Goal: Information Seeking & Learning: Learn about a topic

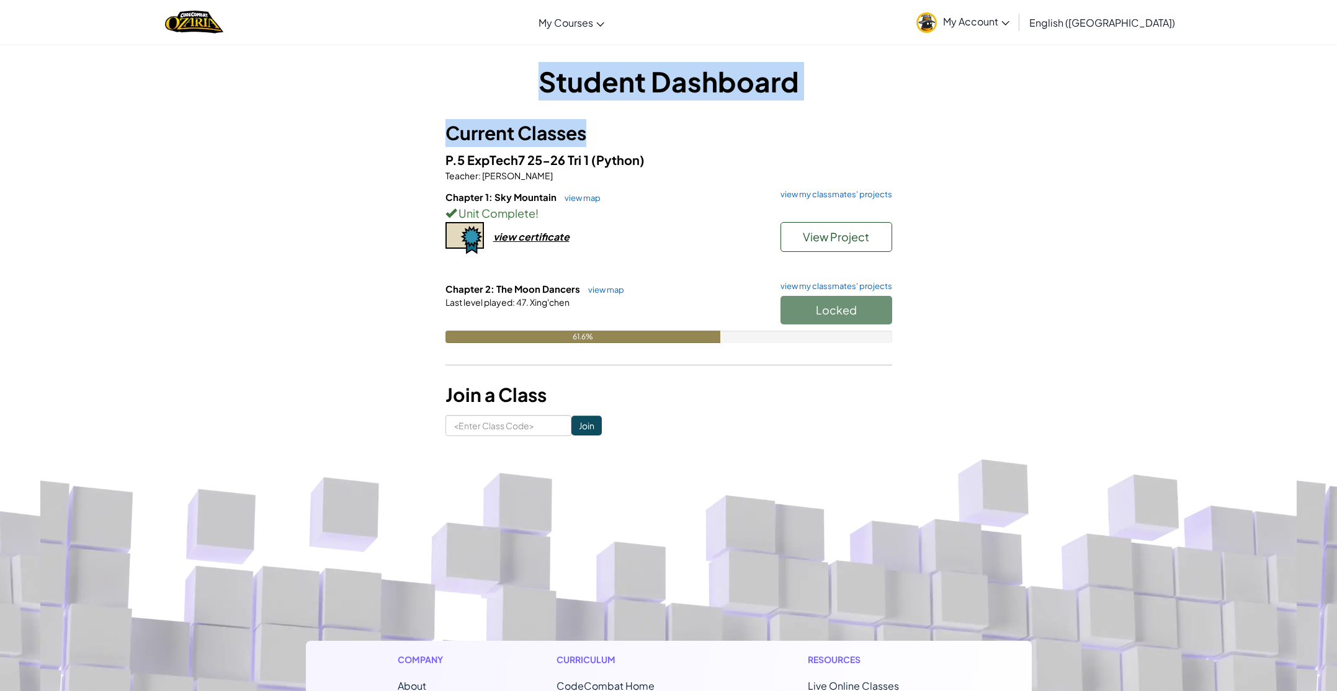
drag, startPoint x: 389, startPoint y: 55, endPoint x: 1023, endPoint y: 374, distance: 709.9
click at [1022, 375] on div "Student Dashboard Current Classes P.5 ExpTech7 25-26 Tri 1 (Python) Teacher : M…" at bounding box center [669, 248] width 726 height 411
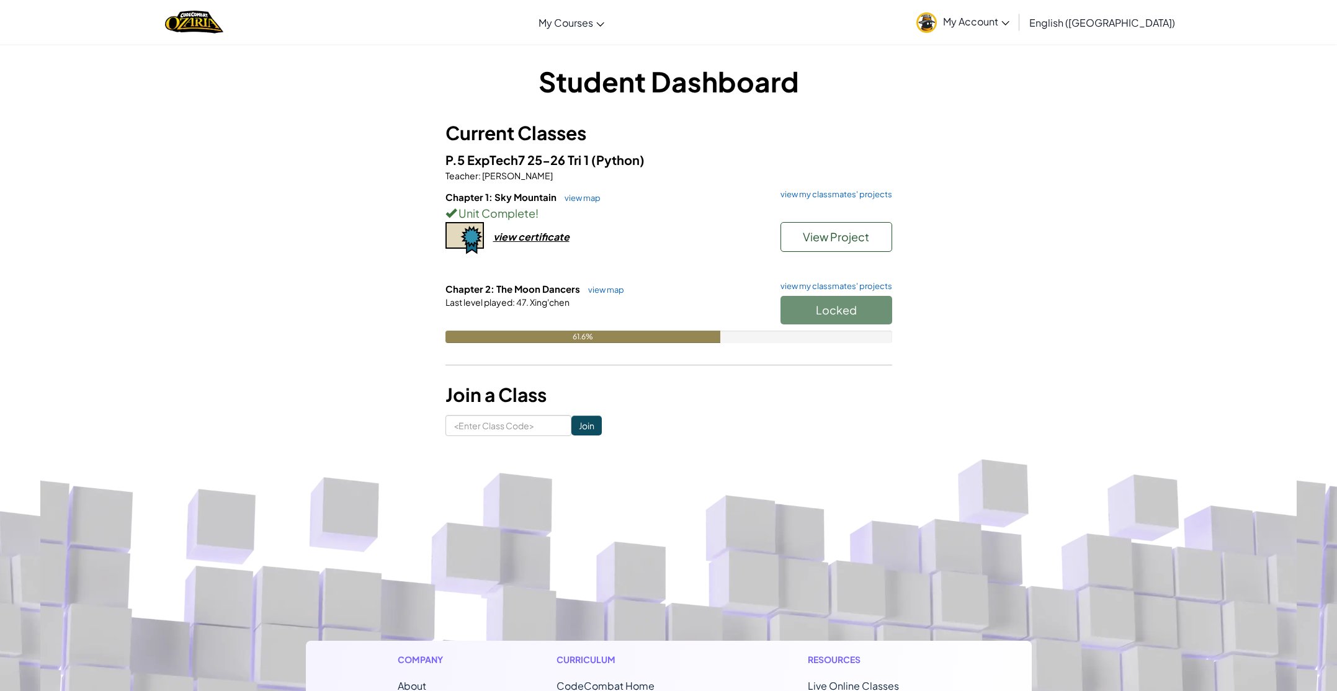
drag, startPoint x: 1022, startPoint y: 374, endPoint x: 1013, endPoint y: 371, distance: 9.2
click at [1021, 373] on div "Student Dashboard Current Classes P.5 ExpTech7 25-26 Tri 1 (Python) Teacher : M…" at bounding box center [669, 249] width 726 height 374
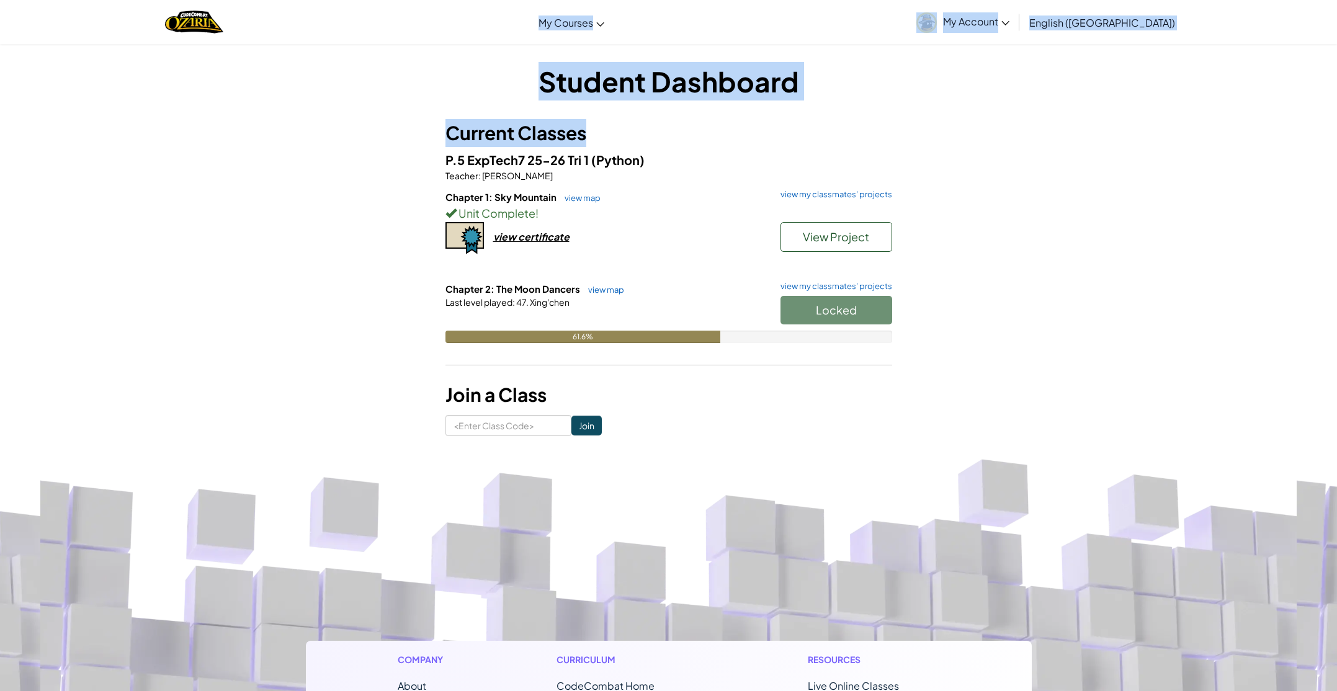
drag, startPoint x: 994, startPoint y: 363, endPoint x: 409, endPoint y: 43, distance: 667.1
click at [409, 43] on div "Toggle navigation My Courses Ozaria Classroom CodeCombat Classroom AI League Es…" at bounding box center [668, 563] width 1337 height 1126
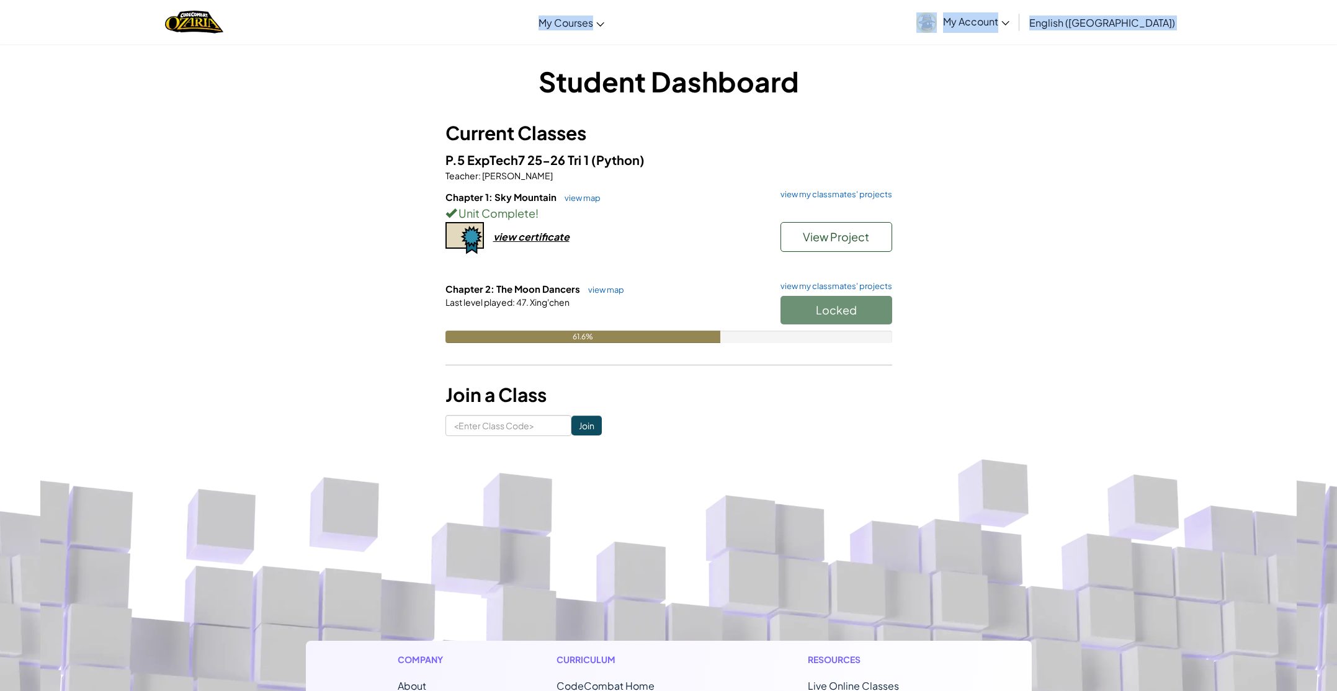
drag, startPoint x: 393, startPoint y: 46, endPoint x: 385, endPoint y: 24, distance: 23.0
click at [387, 28] on div "Toggle navigation My Courses Ozaria Classroom CodeCombat Classroom AI League Es…" at bounding box center [668, 563] width 1337 height 1126
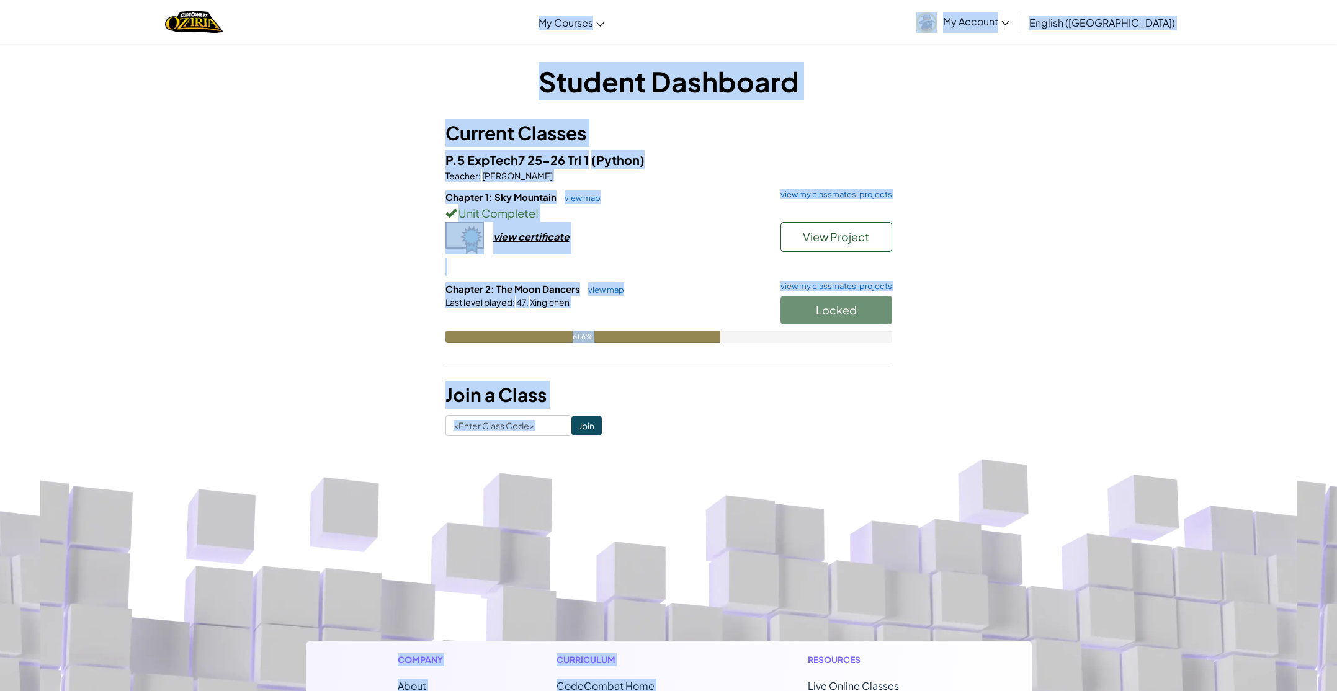
drag, startPoint x: 339, startPoint y: 12, endPoint x: 804, endPoint y: 491, distance: 667.6
click at [807, 487] on div "Toggle navigation My Courses Ozaria Classroom CodeCombat Classroom AI League Es…" at bounding box center [668, 563] width 1337 height 1126
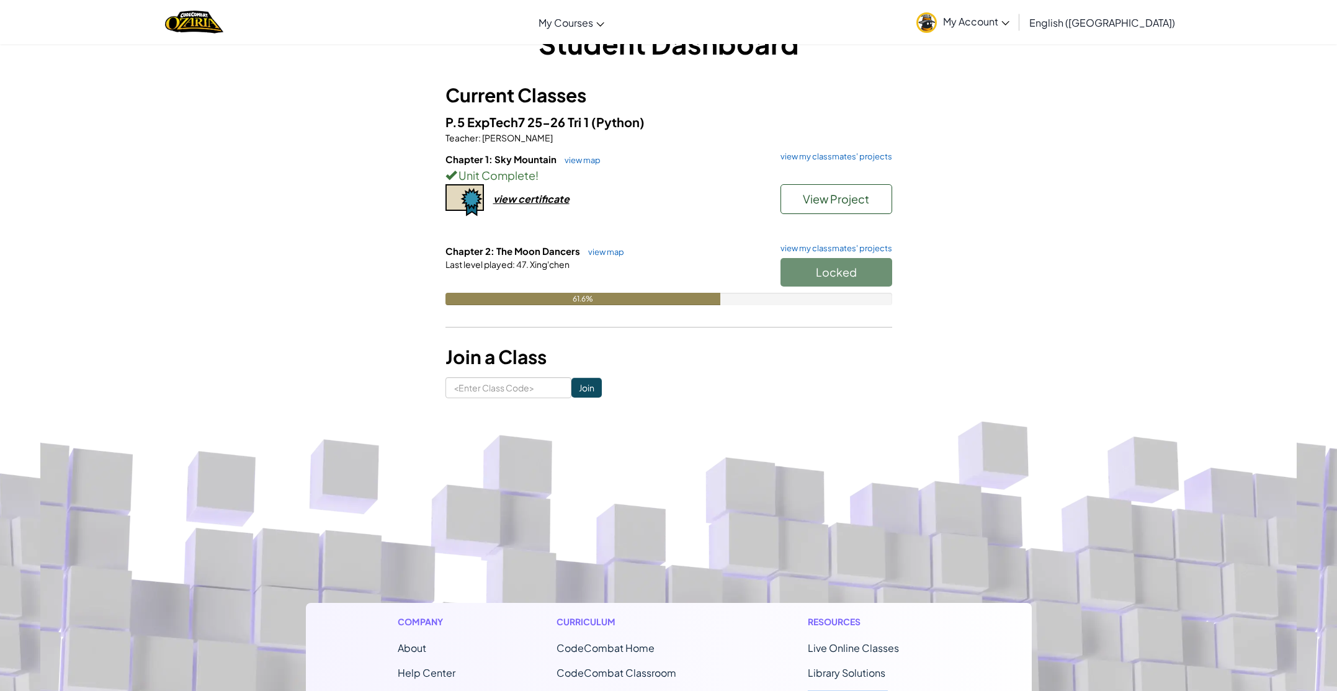
scroll to position [44, 0]
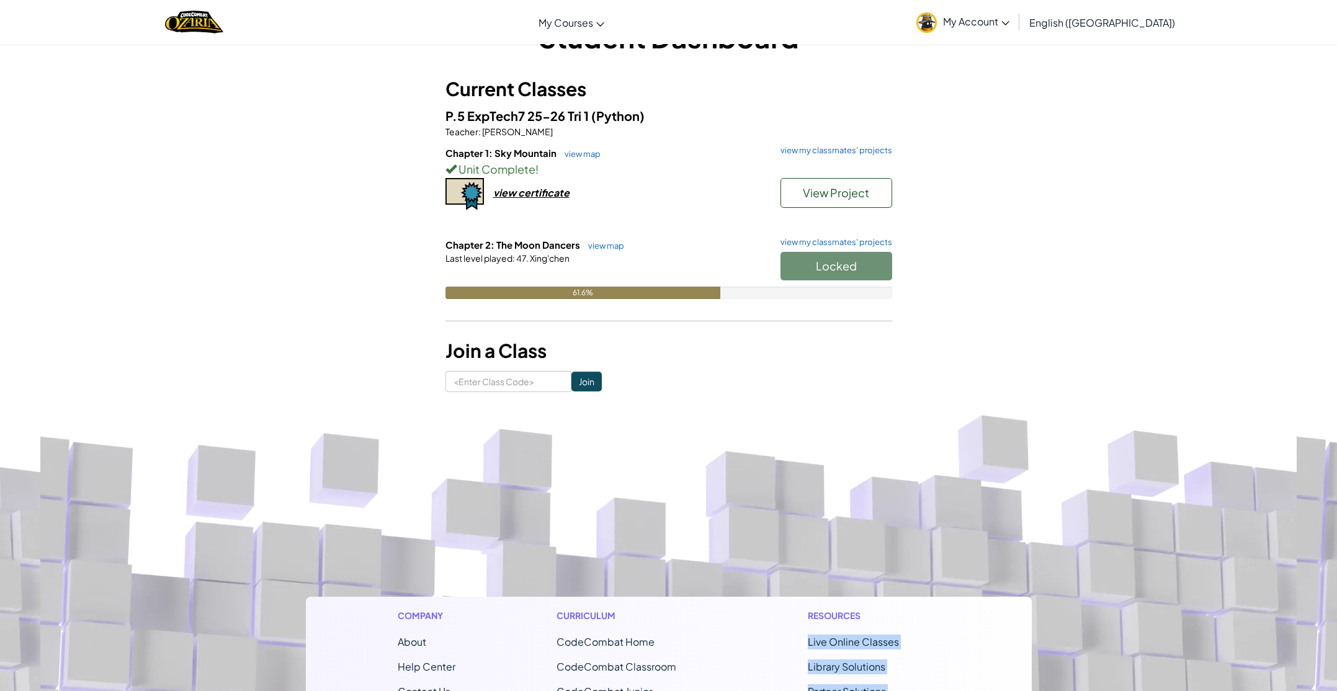
drag, startPoint x: 1063, startPoint y: 687, endPoint x: 850, endPoint y: 628, distance: 221.4
drag, startPoint x: 1022, startPoint y: 546, endPoint x: 1033, endPoint y: 568, distance: 24.1
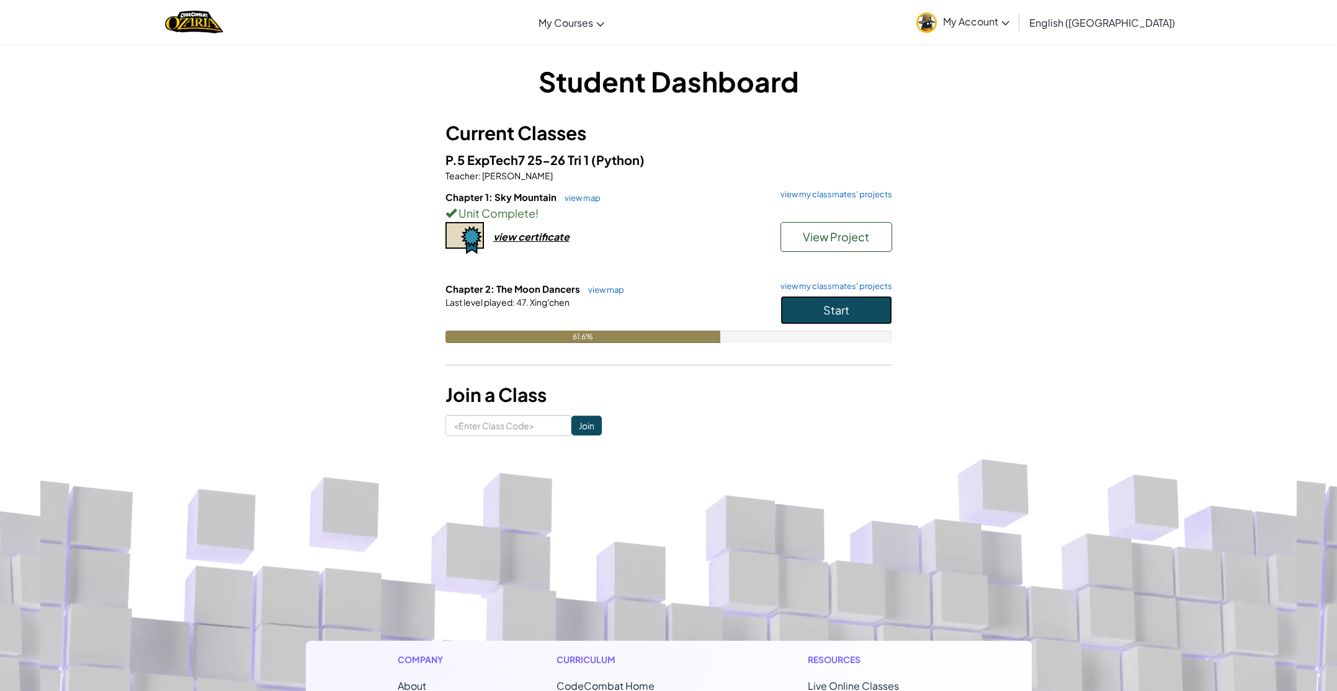
drag, startPoint x: 791, startPoint y: 317, endPoint x: 785, endPoint y: 314, distance: 7.5
click at [791, 317] on button "Start" at bounding box center [836, 310] width 112 height 29
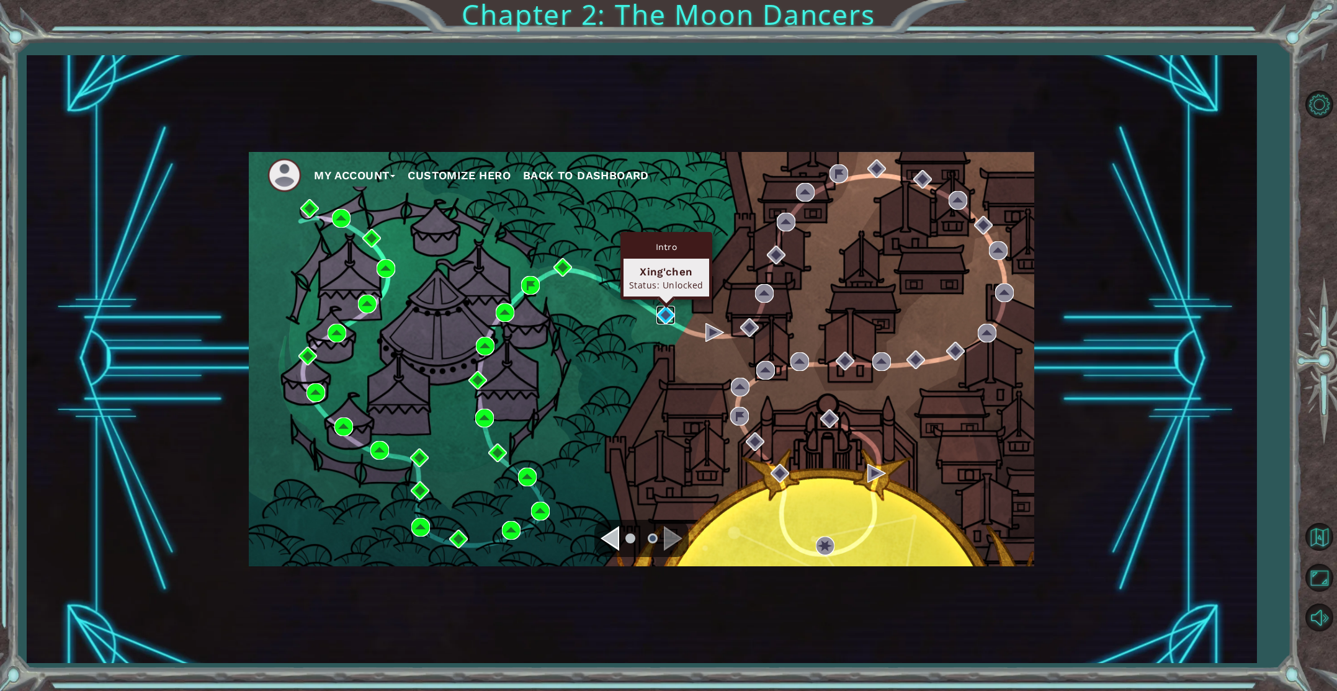
click at [664, 310] on img at bounding box center [665, 315] width 19 height 19
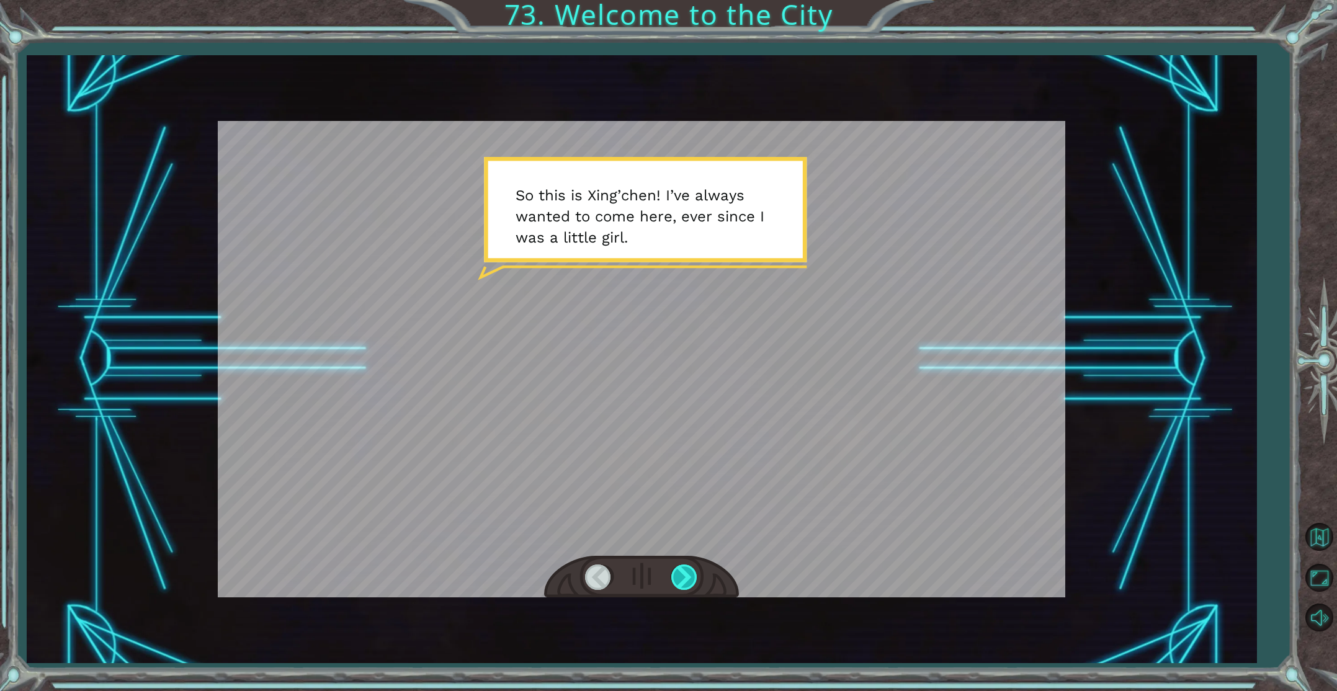
click at [684, 577] on div at bounding box center [685, 576] width 28 height 25
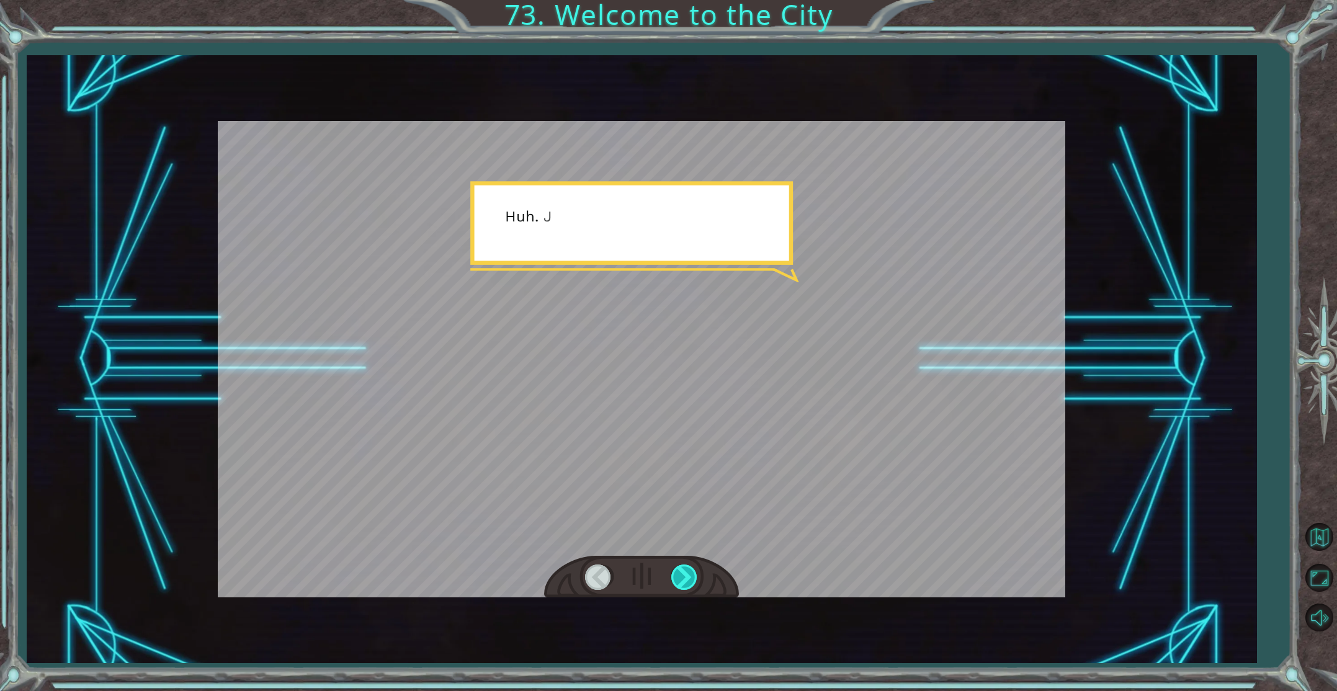
click at [684, 577] on div at bounding box center [685, 576] width 28 height 25
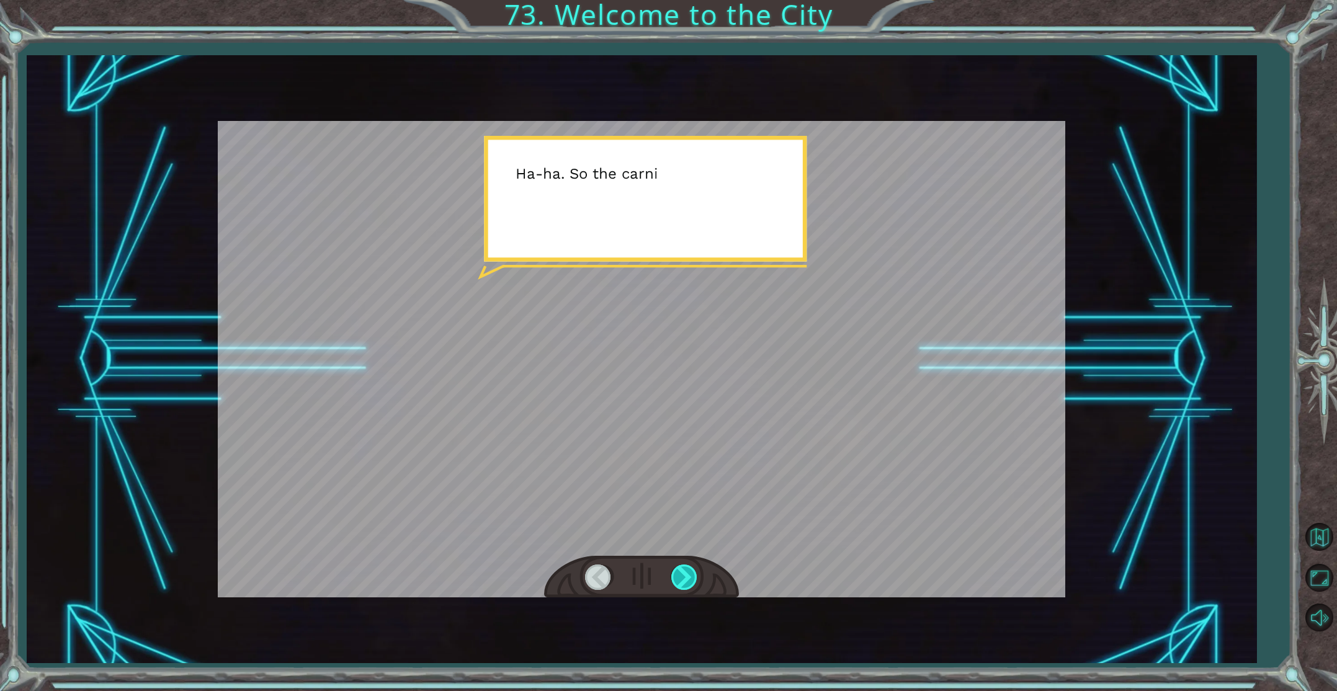
click at [681, 578] on div at bounding box center [685, 576] width 28 height 25
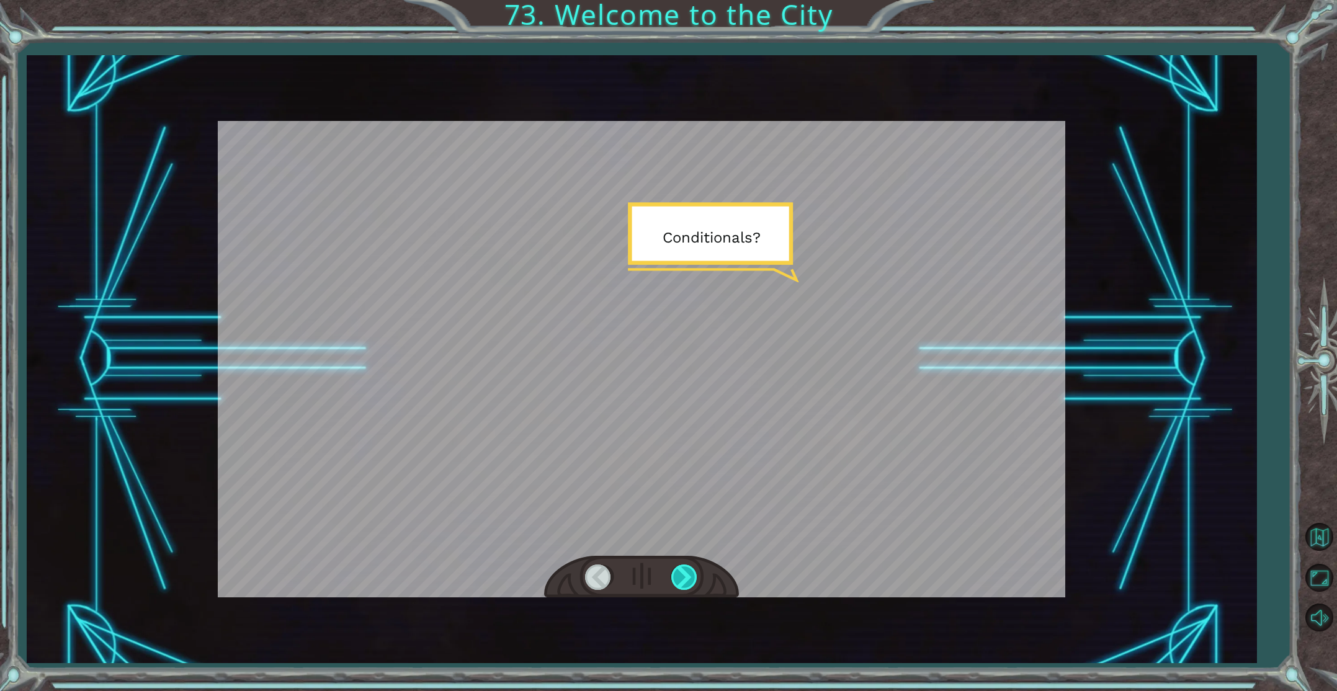
click at [681, 578] on div at bounding box center [685, 576] width 28 height 25
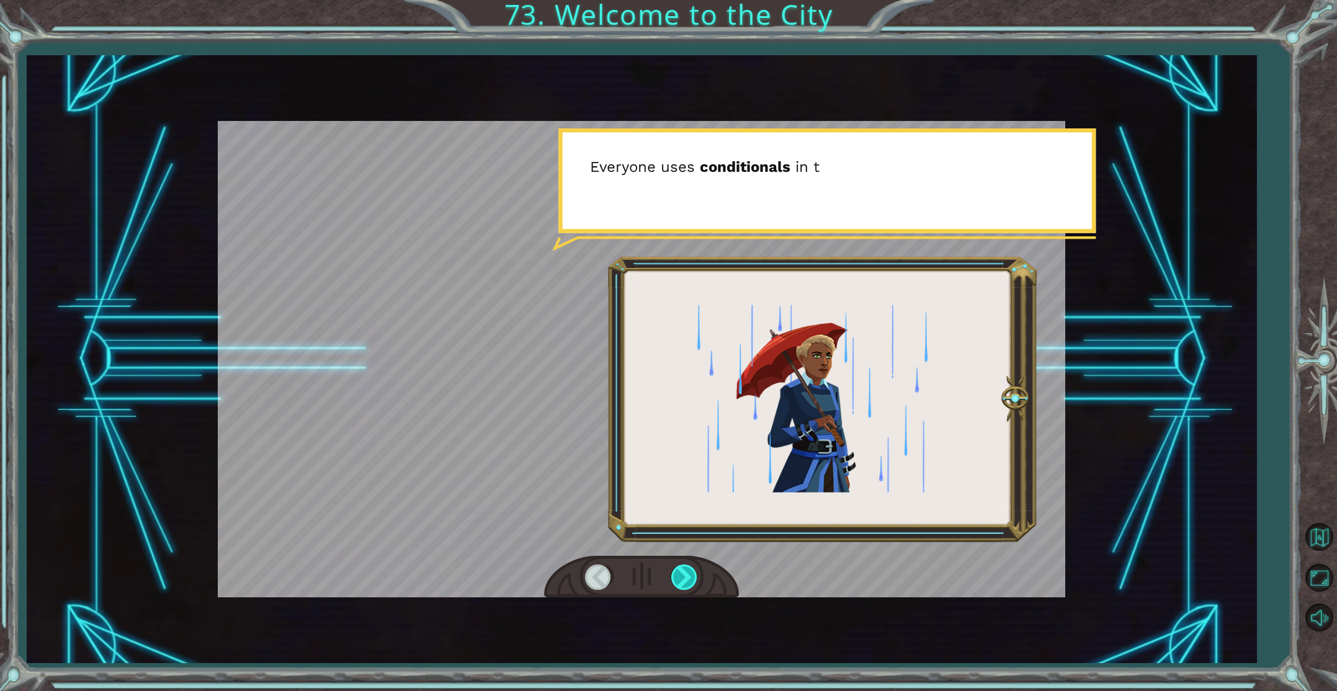
click at [681, 578] on div at bounding box center [685, 576] width 28 height 25
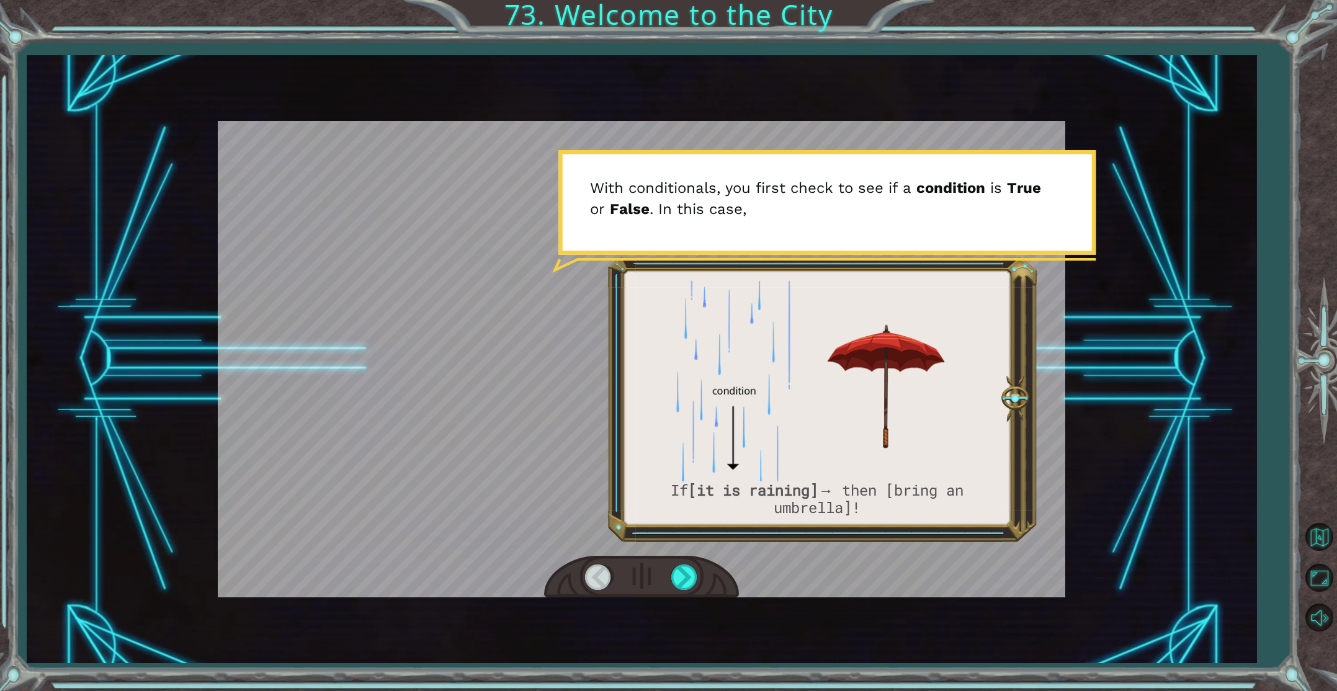
drag, startPoint x: 681, startPoint y: 578, endPoint x: 669, endPoint y: 600, distance: 24.7
click at [672, 595] on div at bounding box center [641, 577] width 195 height 43
drag, startPoint x: 704, startPoint y: 569, endPoint x: 691, endPoint y: 576, distance: 14.7
click at [703, 570] on div at bounding box center [641, 577] width 195 height 43
click at [690, 576] on div at bounding box center [685, 576] width 28 height 25
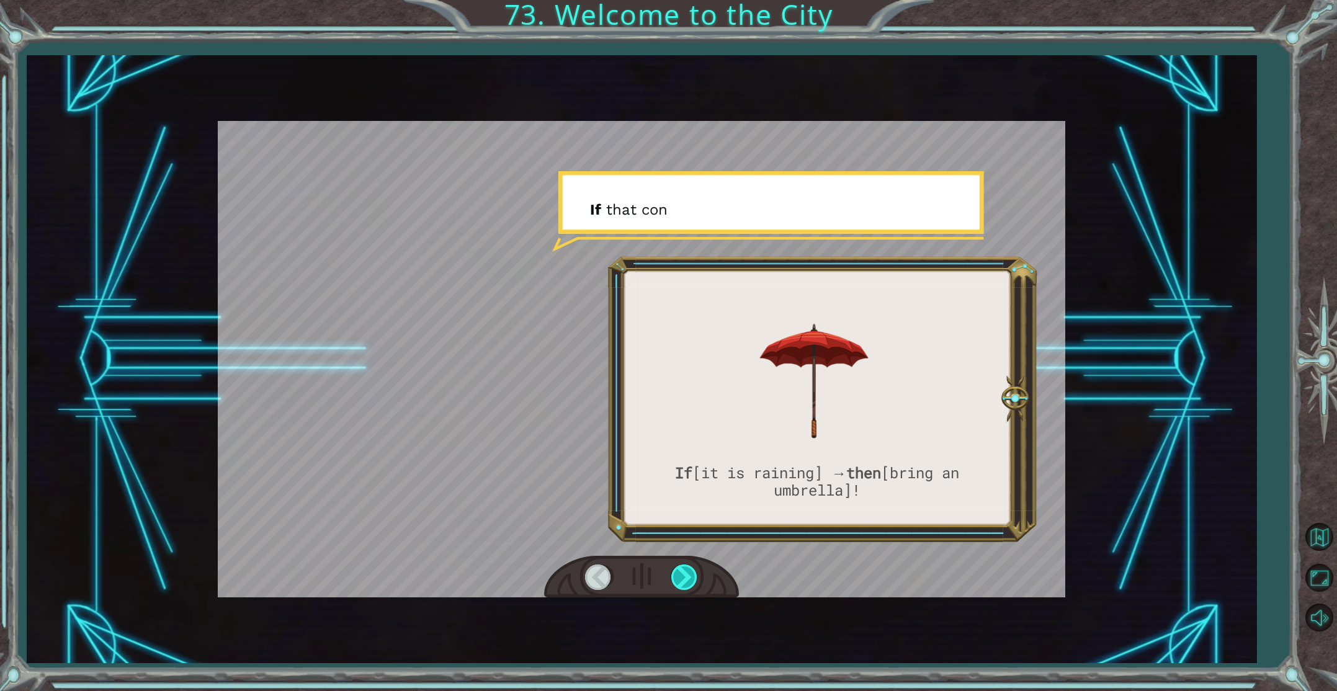
click at [690, 576] on div at bounding box center [685, 576] width 28 height 25
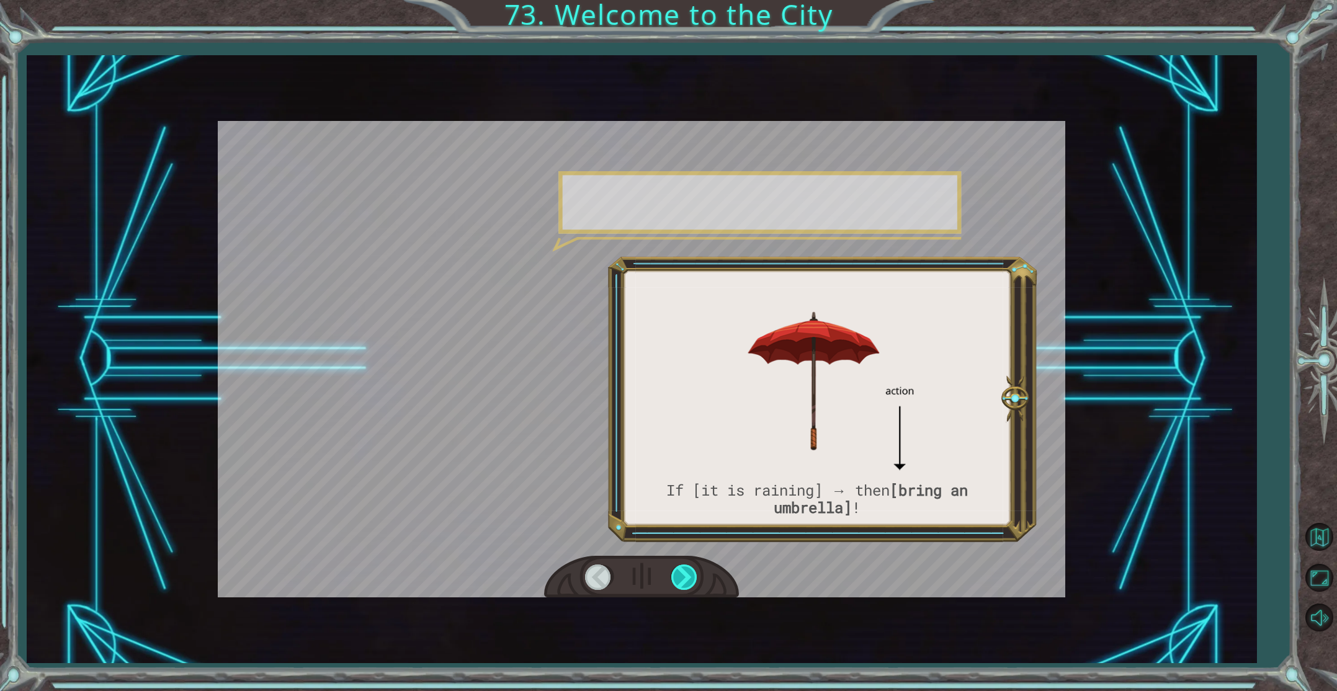
click at [690, 576] on div at bounding box center [685, 576] width 28 height 25
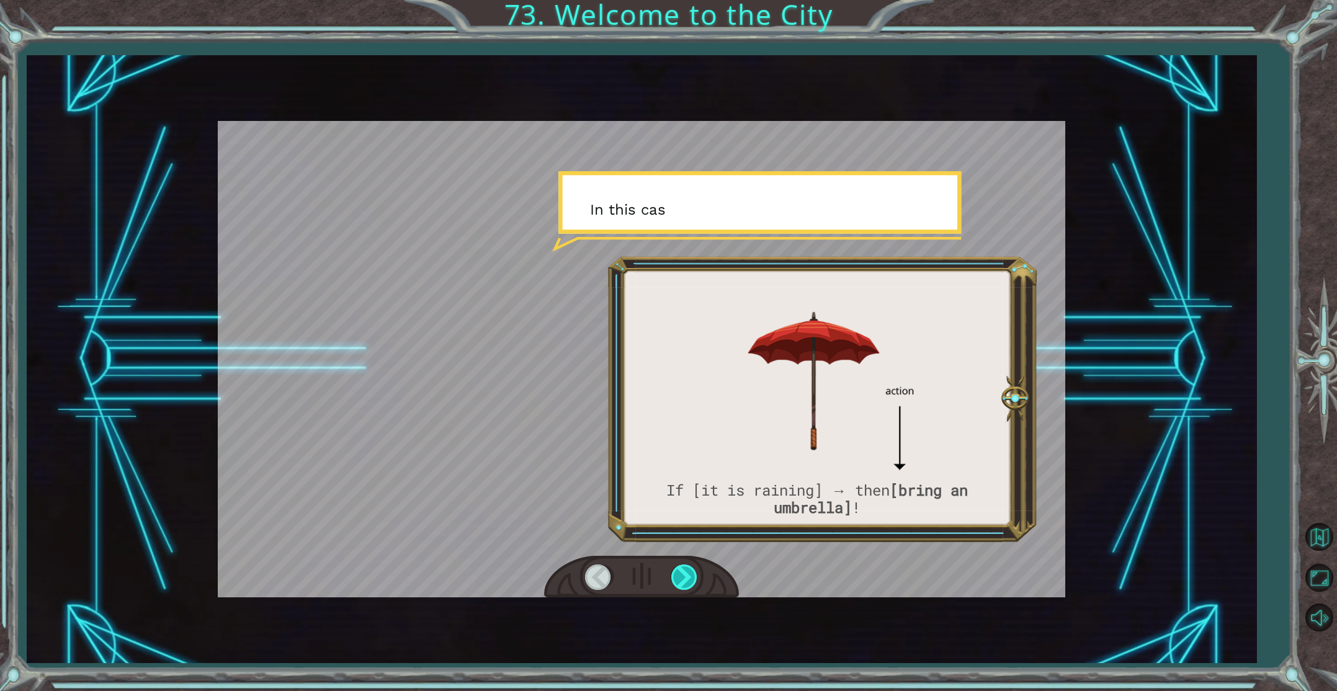
click at [690, 576] on div at bounding box center [685, 576] width 28 height 25
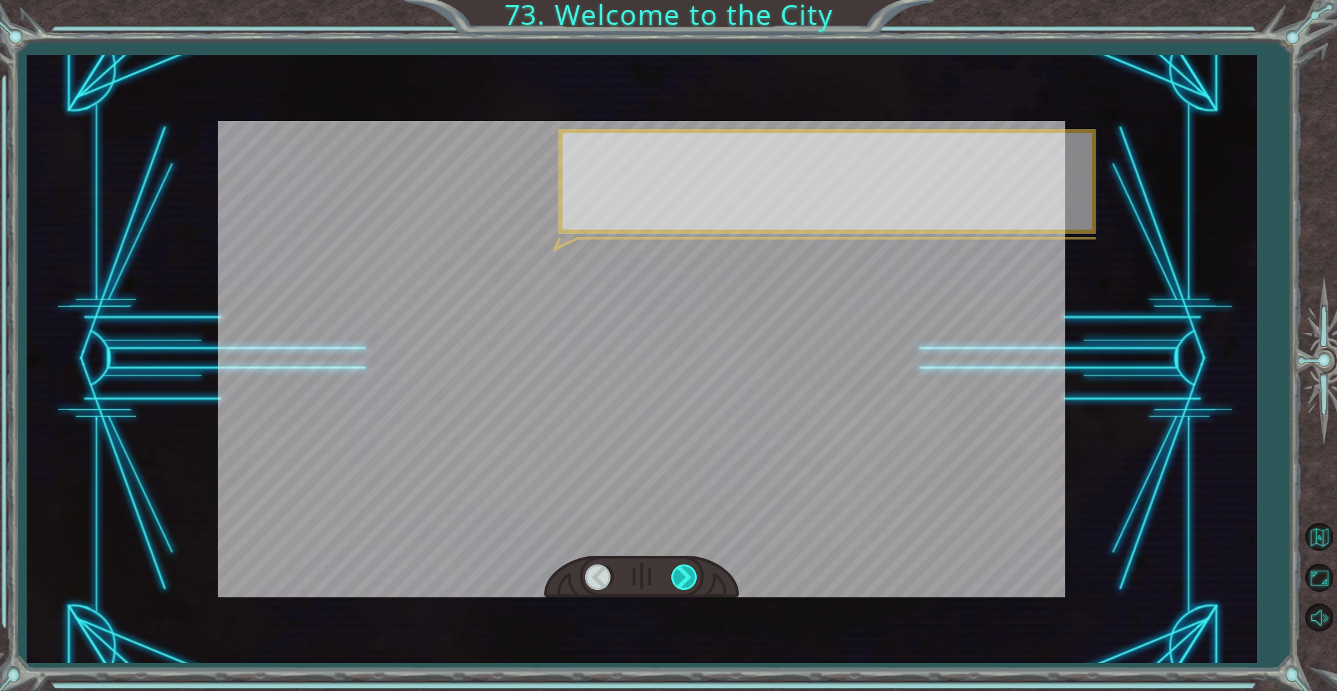
click at [690, 576] on div at bounding box center [685, 576] width 28 height 25
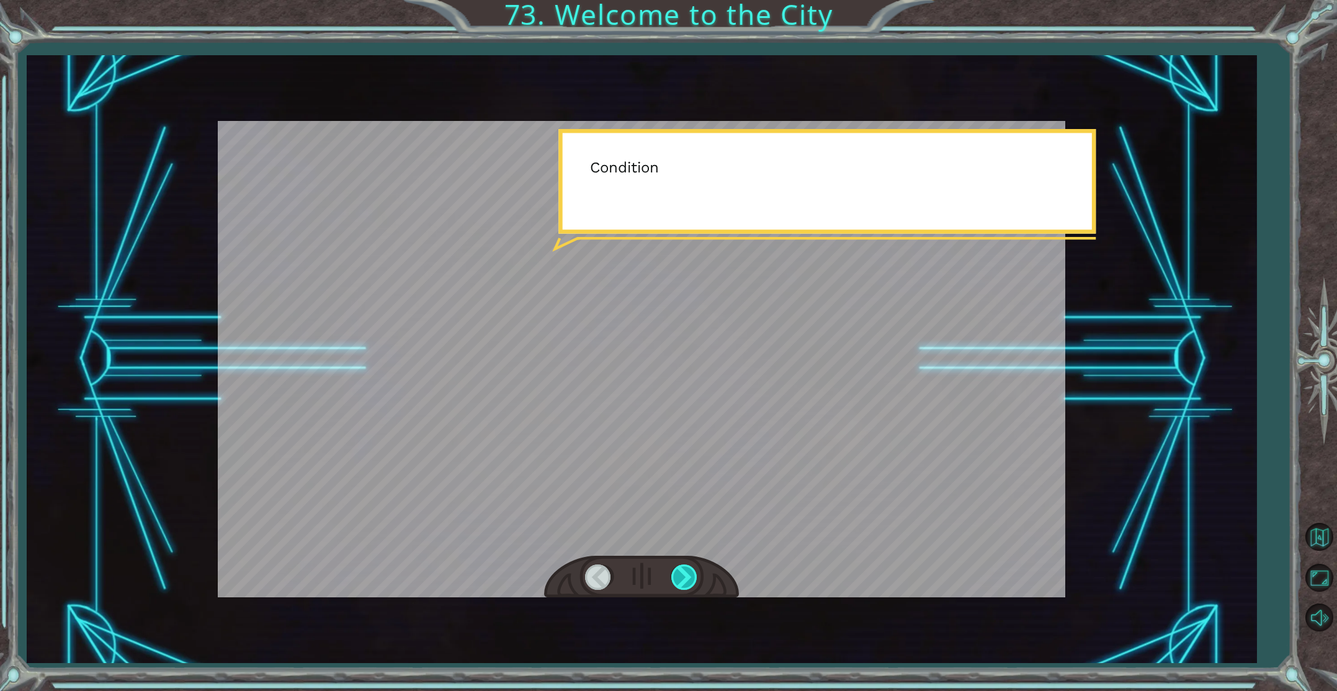
click at [690, 576] on div at bounding box center [685, 576] width 28 height 25
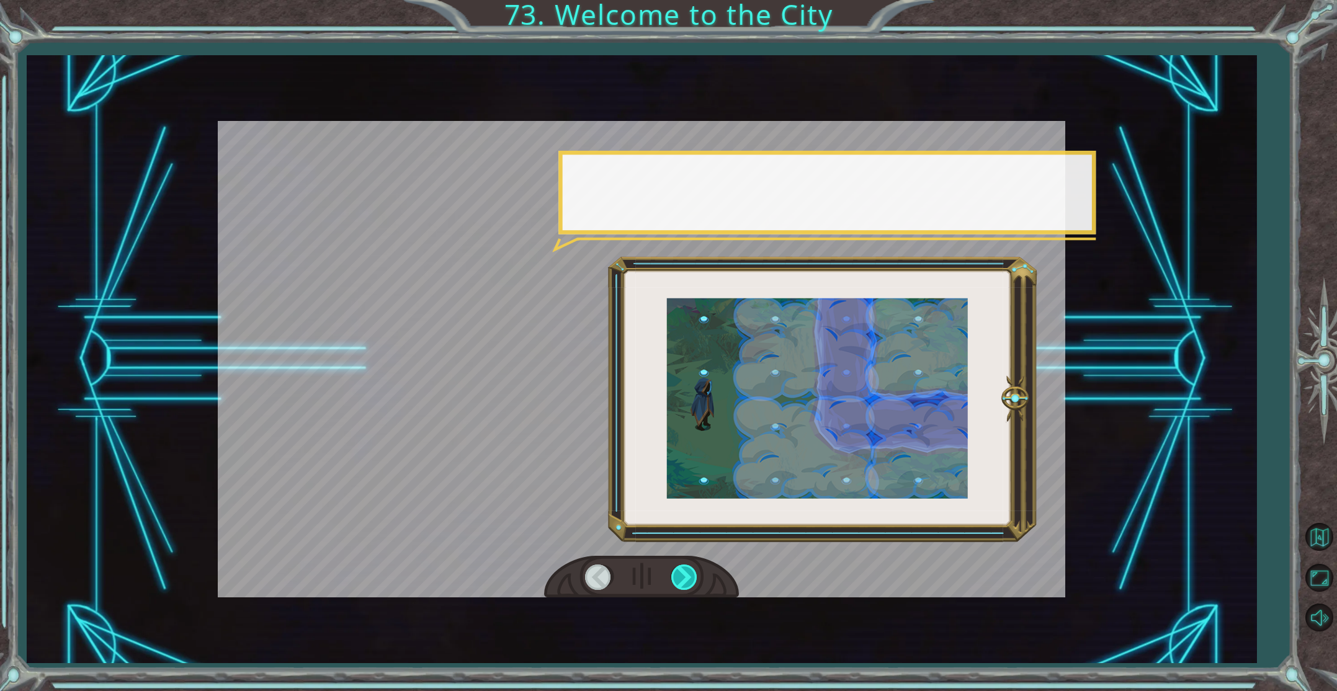
click at [690, 576] on div at bounding box center [685, 576] width 28 height 25
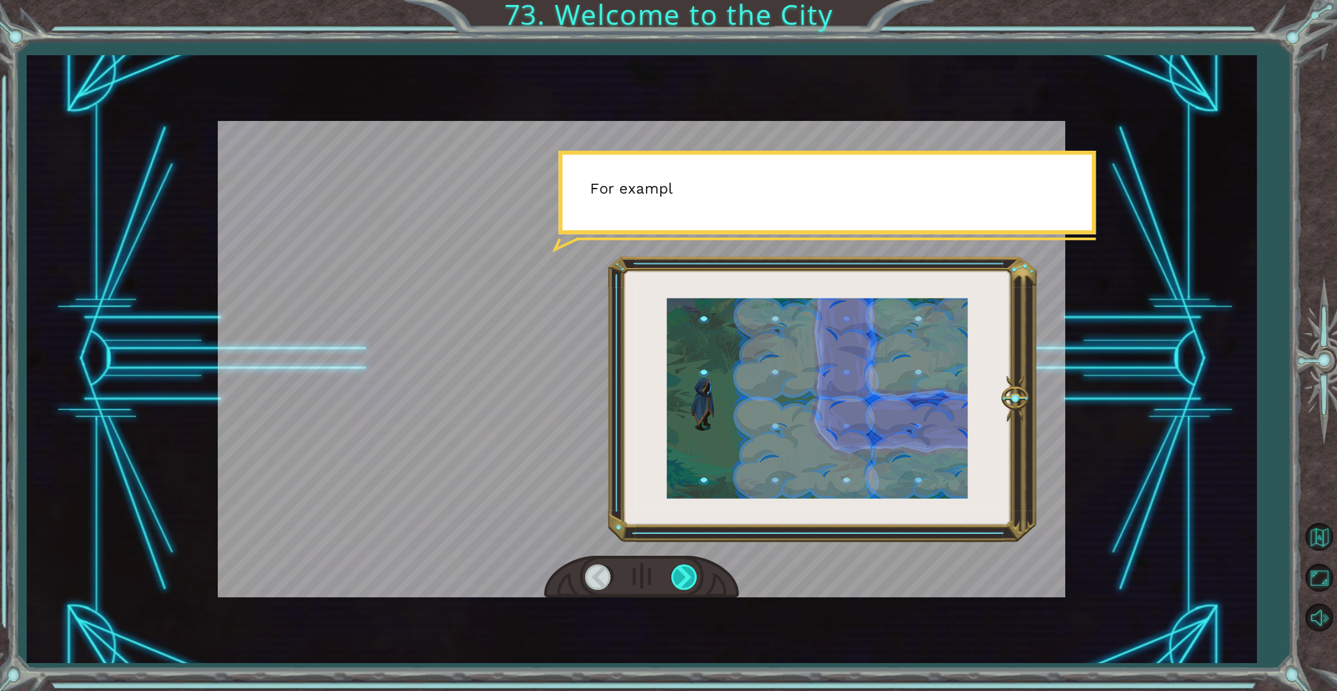
click at [690, 576] on div at bounding box center [685, 576] width 28 height 25
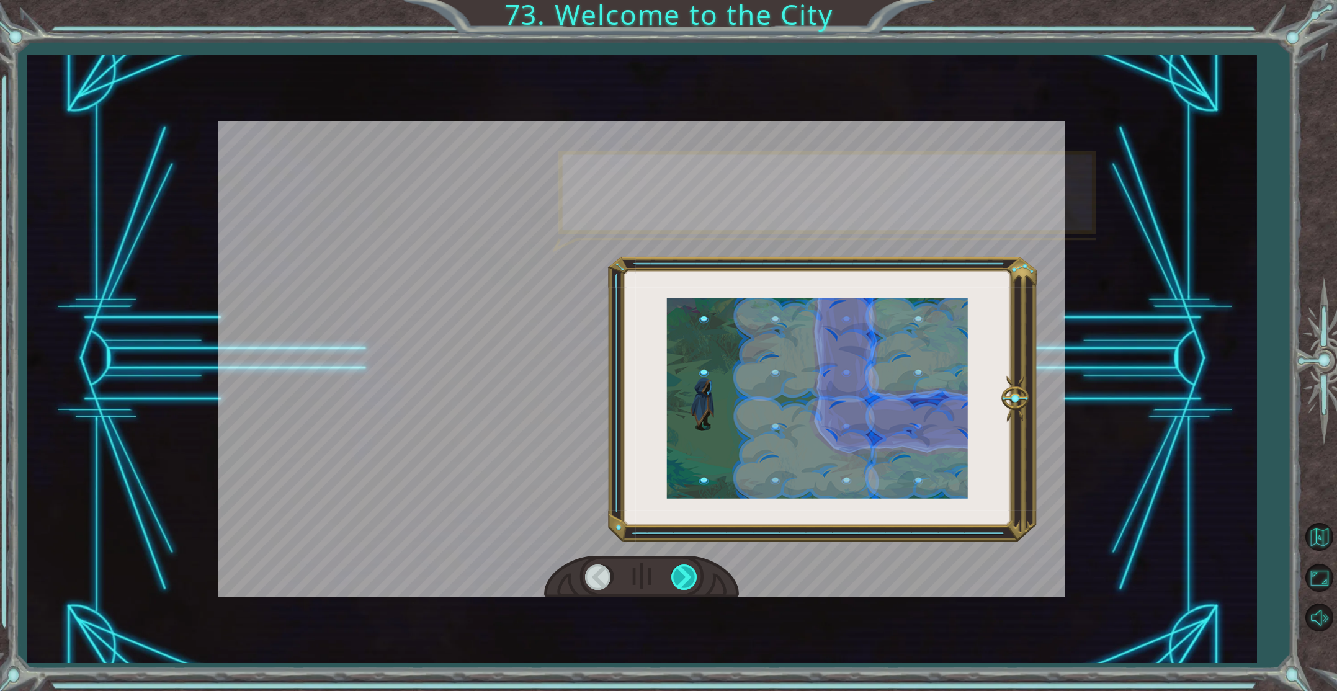
click at [690, 576] on div at bounding box center [685, 576] width 28 height 25
click at [689, 577] on div at bounding box center [685, 576] width 28 height 25
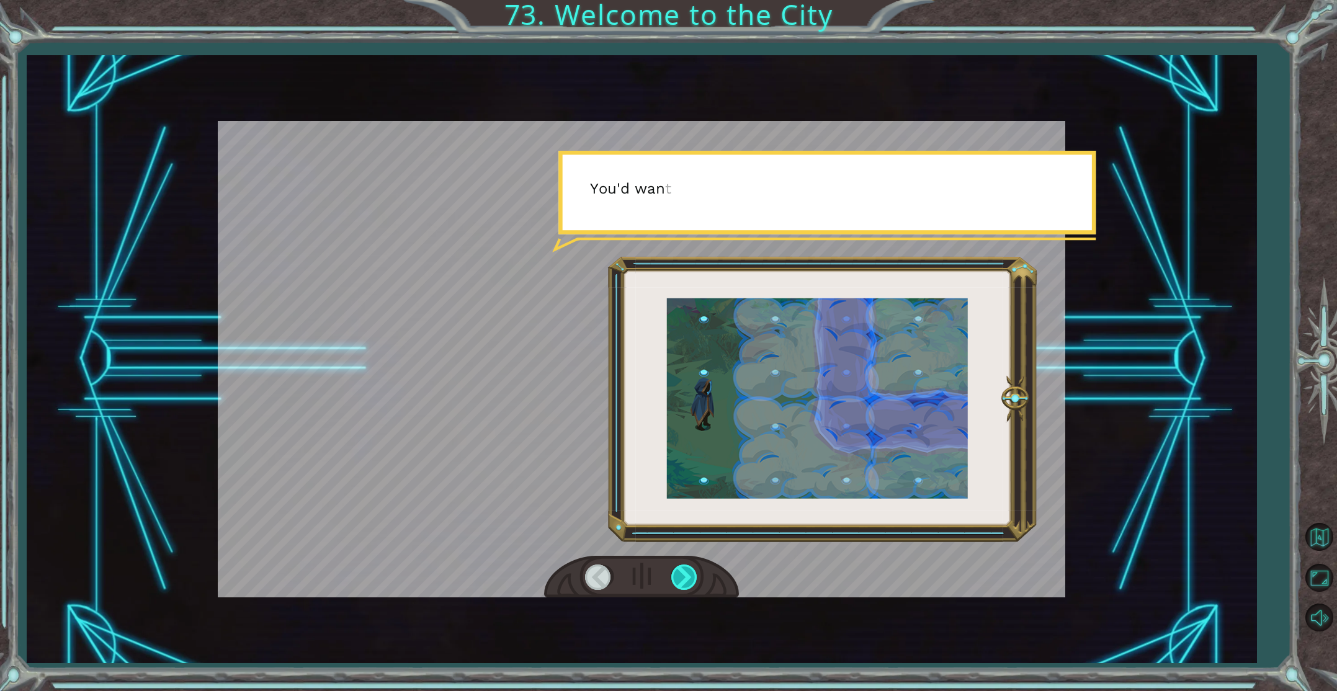
click at [689, 577] on div at bounding box center [685, 576] width 28 height 25
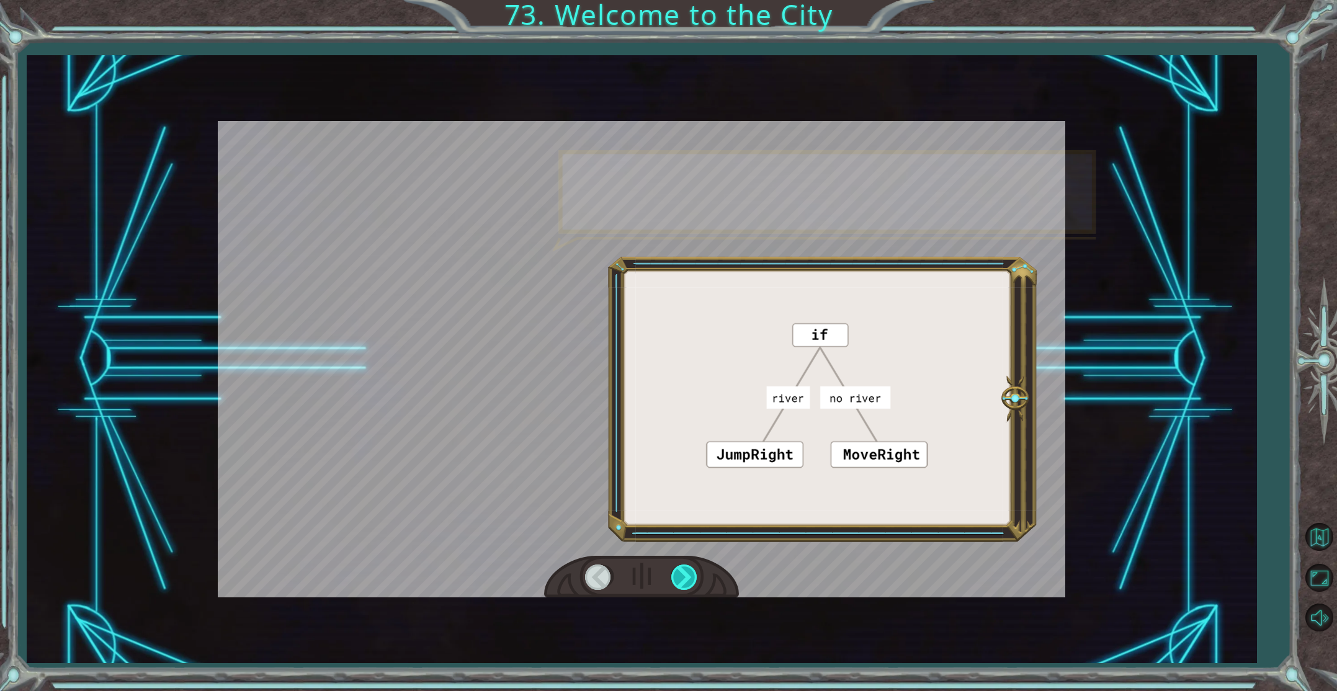
click at [689, 577] on div at bounding box center [685, 576] width 28 height 25
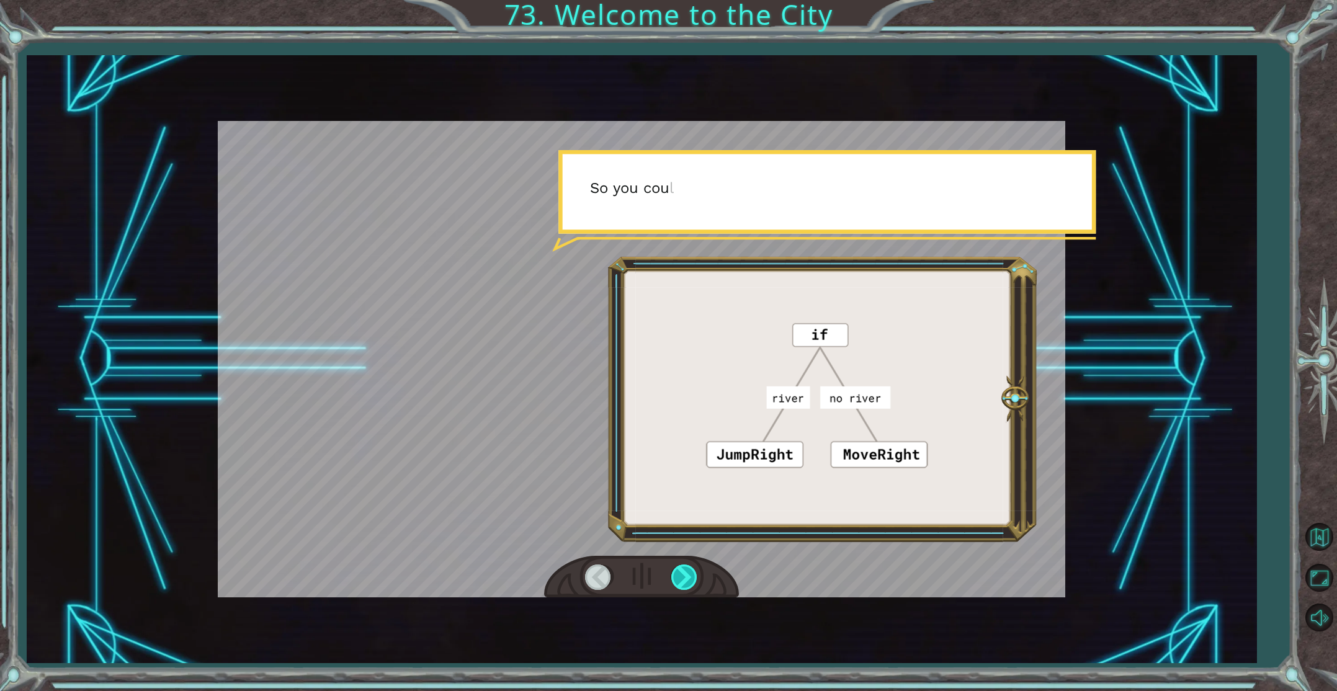
click at [688, 577] on div at bounding box center [685, 576] width 28 height 25
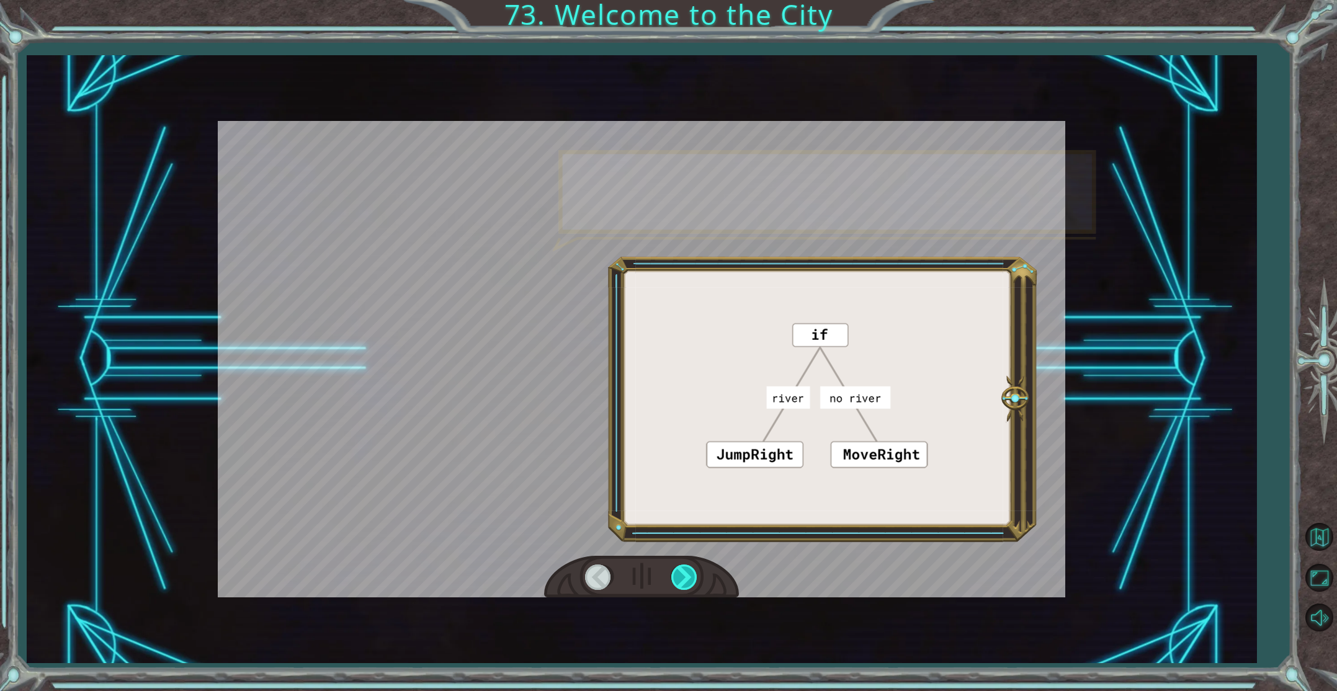
click at [688, 577] on div at bounding box center [685, 576] width 28 height 25
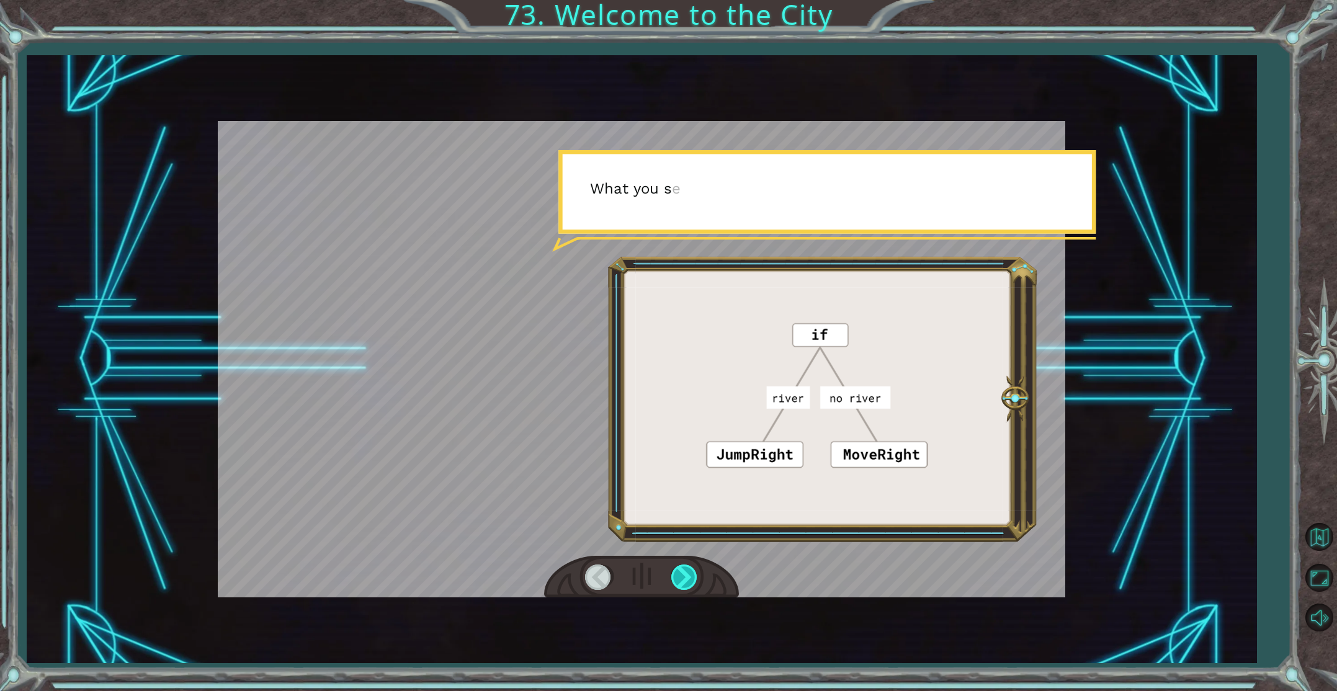
click at [688, 577] on div at bounding box center [685, 576] width 28 height 25
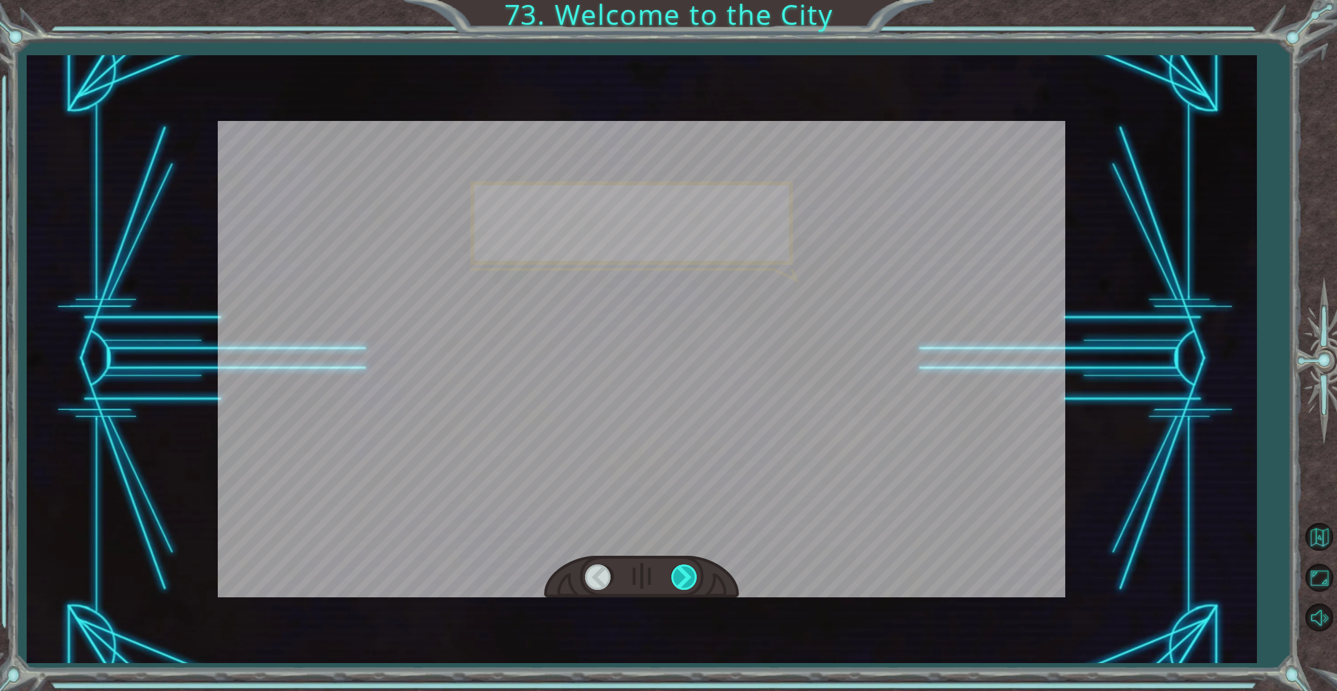
click at [688, 577] on div at bounding box center [685, 576] width 28 height 25
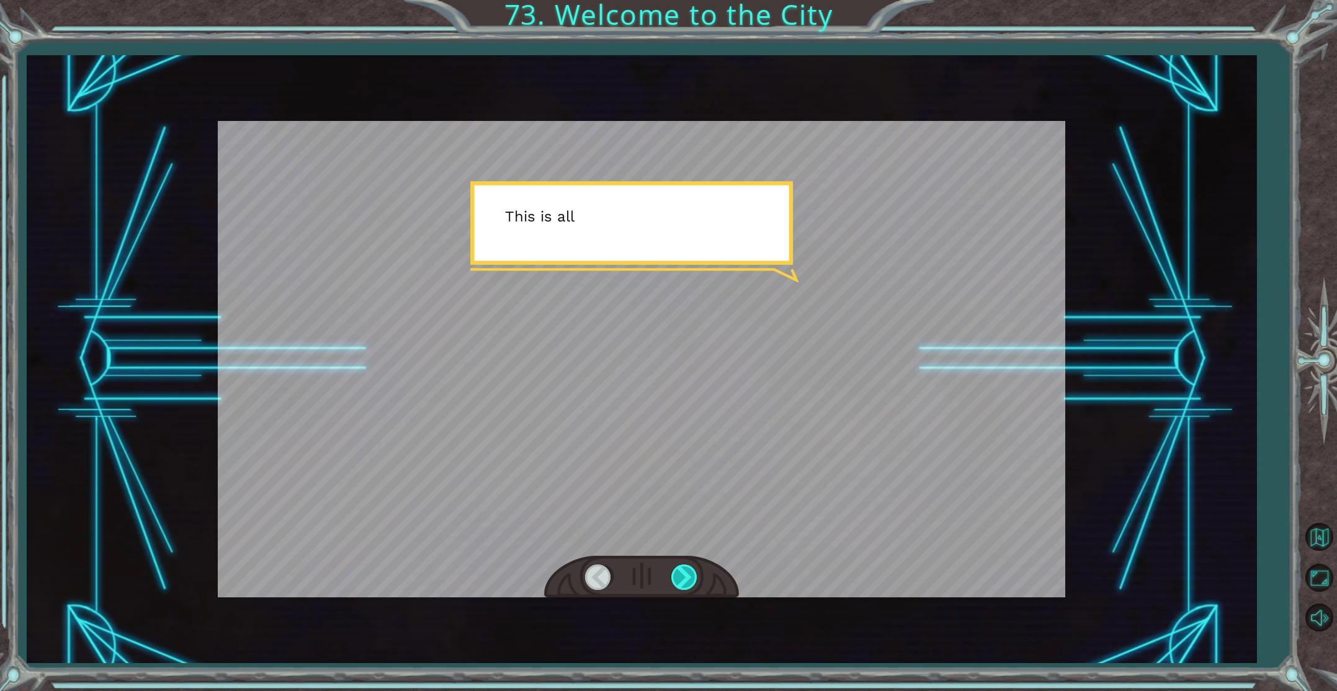
click at [688, 577] on div at bounding box center [685, 576] width 28 height 25
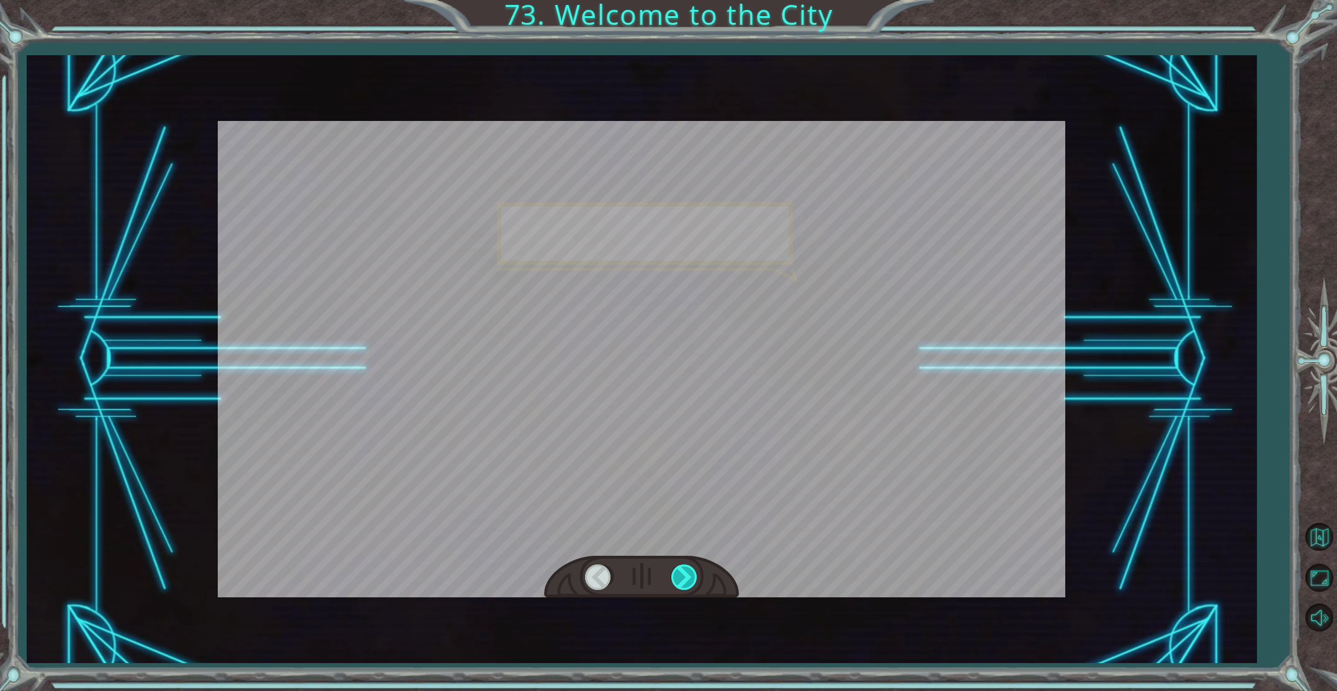
click at [688, 577] on div at bounding box center [685, 576] width 28 height 25
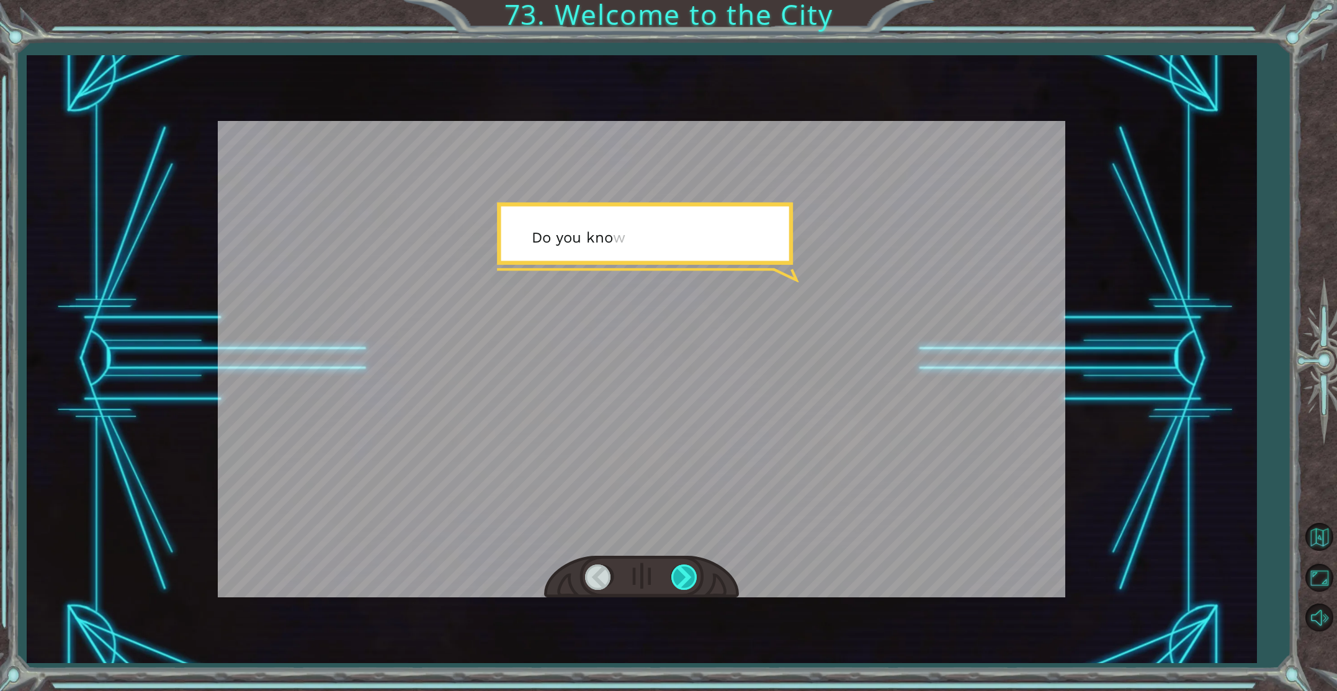
click at [688, 577] on div at bounding box center [685, 576] width 28 height 25
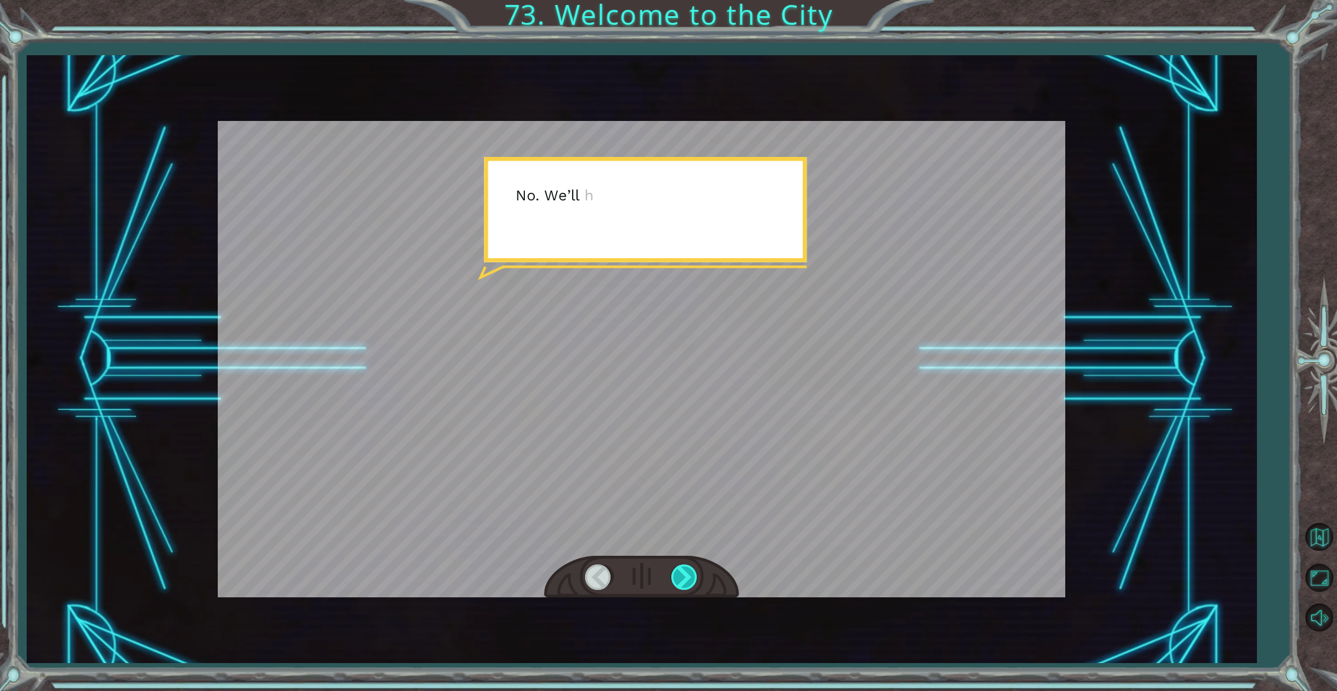
click at [688, 577] on div at bounding box center [685, 576] width 28 height 25
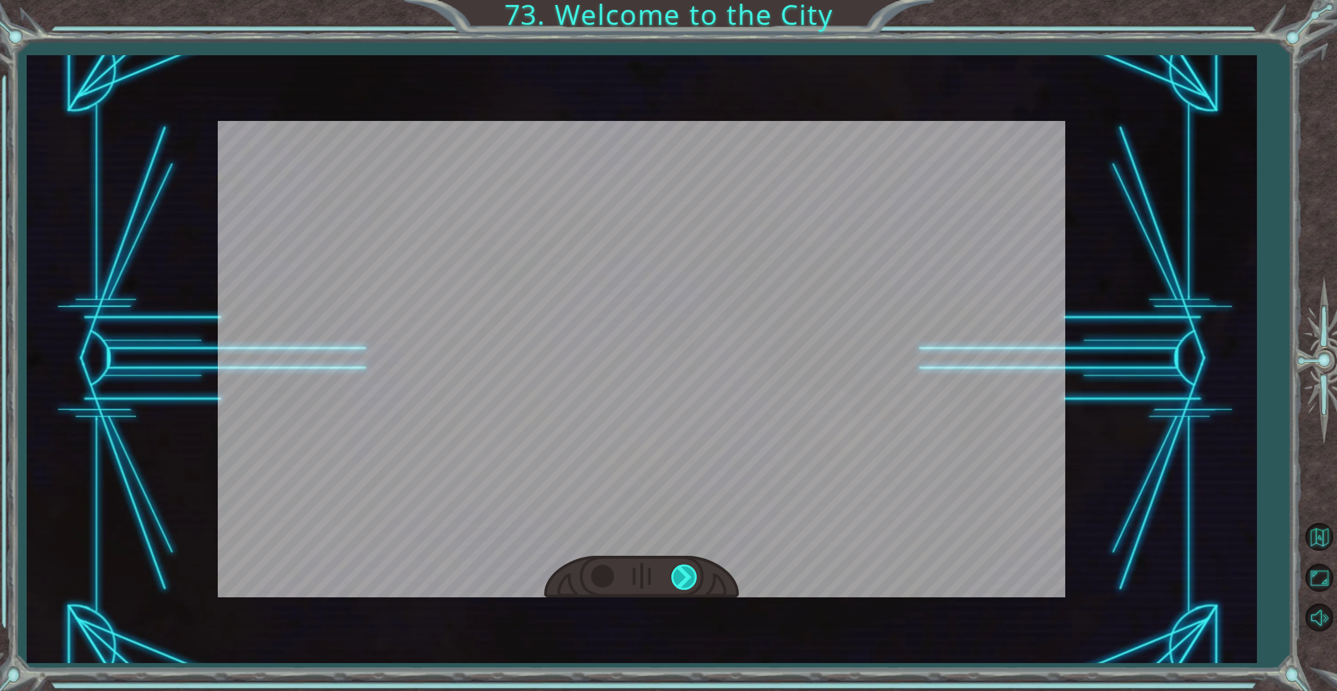
click at [688, 0] on div "S o t h i s i s X i n g ’ c h e n ! I ’ v e a l w a y s w a n t e d t o c o m e…" at bounding box center [668, 0] width 1337 height 0
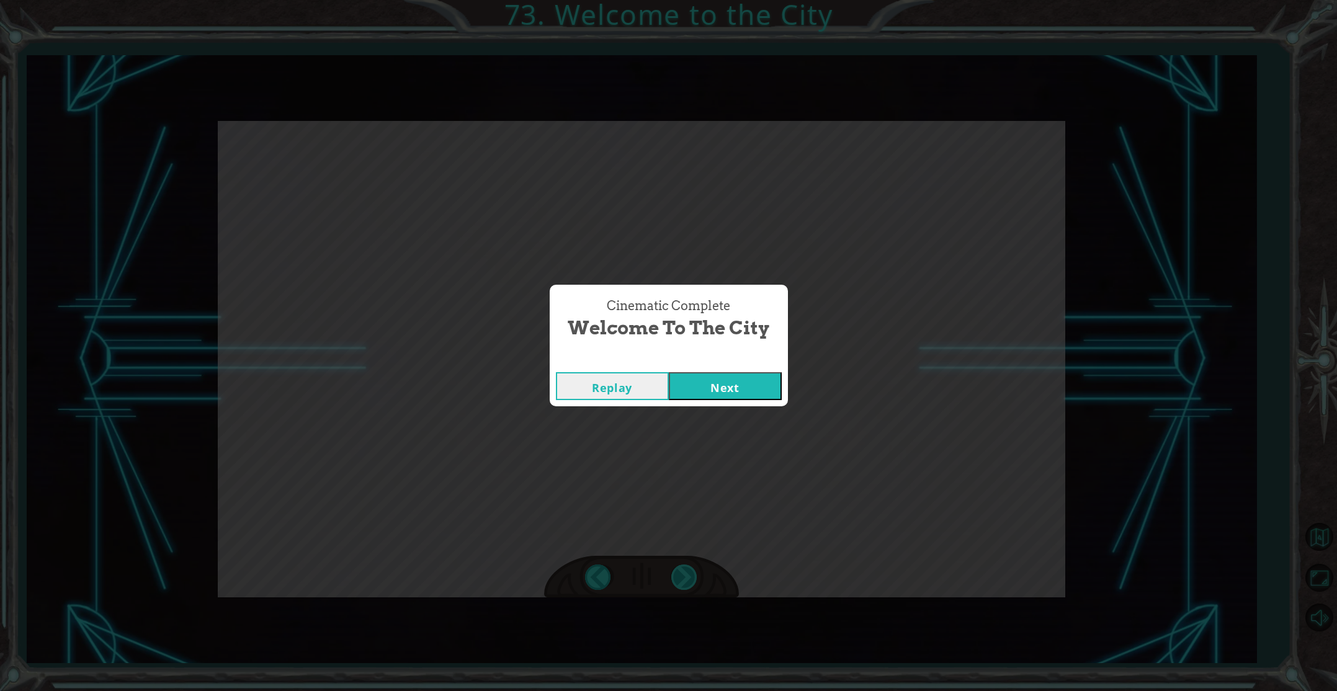
click at [688, 577] on div "Cinematic Complete Welcome to the City Replay Next" at bounding box center [668, 345] width 1337 height 691
click at [688, 579] on div "Cinematic Complete Welcome to the City Replay Next" at bounding box center [668, 345] width 1337 height 691
click at [684, 386] on button "Next" at bounding box center [725, 386] width 113 height 28
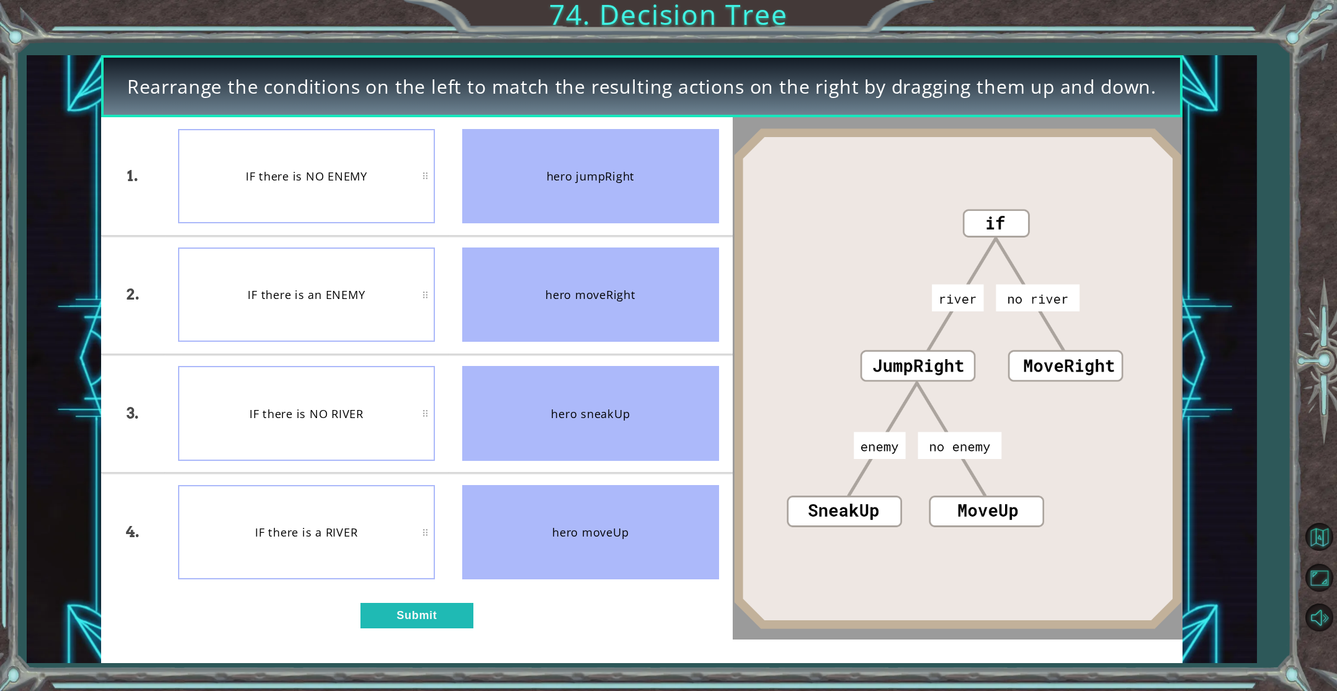
drag, startPoint x: 519, startPoint y: 312, endPoint x: 514, endPoint y: 225, distance: 87.6
click at [519, 225] on ul "hero jumpRight hero moveRight hero sneakUp hero moveUp" at bounding box center [590, 354] width 284 height 474
click at [395, 625] on button "Submit" at bounding box center [416, 615] width 113 height 25
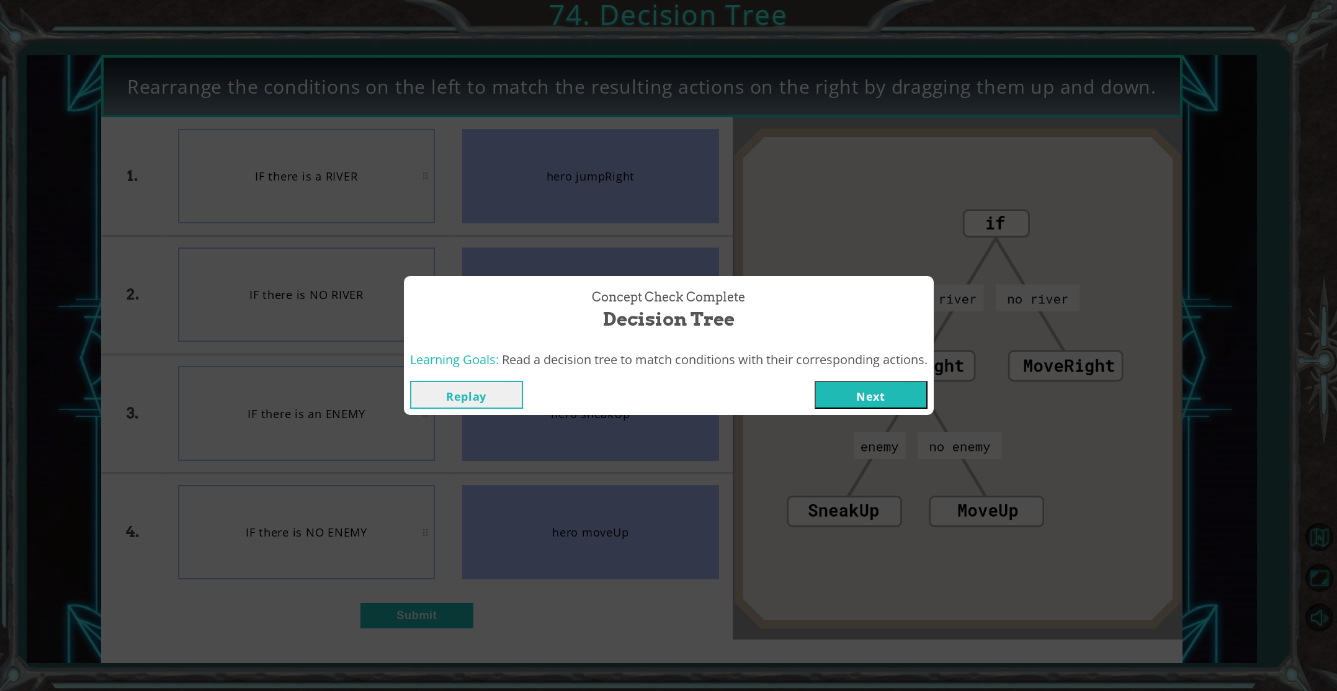
click at [876, 382] on div "Replay Next" at bounding box center [669, 395] width 530 height 40
click at [868, 384] on button "Next" at bounding box center [870, 395] width 113 height 28
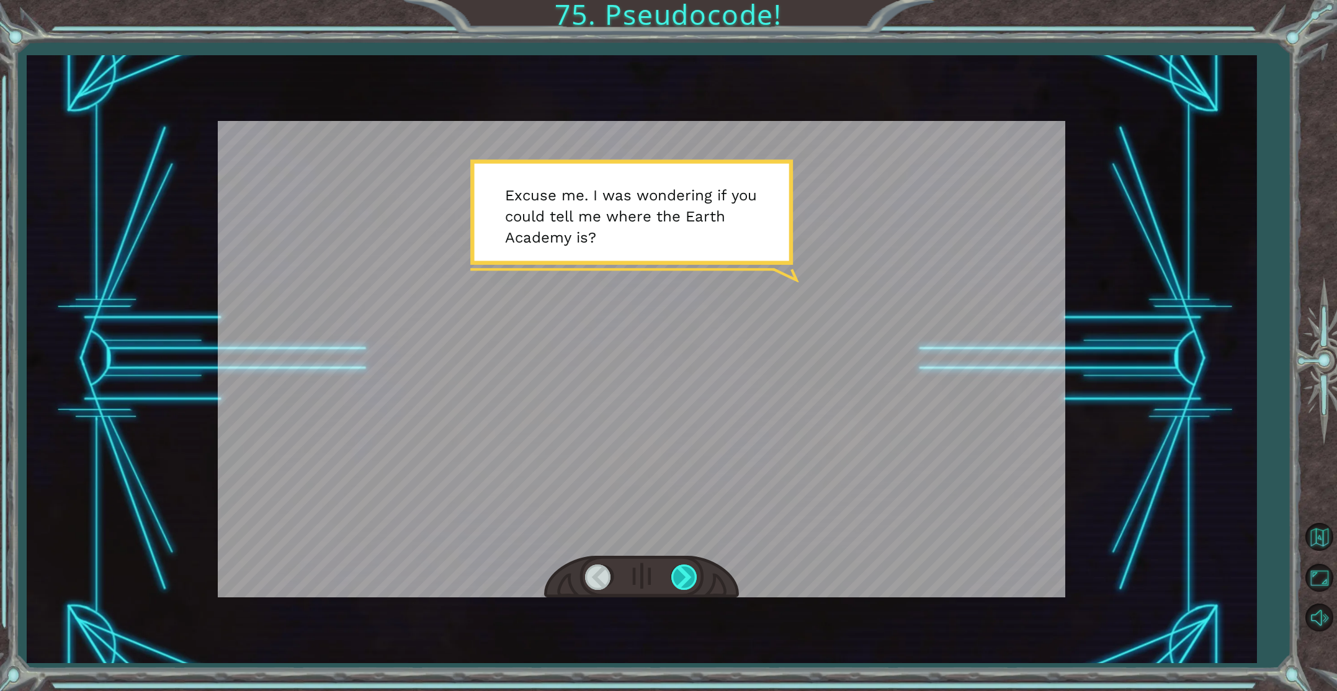
click at [690, 582] on div at bounding box center [685, 576] width 28 height 25
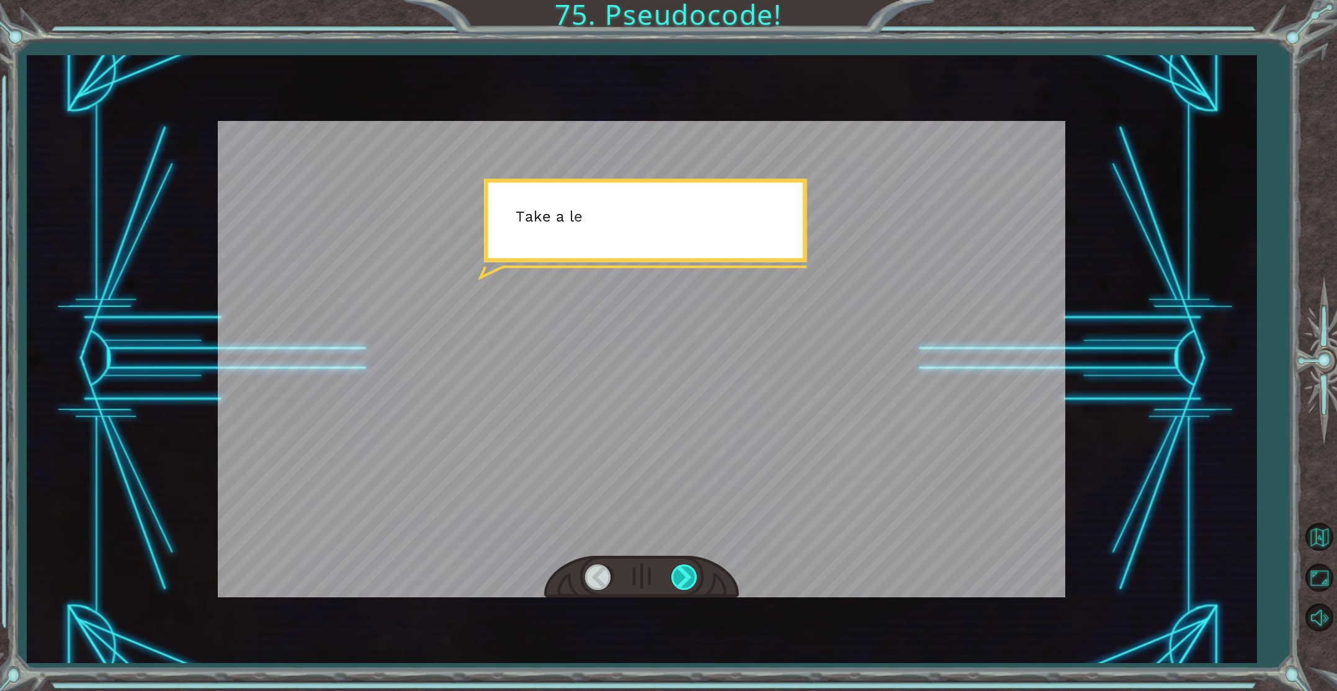
click at [690, 582] on div at bounding box center [685, 576] width 28 height 25
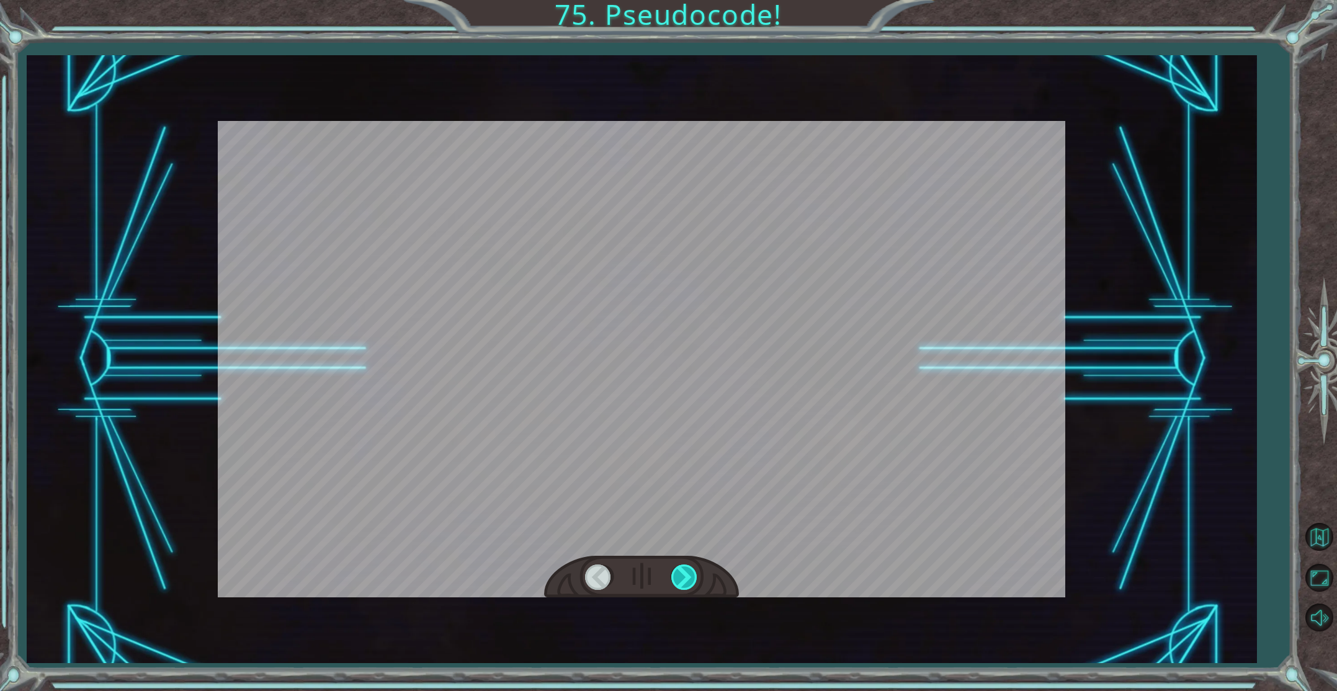
click at [677, 586] on div at bounding box center [685, 576] width 28 height 25
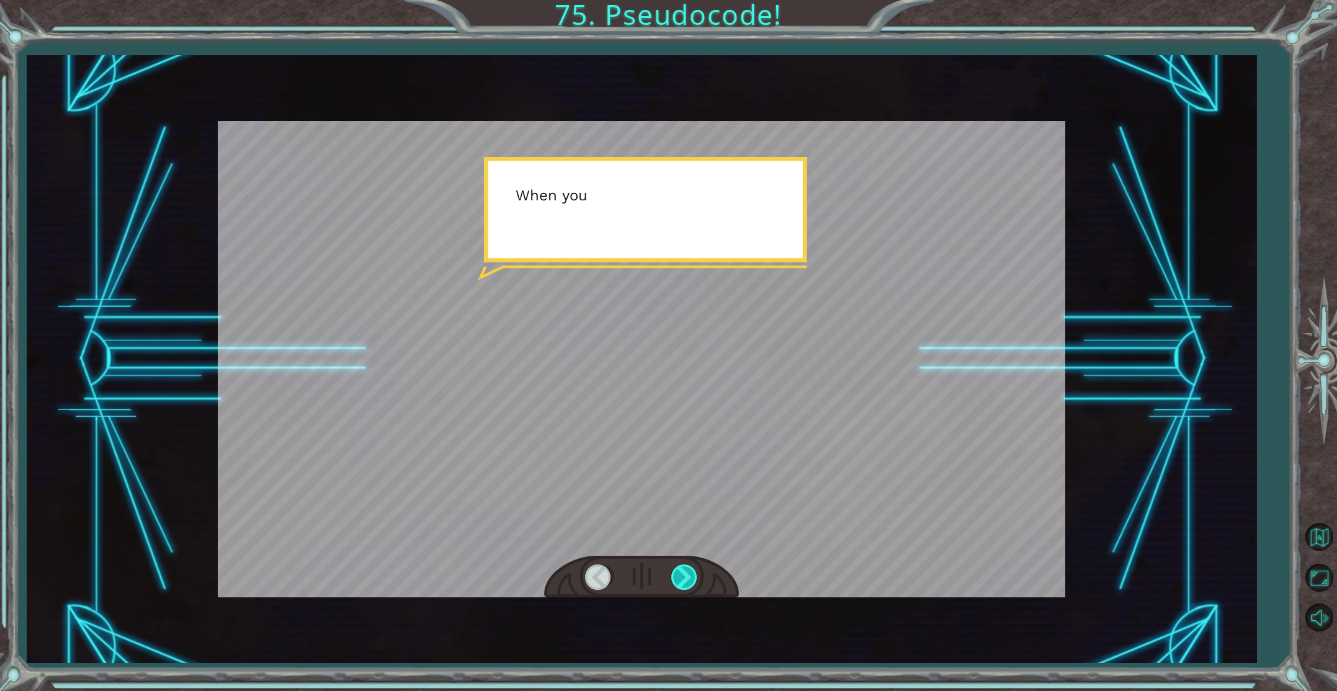
click at [677, 586] on div at bounding box center [685, 576] width 28 height 25
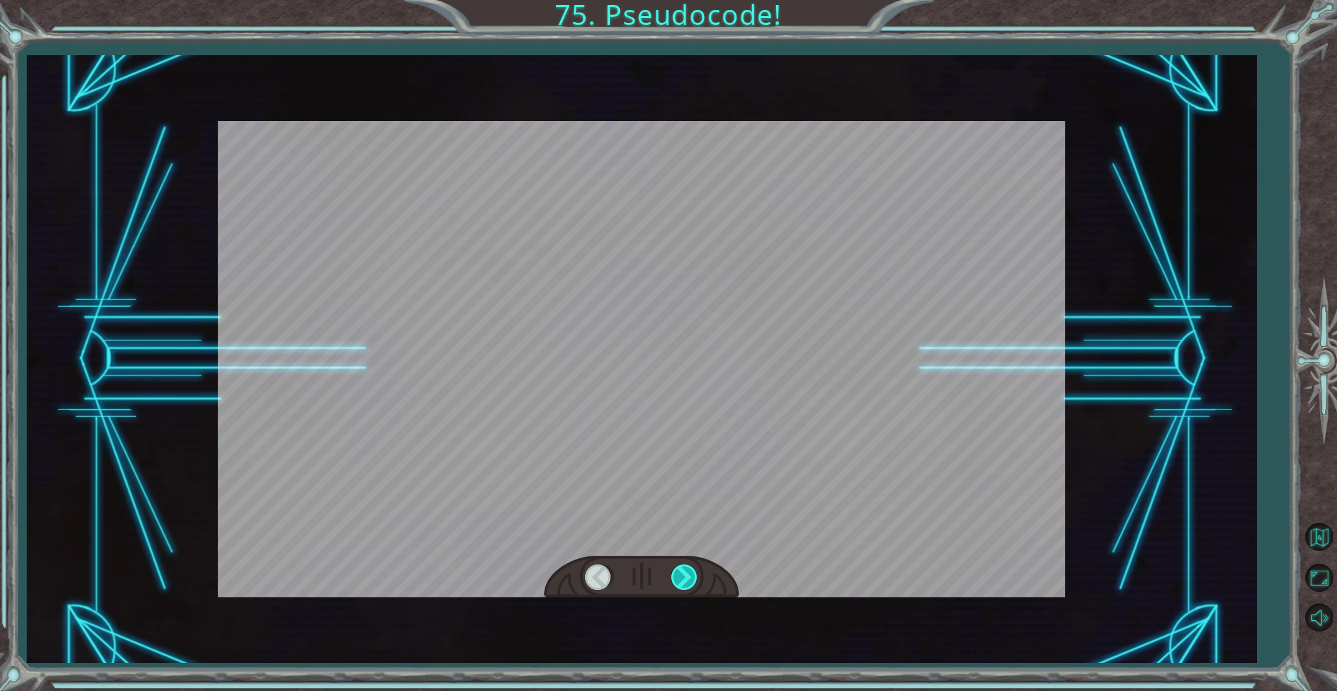
click at [677, 587] on div at bounding box center [685, 576] width 28 height 25
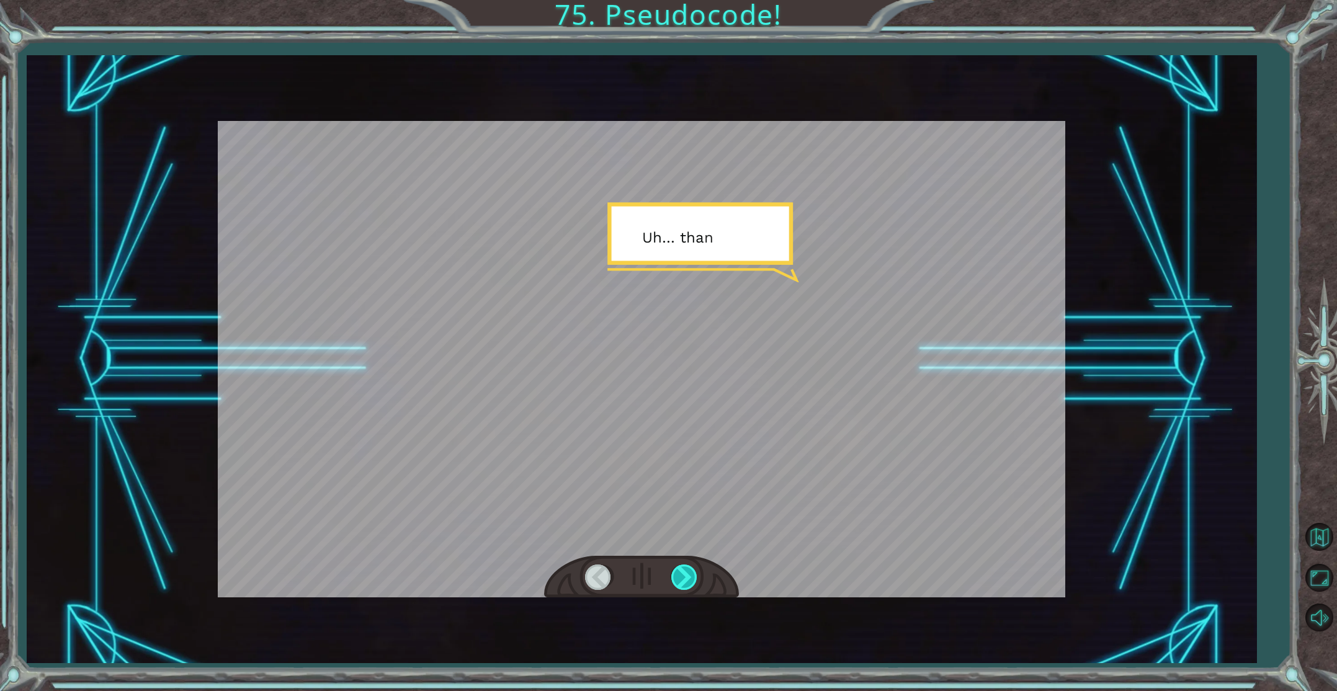
click at [677, 586] on div at bounding box center [685, 576] width 28 height 25
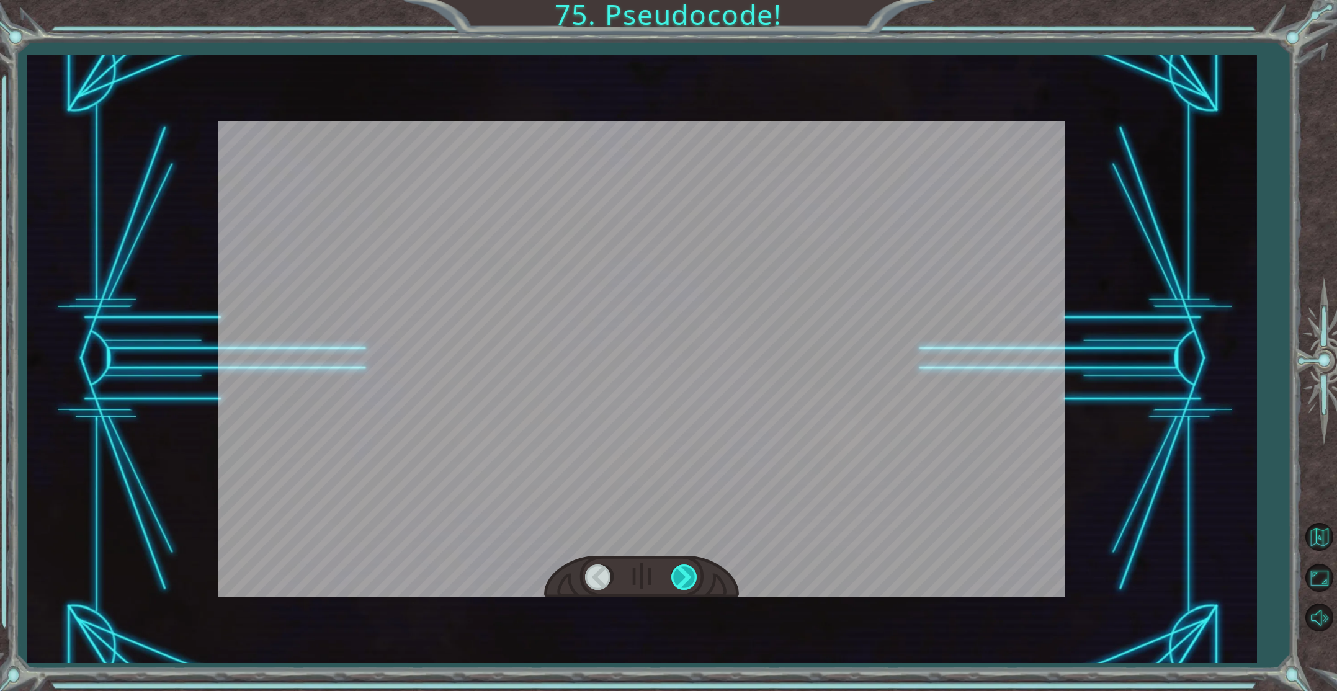
click at [677, 587] on div at bounding box center [685, 576] width 28 height 25
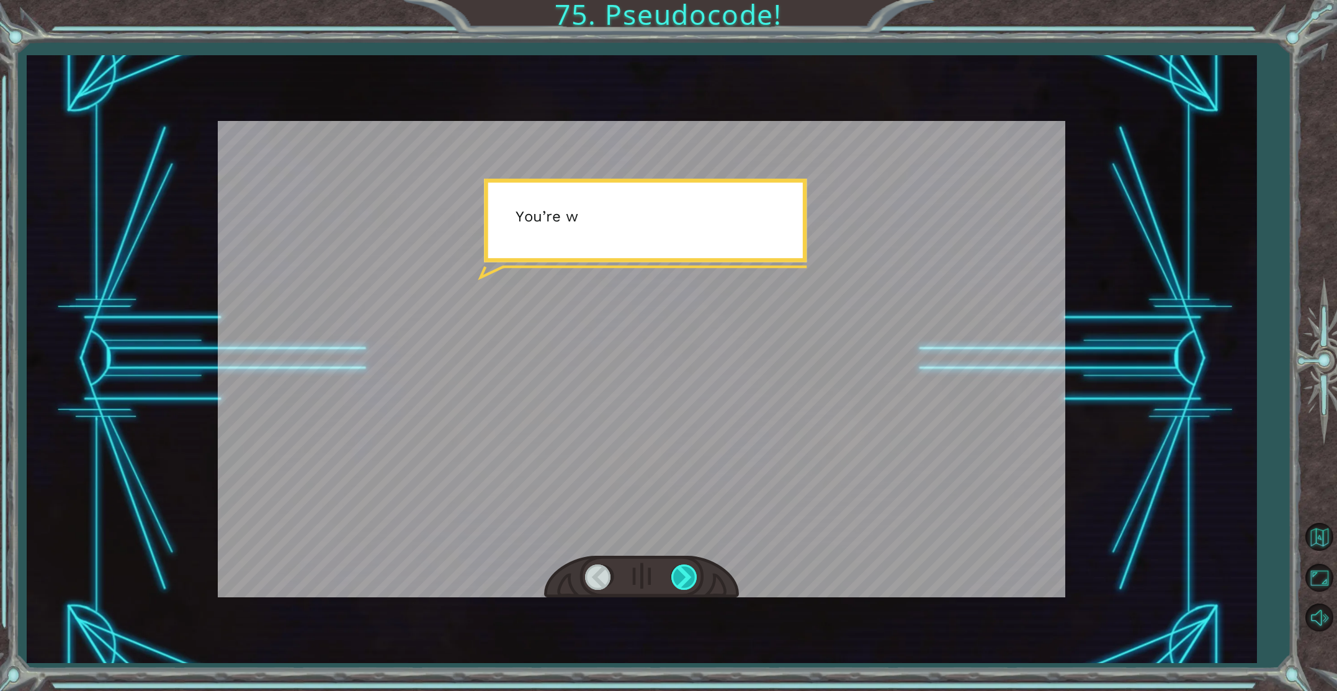
click at [677, 587] on div at bounding box center [685, 576] width 28 height 25
click at [677, 586] on div at bounding box center [685, 576] width 28 height 25
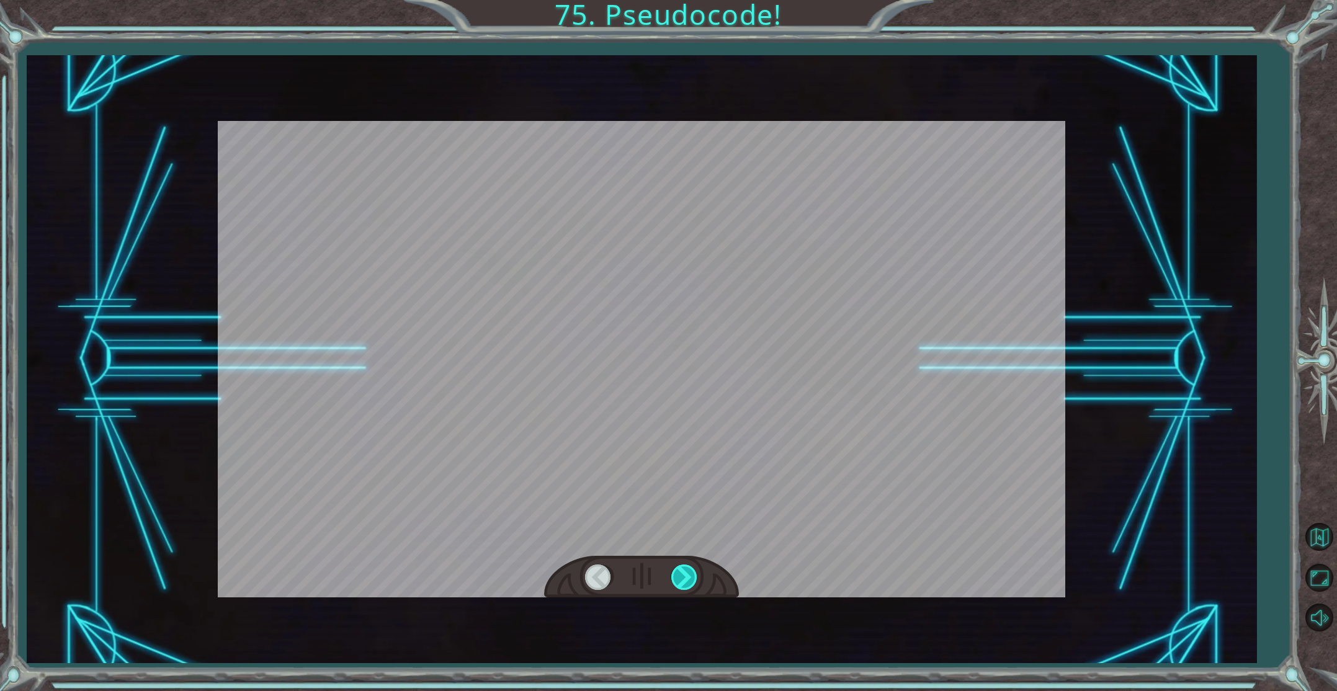
click at [677, 586] on div at bounding box center [685, 576] width 28 height 25
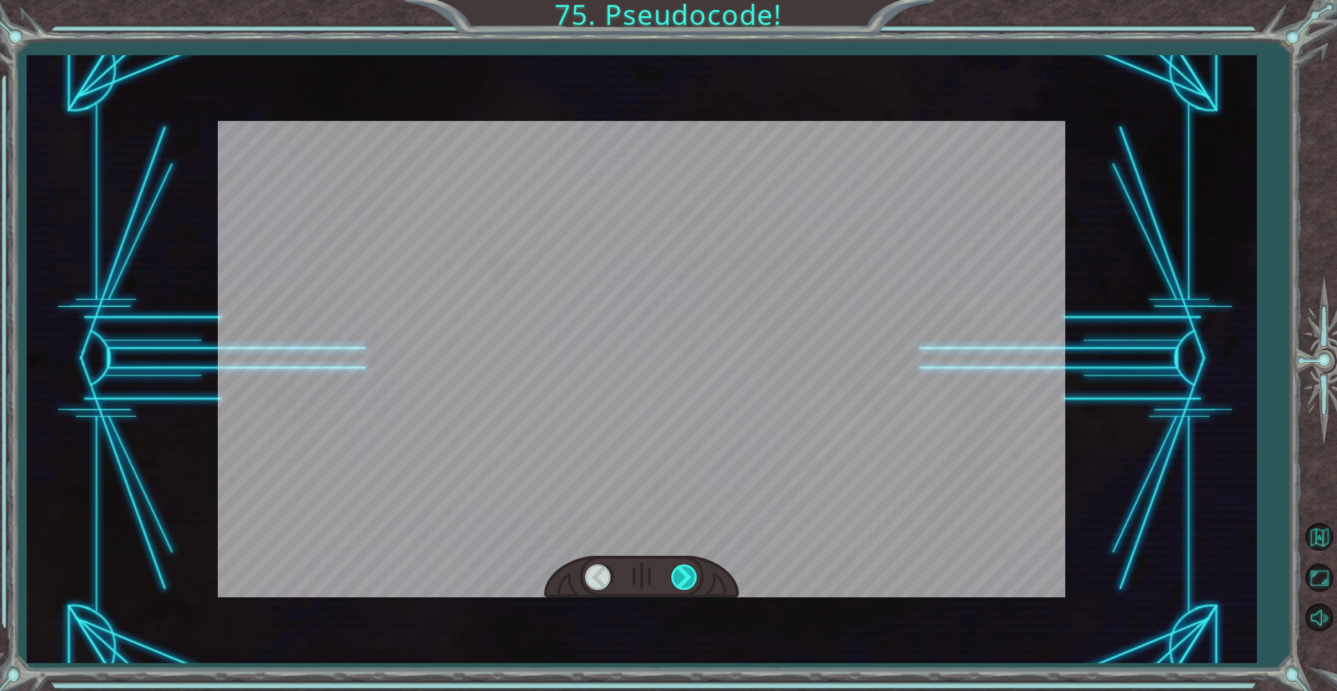
click at [677, 586] on div at bounding box center [685, 576] width 28 height 25
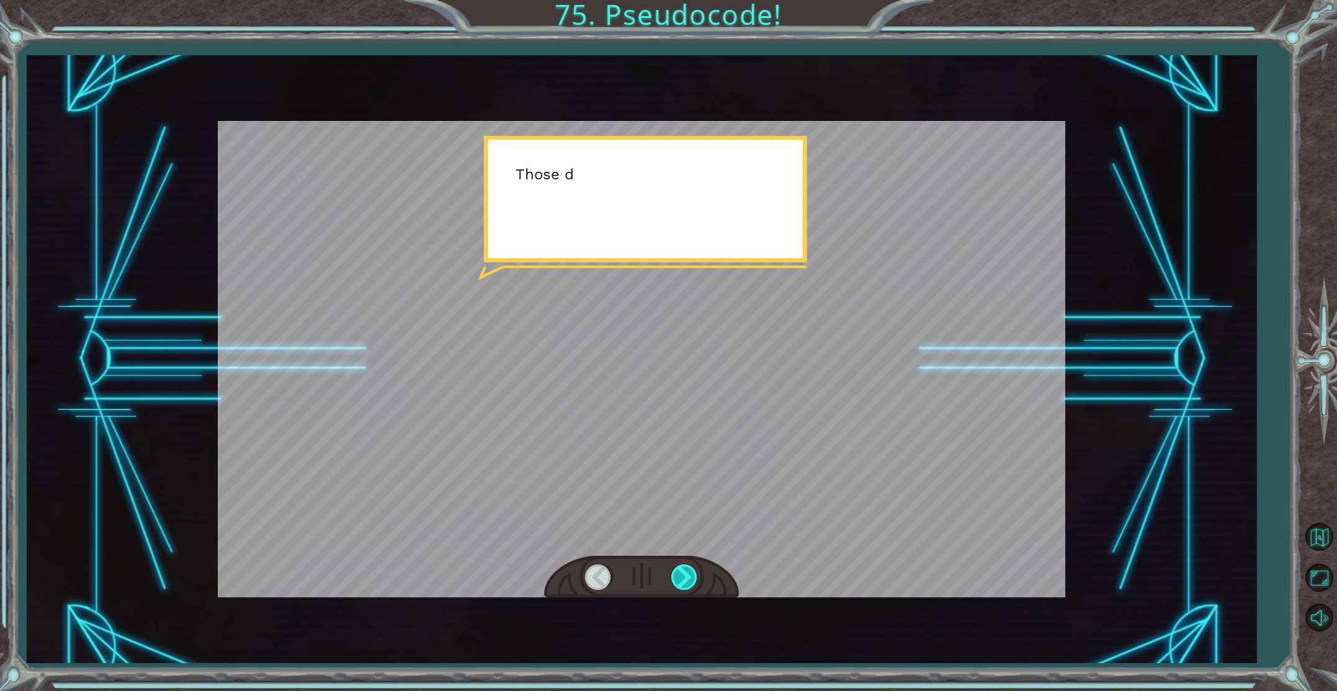
click at [677, 586] on div at bounding box center [685, 576] width 28 height 25
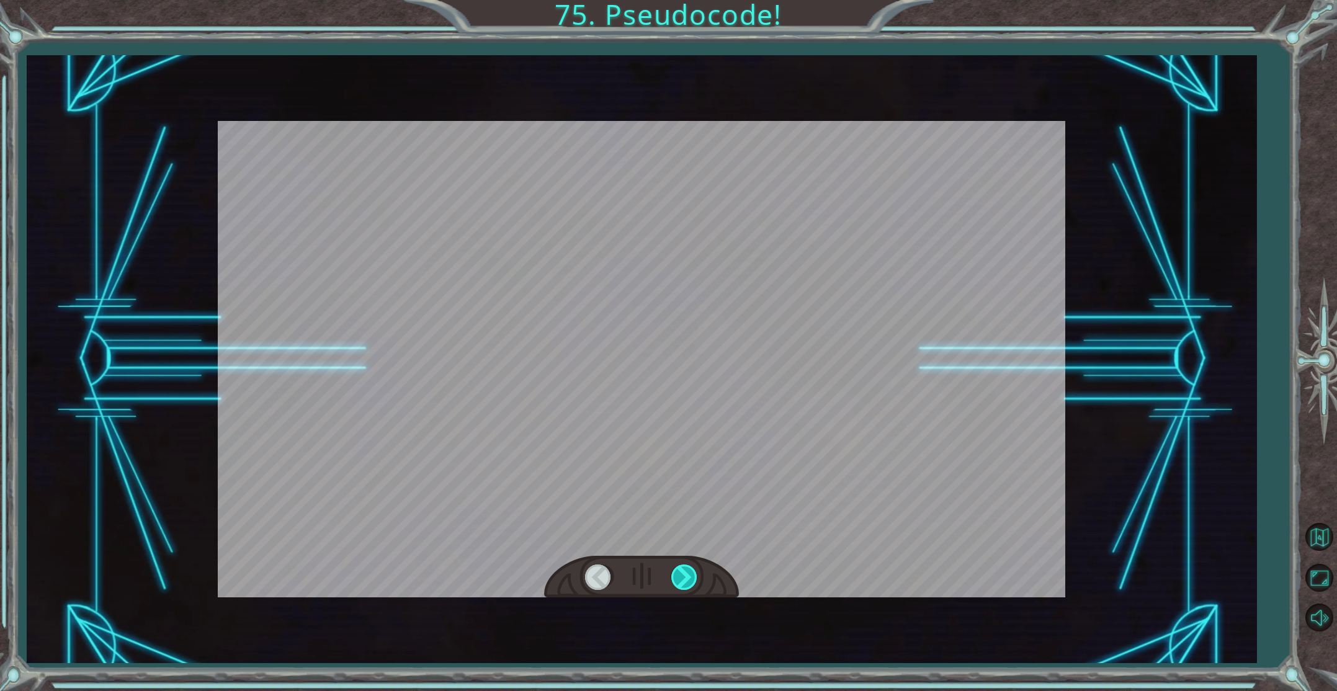
click at [677, 586] on div at bounding box center [685, 576] width 28 height 25
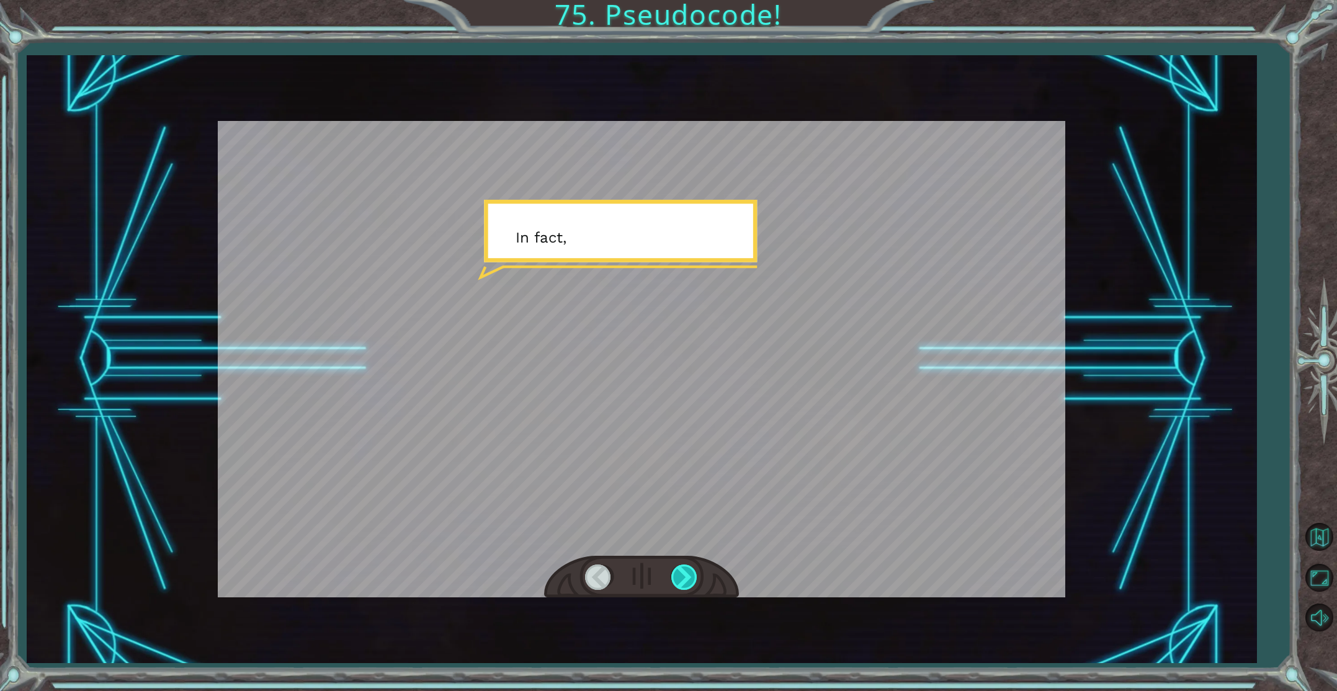
click at [677, 586] on div at bounding box center [685, 576] width 28 height 25
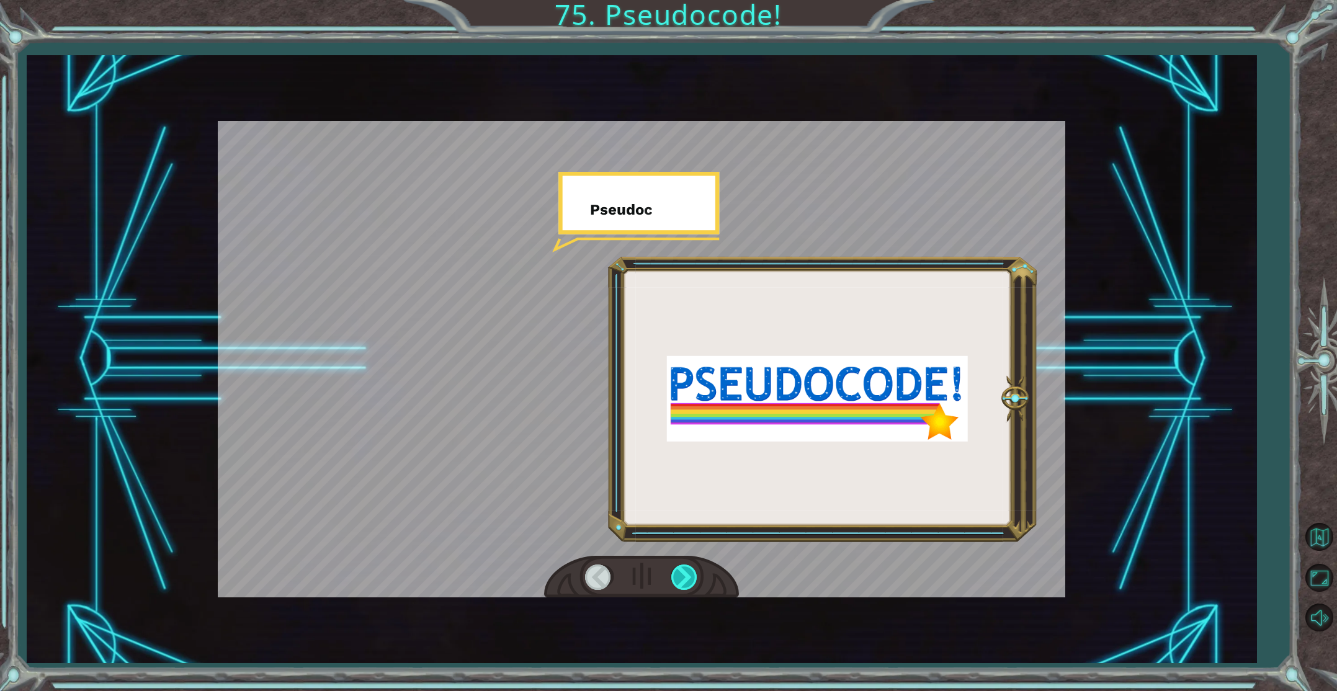
click at [674, 583] on div at bounding box center [685, 576] width 28 height 25
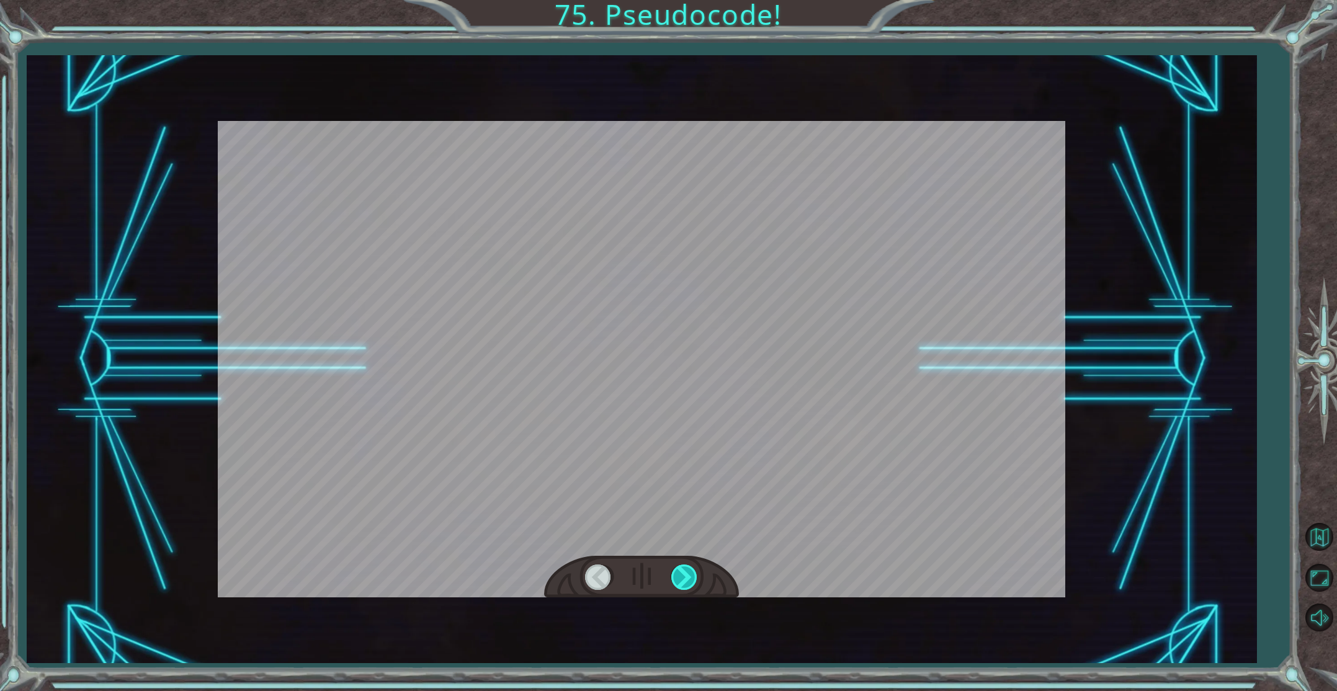
click at [674, 583] on div at bounding box center [685, 576] width 28 height 25
click at [685, 579] on div at bounding box center [685, 576] width 28 height 25
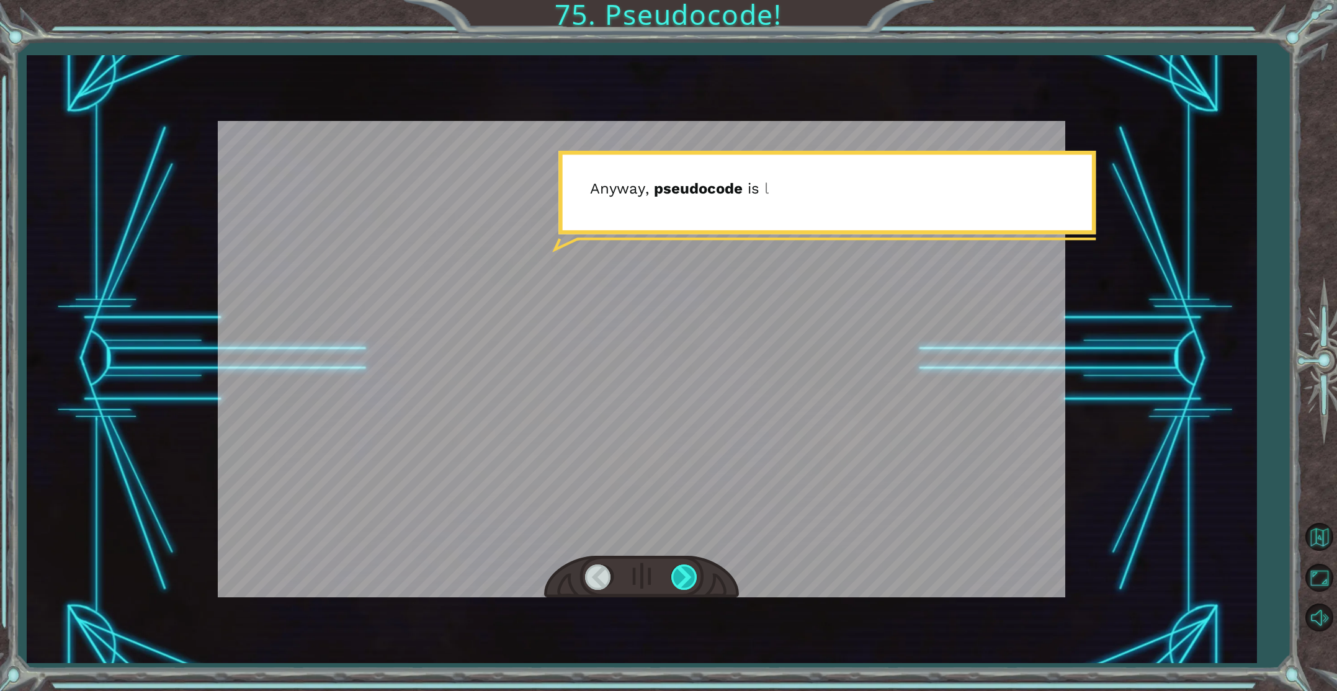
drag, startPoint x: 685, startPoint y: 581, endPoint x: 682, endPoint y: 589, distance: 8.1
click at [682, 589] on div at bounding box center [685, 576] width 28 height 25
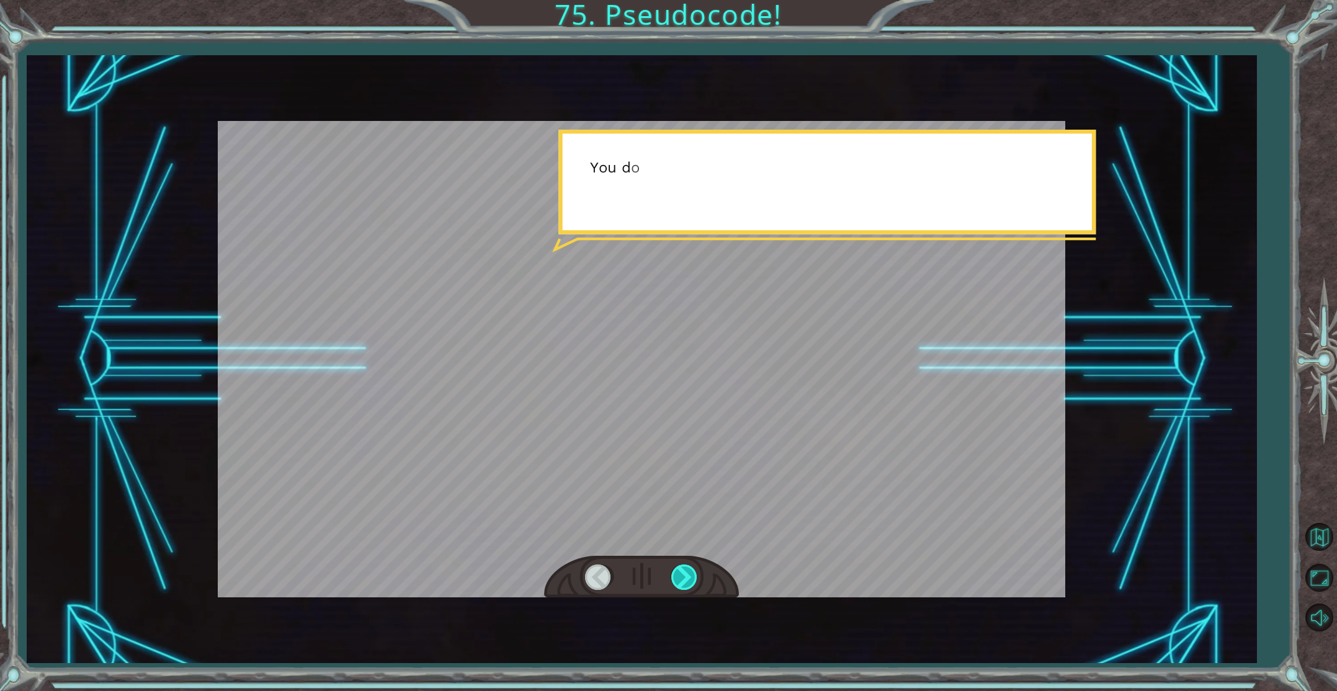
click at [682, 588] on div at bounding box center [685, 576] width 28 height 25
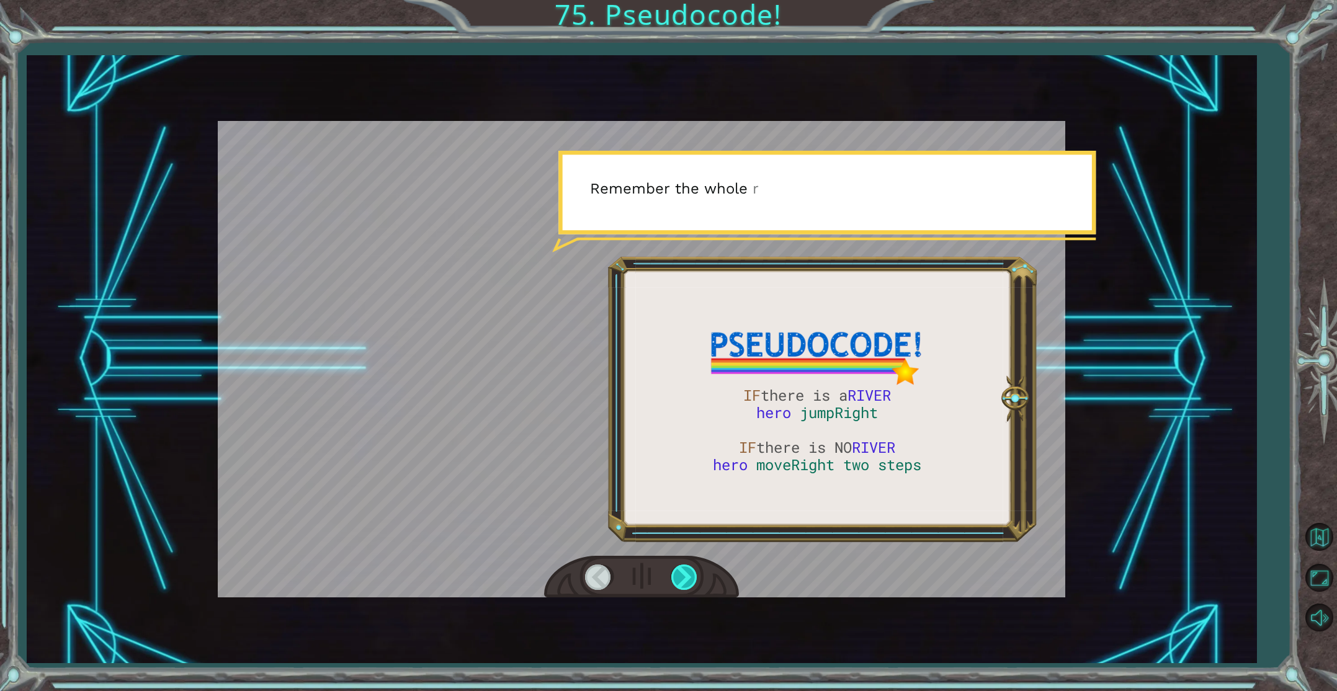
click at [682, 589] on div at bounding box center [685, 576] width 28 height 25
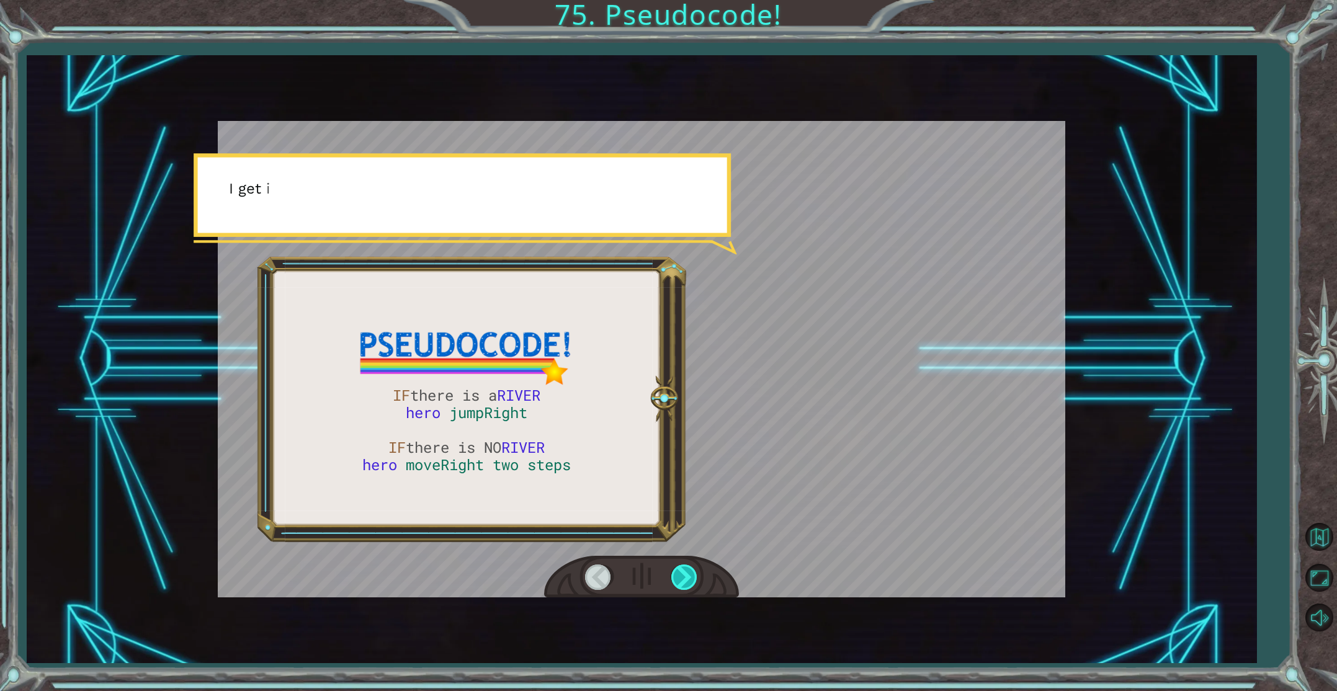
click at [682, 589] on div at bounding box center [685, 576] width 28 height 25
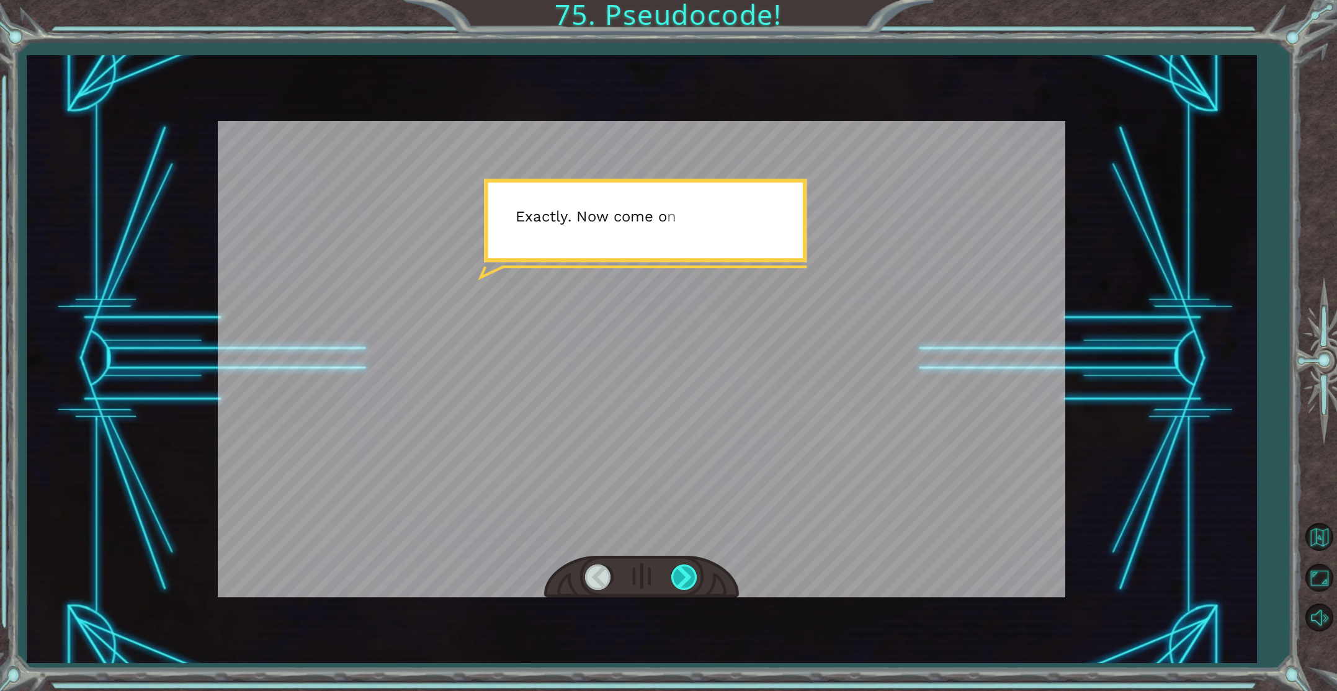
click at [682, 589] on div at bounding box center [685, 576] width 28 height 25
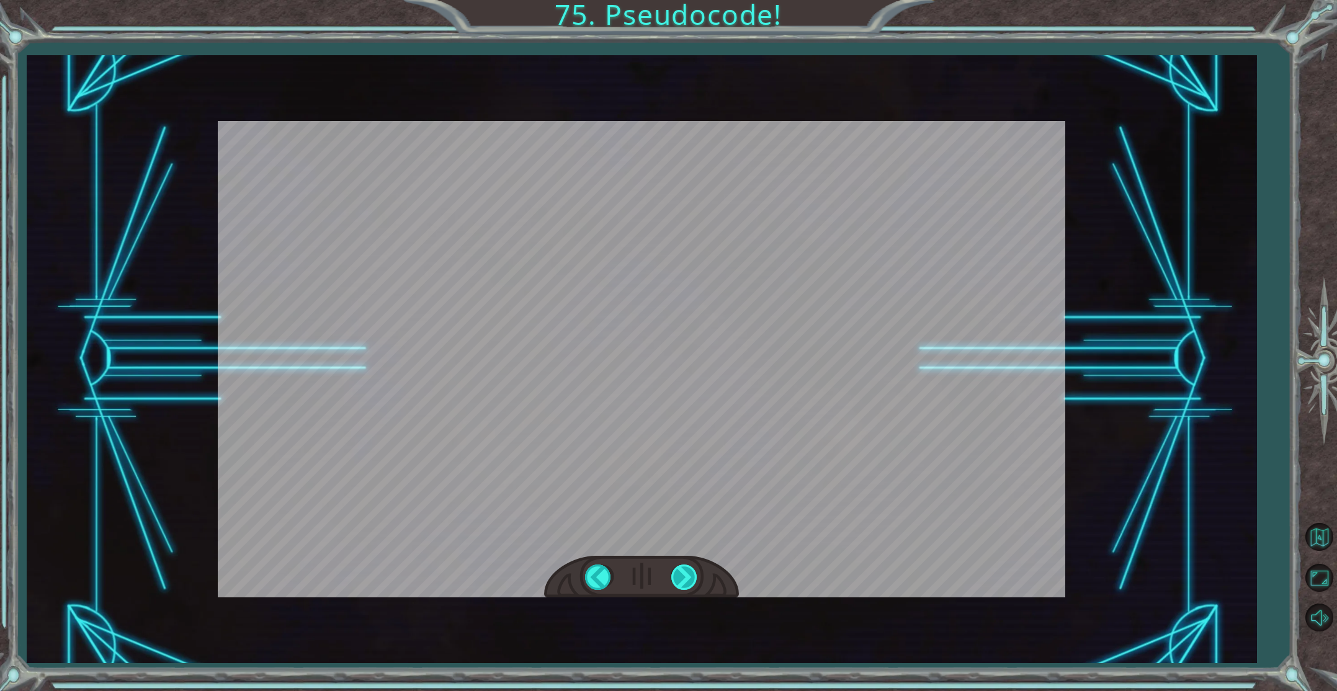
click at [682, 0] on div "IF there is a RIVER hero jumpRight IF there is NO RIVER hero moveRight two step…" at bounding box center [668, 0] width 1337 height 0
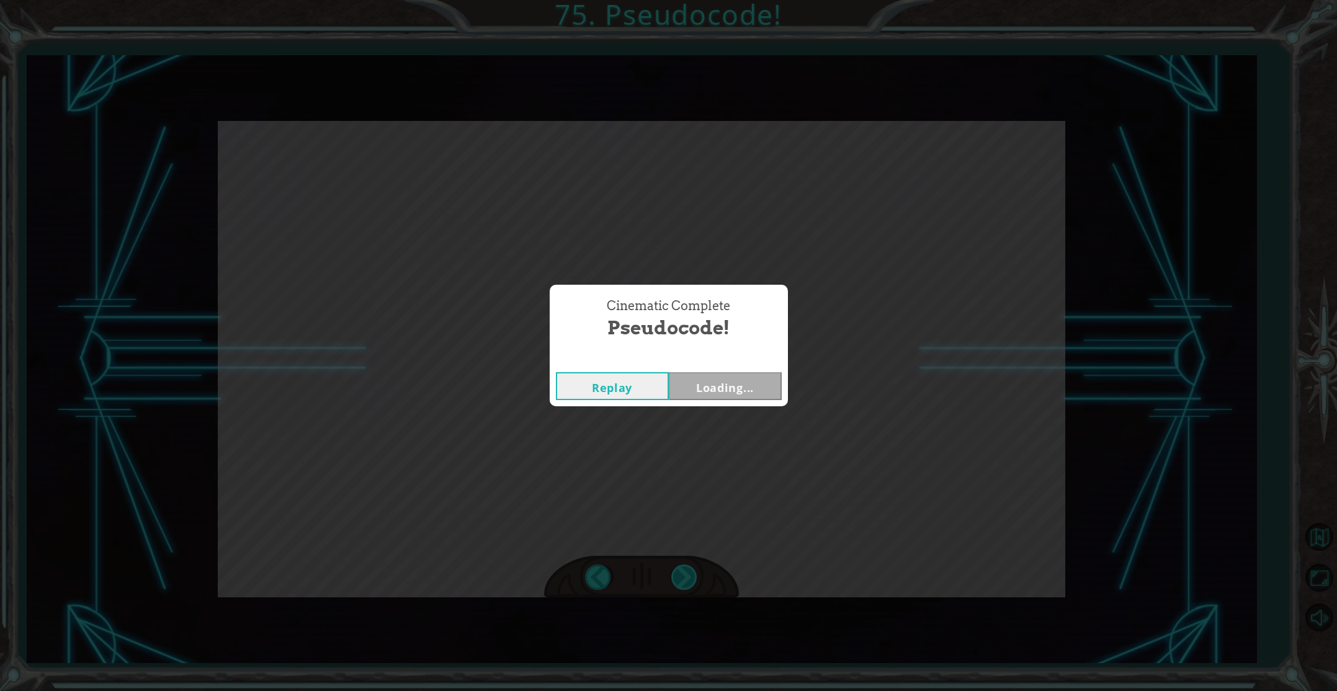
click at [682, 589] on div "Cinematic Complete Pseudocode! Replay Loading..." at bounding box center [668, 345] width 1337 height 691
click at [695, 366] on div "Replay Next" at bounding box center [669, 386] width 238 height 40
click at [702, 383] on button "Next" at bounding box center [725, 386] width 113 height 28
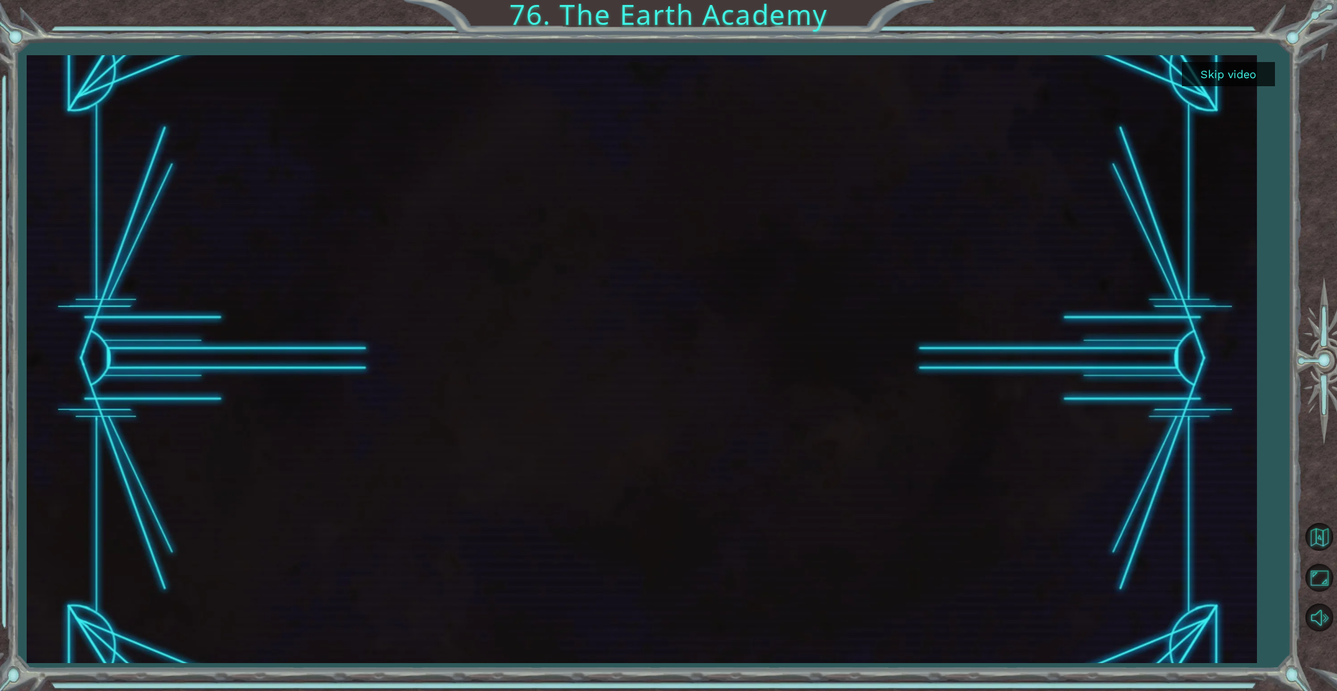
click at [1211, 72] on button "Skip video" at bounding box center [1228, 74] width 93 height 24
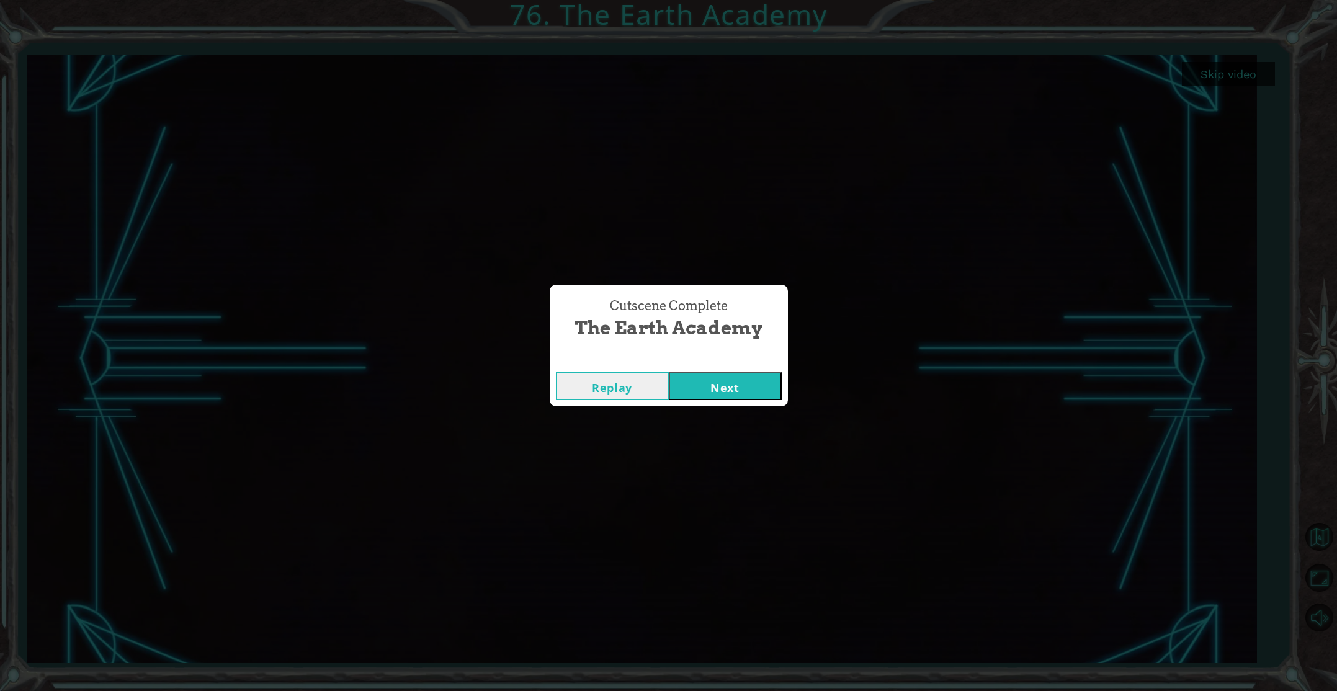
click at [740, 386] on button "Next" at bounding box center [725, 386] width 113 height 28
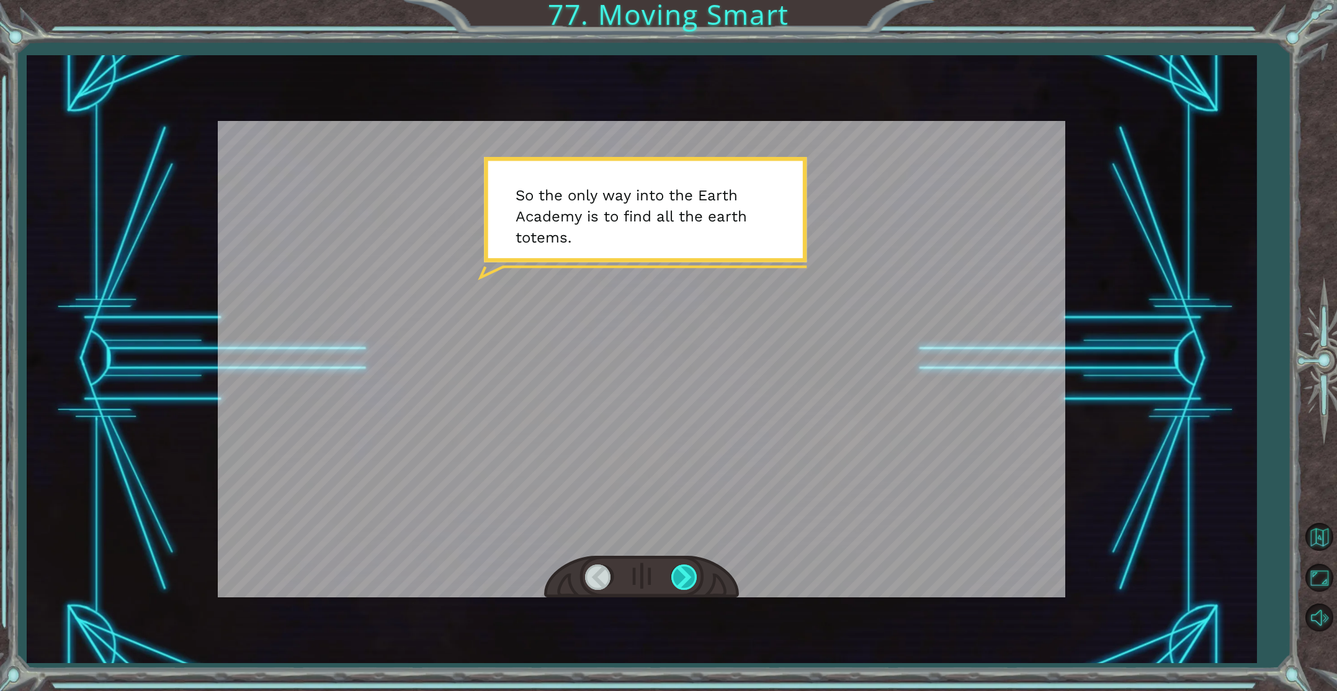
click at [689, 568] on div at bounding box center [685, 576] width 28 height 25
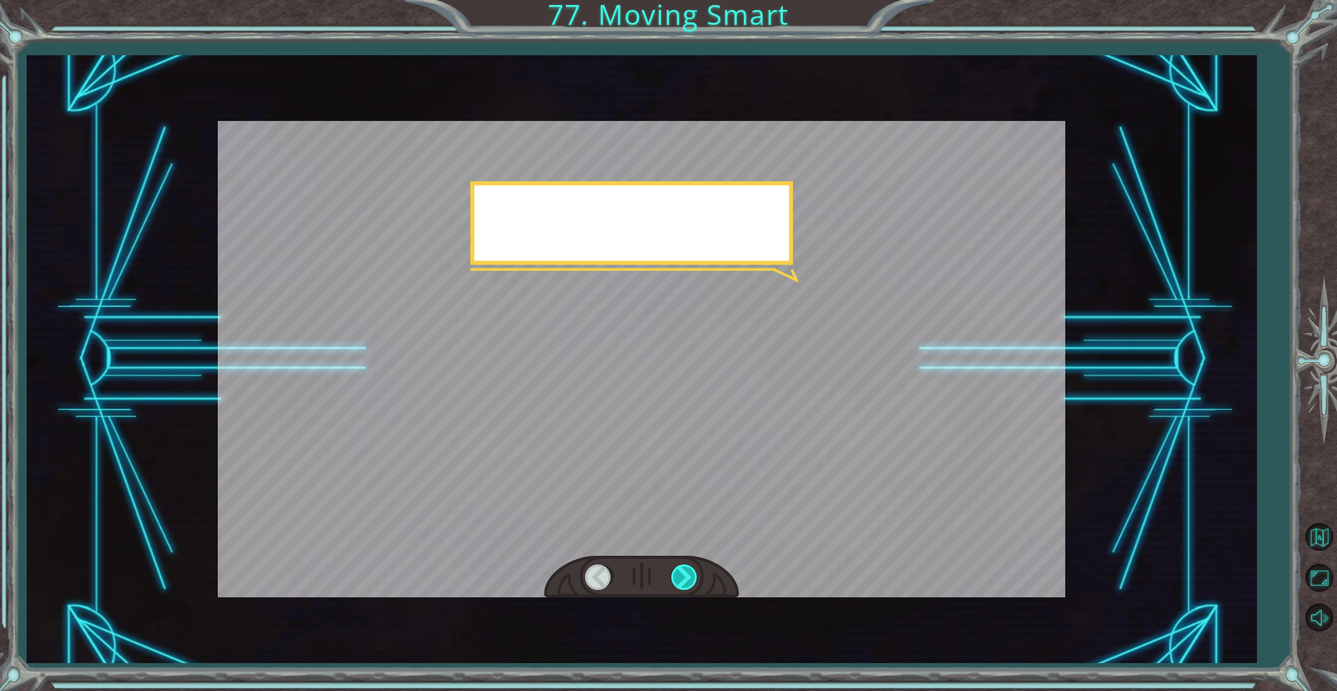
click at [689, 568] on div at bounding box center [685, 576] width 28 height 25
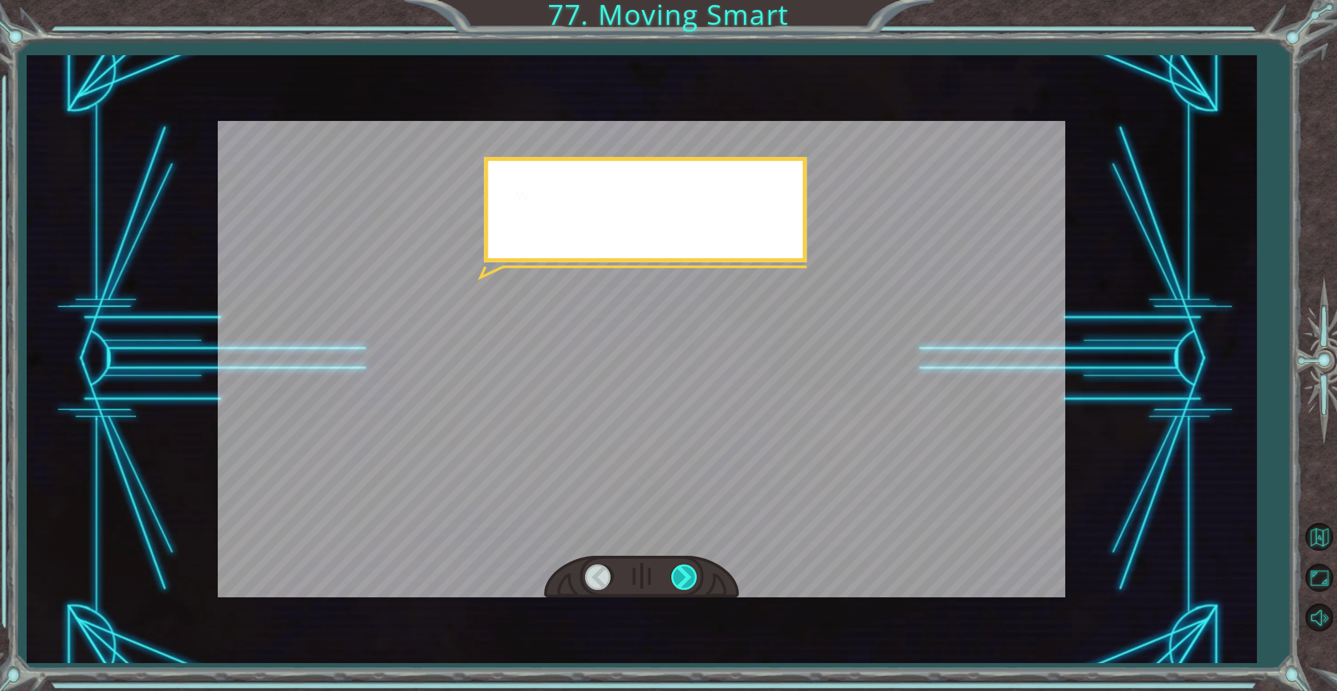
click at [689, 568] on div at bounding box center [685, 576] width 28 height 25
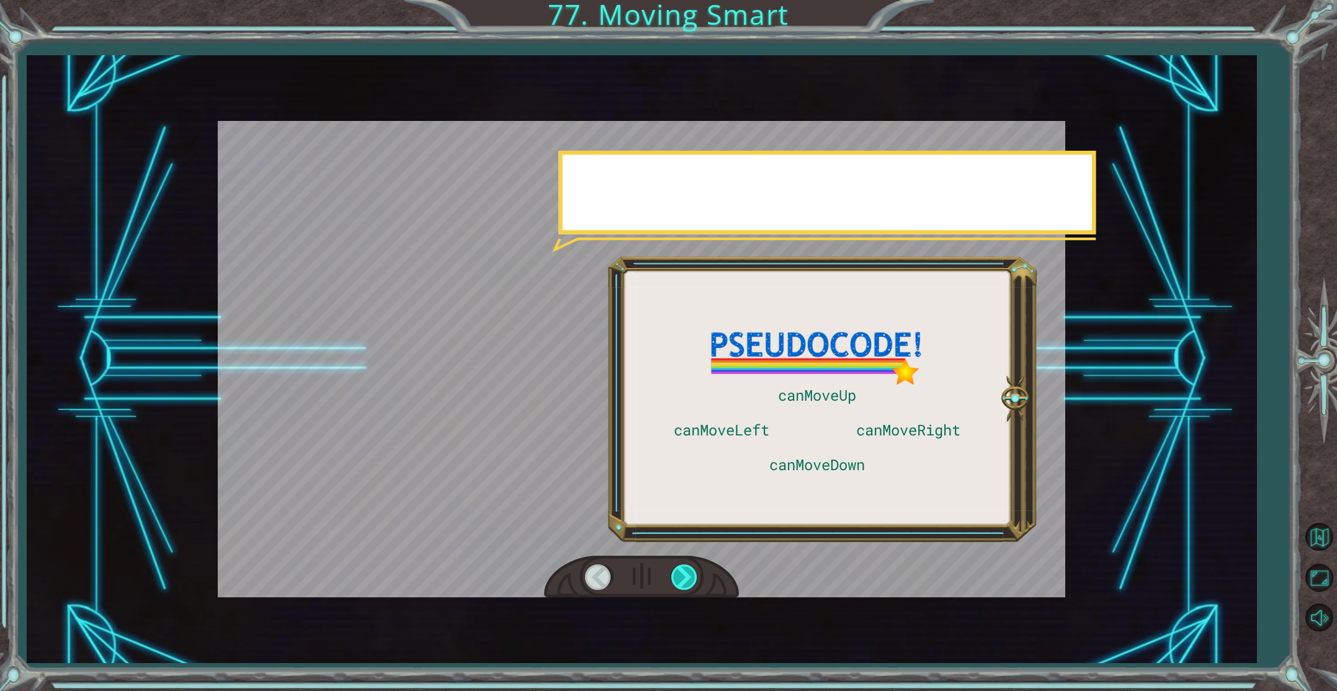
click at [689, 568] on div at bounding box center [685, 576] width 28 height 25
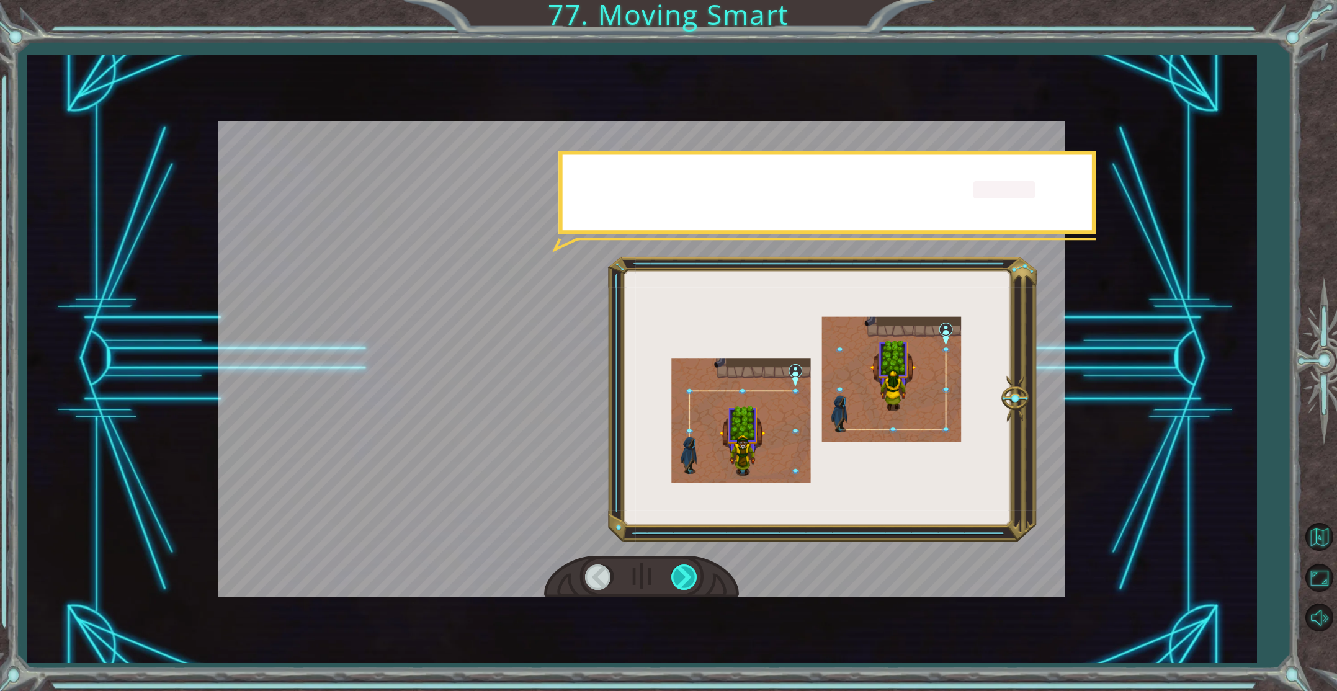
click at [689, 568] on div at bounding box center [685, 576] width 28 height 25
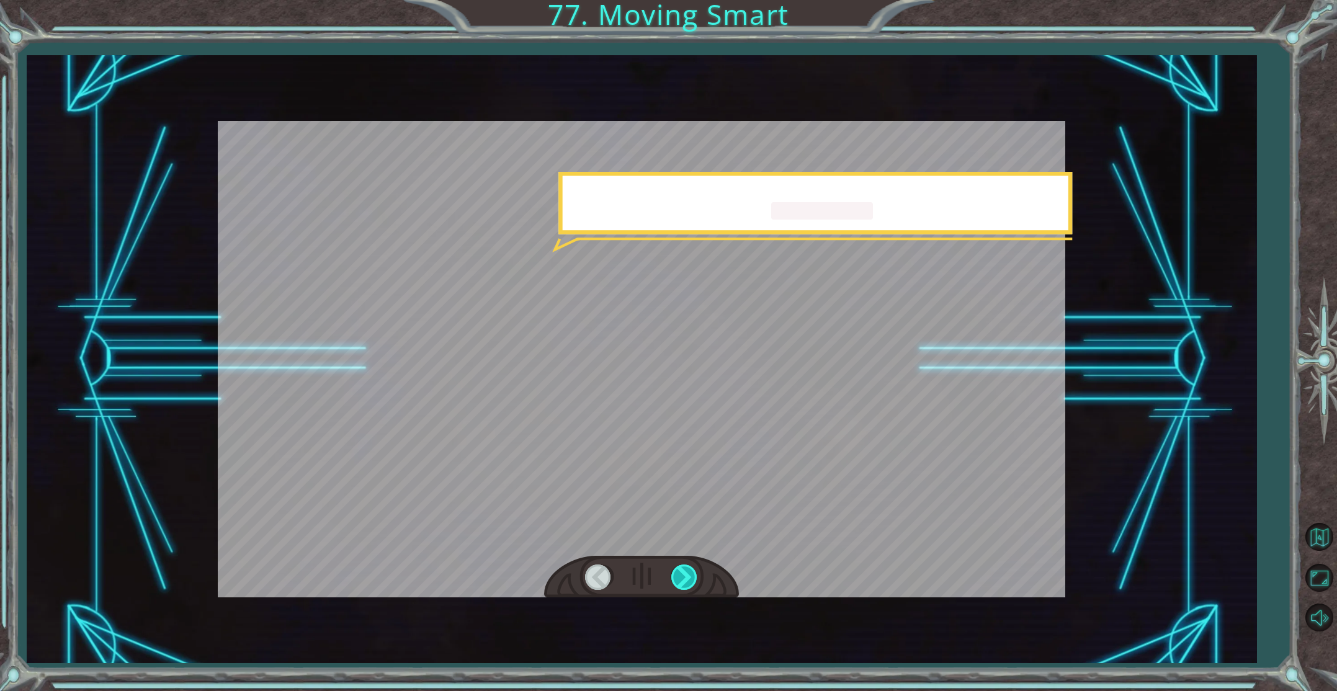
click at [689, 568] on div at bounding box center [685, 576] width 28 height 25
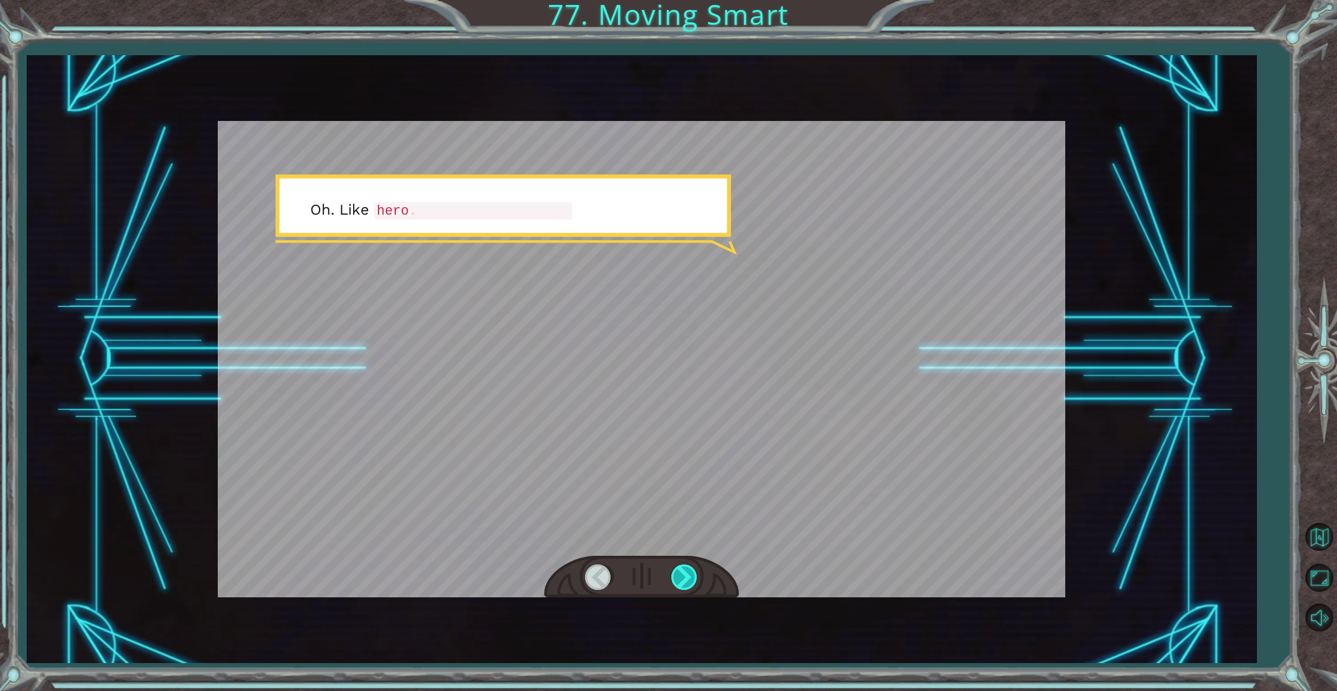
click at [689, 568] on div at bounding box center [685, 576] width 28 height 25
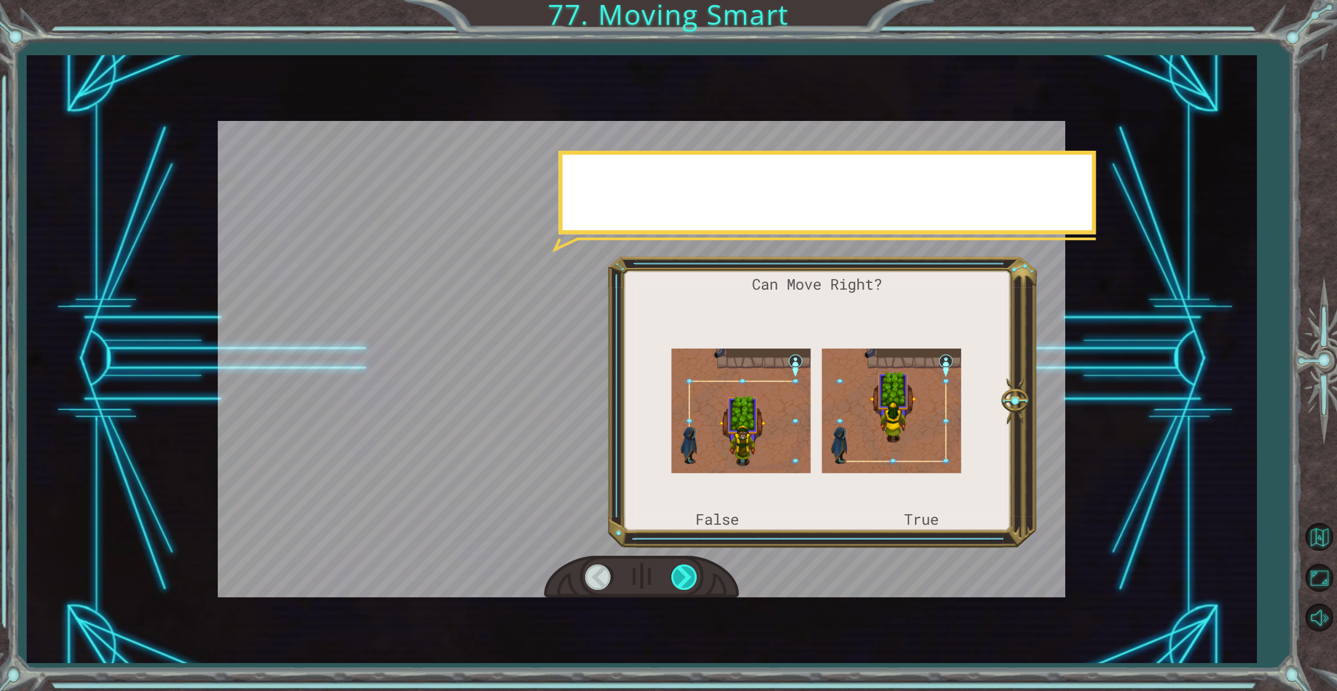
click at [689, 568] on div at bounding box center [685, 576] width 28 height 25
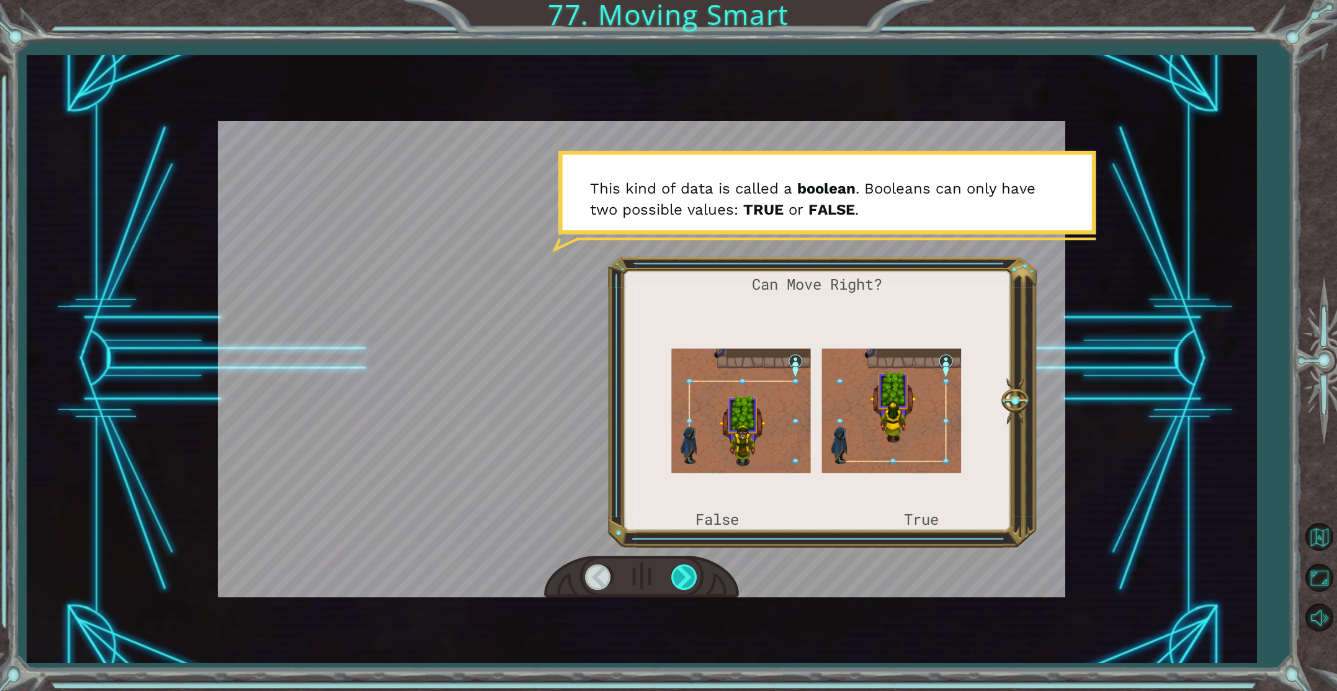
click at [686, 569] on div at bounding box center [685, 576] width 28 height 25
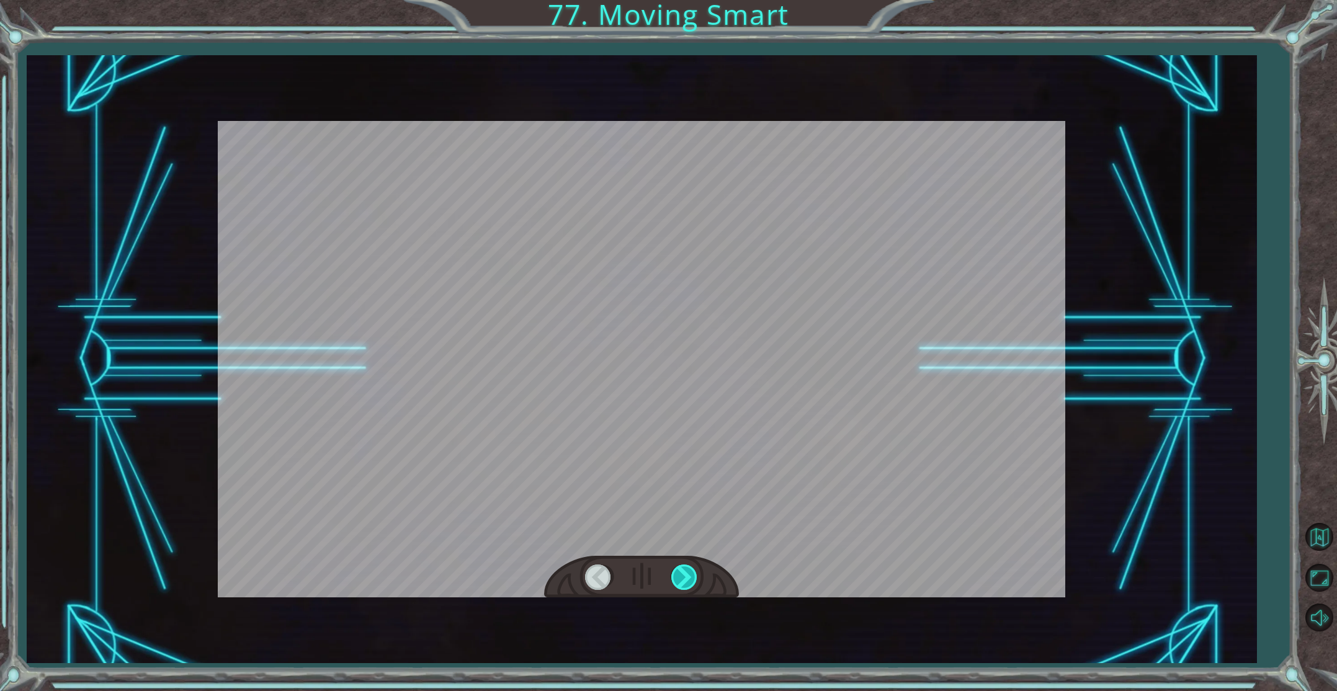
click at [686, 569] on div at bounding box center [685, 576] width 28 height 25
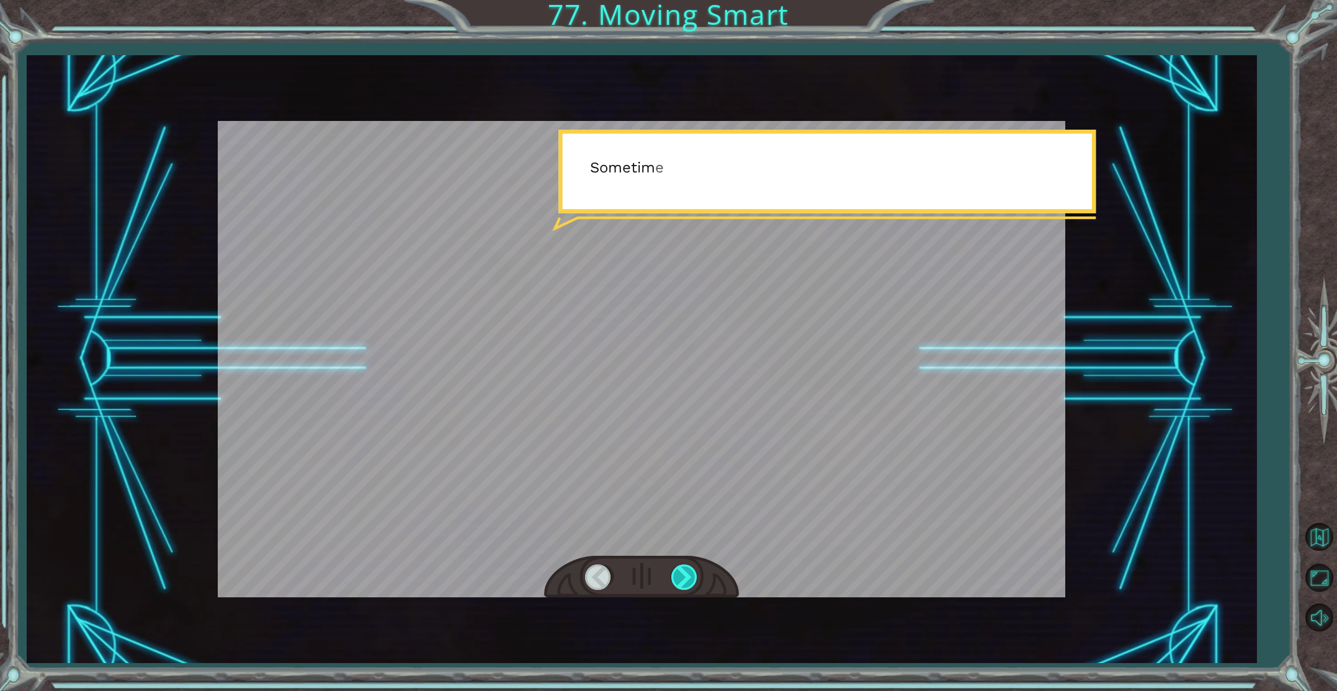
click at [686, 569] on div at bounding box center [685, 576] width 28 height 25
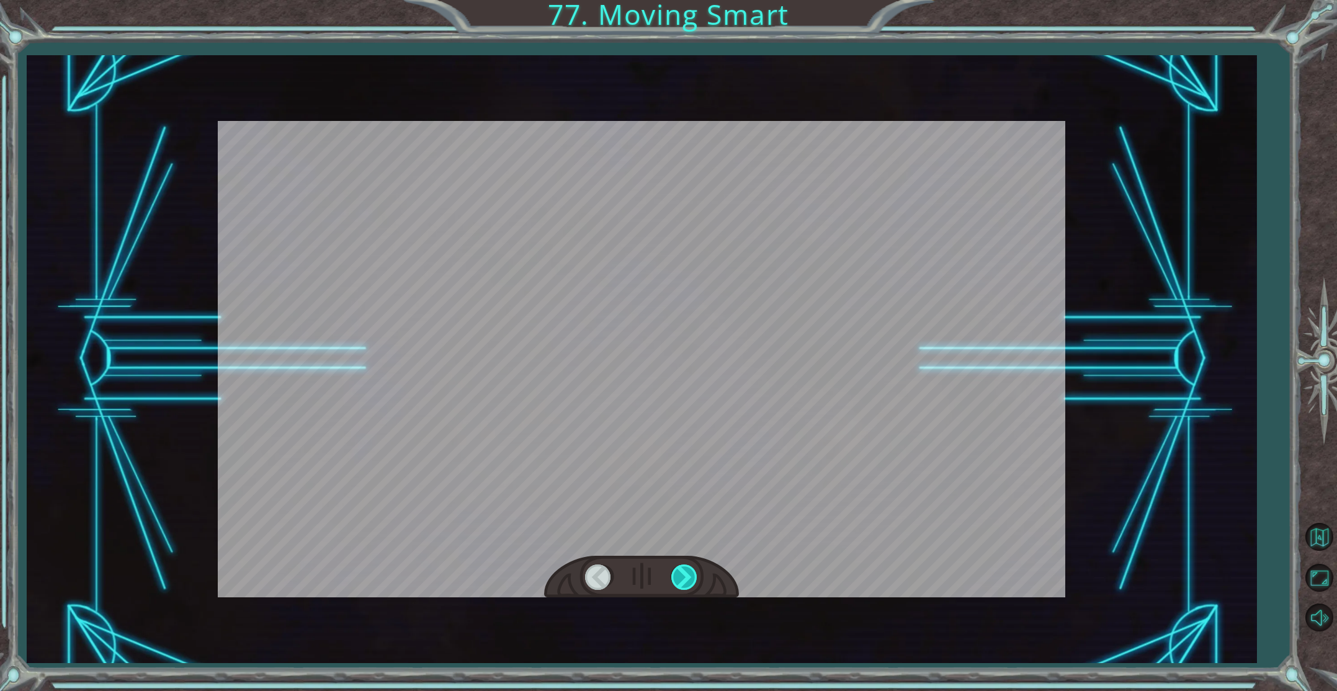
click at [686, 569] on div at bounding box center [685, 576] width 28 height 25
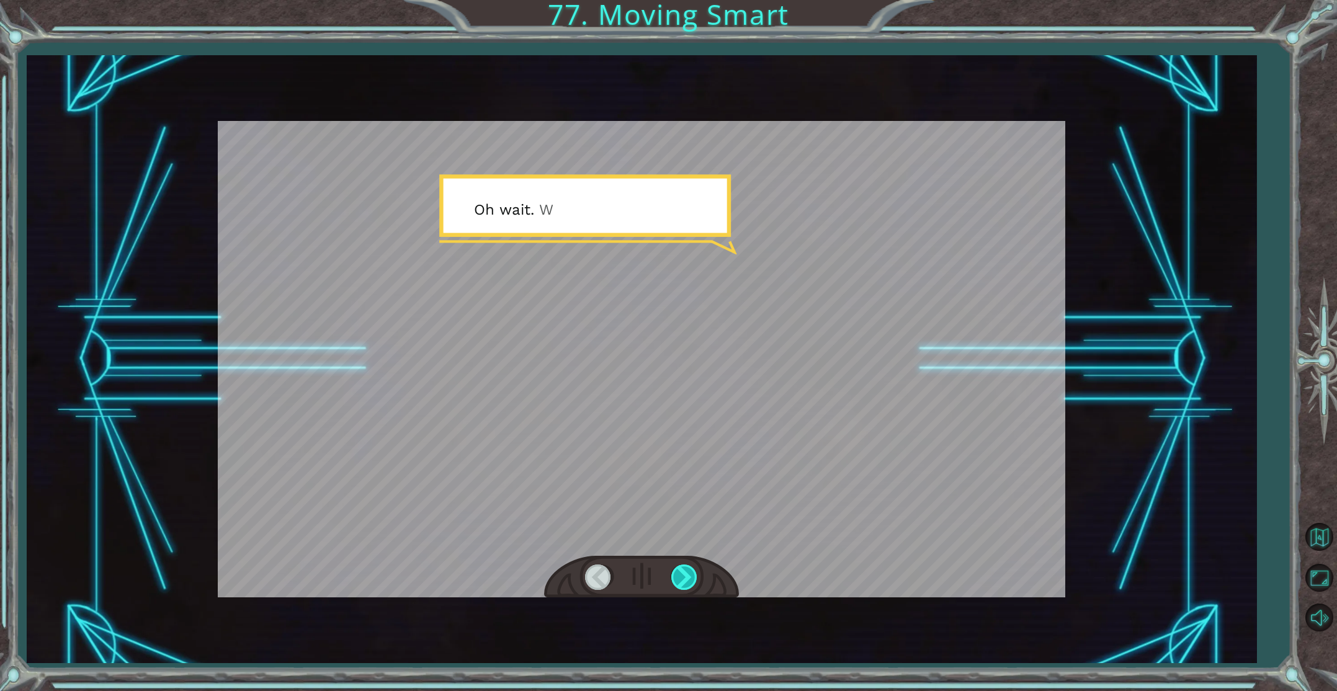
click at [686, 569] on div at bounding box center [685, 576] width 28 height 25
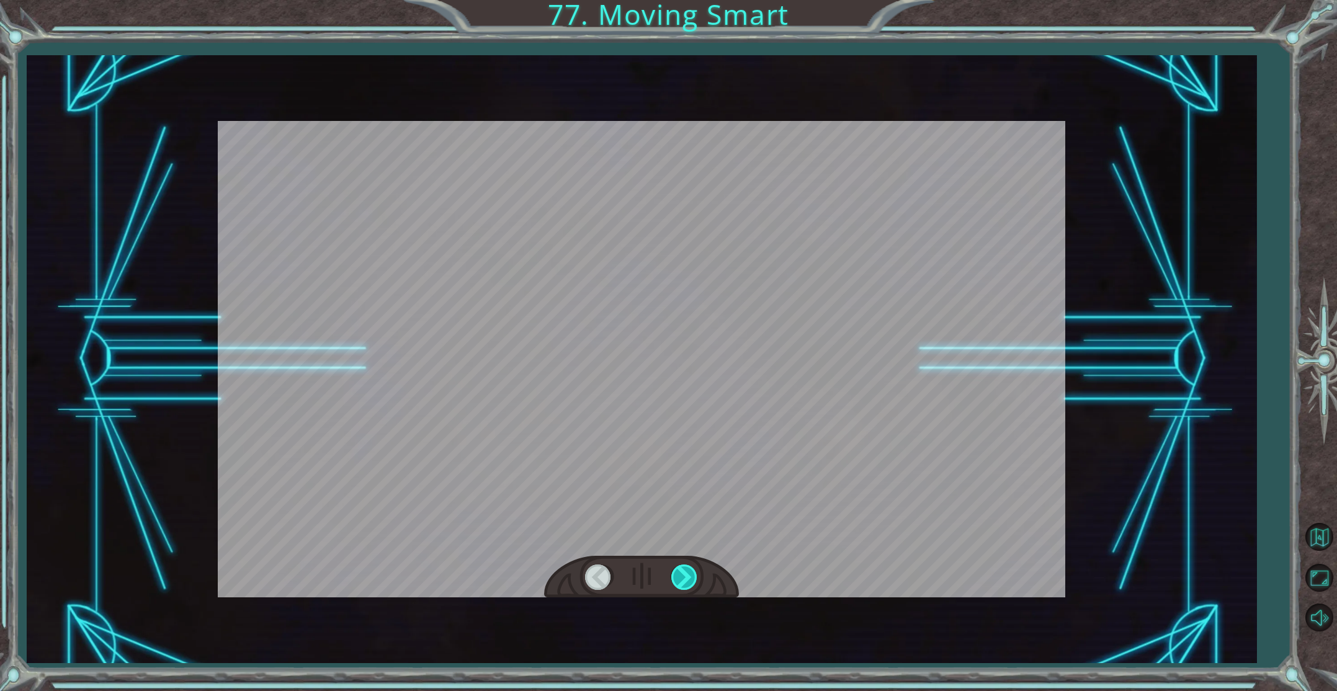
click at [686, 569] on div at bounding box center [685, 576] width 28 height 25
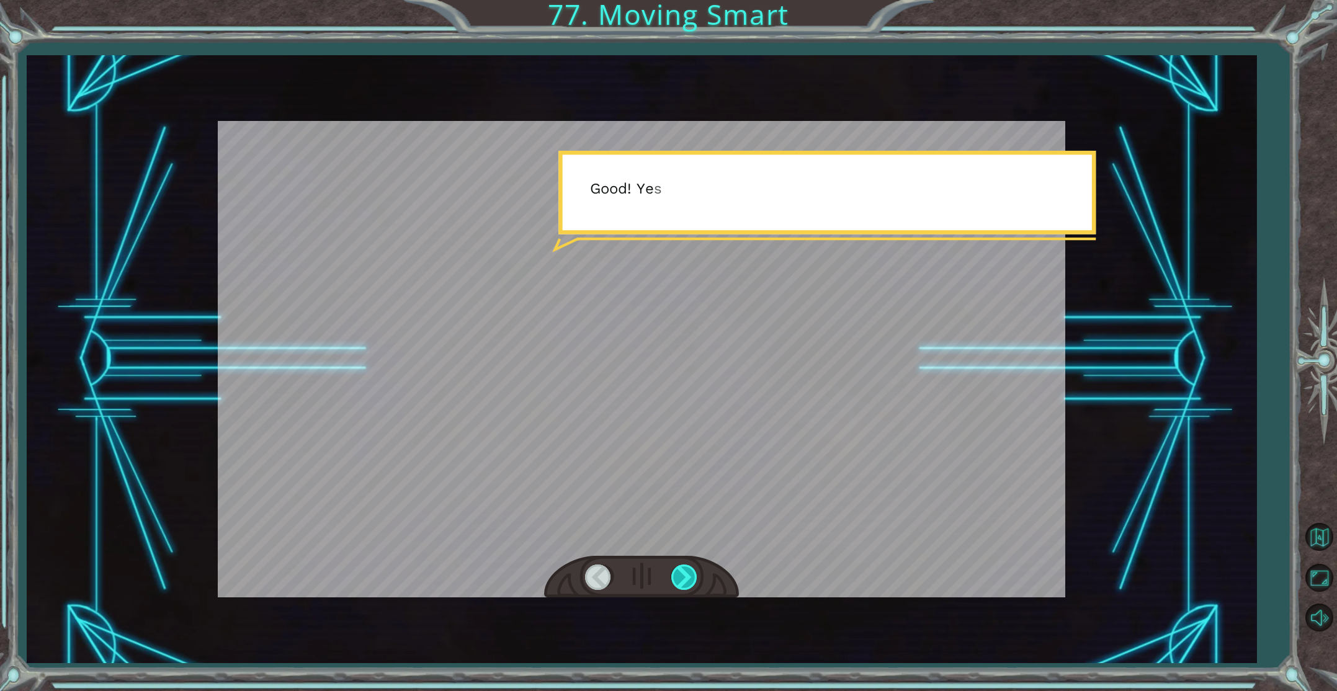
click at [686, 569] on div at bounding box center [685, 576] width 28 height 25
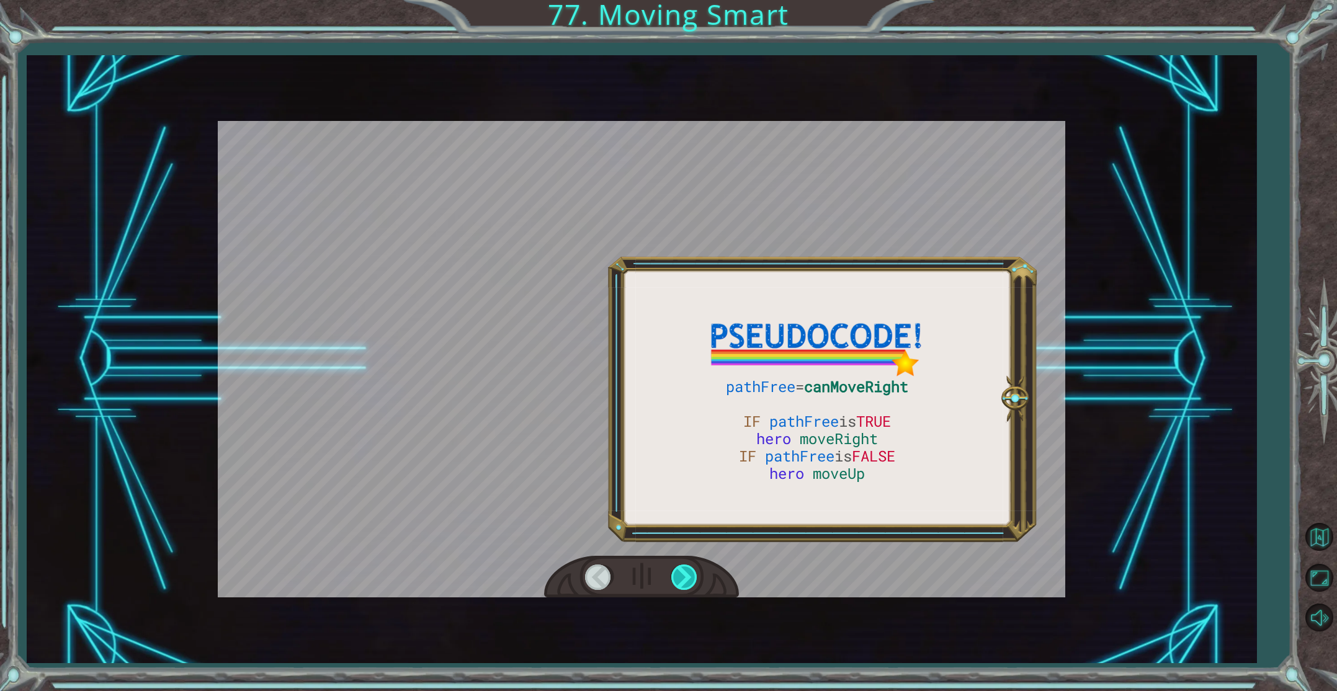
click at [686, 569] on div at bounding box center [685, 576] width 28 height 25
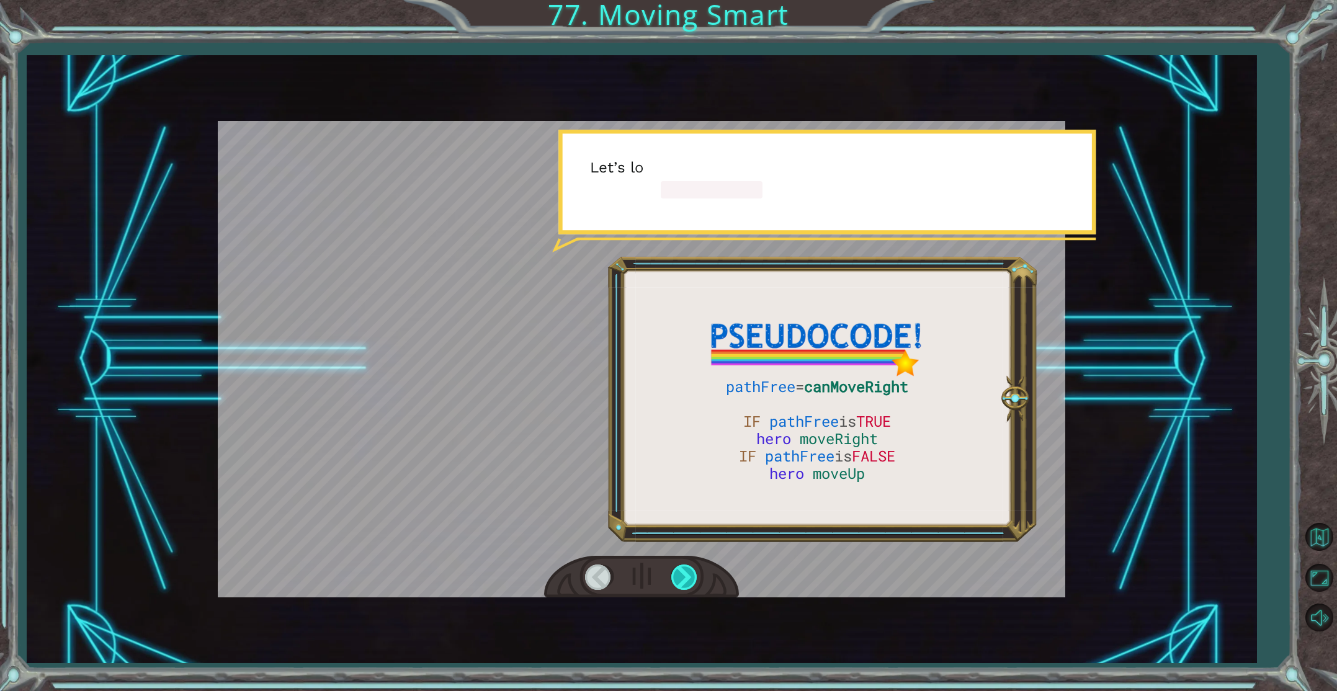
click at [686, 569] on div at bounding box center [685, 576] width 28 height 25
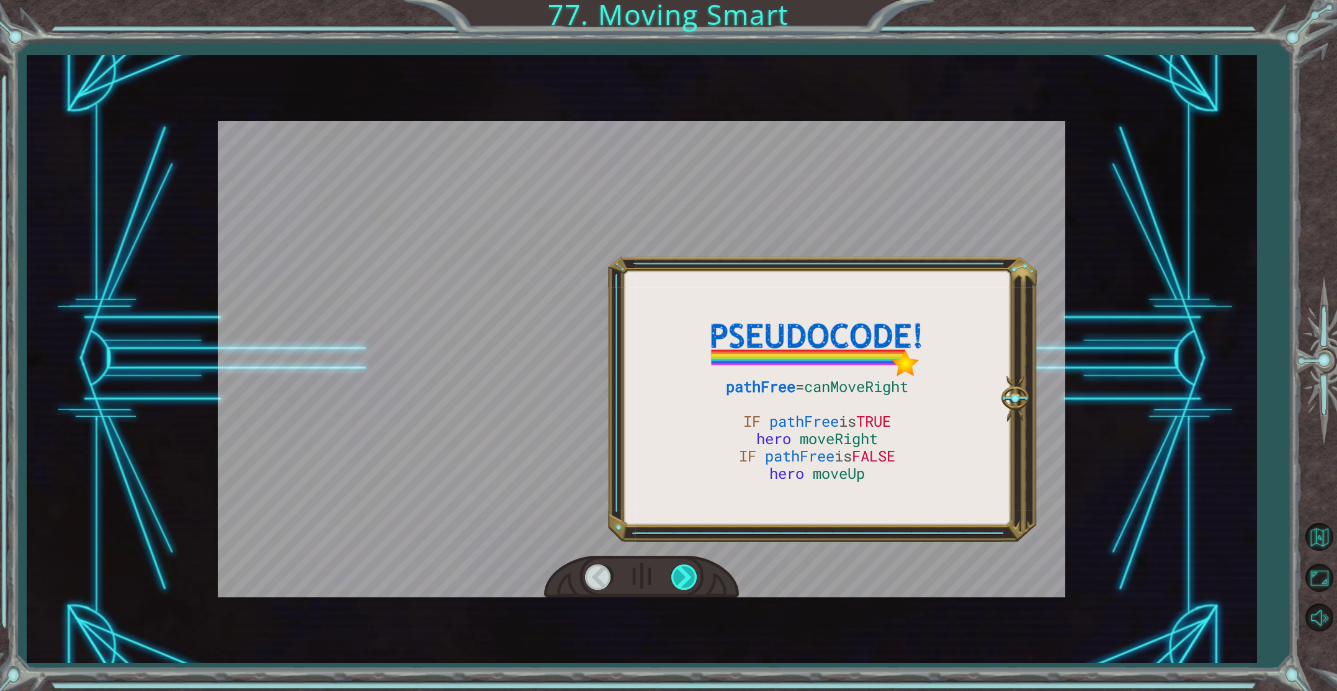
click at [686, 569] on div at bounding box center [685, 576] width 28 height 25
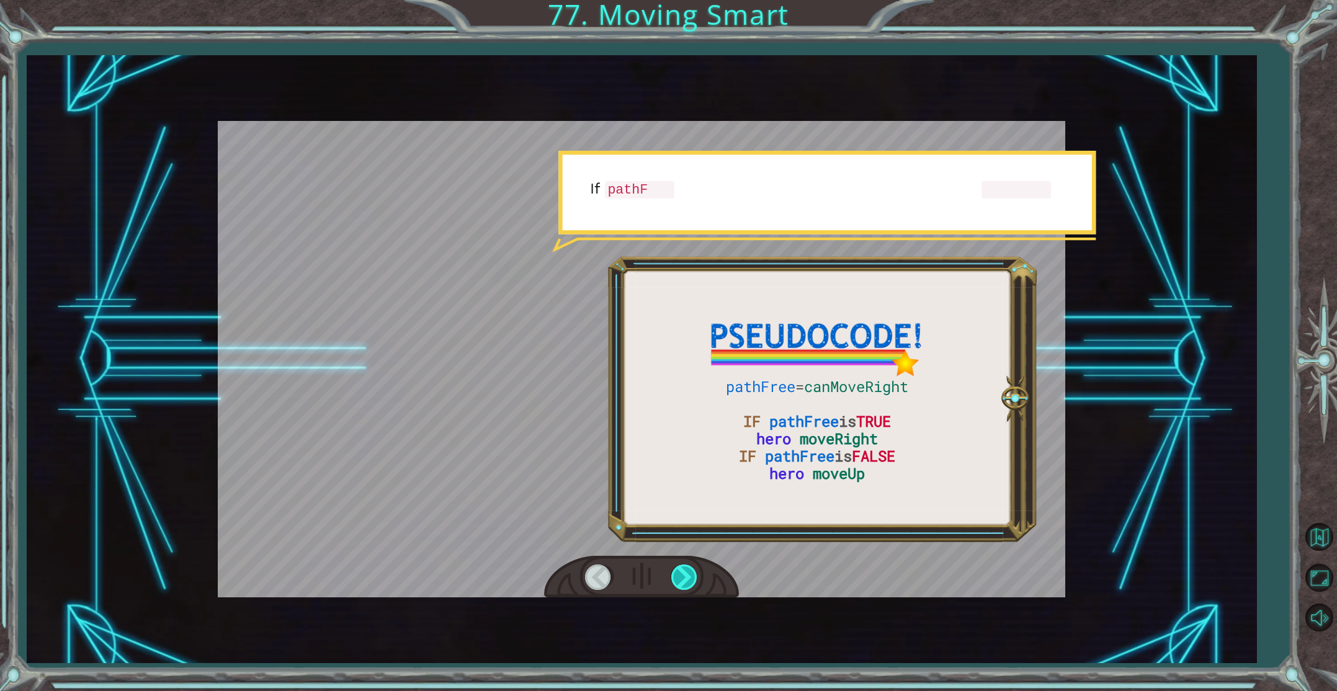
click at [686, 569] on div at bounding box center [685, 576] width 28 height 25
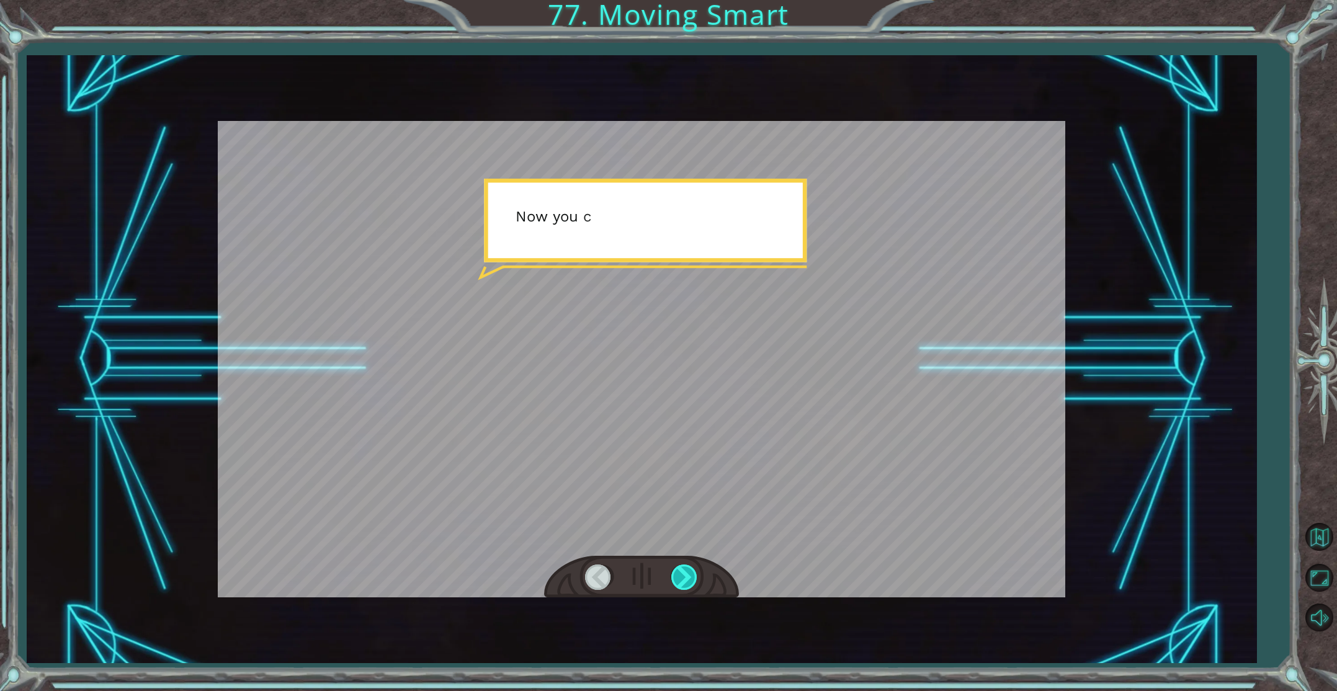
click at [686, 569] on div at bounding box center [685, 576] width 28 height 25
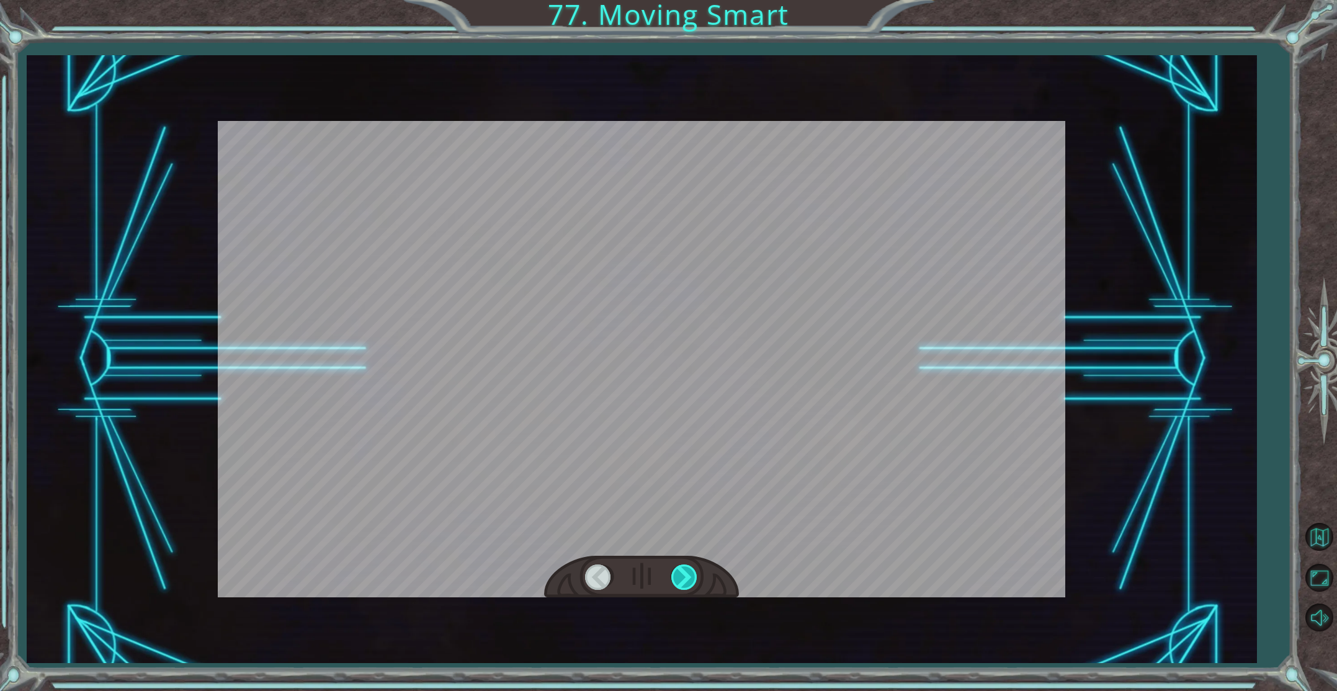
click at [686, 569] on div at bounding box center [685, 576] width 28 height 25
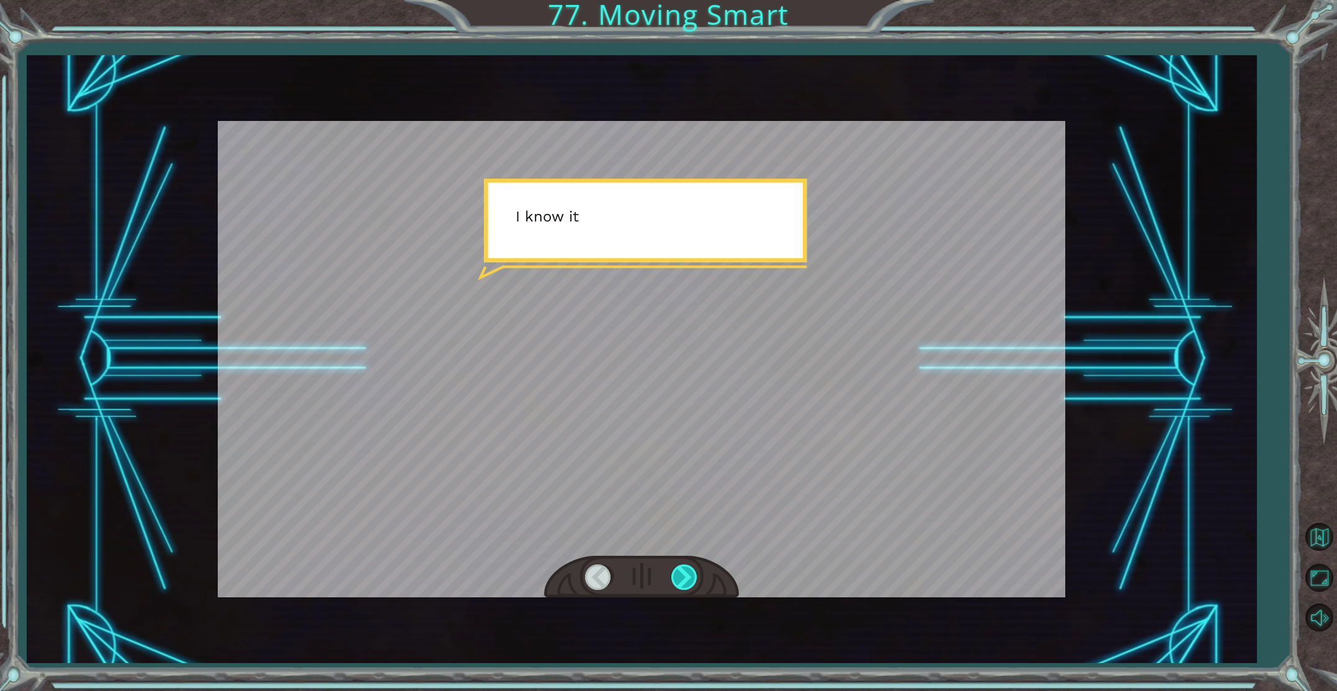
click at [686, 569] on div at bounding box center [685, 576] width 28 height 25
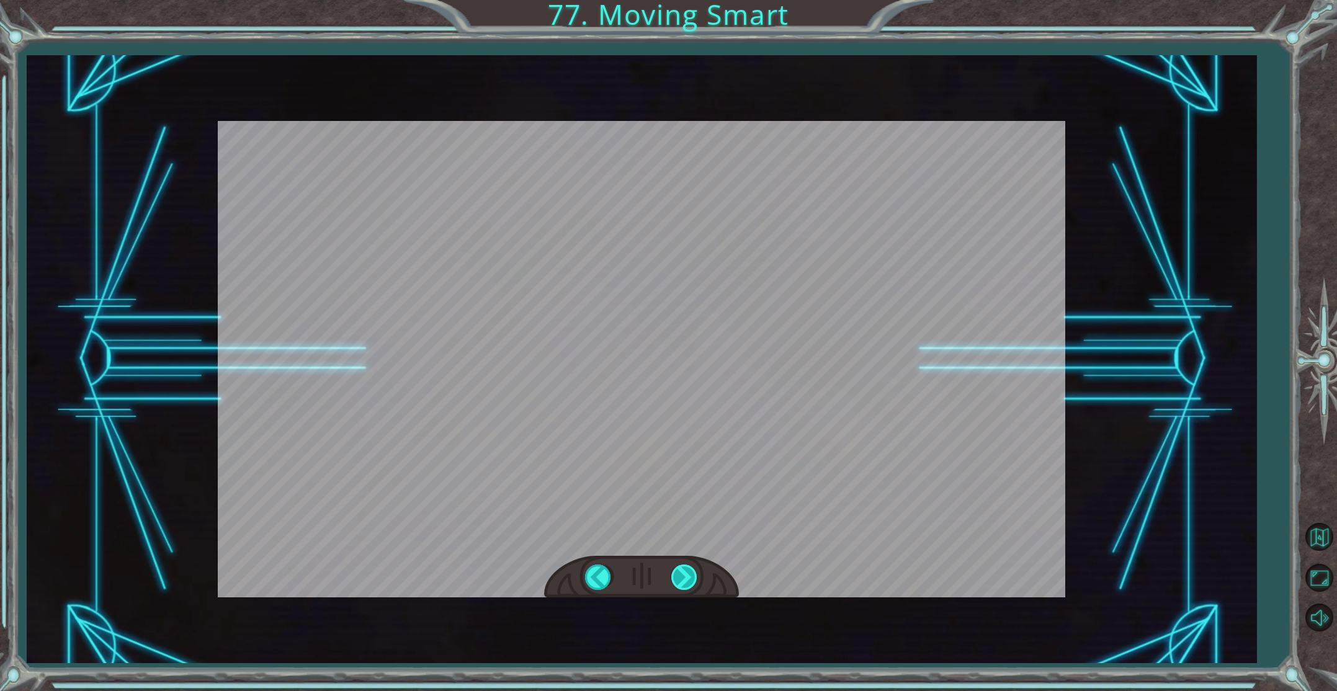
click at [686, 0] on div "pathFree = canMoveRight IF pathFree is TRUE hero moveRight IF pathFree is FALSE…" at bounding box center [668, 0] width 1337 height 0
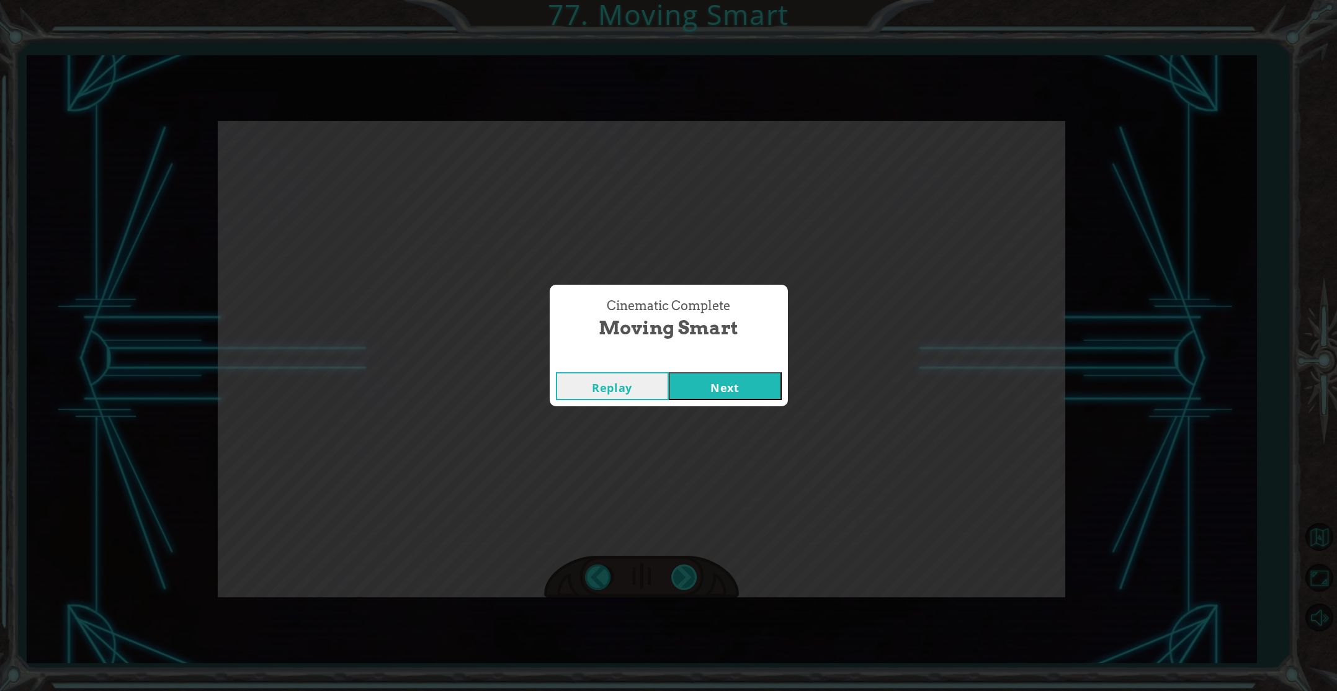
click at [686, 569] on div "Cinematic Complete Moving Smart Replay Next" at bounding box center [668, 345] width 1337 height 691
click at [744, 383] on button "Next" at bounding box center [725, 386] width 113 height 28
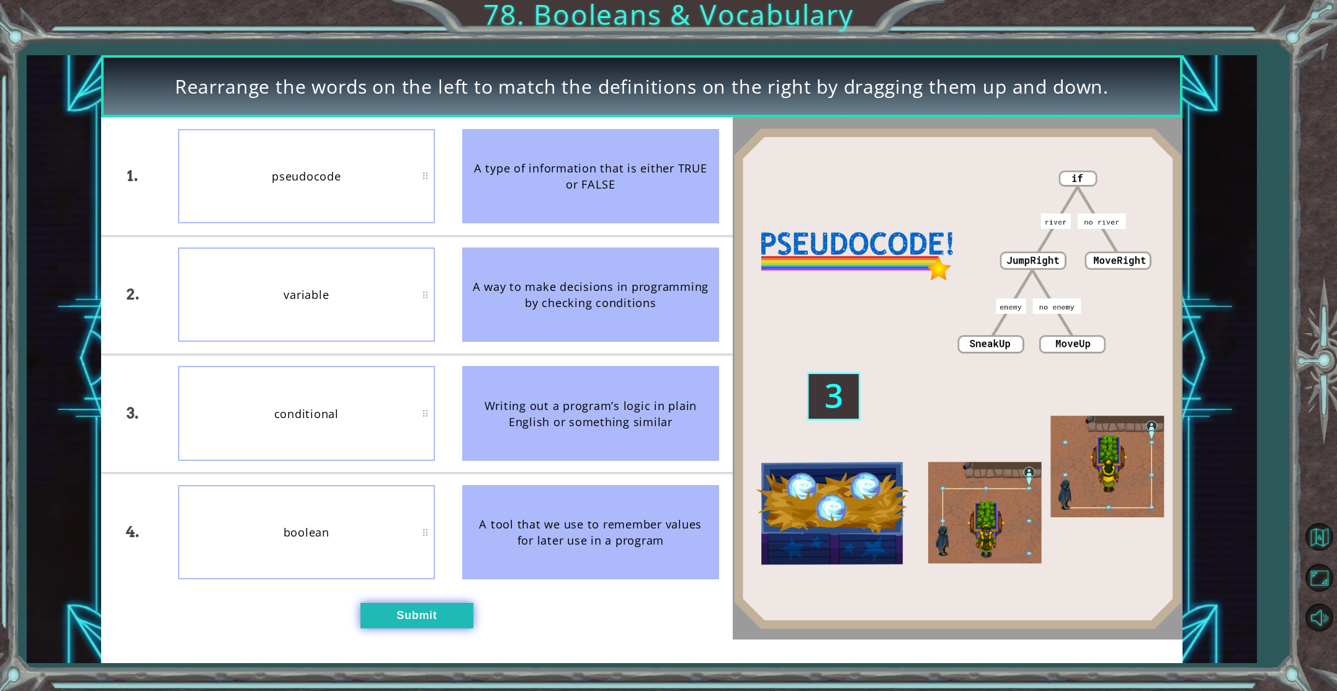
click at [455, 617] on button "Submit" at bounding box center [416, 615] width 113 height 25
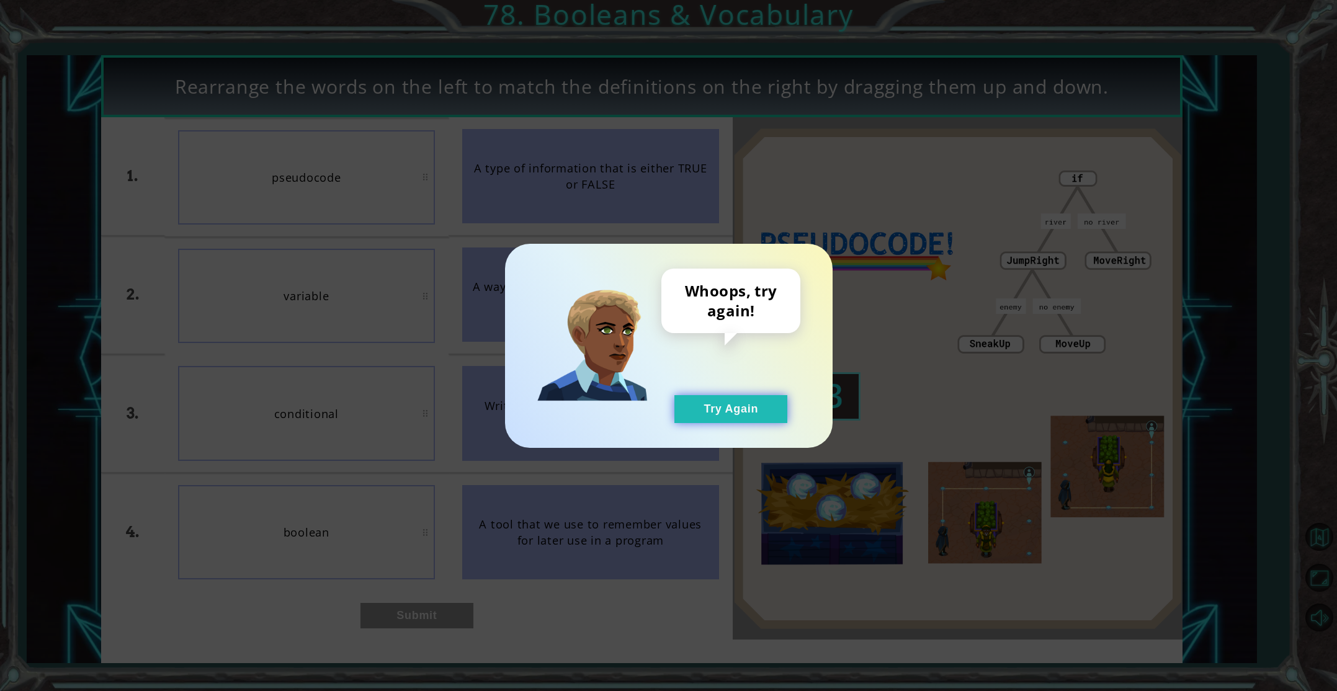
click at [747, 409] on button "Try Again" at bounding box center [730, 409] width 113 height 28
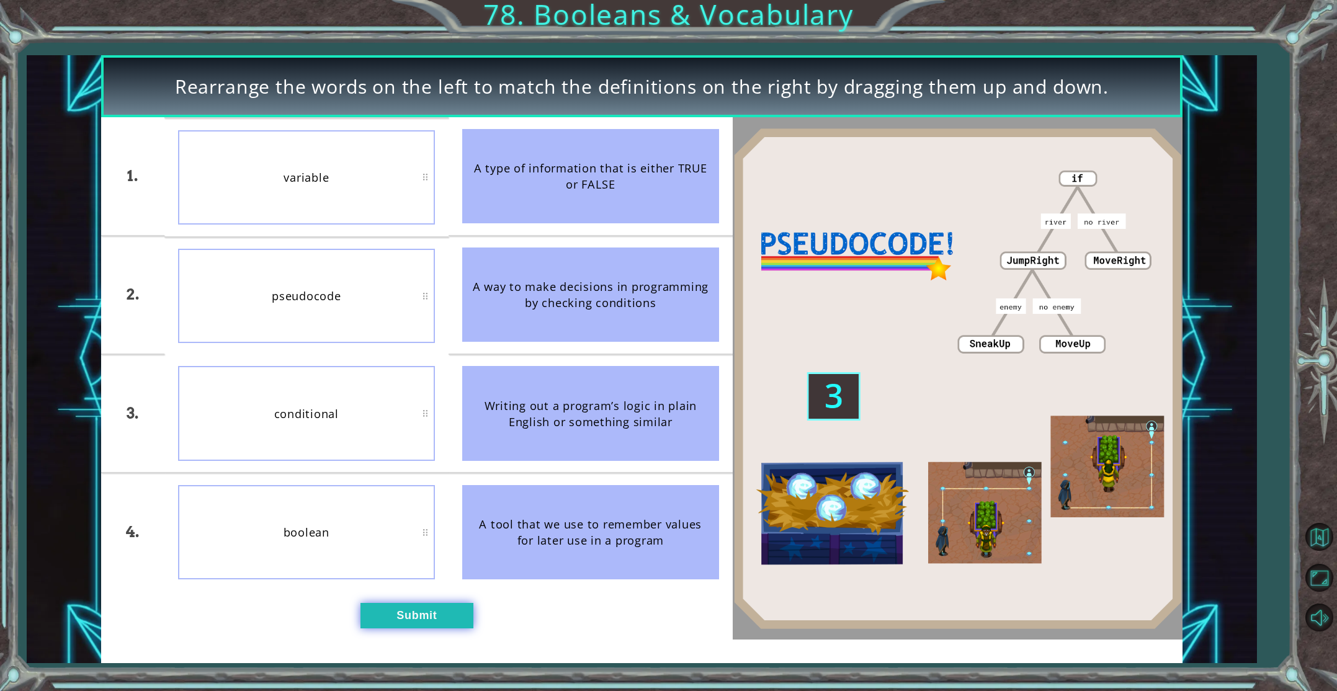
click at [398, 622] on button "Submit" at bounding box center [416, 615] width 113 height 25
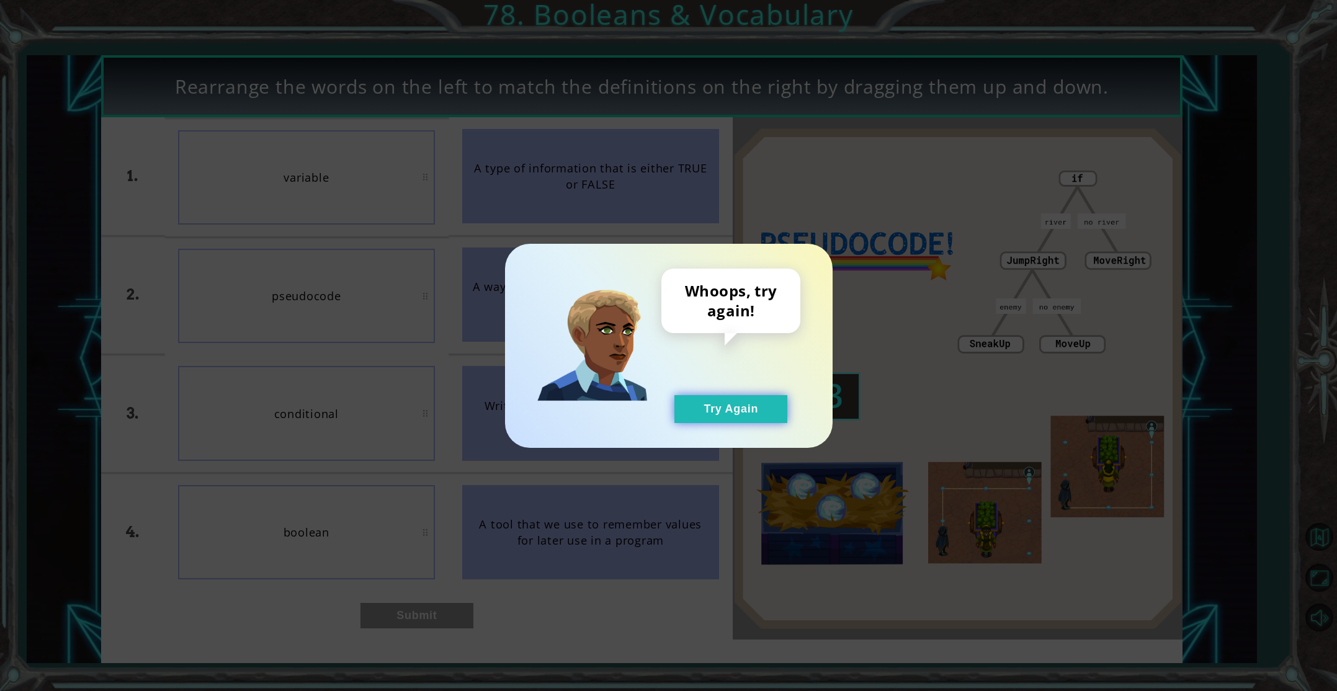
click at [765, 412] on button "Try Again" at bounding box center [730, 409] width 113 height 28
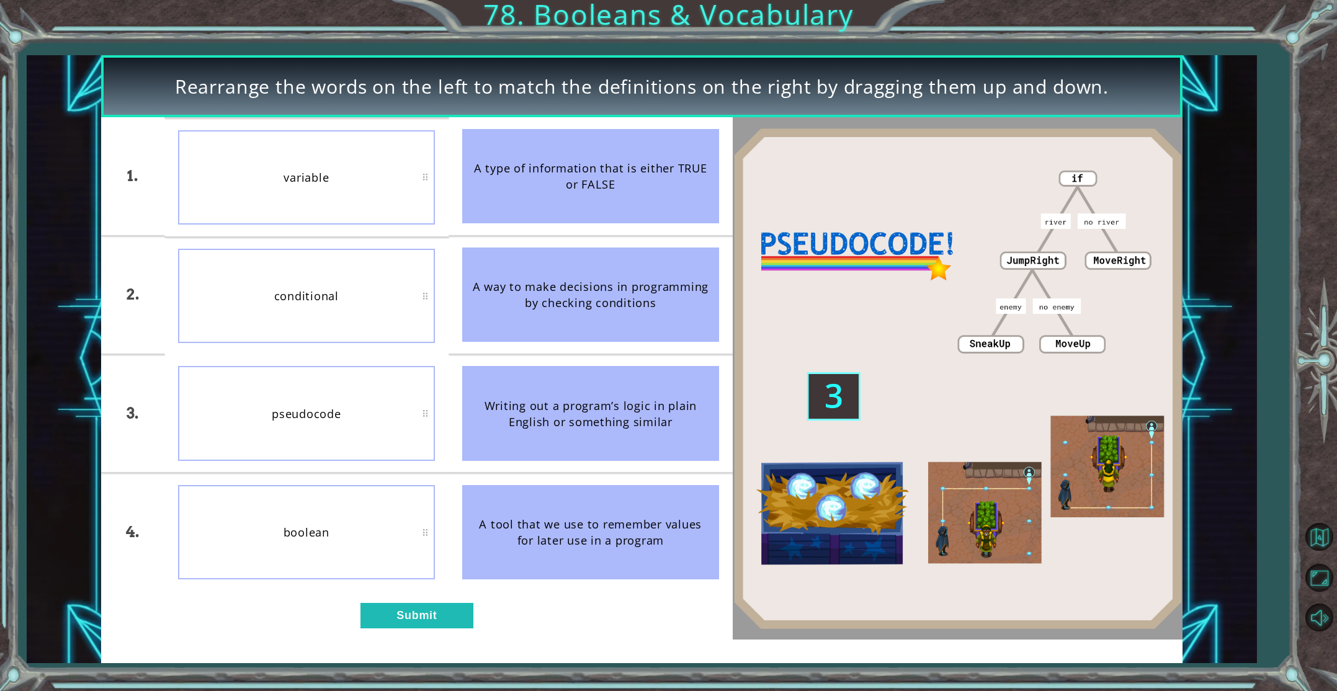
drag, startPoint x: 432, startPoint y: 615, endPoint x: 402, endPoint y: 587, distance: 41.2
click at [414, 598] on div "1. 2. 3. 4. variable conditional pseudocode boolean A type of information that …" at bounding box center [416, 378] width 631 height 522
click at [444, 622] on button "Submit" at bounding box center [416, 615] width 113 height 25
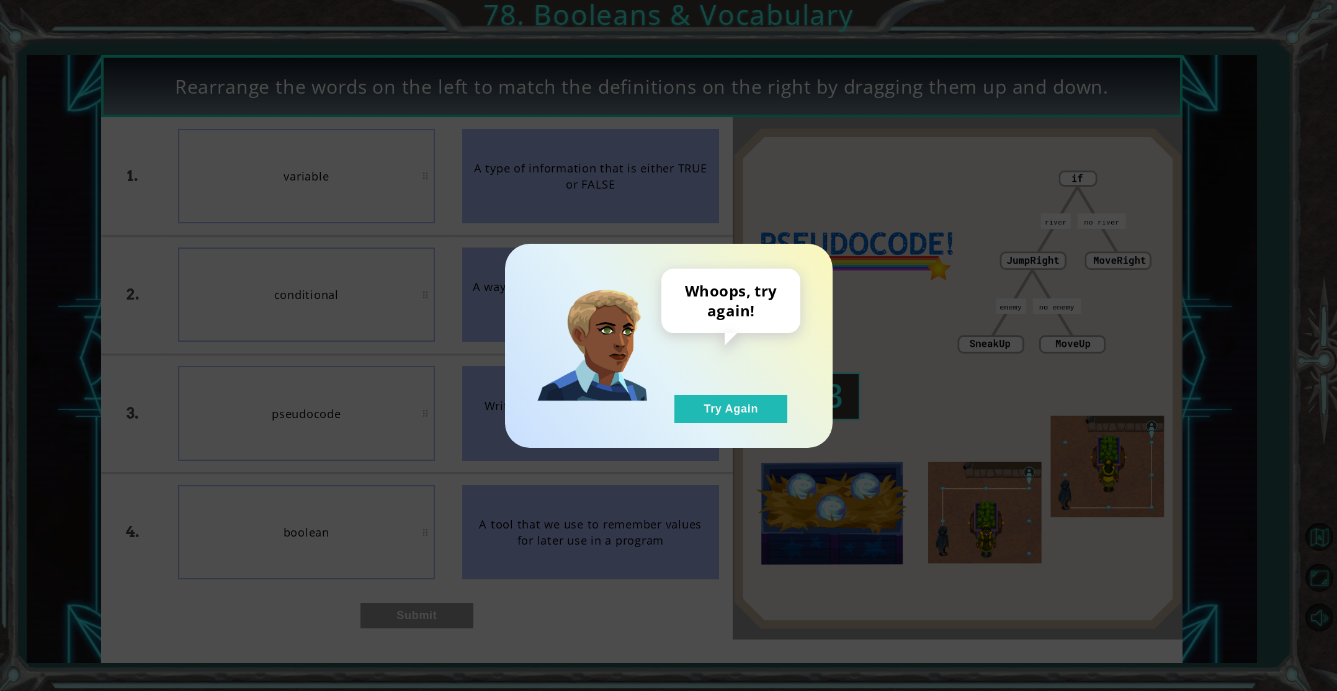
drag, startPoint x: 733, startPoint y: 403, endPoint x: 698, endPoint y: 386, distance: 38.8
click at [723, 395] on button "Try Again" at bounding box center [730, 409] width 113 height 28
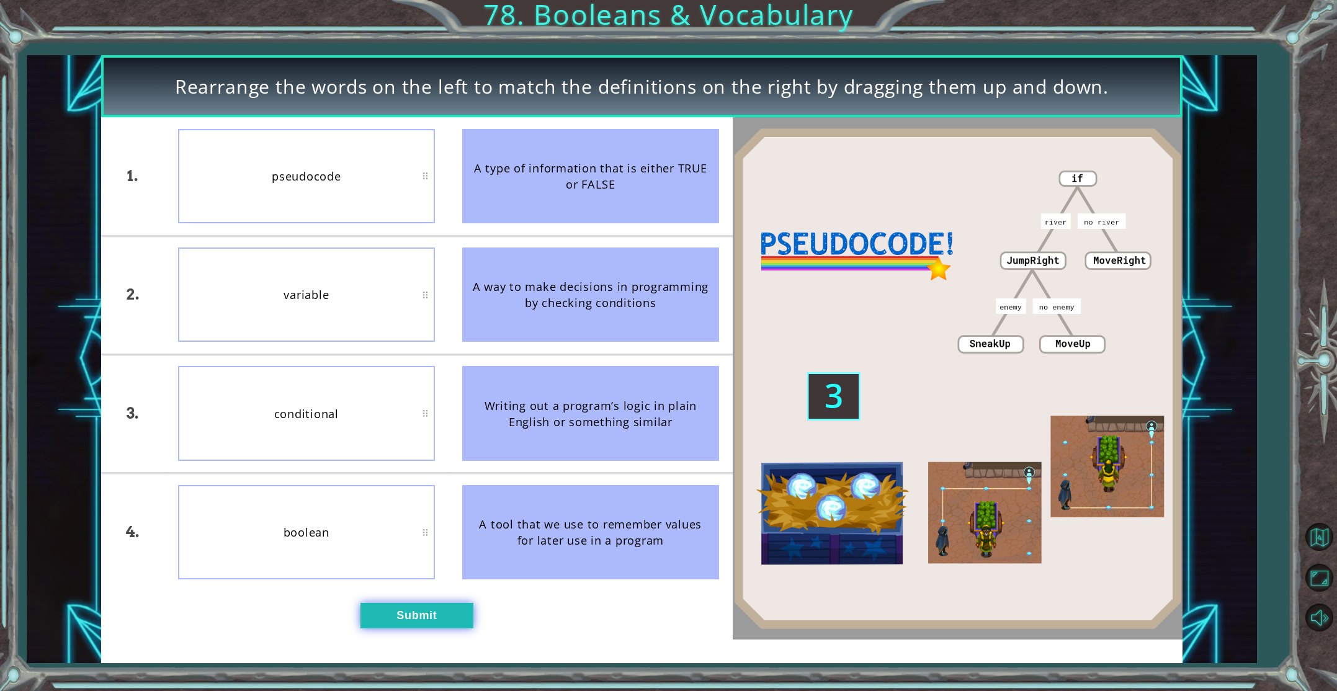
click at [452, 616] on button "Submit" at bounding box center [416, 615] width 113 height 25
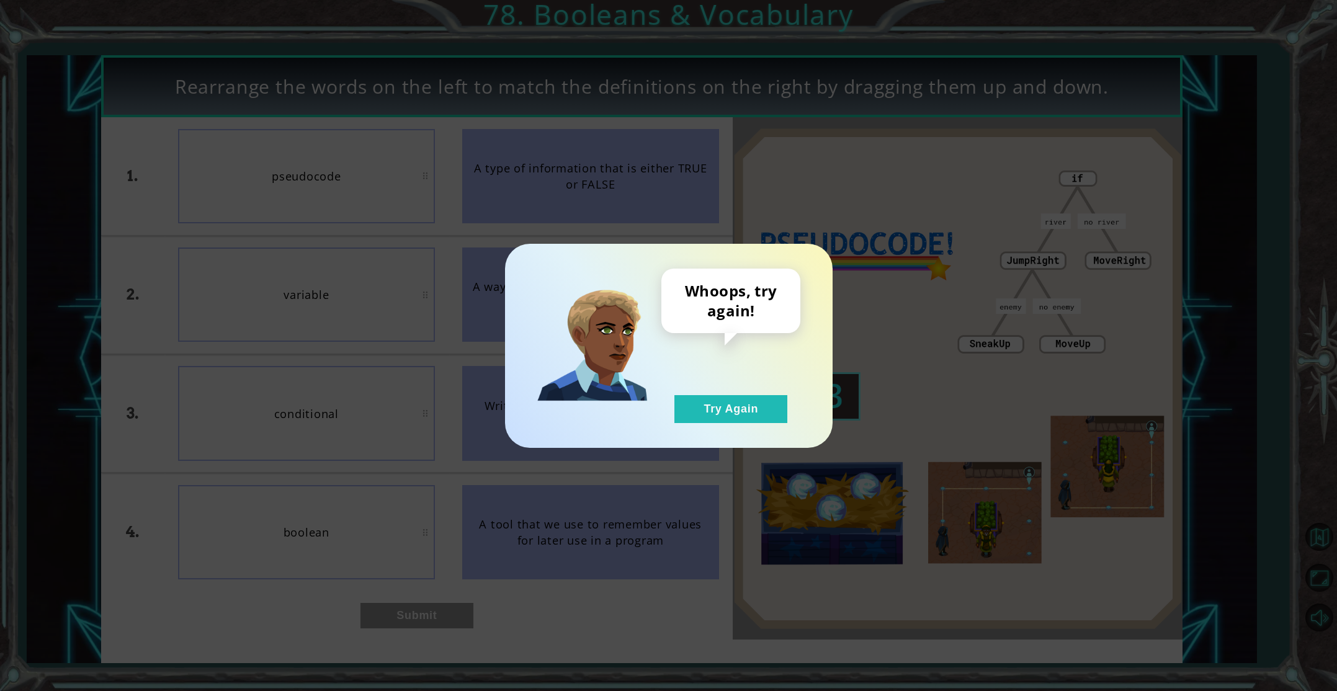
drag, startPoint x: 750, startPoint y: 411, endPoint x: 714, endPoint y: 390, distance: 41.7
click at [741, 404] on button "Try Again" at bounding box center [730, 409] width 113 height 28
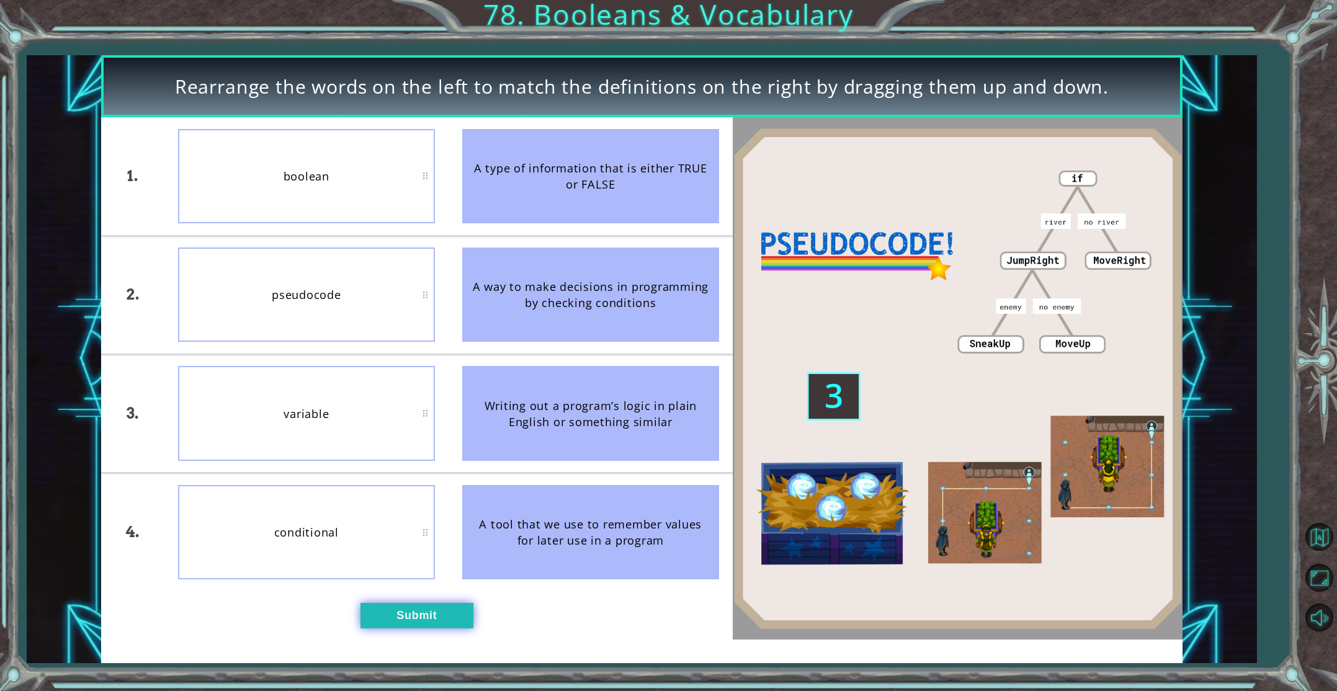
click at [456, 612] on button "Submit" at bounding box center [416, 615] width 113 height 25
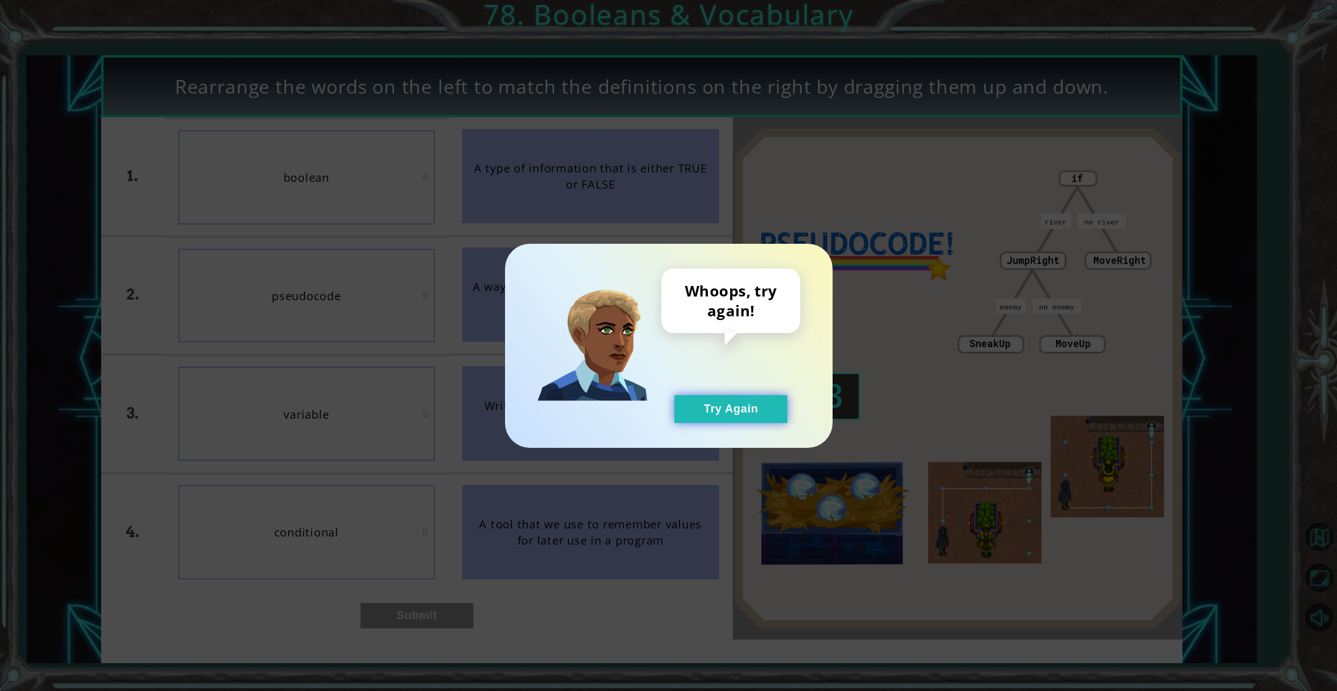
click at [703, 405] on button "Try Again" at bounding box center [730, 409] width 113 height 28
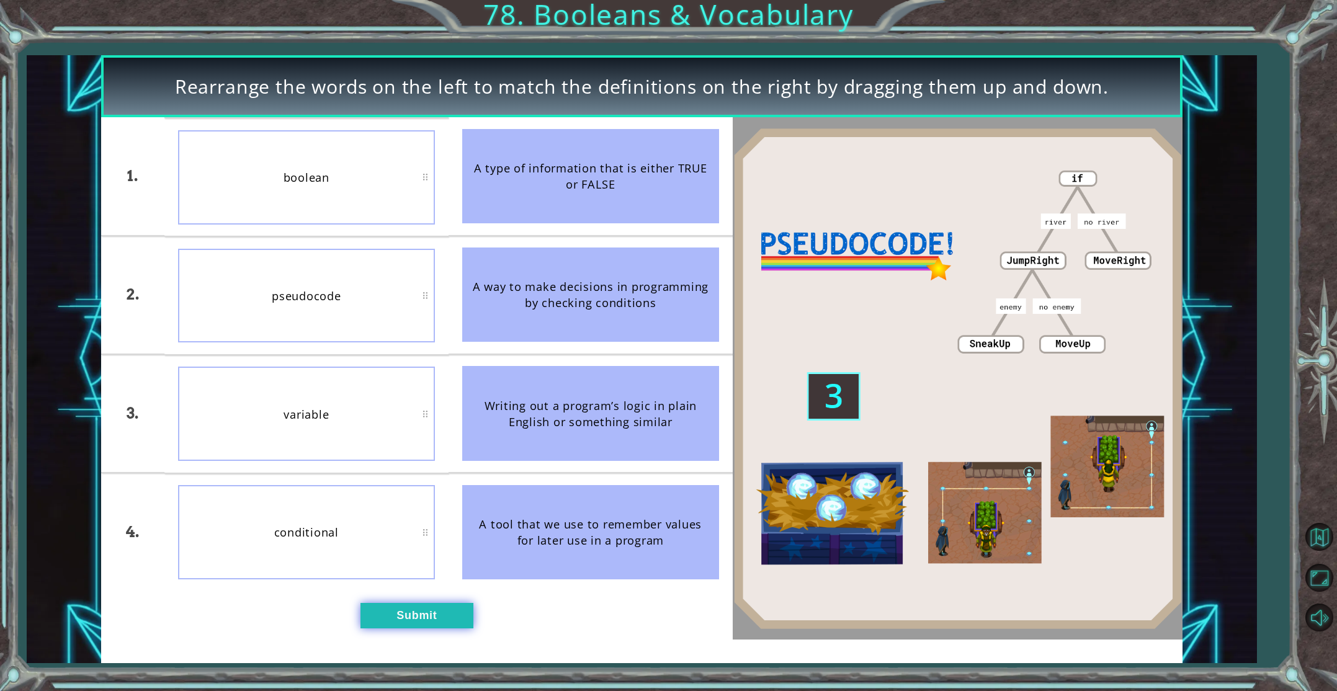
click at [417, 615] on button "Submit" at bounding box center [416, 615] width 113 height 25
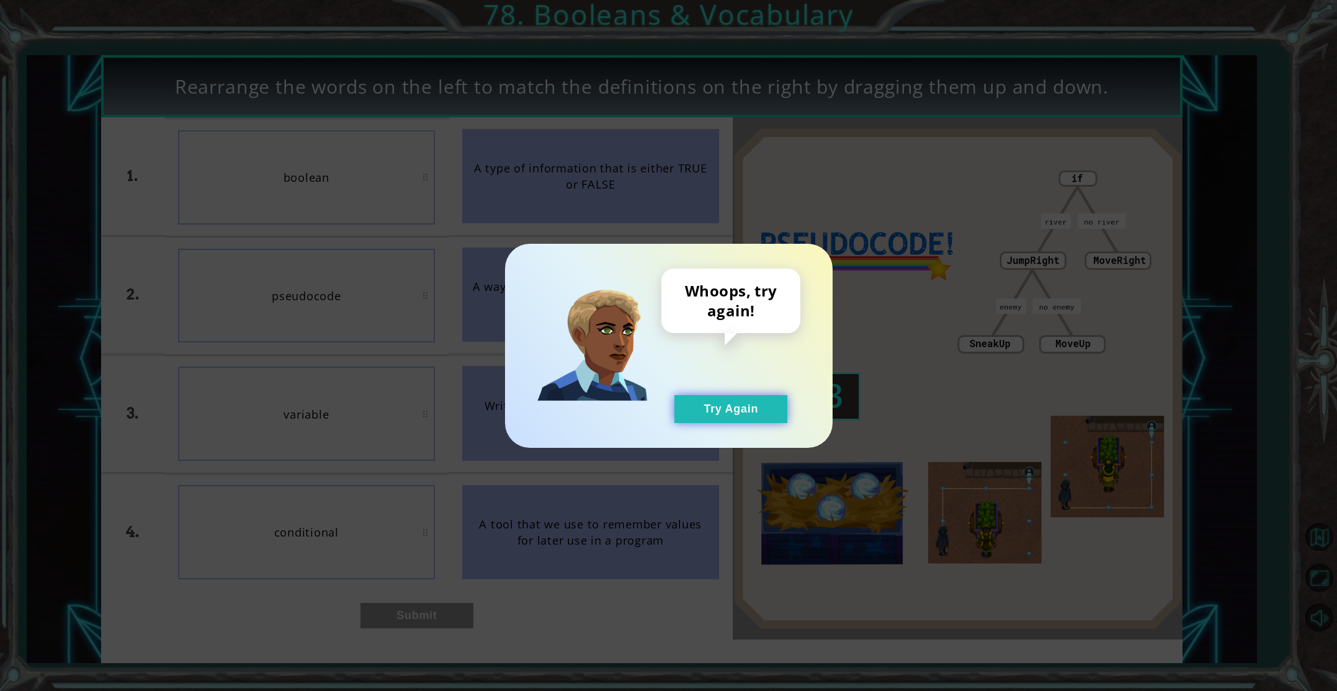
drag, startPoint x: 708, startPoint y: 400, endPoint x: 639, endPoint y: 476, distance: 102.7
click at [705, 406] on button "Try Again" at bounding box center [730, 409] width 113 height 28
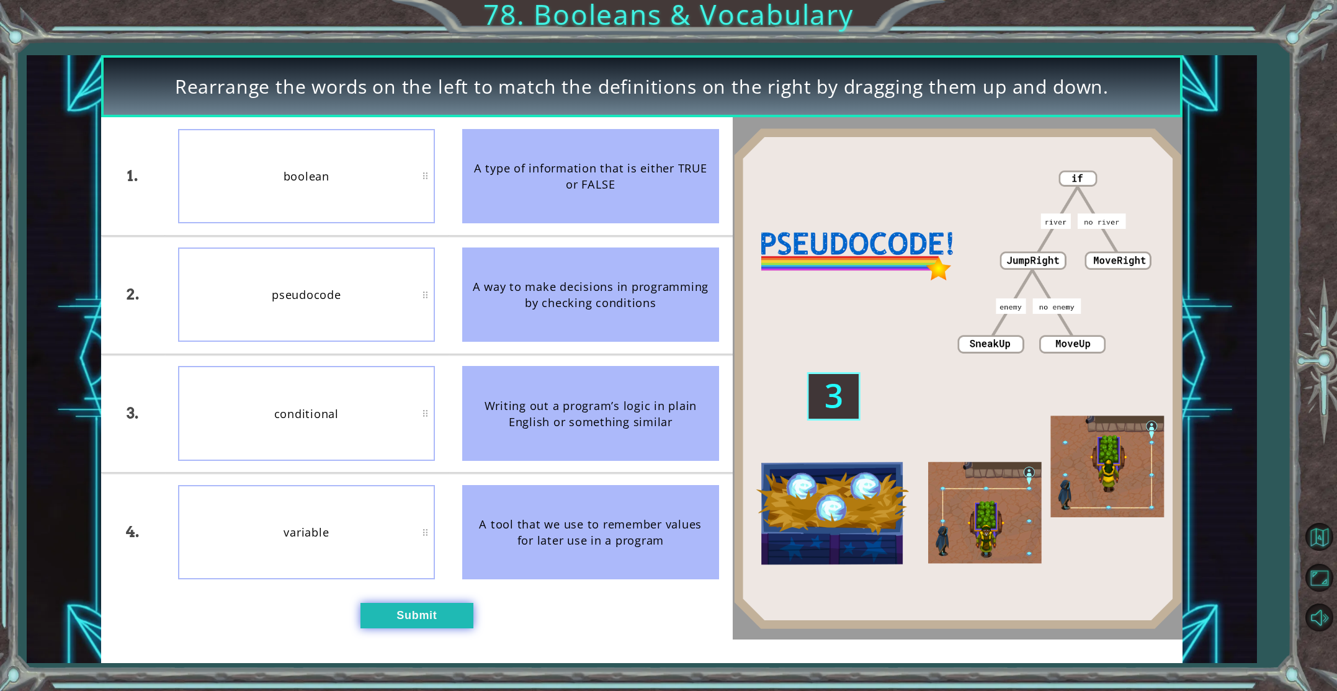
click at [434, 613] on button "Submit" at bounding box center [416, 615] width 113 height 25
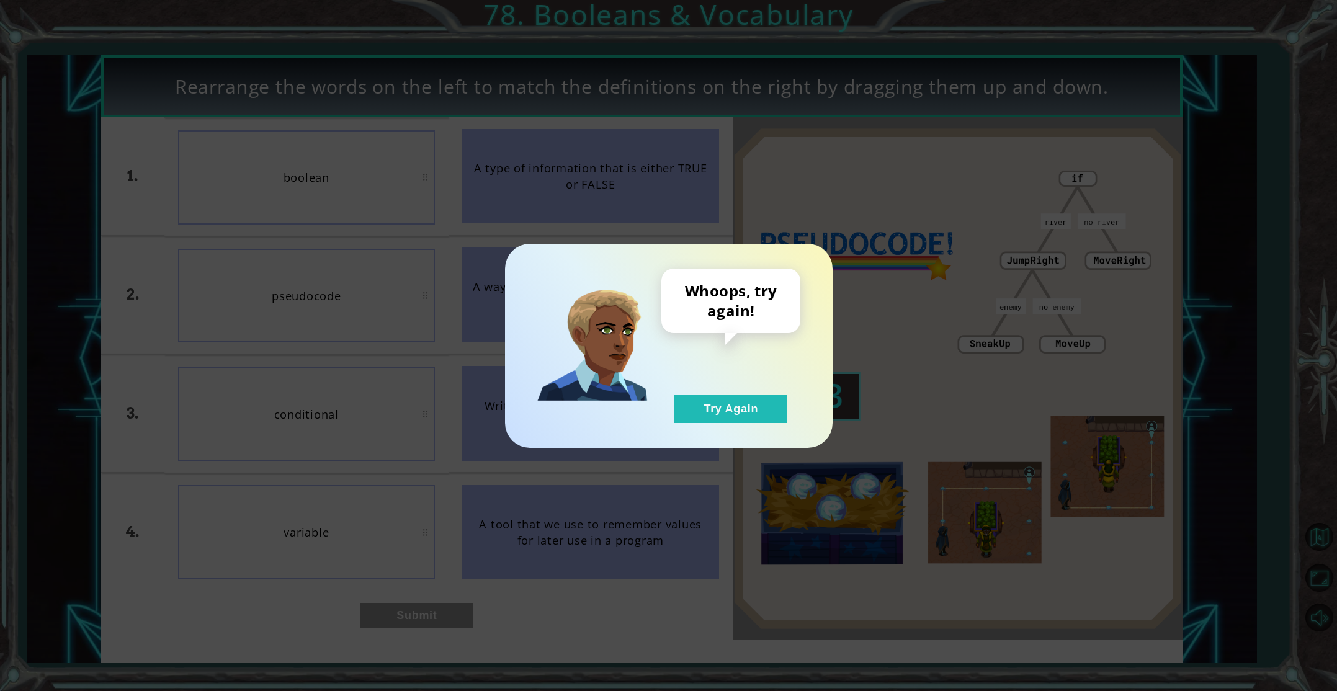
drag, startPoint x: 684, startPoint y: 405, endPoint x: 661, endPoint y: 402, distance: 22.5
click at [681, 405] on button "Try Again" at bounding box center [730, 409] width 113 height 28
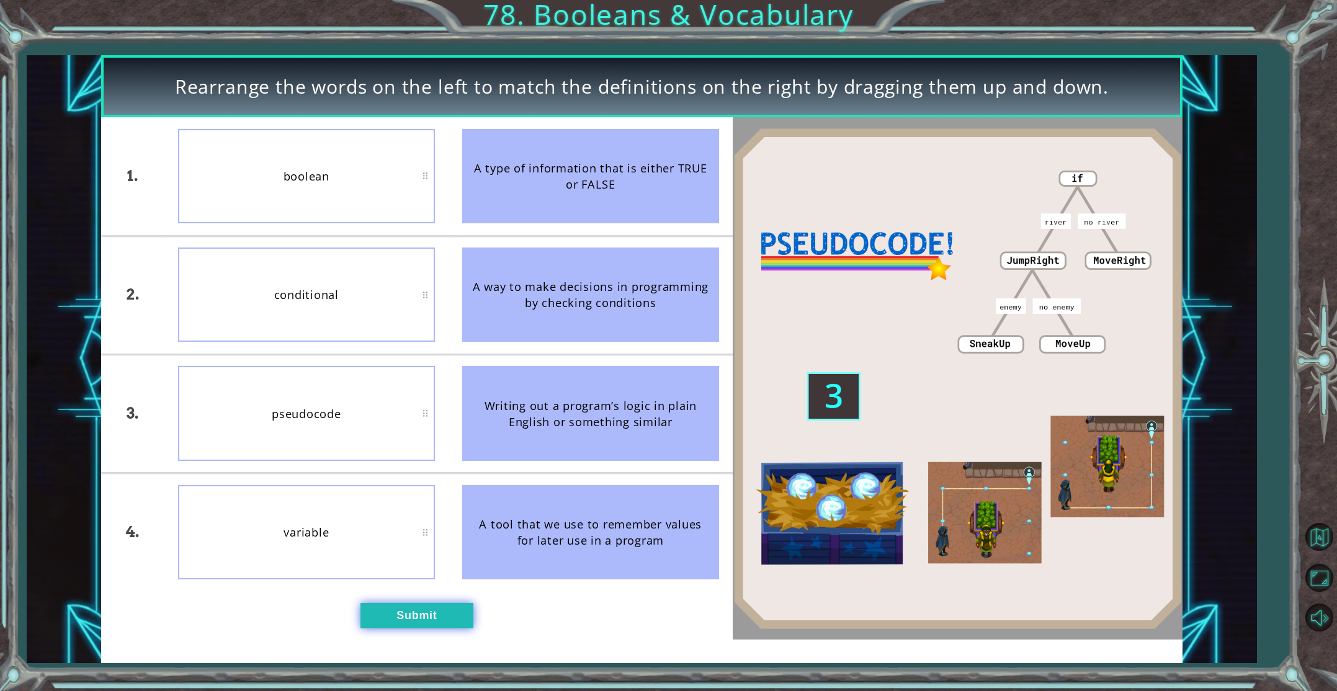
click at [424, 622] on button "Submit" at bounding box center [416, 615] width 113 height 25
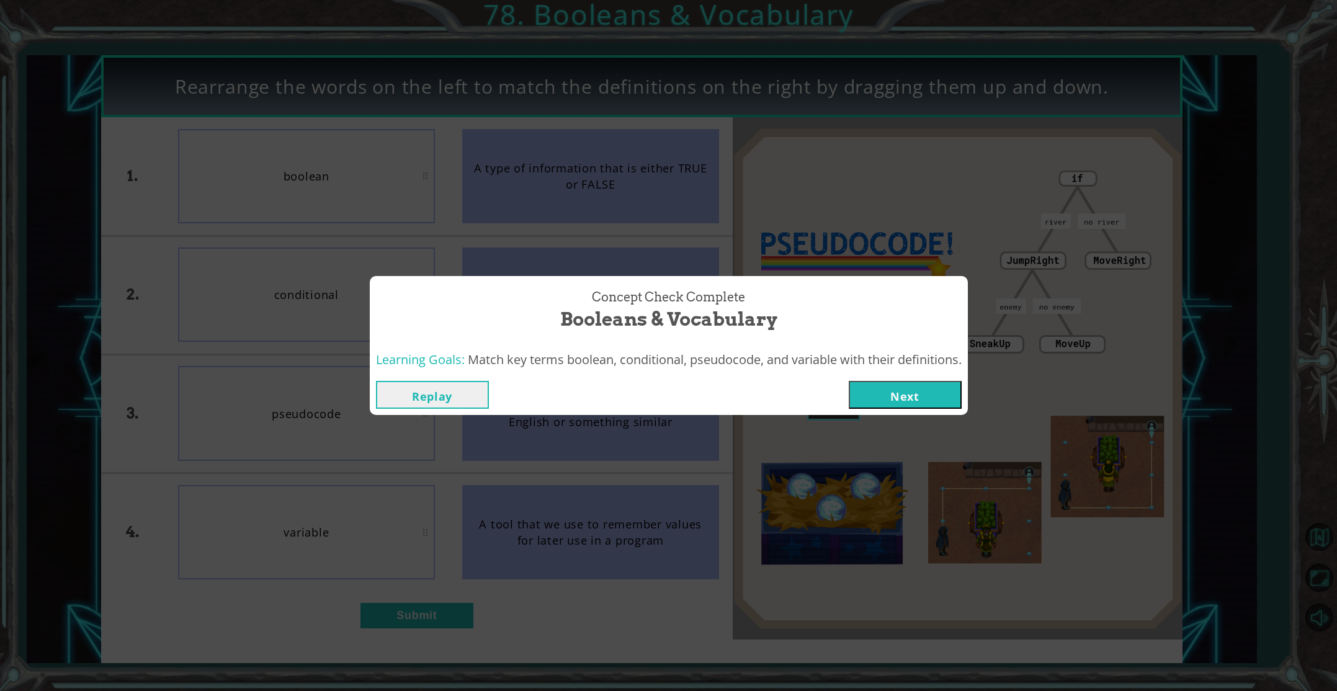
click at [883, 389] on button "Next" at bounding box center [905, 395] width 113 height 28
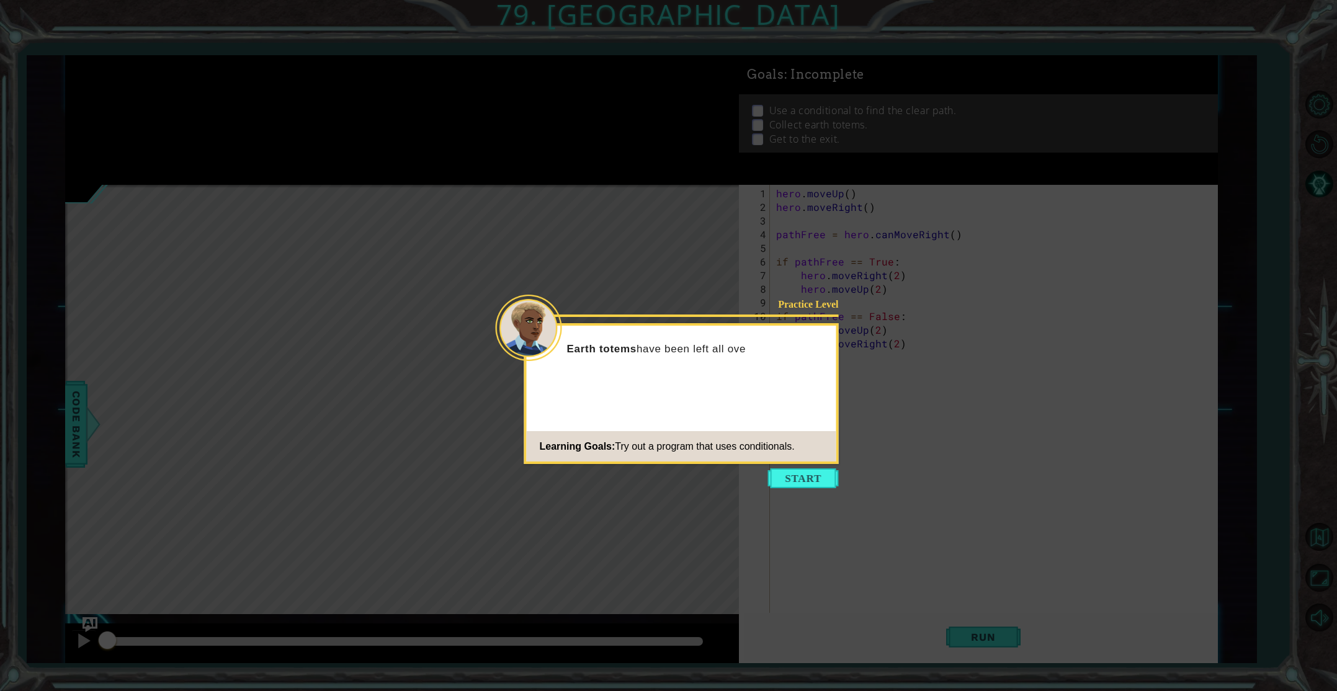
click at [813, 484] on button "Start" at bounding box center [803, 478] width 71 height 20
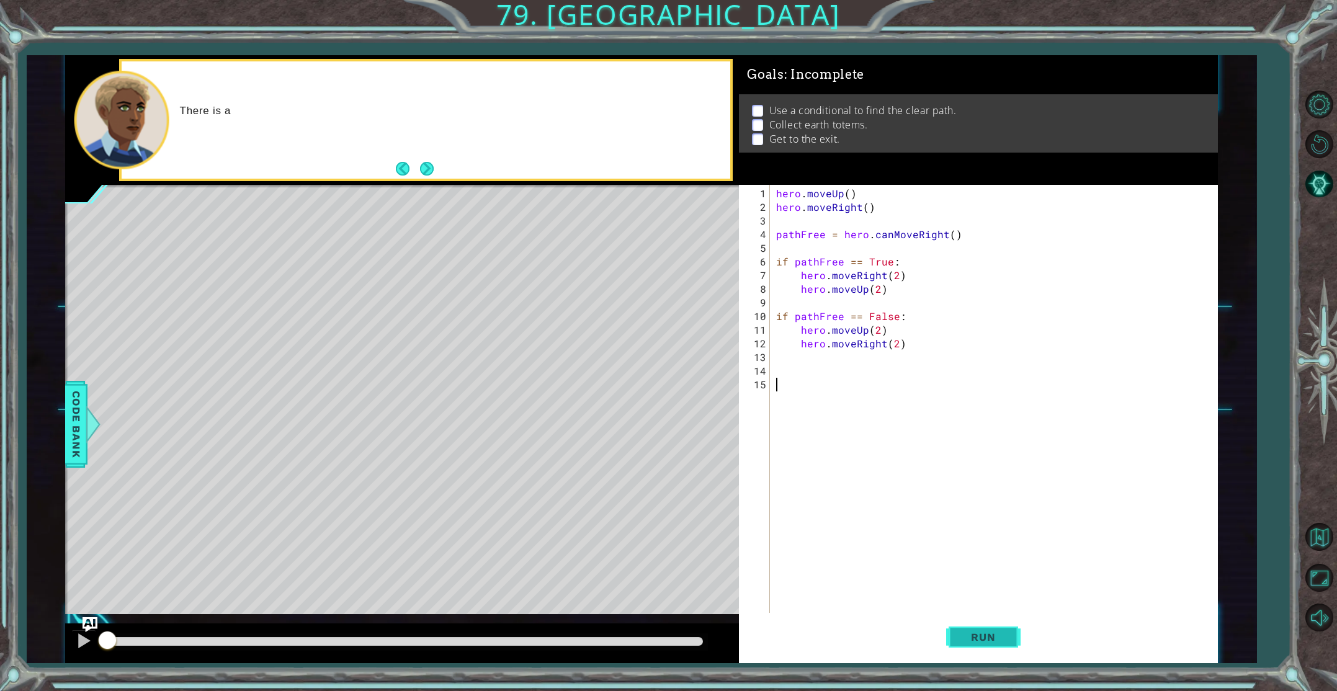
drag, startPoint x: 988, startPoint y: 649, endPoint x: 975, endPoint y: 628, distance: 25.3
click at [978, 630] on button "Run" at bounding box center [983, 637] width 74 height 48
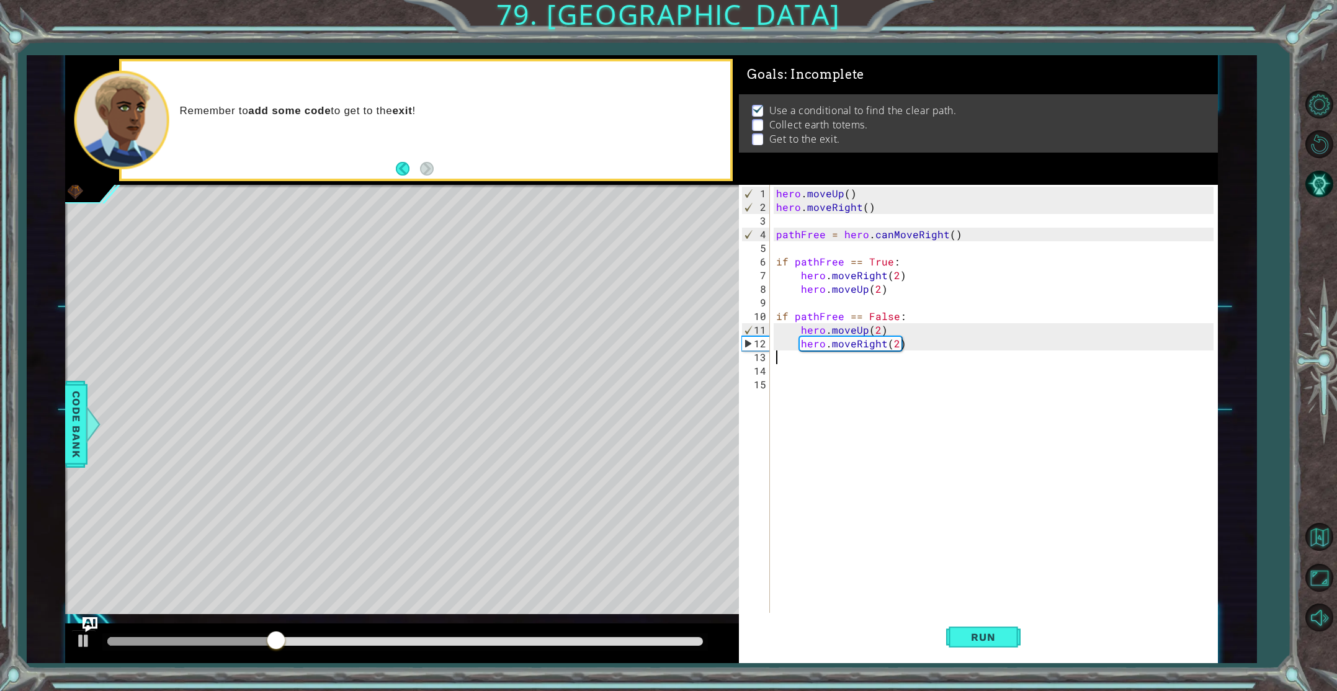
click at [780, 361] on div "hero . moveUp ( ) hero . moveRight ( ) pathFree = hero . canMoveRight ( ) if pa…" at bounding box center [995, 426] width 445 height 478
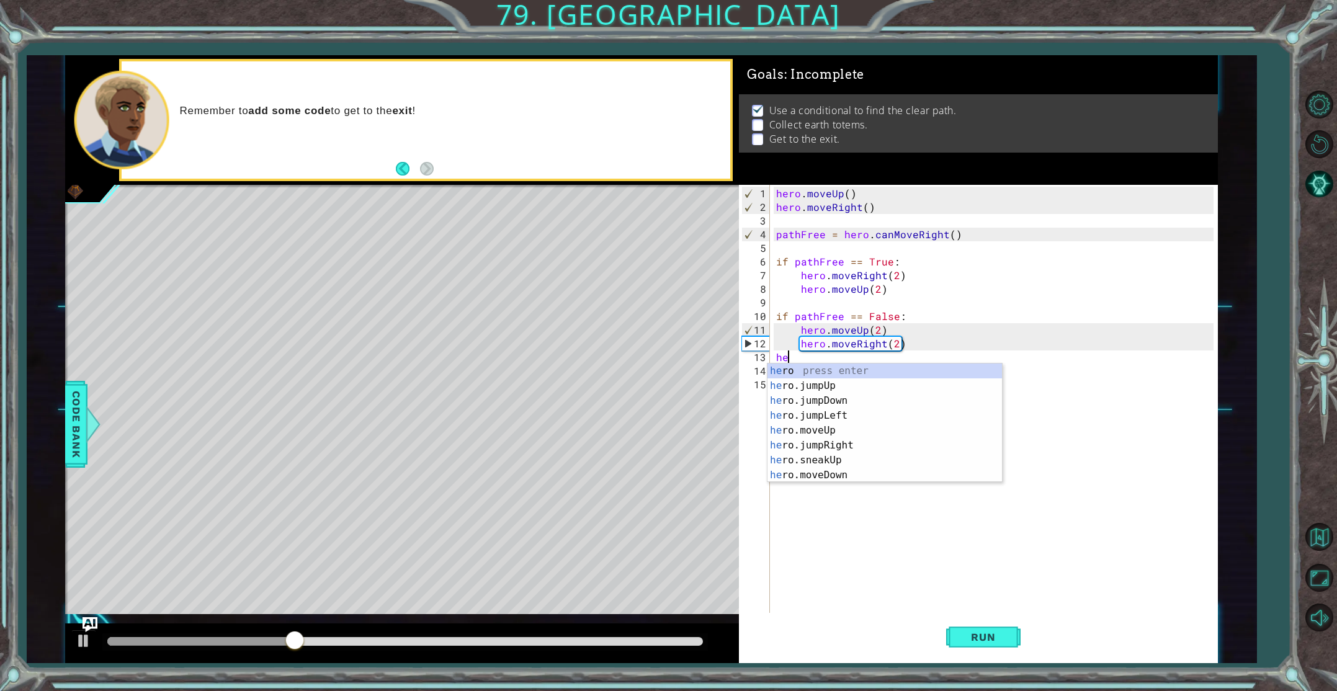
type textarea "hero"
click at [824, 432] on div "hero press enter hero .jumpUp press enter hero .jumpDown press enter hero .jump…" at bounding box center [884, 437] width 234 height 149
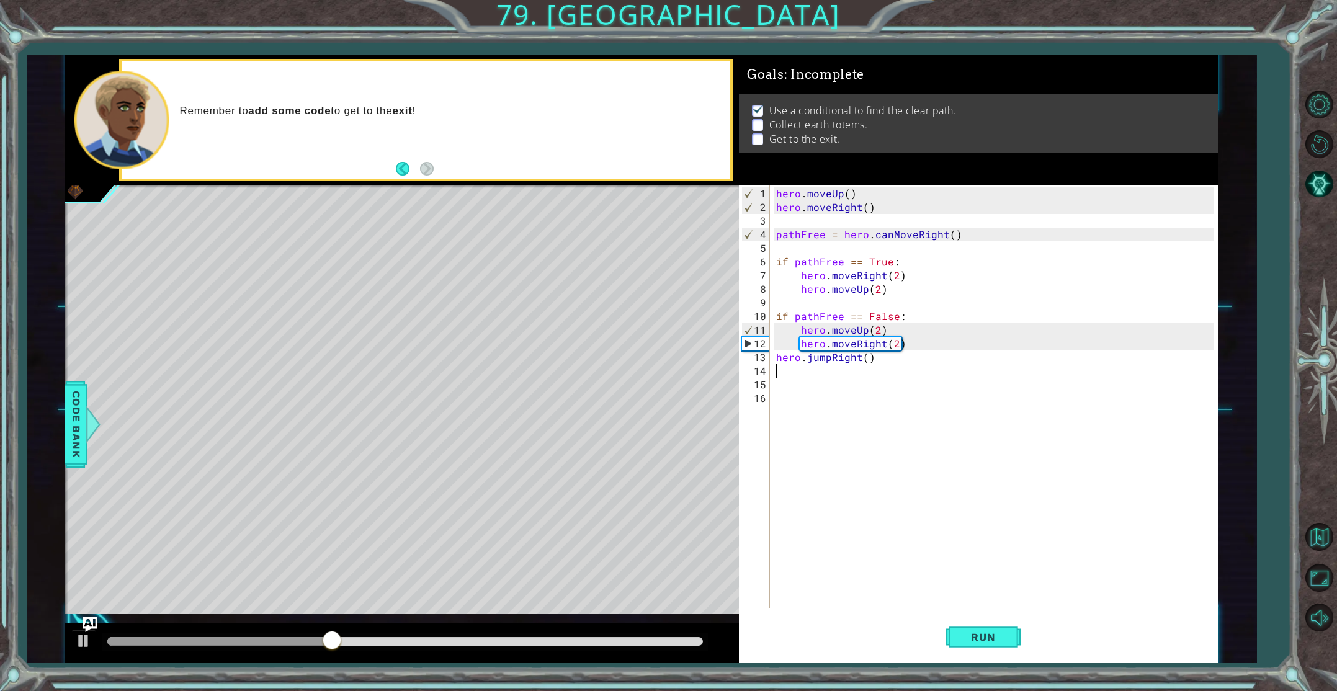
scroll to position [0, 0]
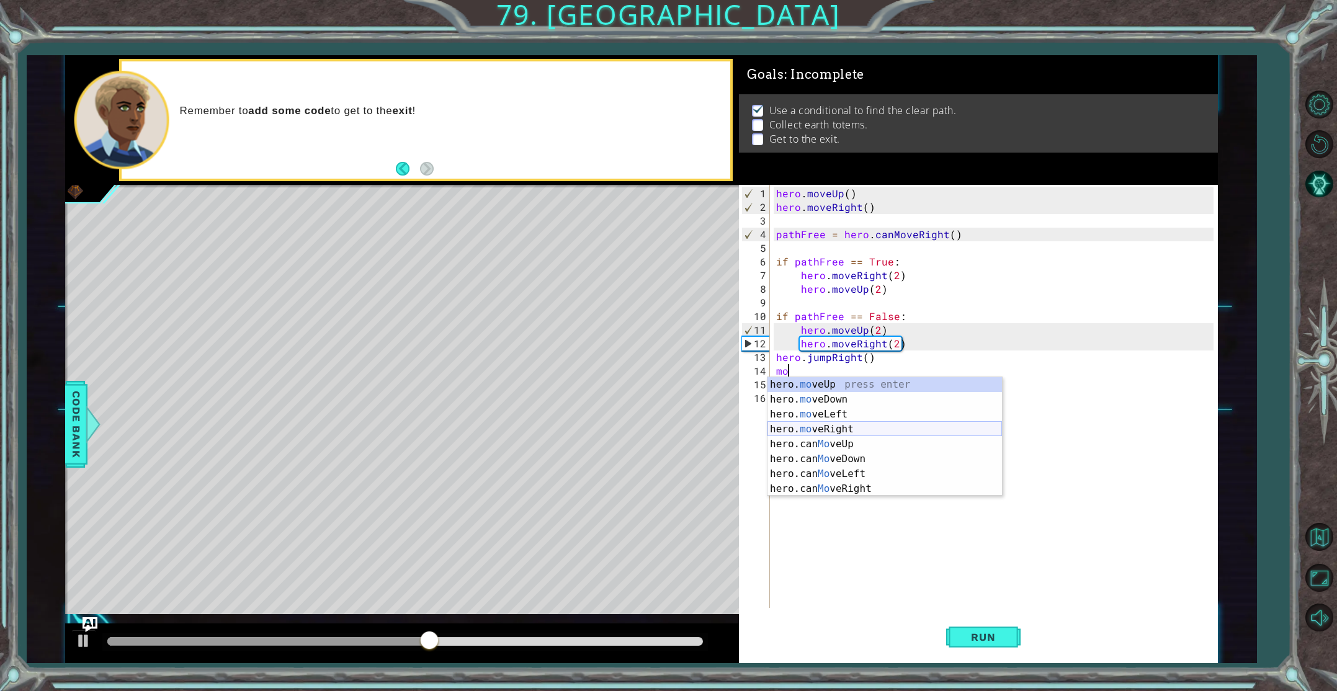
click at [808, 427] on div "hero. mo veUp press enter hero. mo veDown press enter hero. mo veLeft press ent…" at bounding box center [884, 451] width 234 height 149
type textarea "hero.moveRight(1)"
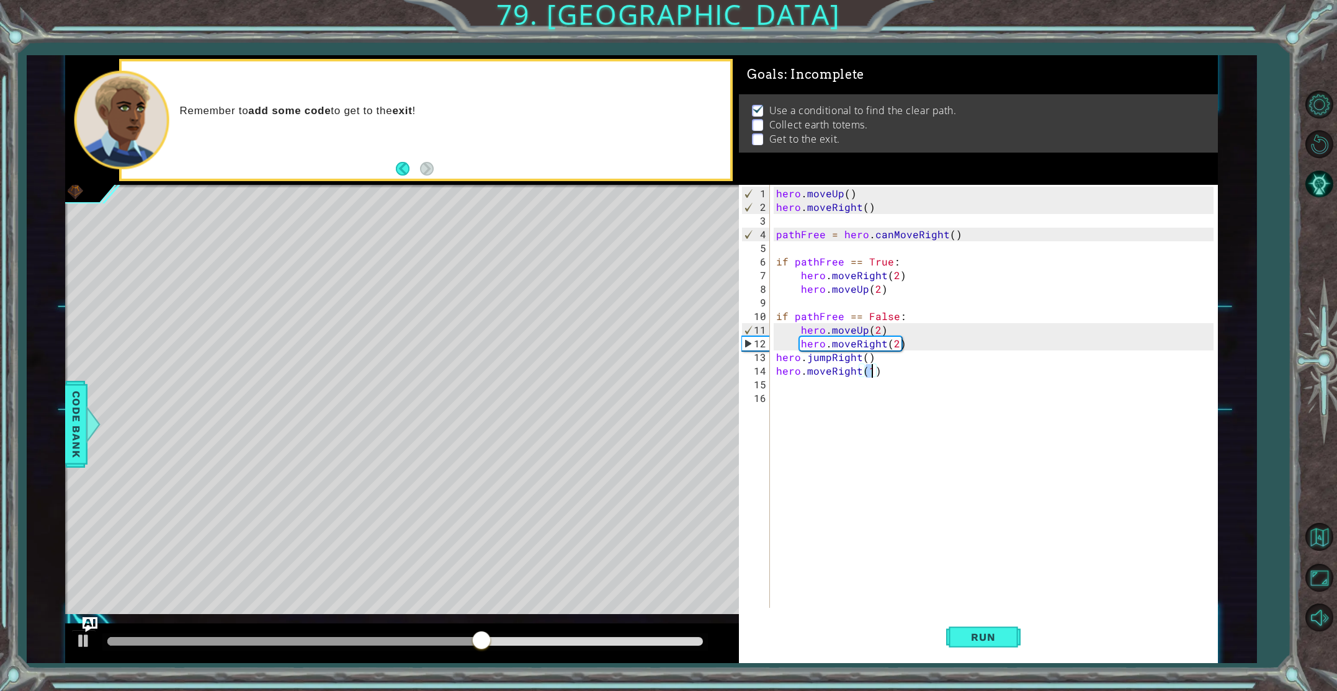
click at [787, 382] on div "hero . moveUp ( ) hero . moveRight ( ) pathFree = hero . canMoveRight ( ) if pa…" at bounding box center [995, 412] width 445 height 450
type textarea "jum"
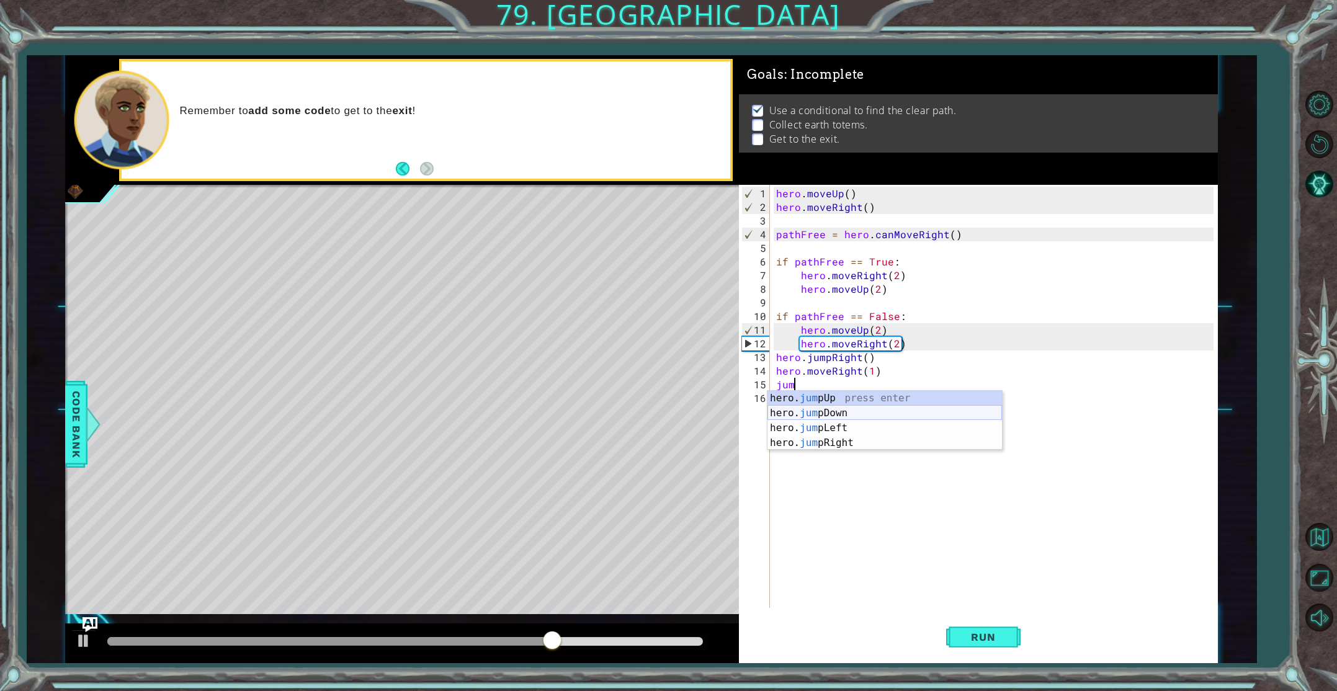
click at [807, 411] on div "hero. jum pUp press enter hero. jum pDown press enter hero. jum pLeft press ent…" at bounding box center [884, 435] width 234 height 89
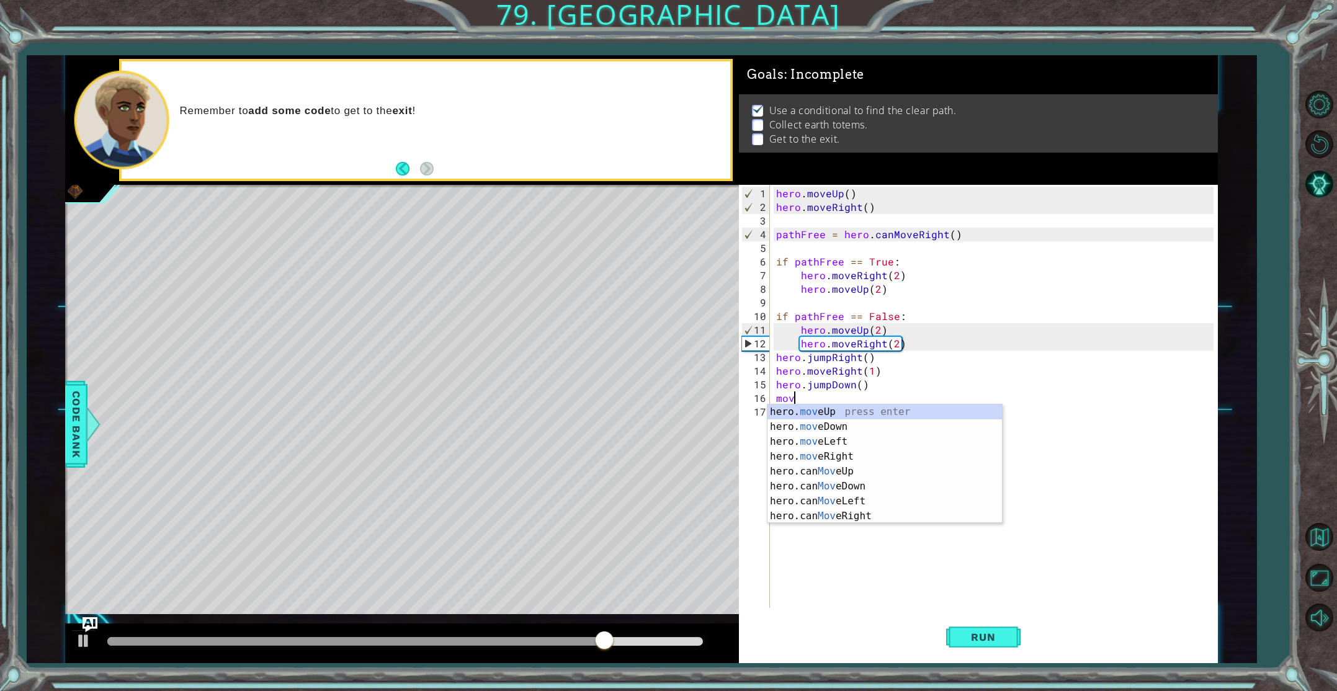
scroll to position [0, 1]
click at [823, 424] on div "hero. move Up press enter hero. move Down press enter hero. move Left press ent…" at bounding box center [884, 478] width 234 height 149
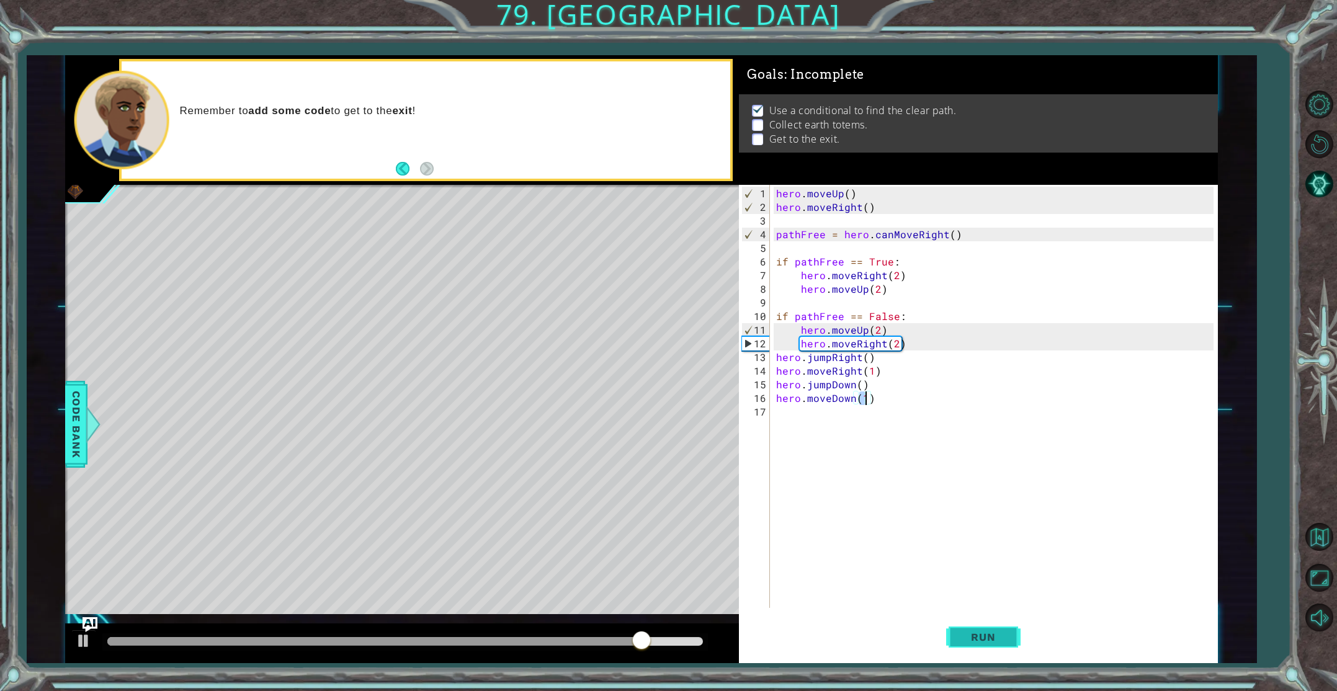
type textarea "hero.moveDown(1)"
click at [983, 647] on button "Run" at bounding box center [983, 637] width 74 height 48
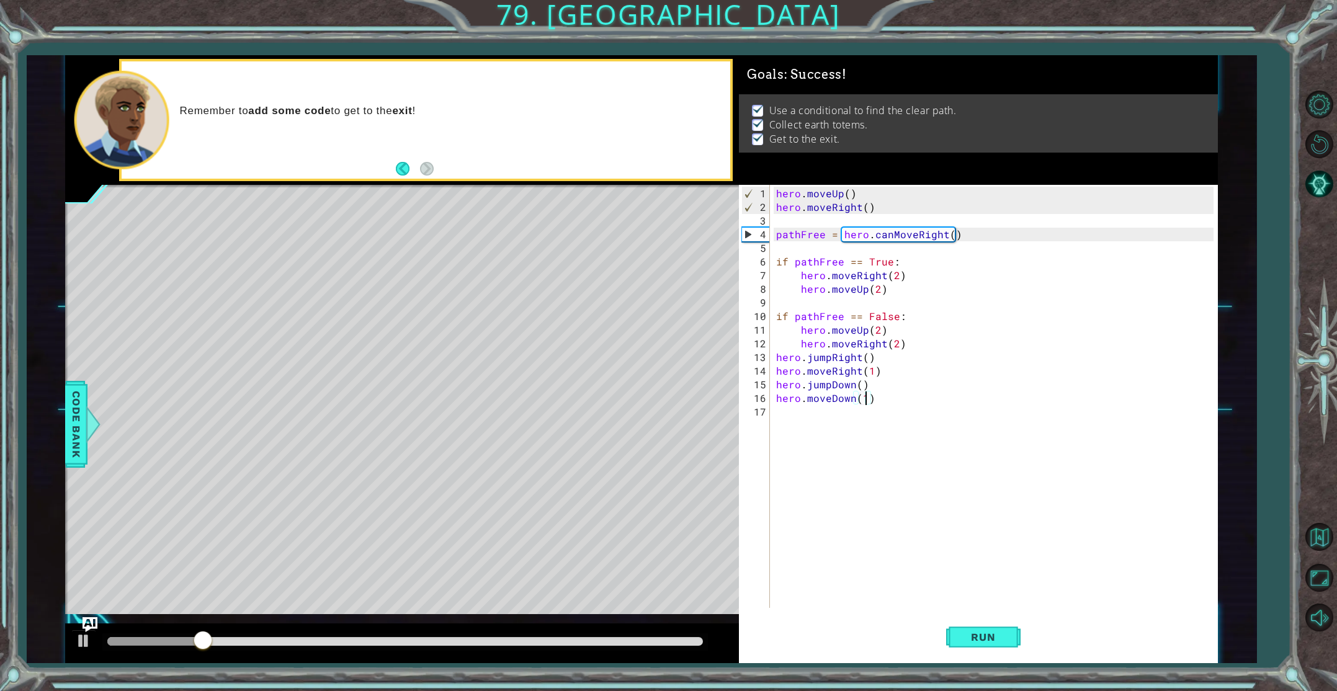
click at [701, 640] on div at bounding box center [404, 641] width 595 height 9
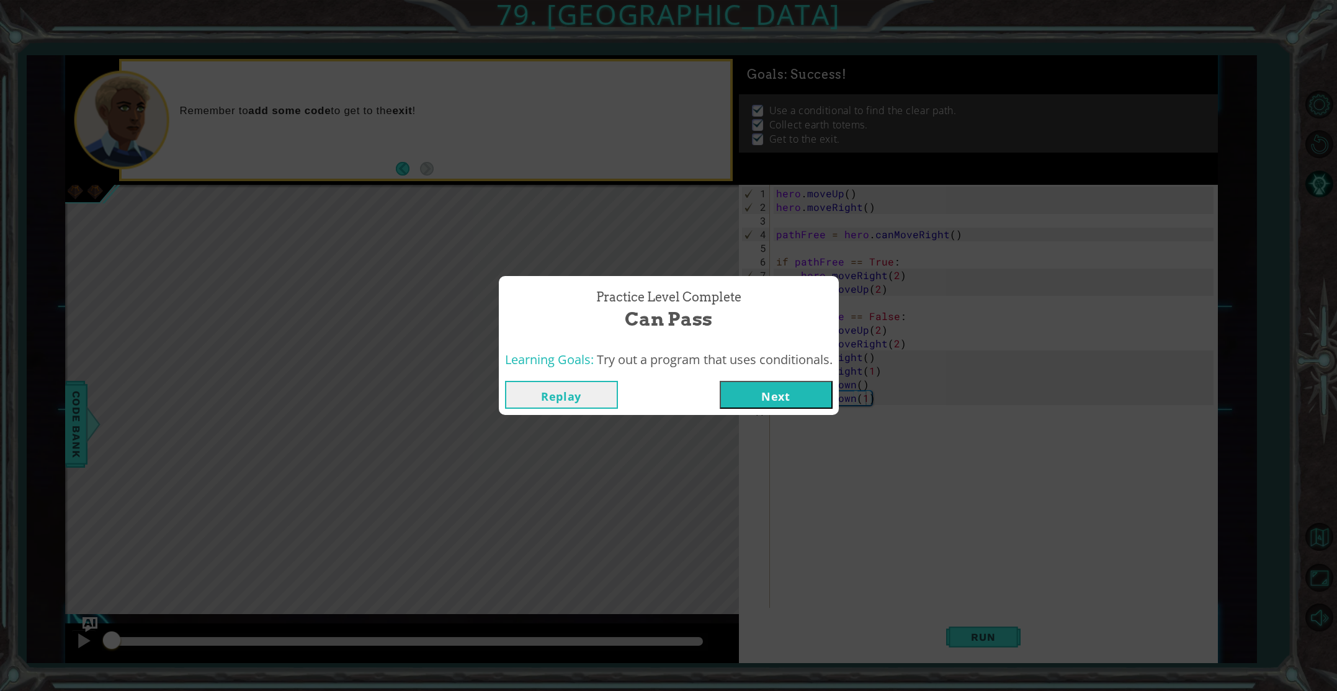
drag, startPoint x: 771, startPoint y: 399, endPoint x: 752, endPoint y: 388, distance: 22.2
click at [763, 393] on button "Next" at bounding box center [776, 395] width 113 height 28
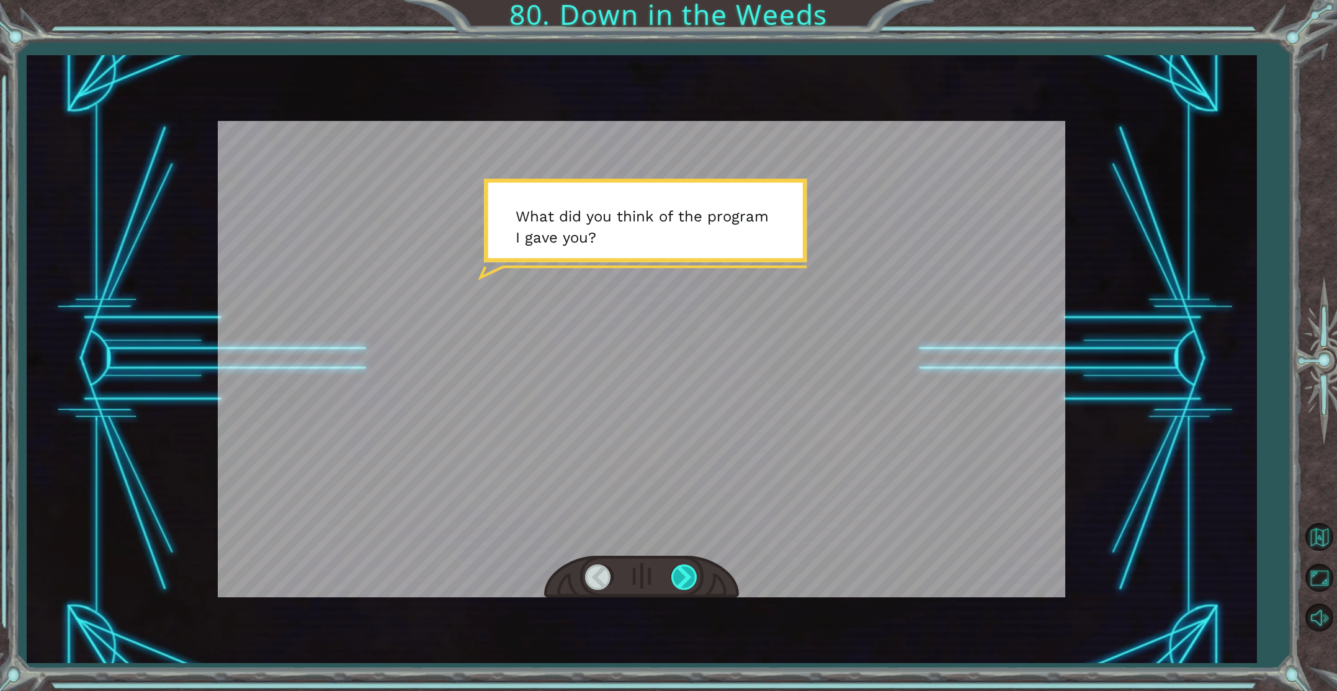
drag, startPoint x: 700, startPoint y: 578, endPoint x: 681, endPoint y: 579, distance: 19.2
click at [687, 577] on div at bounding box center [641, 577] width 195 height 43
click at [680, 578] on div at bounding box center [685, 576] width 28 height 25
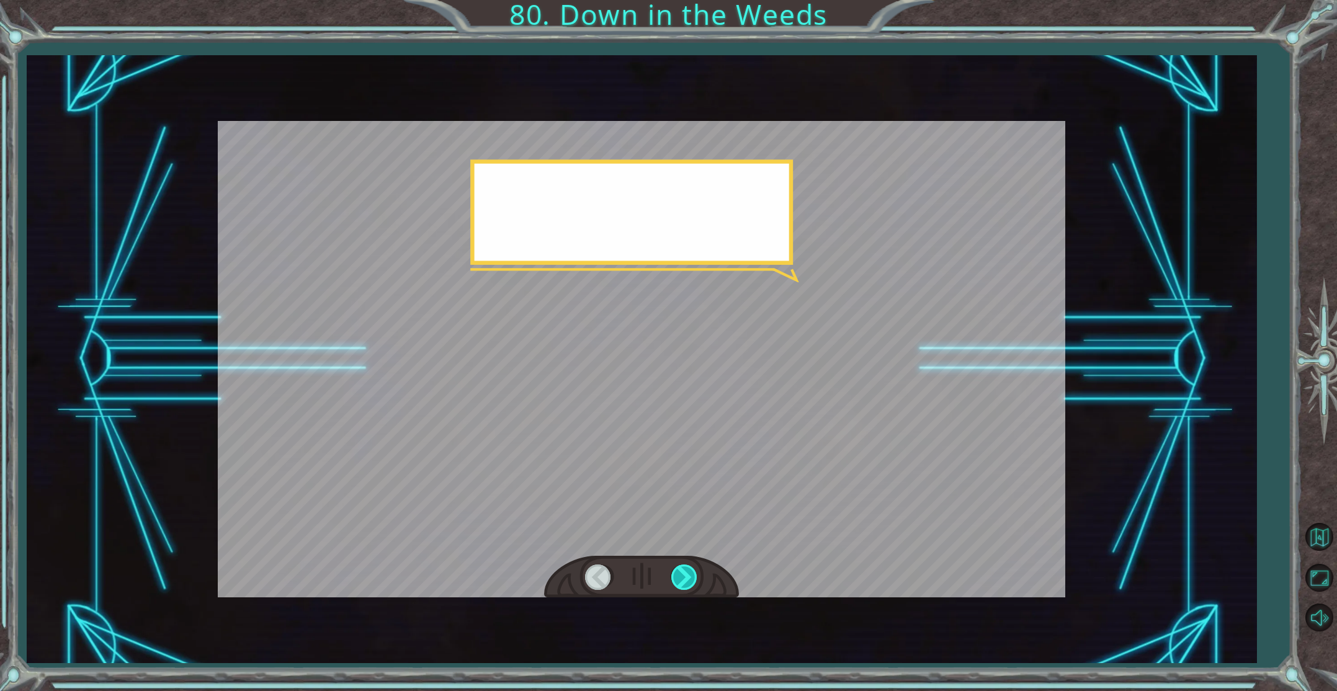
click at [680, 578] on div at bounding box center [685, 576] width 28 height 25
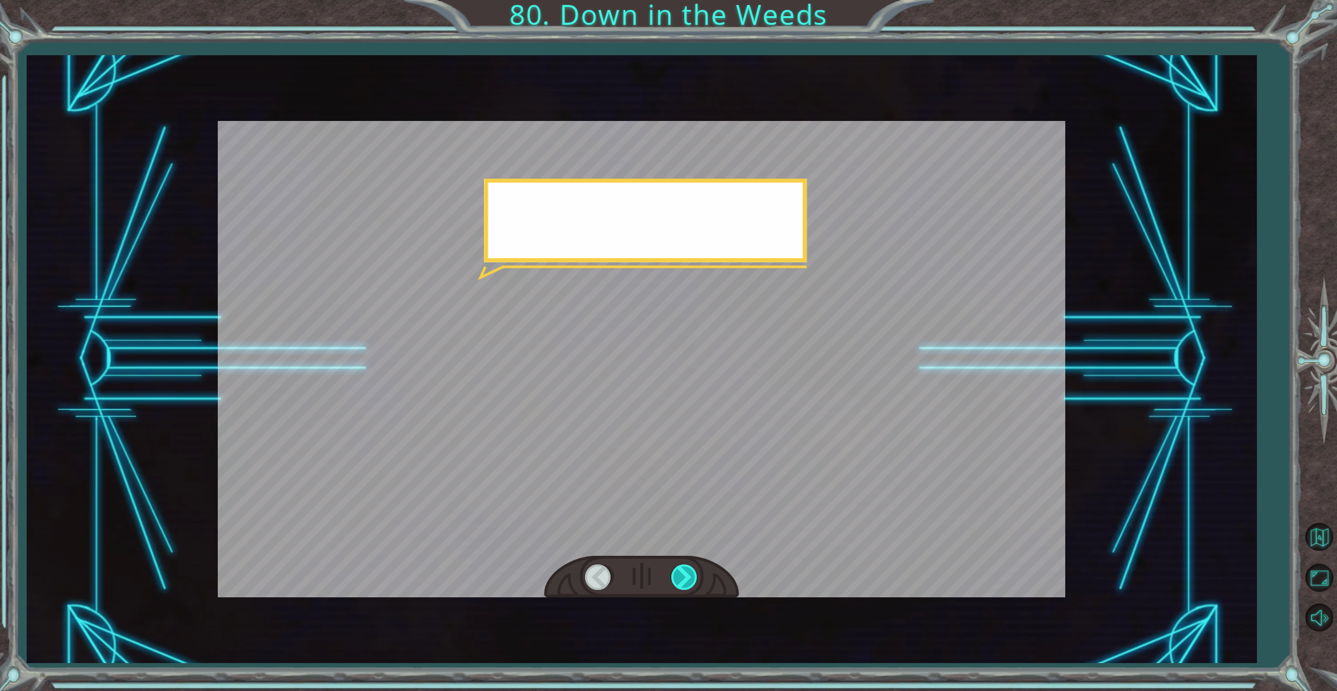
click at [684, 580] on div at bounding box center [685, 576] width 28 height 25
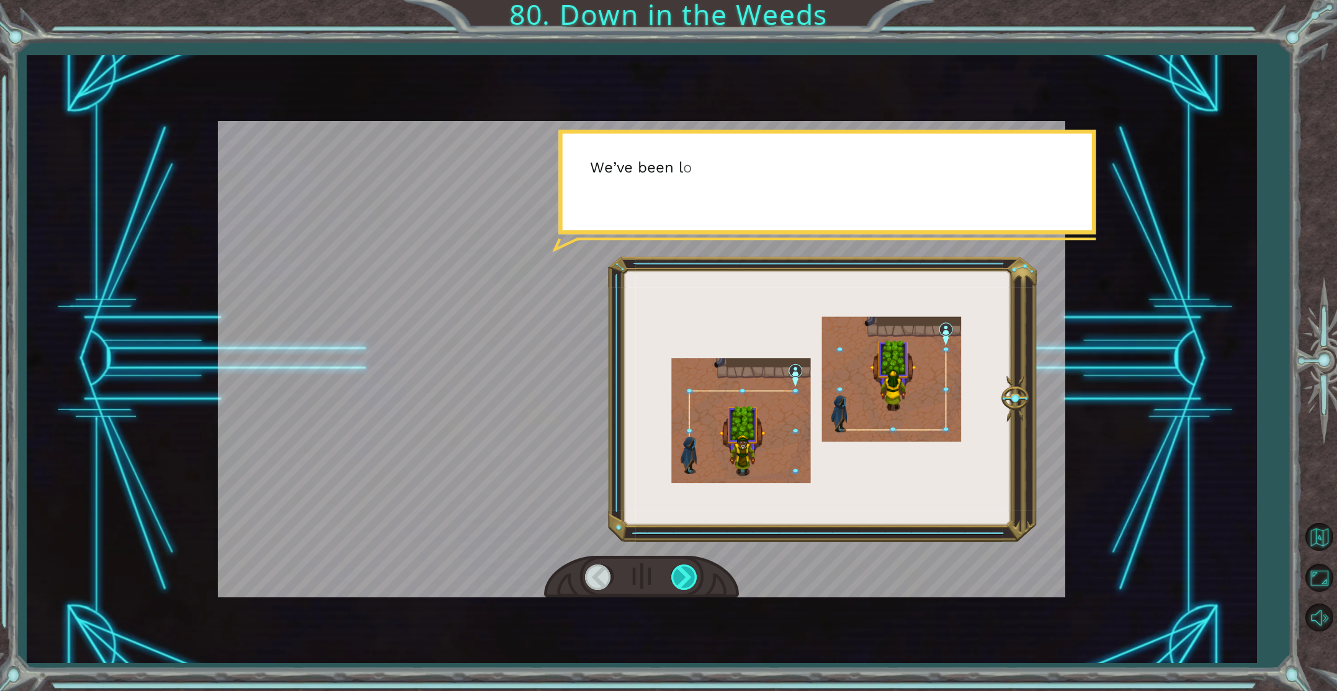
click at [684, 582] on div at bounding box center [685, 576] width 28 height 25
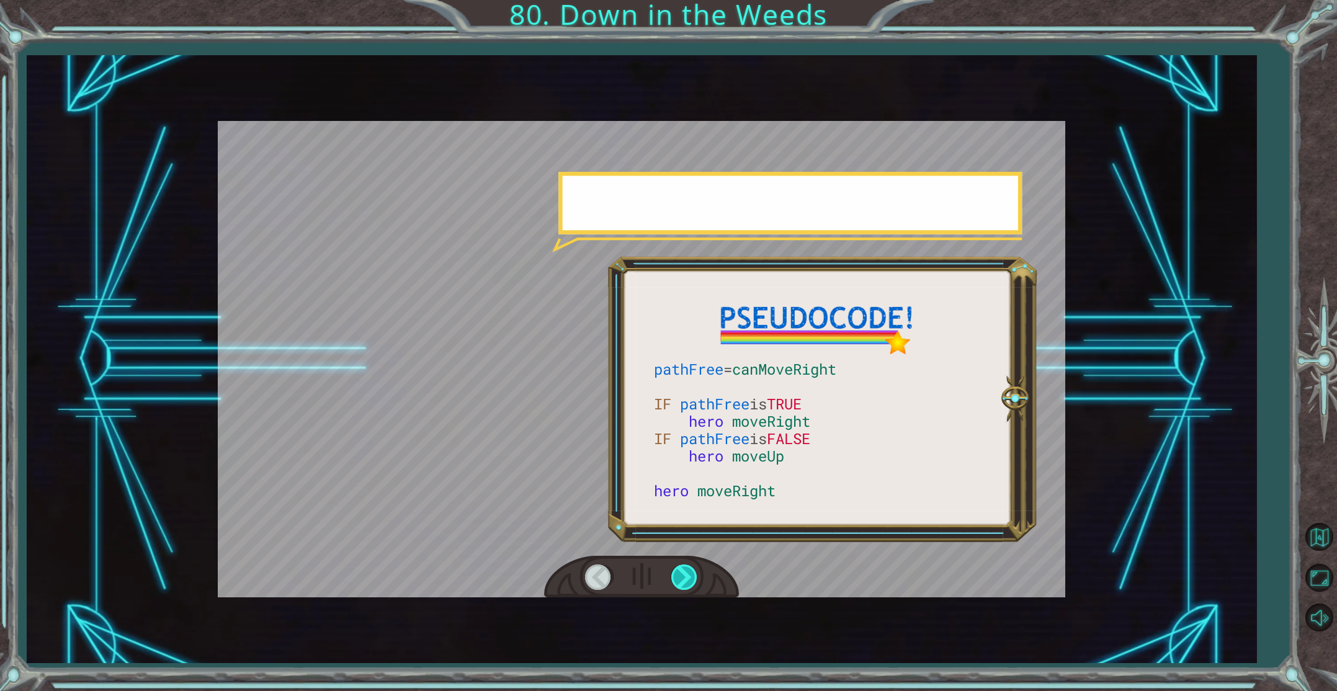
click at [684, 582] on div at bounding box center [685, 576] width 28 height 25
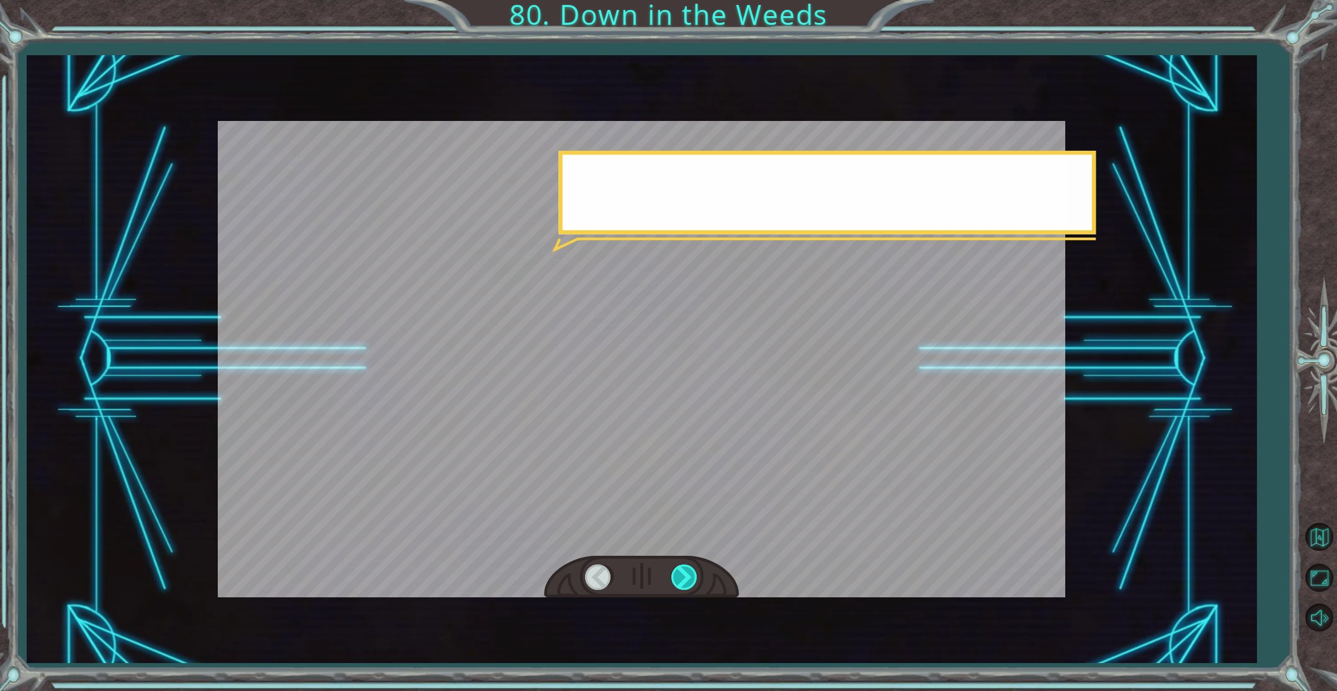
click at [684, 582] on div at bounding box center [685, 576] width 28 height 25
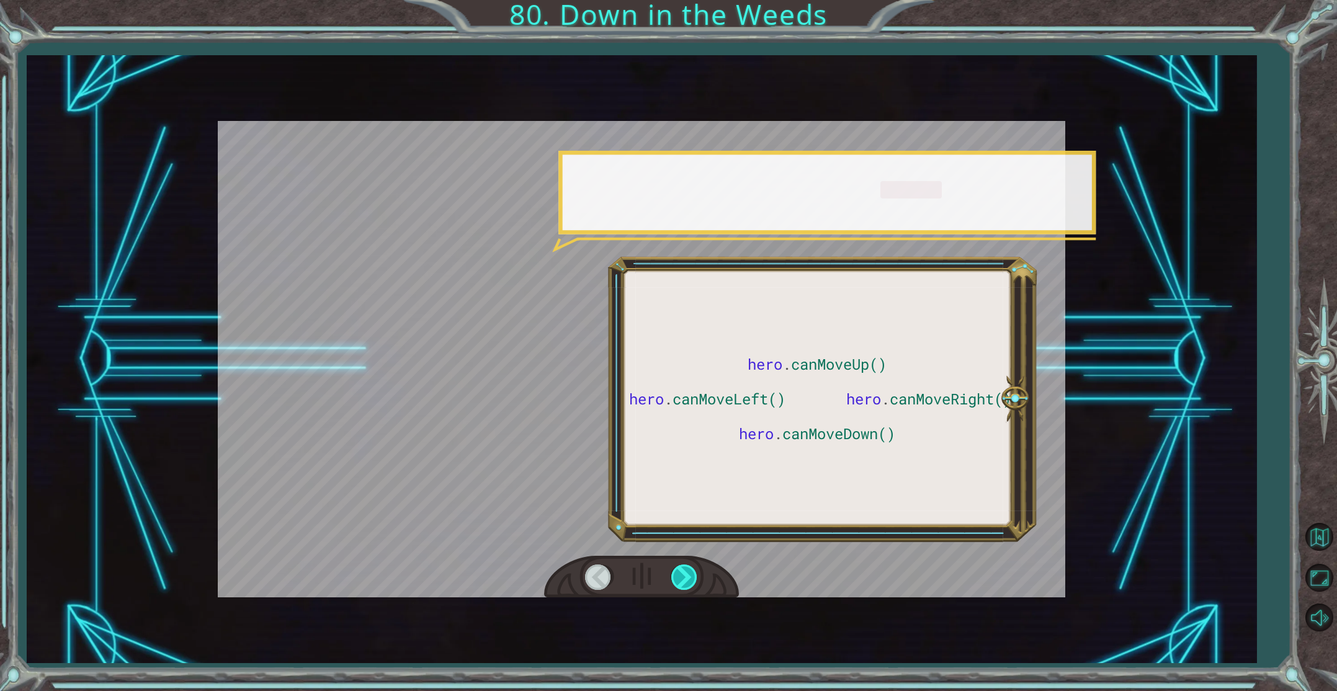
click at [684, 582] on div at bounding box center [685, 576] width 28 height 25
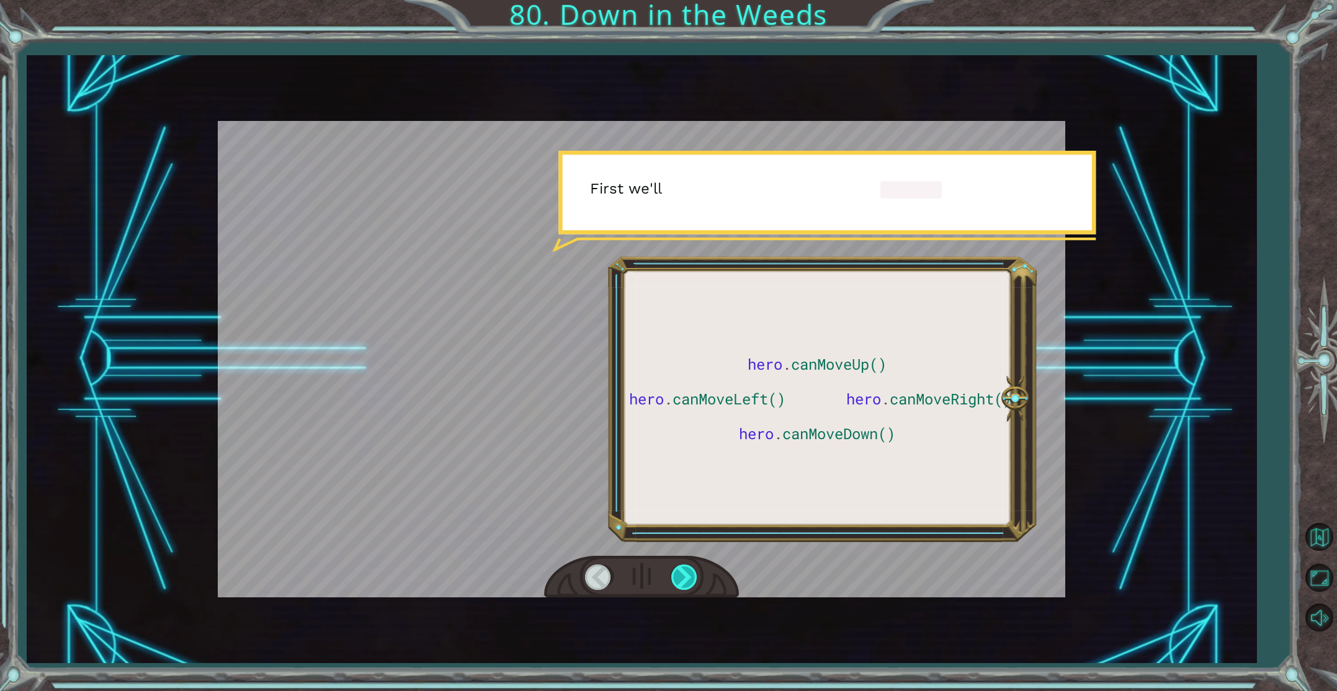
click at [684, 582] on div at bounding box center [685, 576] width 28 height 25
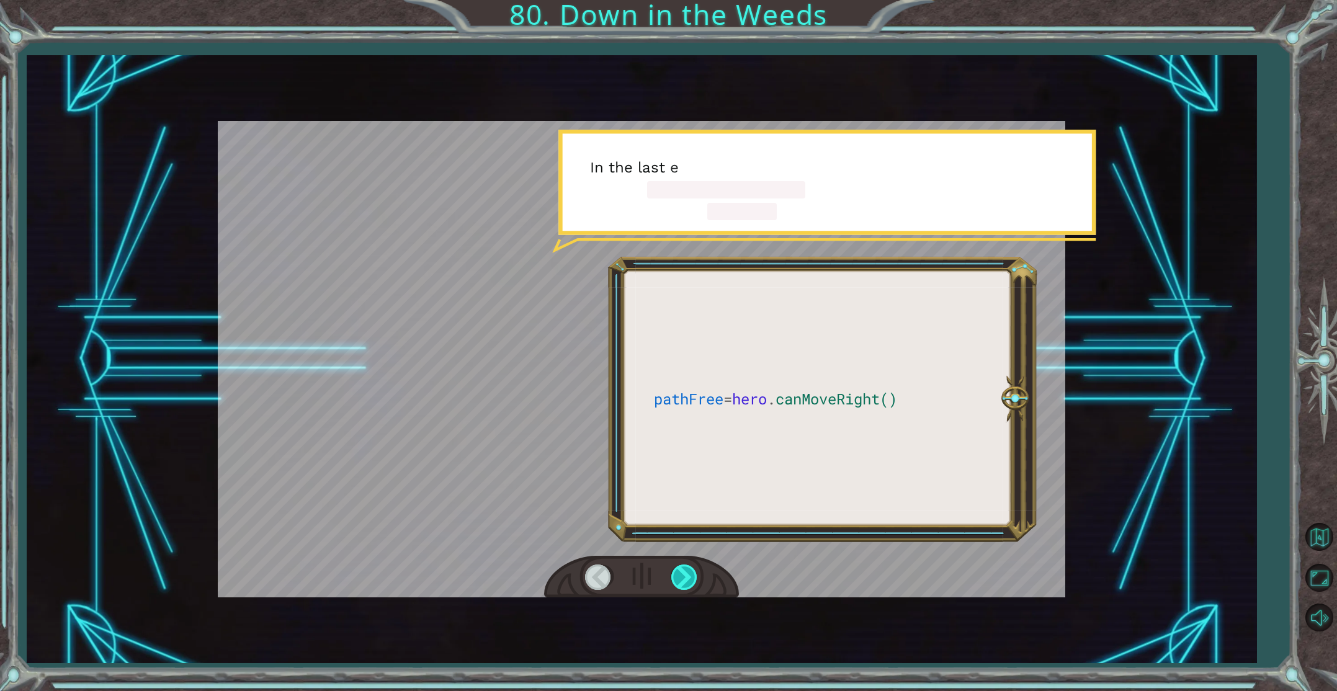
click at [684, 582] on div at bounding box center [685, 576] width 28 height 25
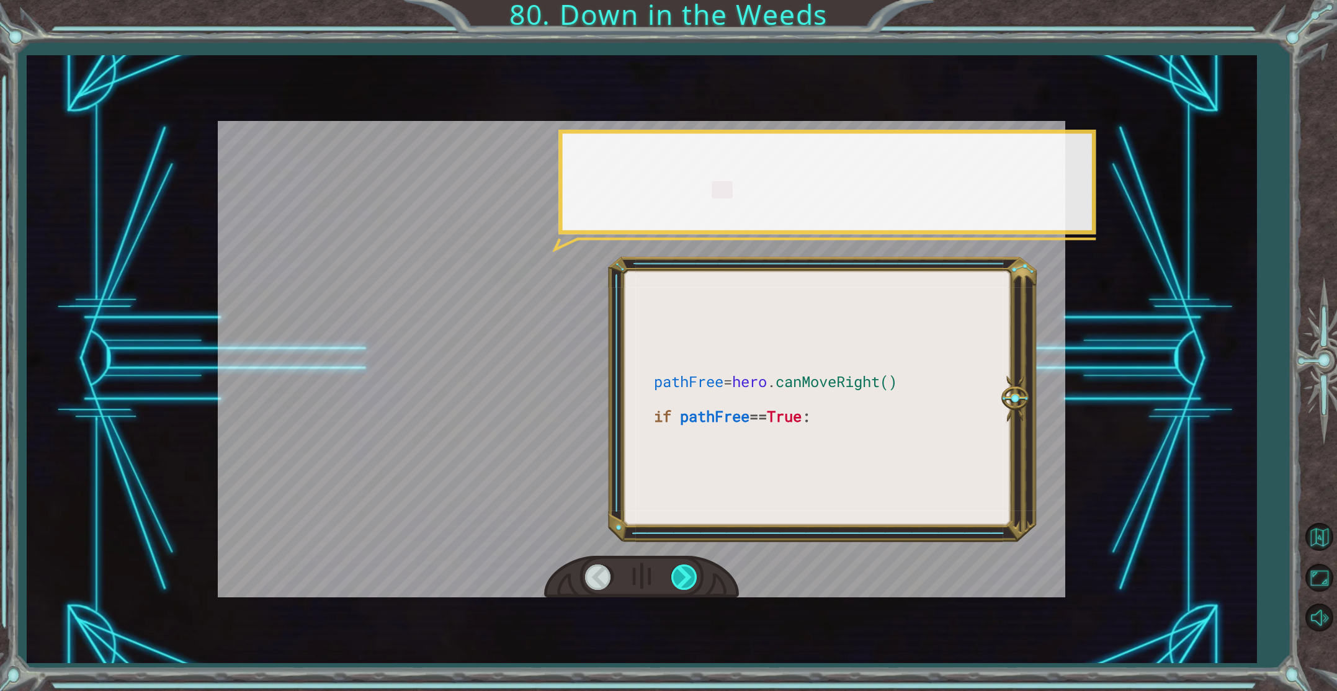
click at [684, 582] on div at bounding box center [685, 576] width 28 height 25
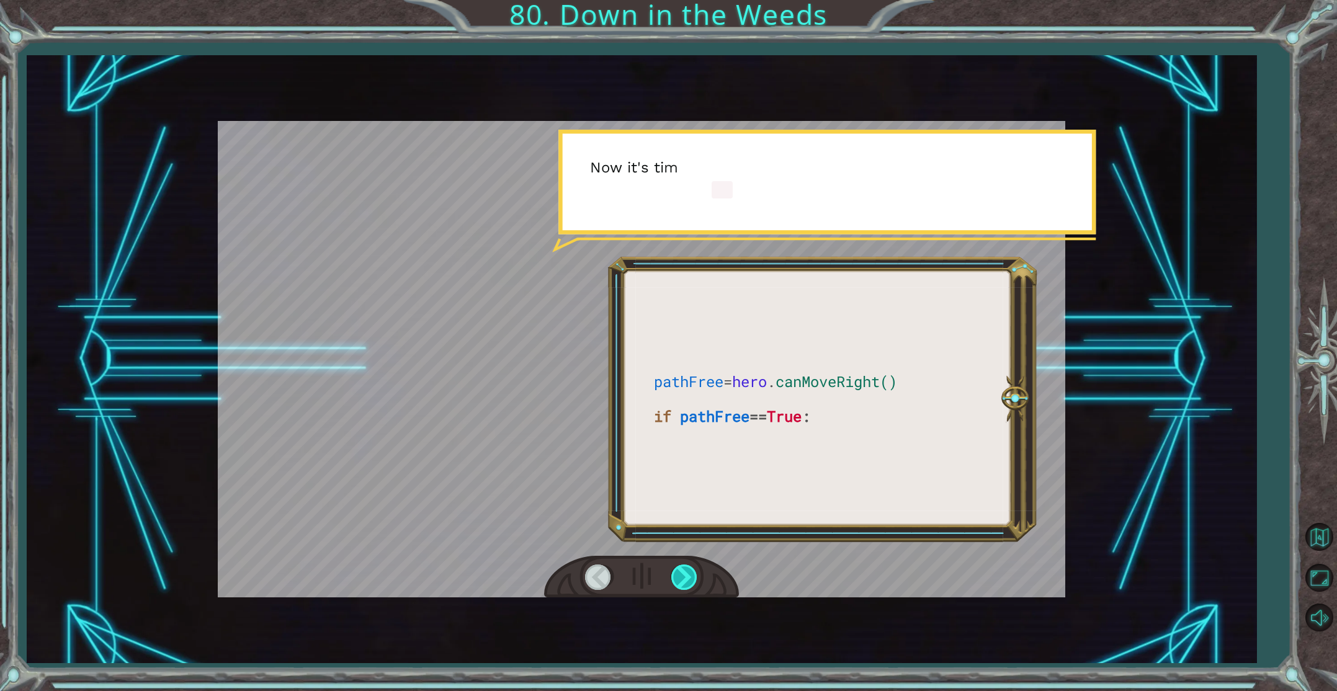
click at [684, 582] on div at bounding box center [685, 576] width 28 height 25
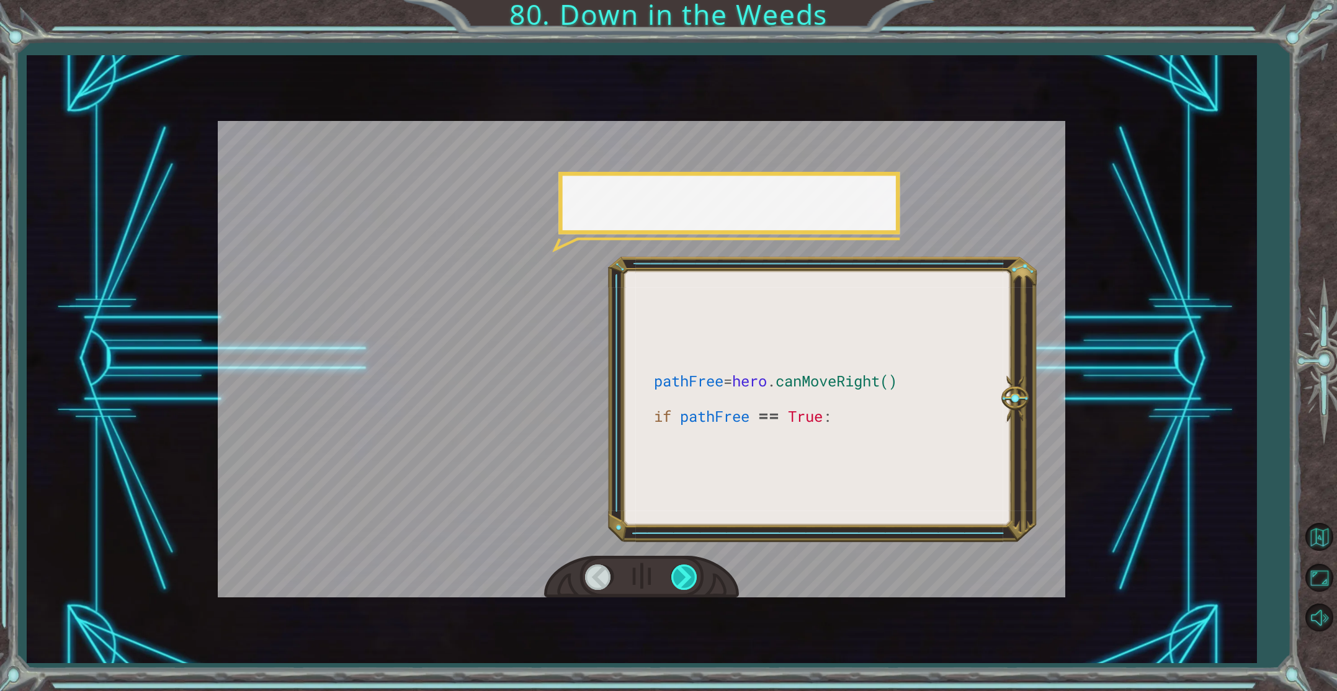
click at [684, 582] on div at bounding box center [685, 576] width 28 height 25
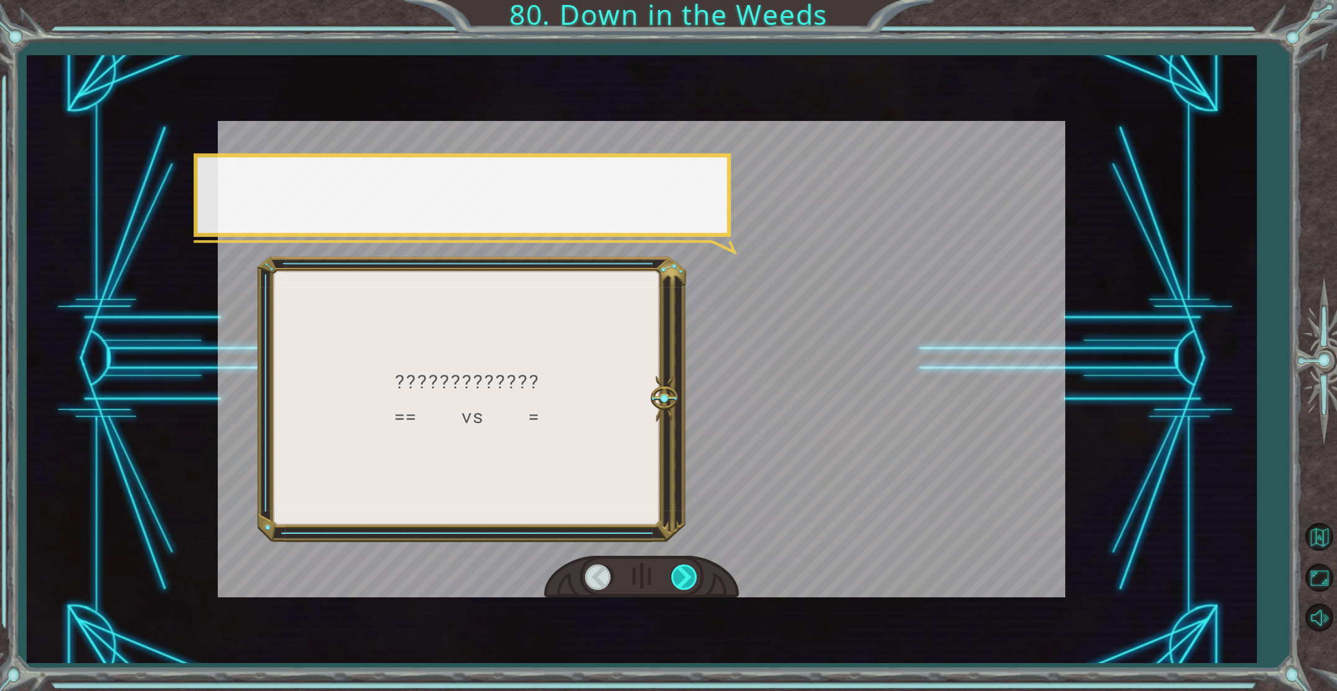
click at [684, 582] on div at bounding box center [685, 576] width 28 height 25
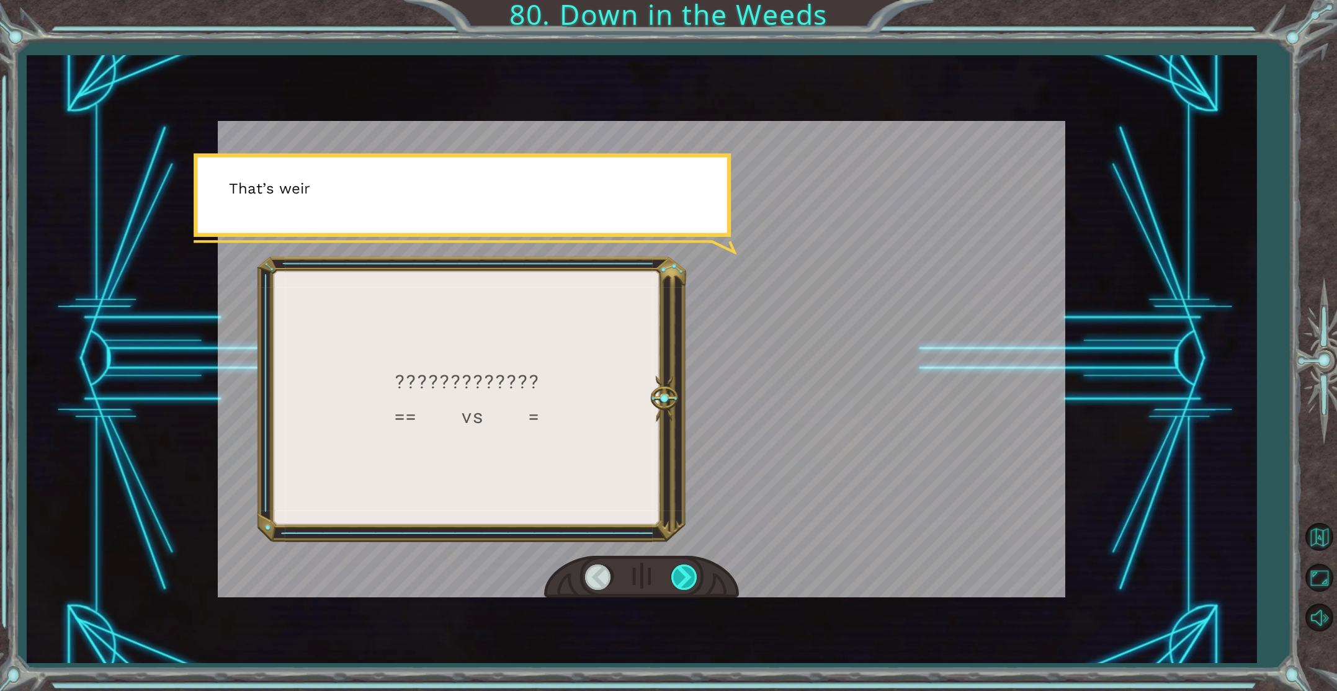
click at [684, 582] on div at bounding box center [685, 576] width 28 height 25
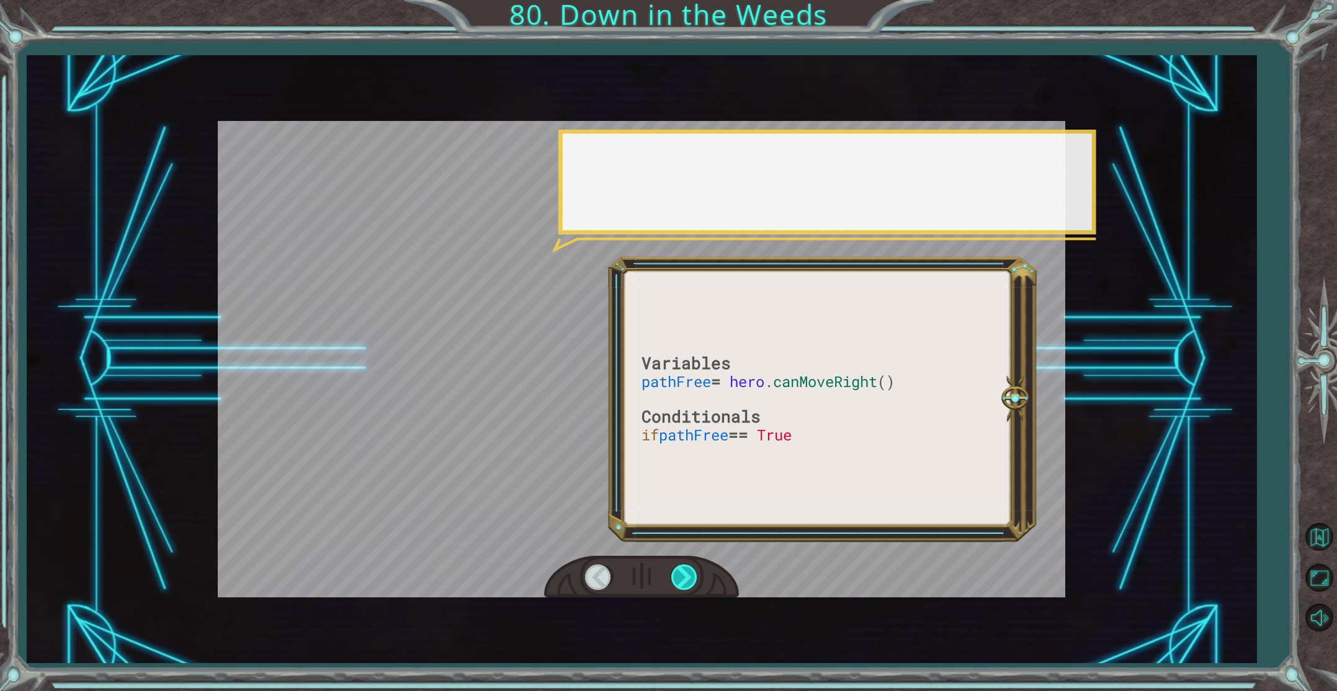
click at [684, 582] on div at bounding box center [685, 576] width 28 height 25
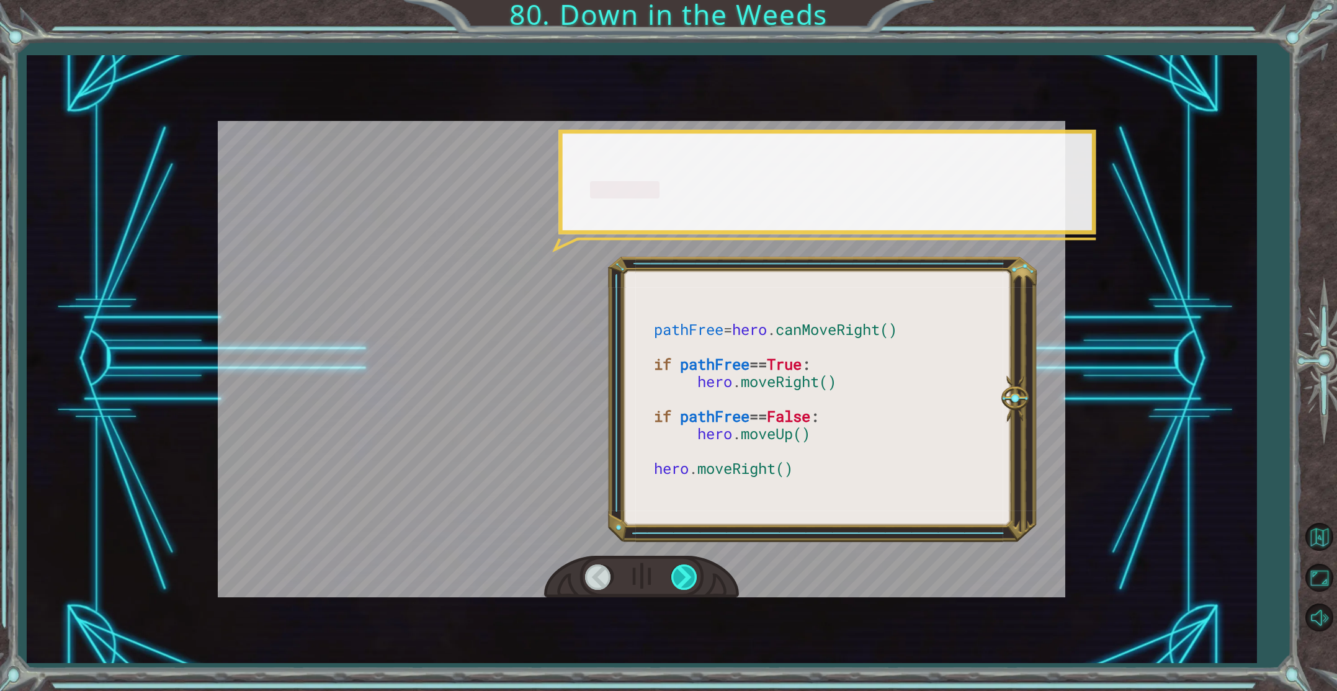
click at [684, 582] on div at bounding box center [685, 576] width 28 height 25
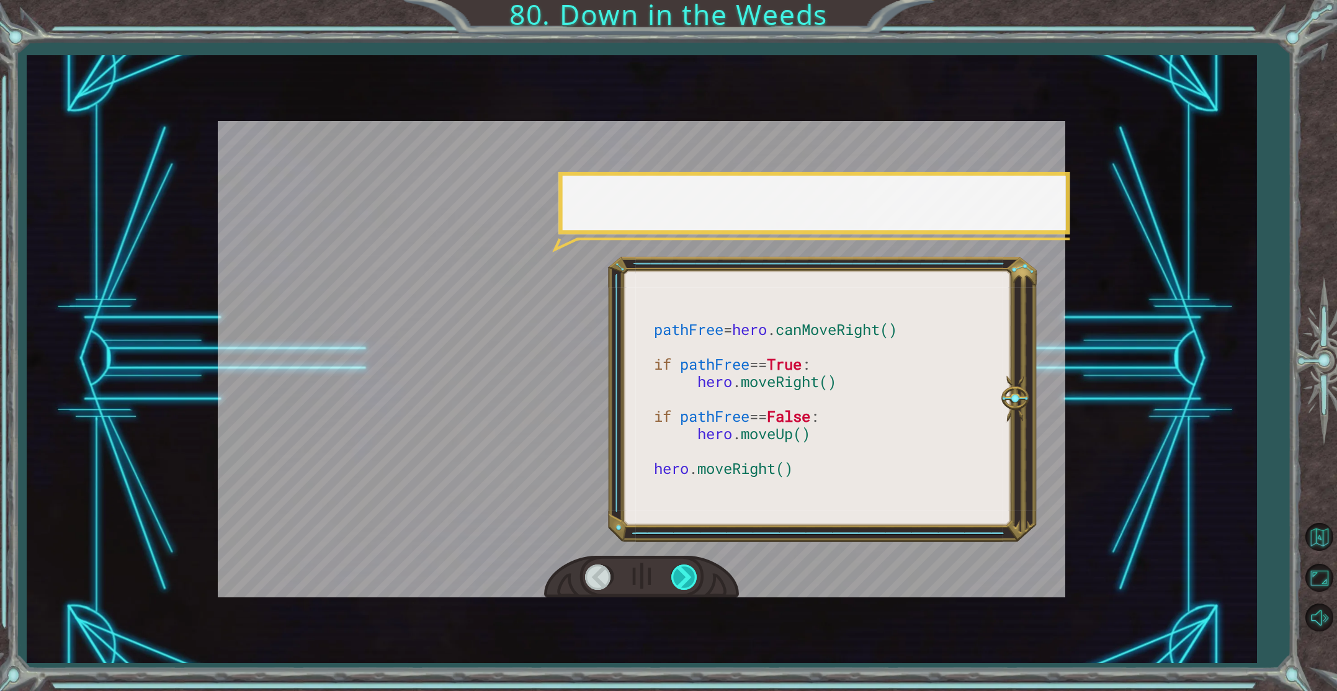
click at [684, 582] on div at bounding box center [685, 576] width 28 height 25
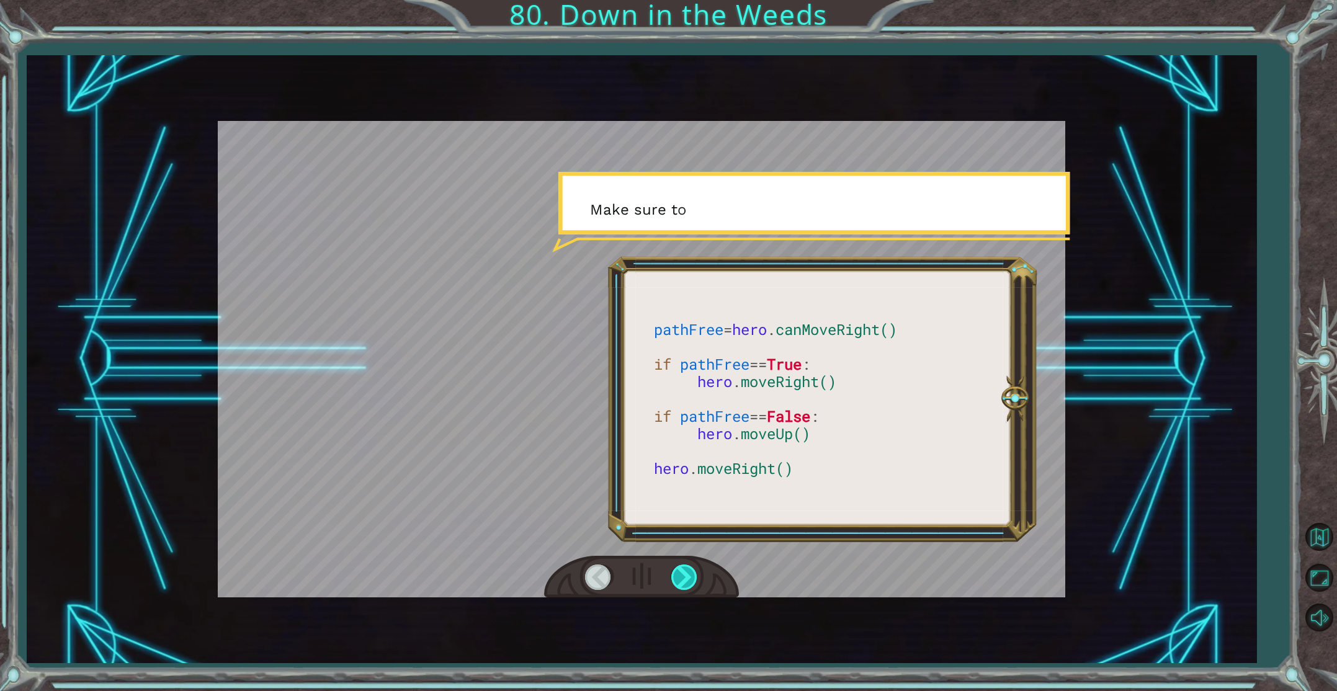
click at [684, 582] on div at bounding box center [685, 576] width 28 height 25
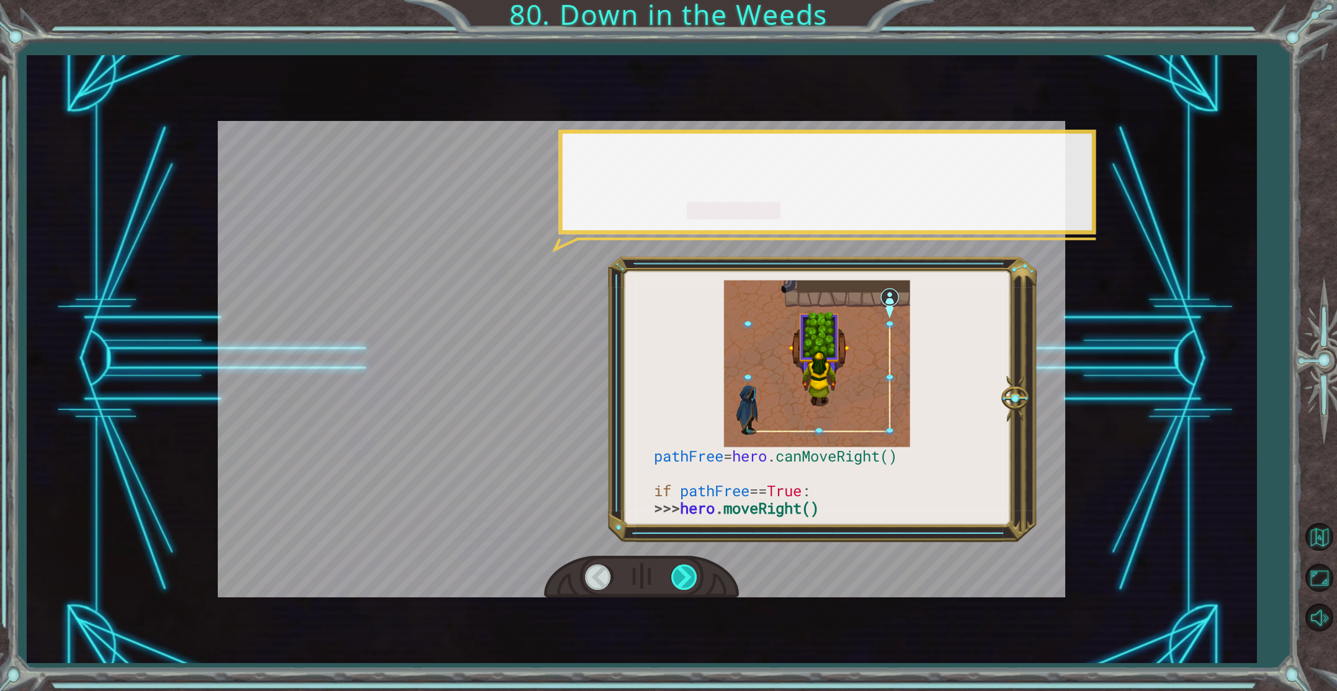
click at [684, 582] on div at bounding box center [685, 576] width 28 height 25
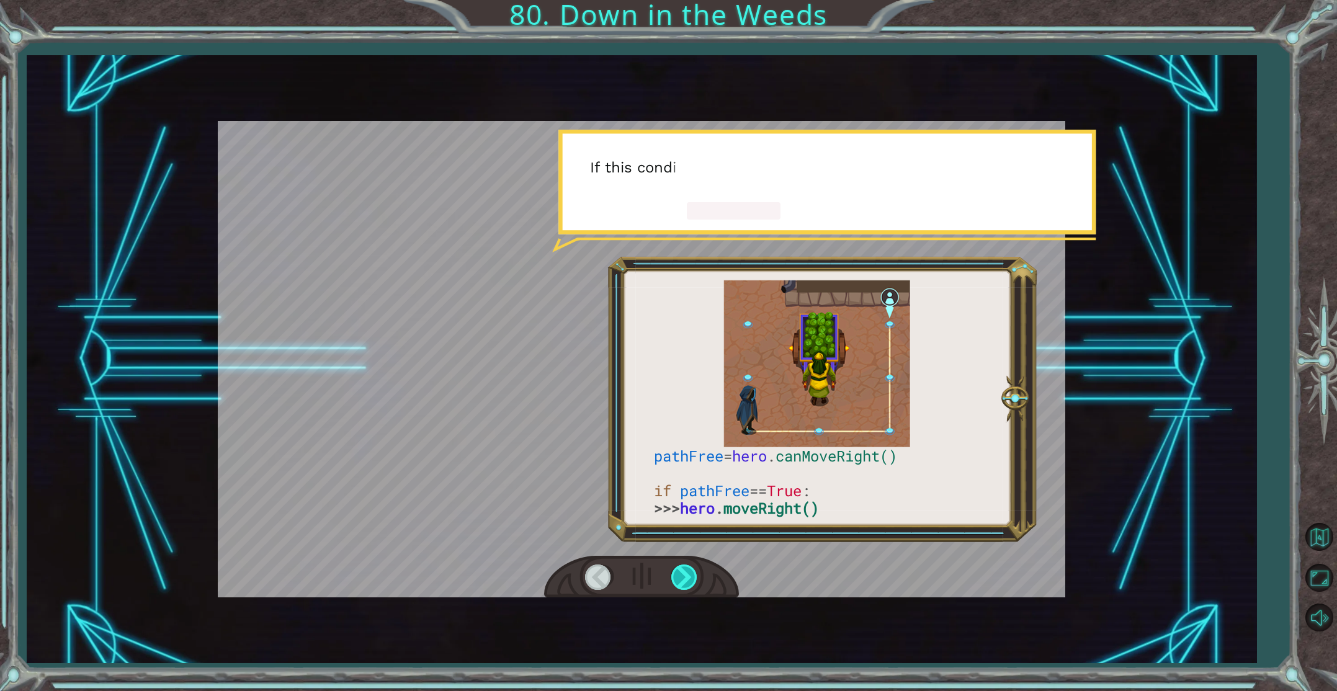
click at [684, 582] on div at bounding box center [685, 576] width 28 height 25
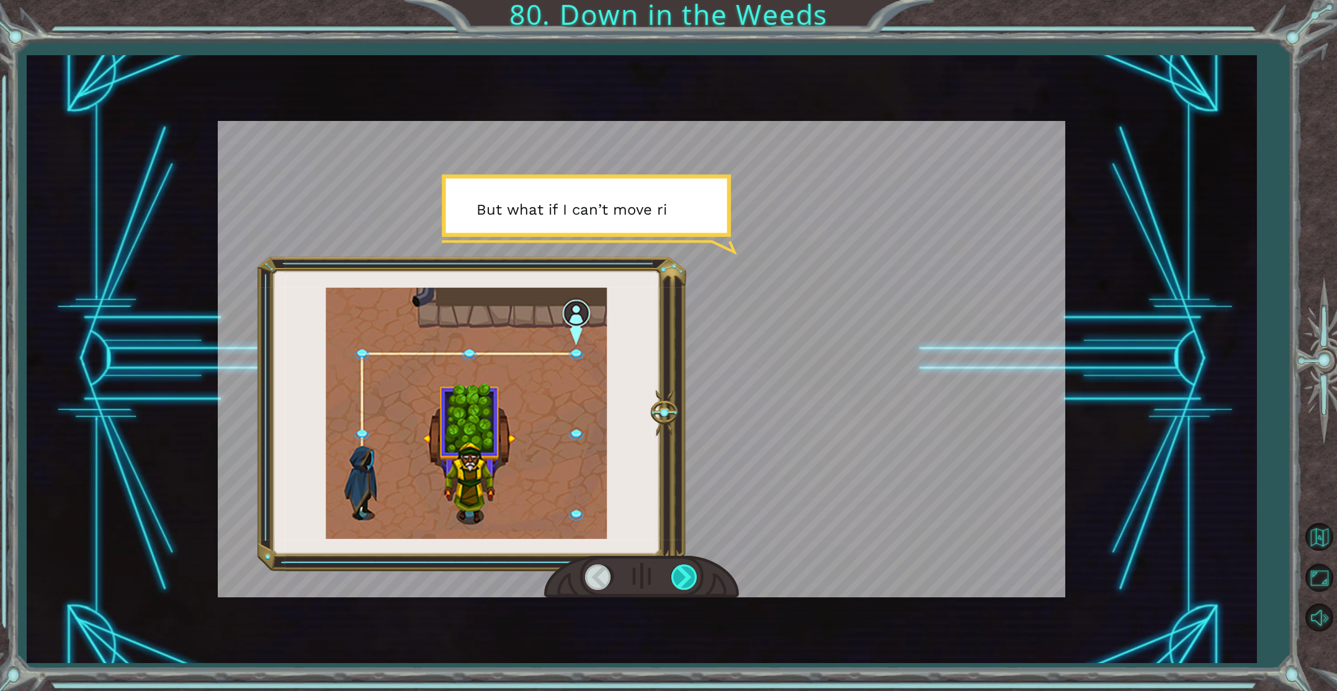
click at [684, 582] on div at bounding box center [685, 576] width 28 height 25
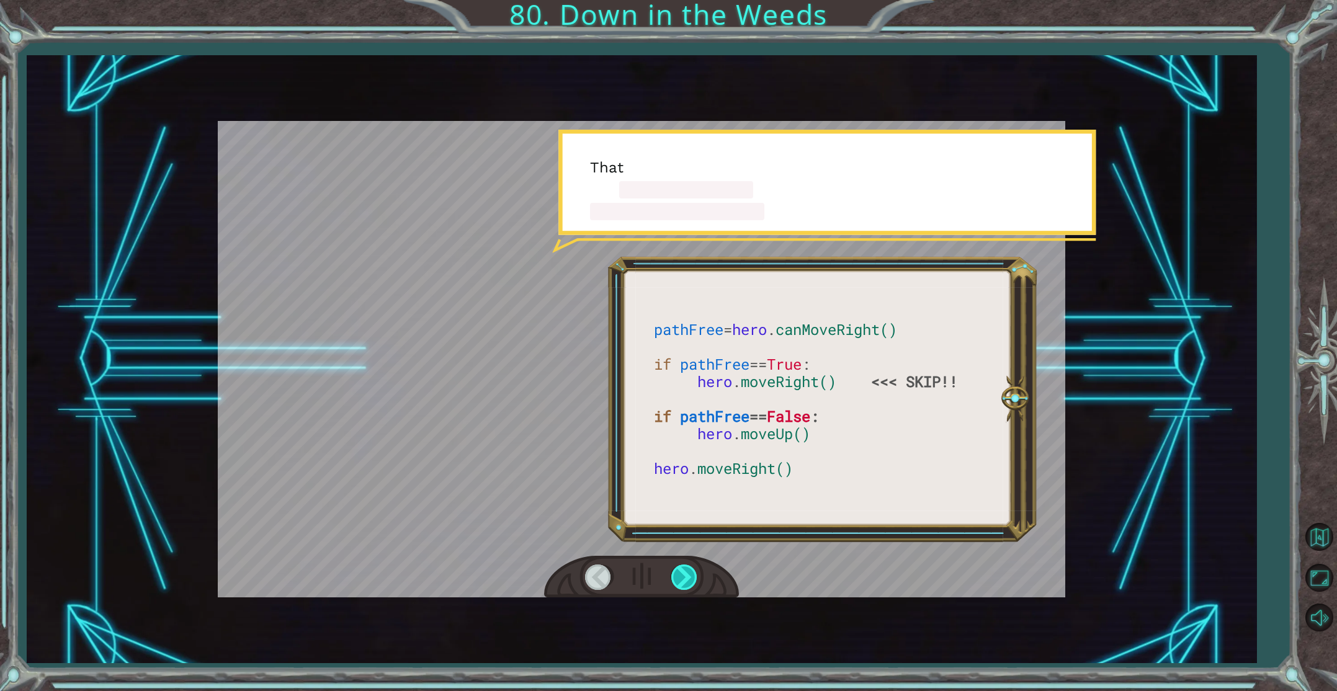
click at [686, 582] on div at bounding box center [685, 576] width 28 height 25
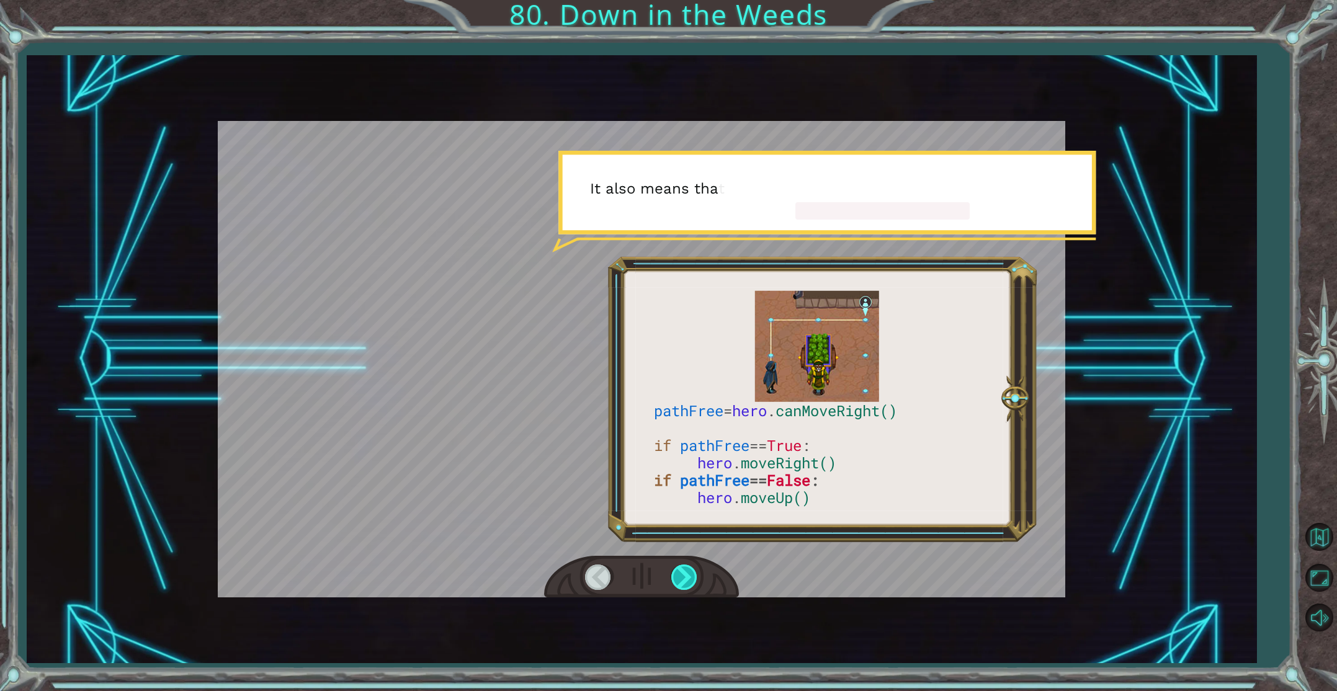
click at [686, 582] on div at bounding box center [685, 576] width 28 height 25
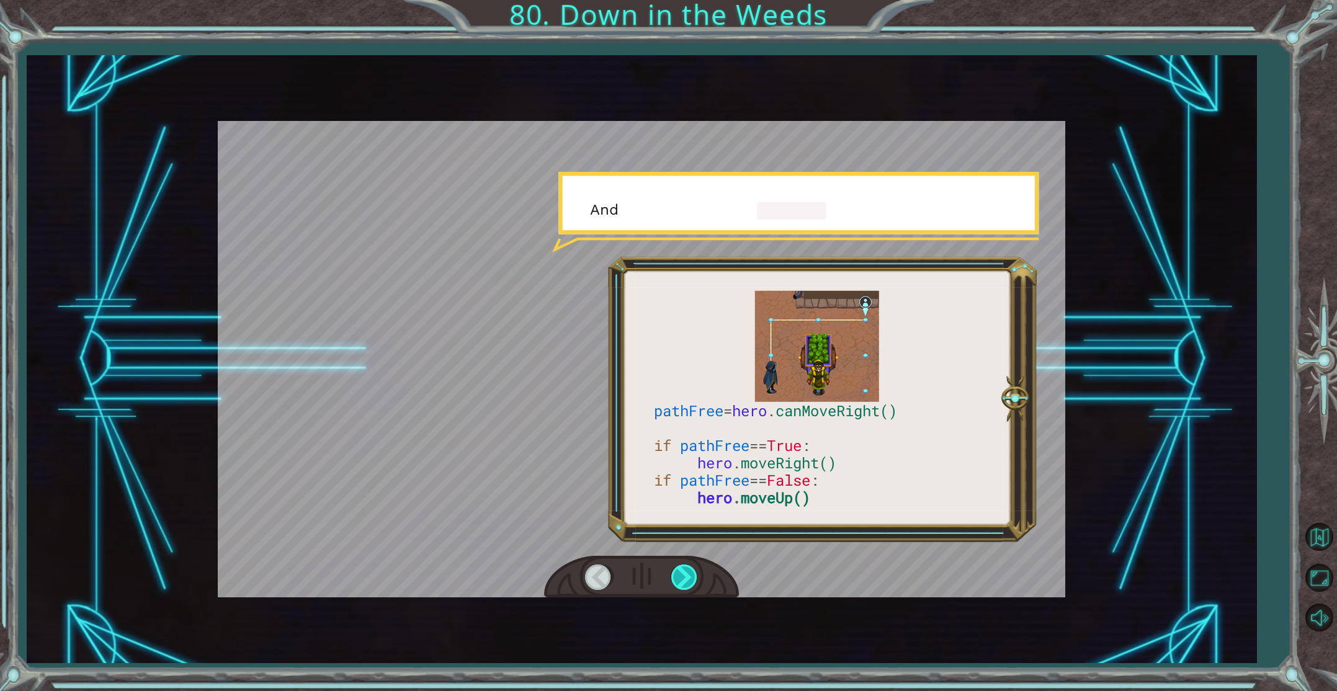
click at [686, 582] on div at bounding box center [685, 576] width 28 height 25
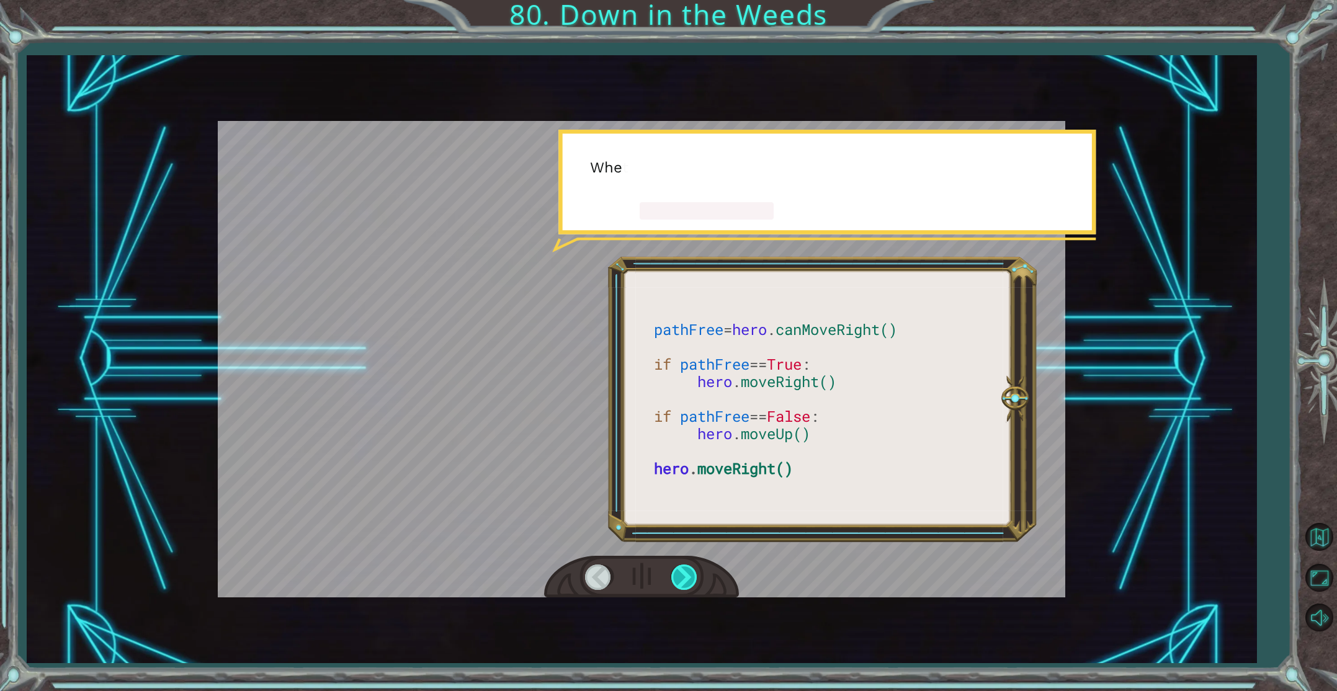
click at [686, 582] on div at bounding box center [685, 576] width 28 height 25
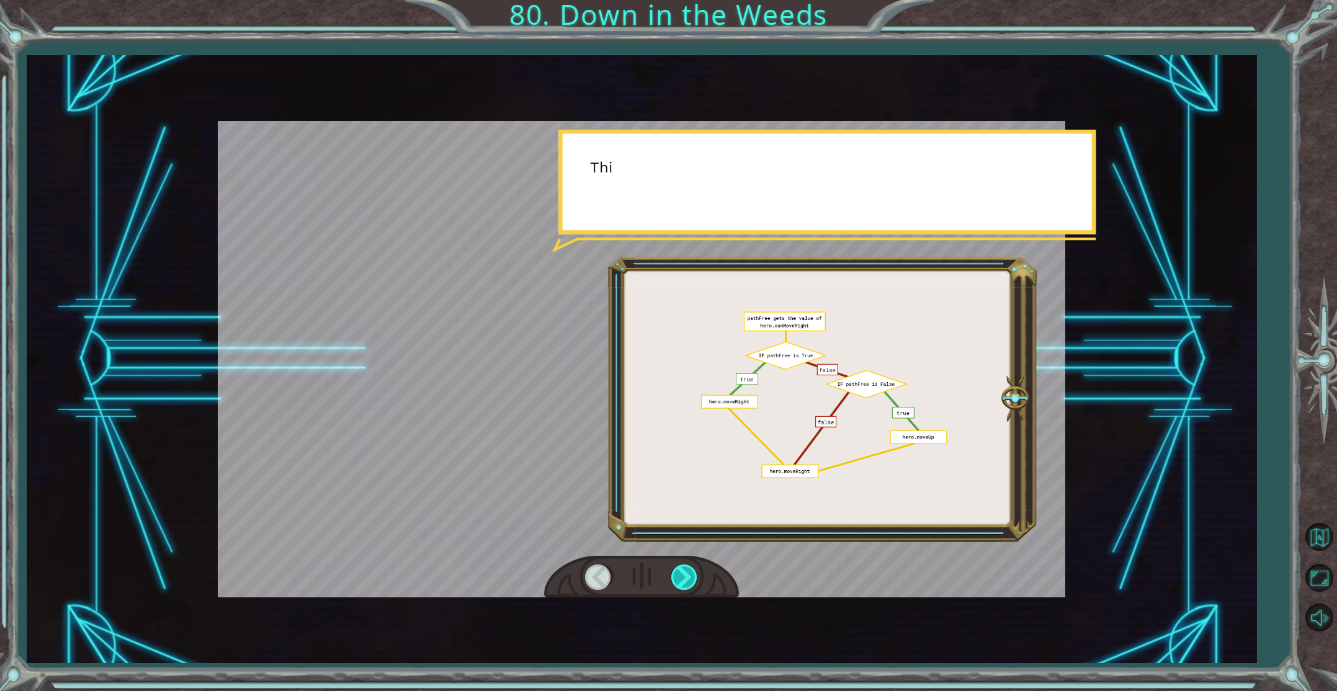
click at [686, 582] on div at bounding box center [685, 576] width 28 height 25
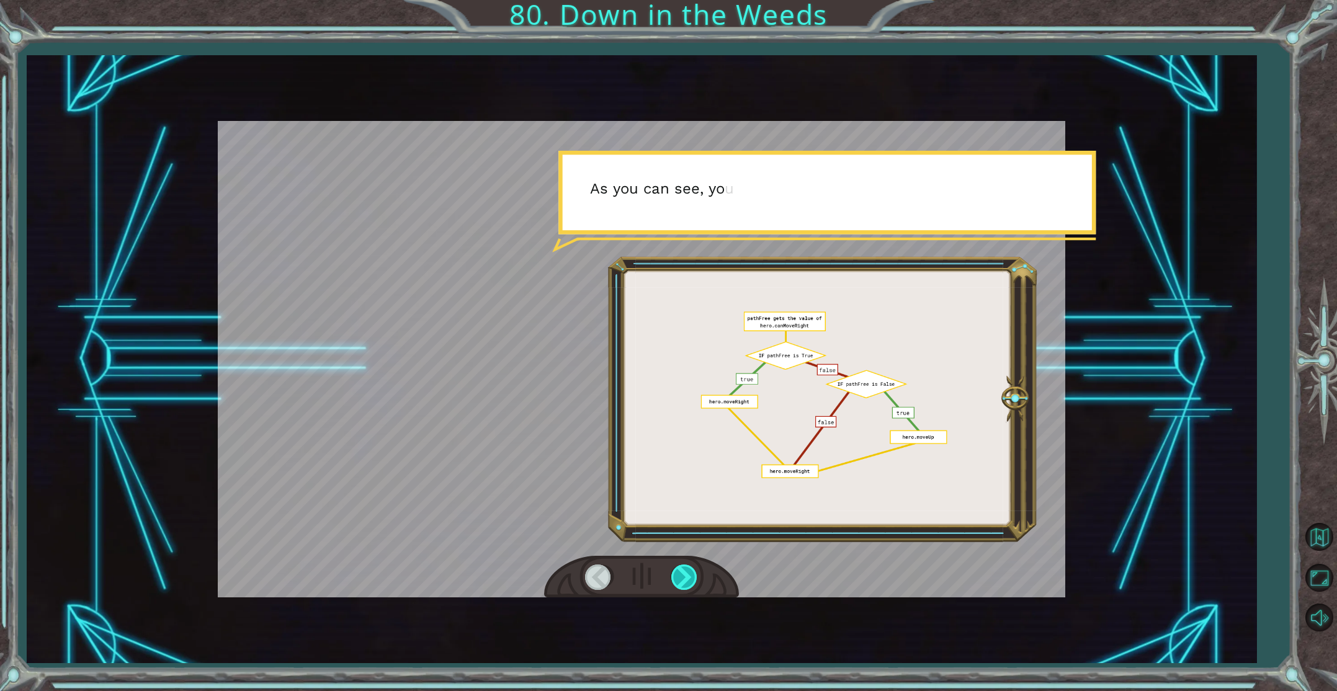
click at [686, 582] on div at bounding box center [685, 576] width 28 height 25
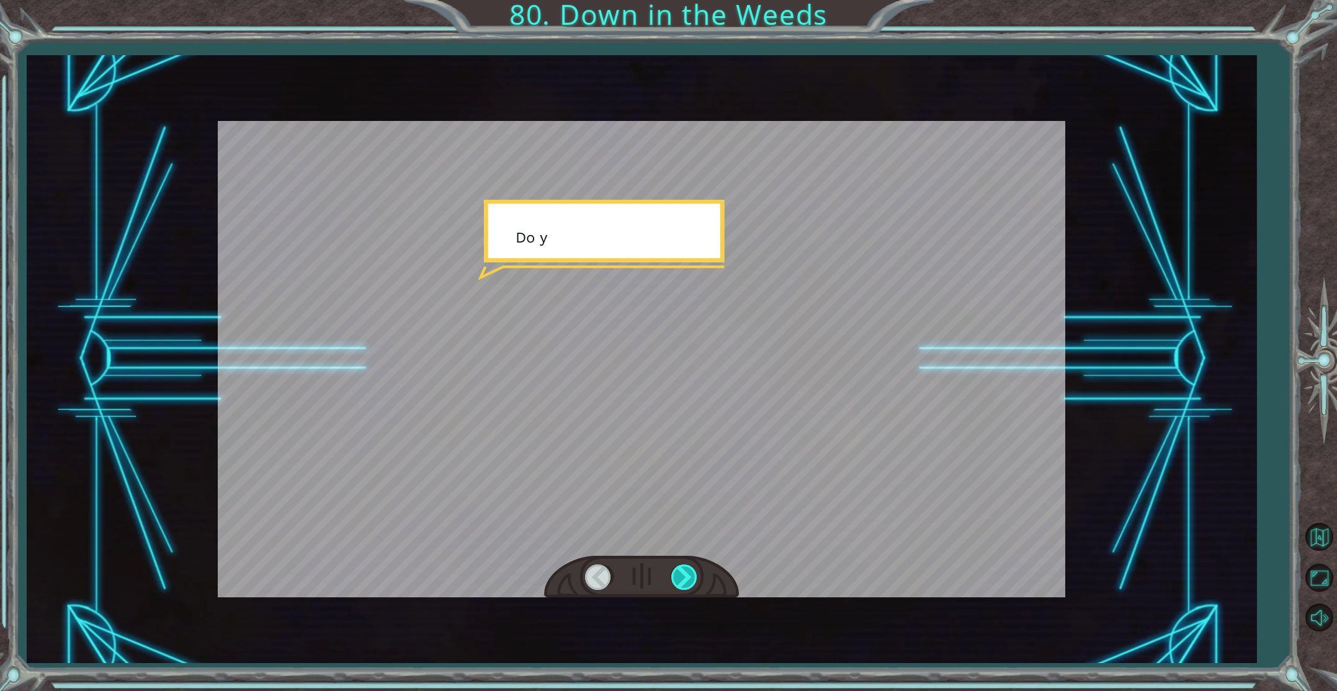
click at [686, 582] on div at bounding box center [685, 576] width 28 height 25
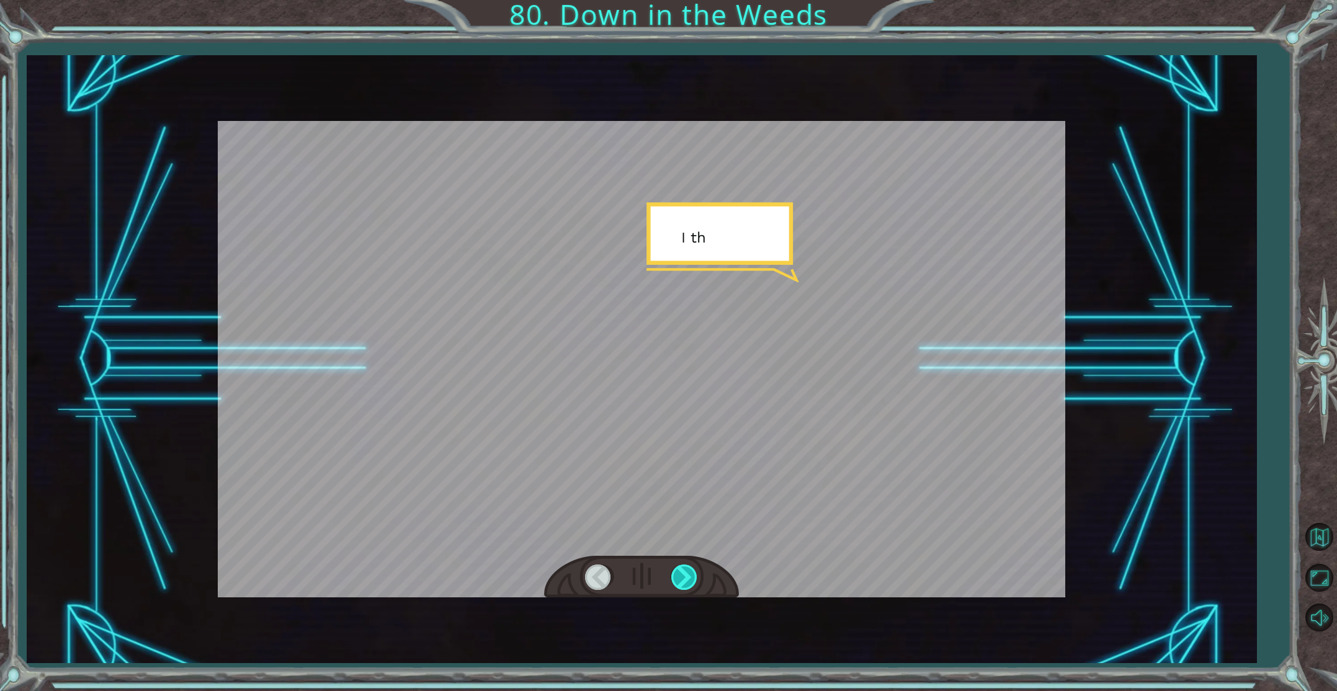
click at [686, 582] on div at bounding box center [685, 576] width 28 height 25
click at [686, 0] on div "W h a t d i d y o u t h i n k o f t h e p r o g r a m I g a v e y o u ? I t w o…" at bounding box center [668, 0] width 1337 height 0
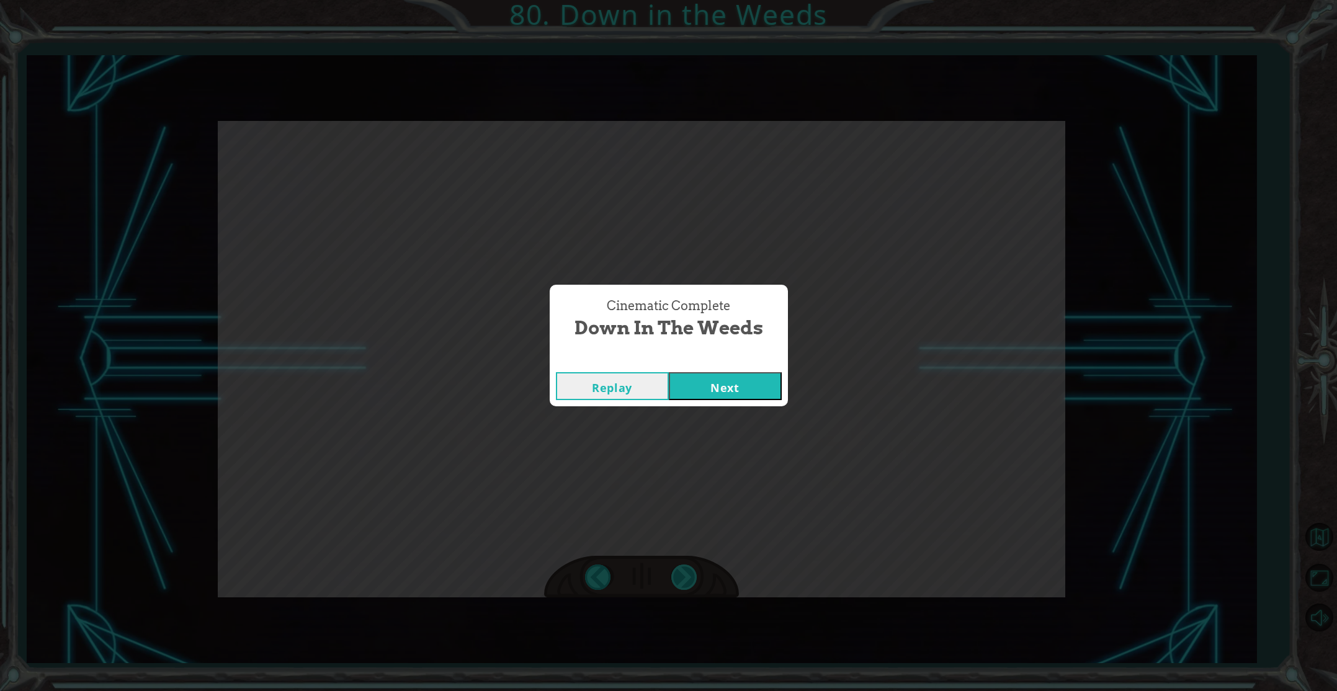
click at [686, 582] on div "Cinematic Complete Down in the Weeds Replay Next" at bounding box center [668, 345] width 1337 height 691
drag, startPoint x: 723, startPoint y: 373, endPoint x: 729, endPoint y: 378, distance: 7.5
click at [726, 377] on button "Next" at bounding box center [725, 386] width 113 height 28
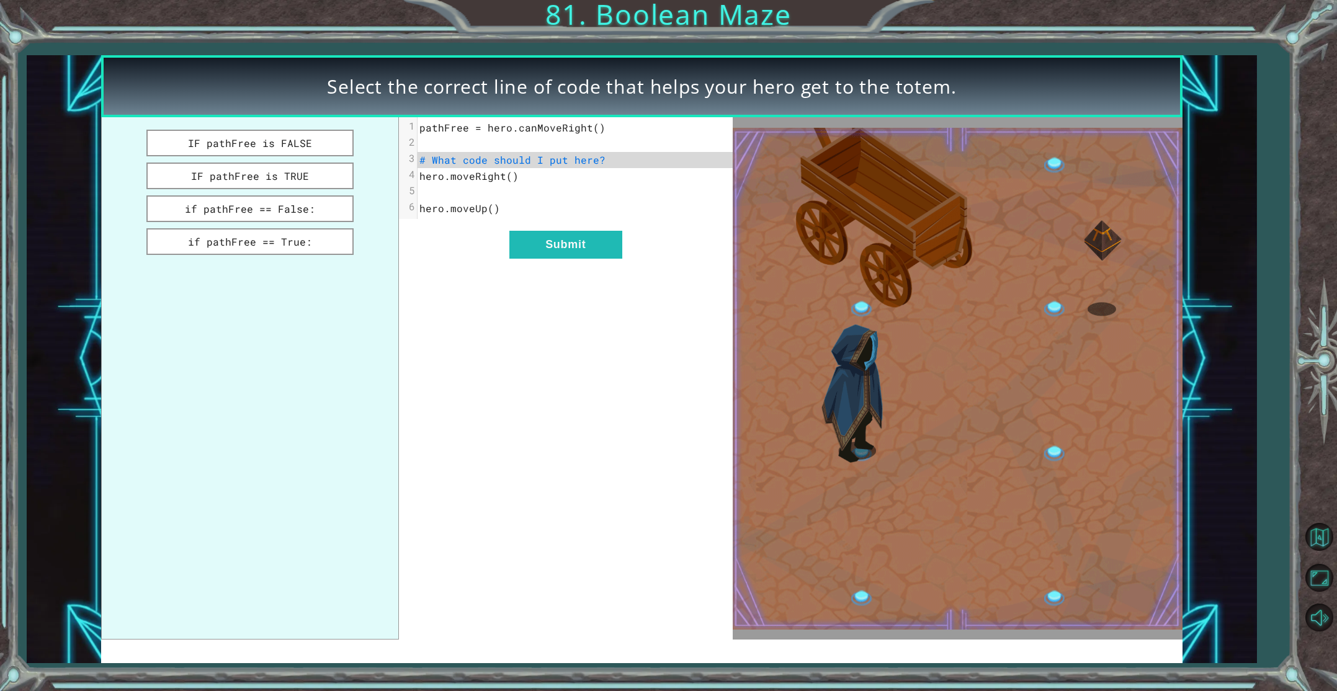
click at [732, 378] on button "Next" at bounding box center [725, 386] width 113 height 28
drag, startPoint x: 265, startPoint y: 144, endPoint x: 292, endPoint y: 166, distance: 34.3
click at [269, 146] on button "IF pathFree is FALSE" at bounding box center [249, 143] width 207 height 27
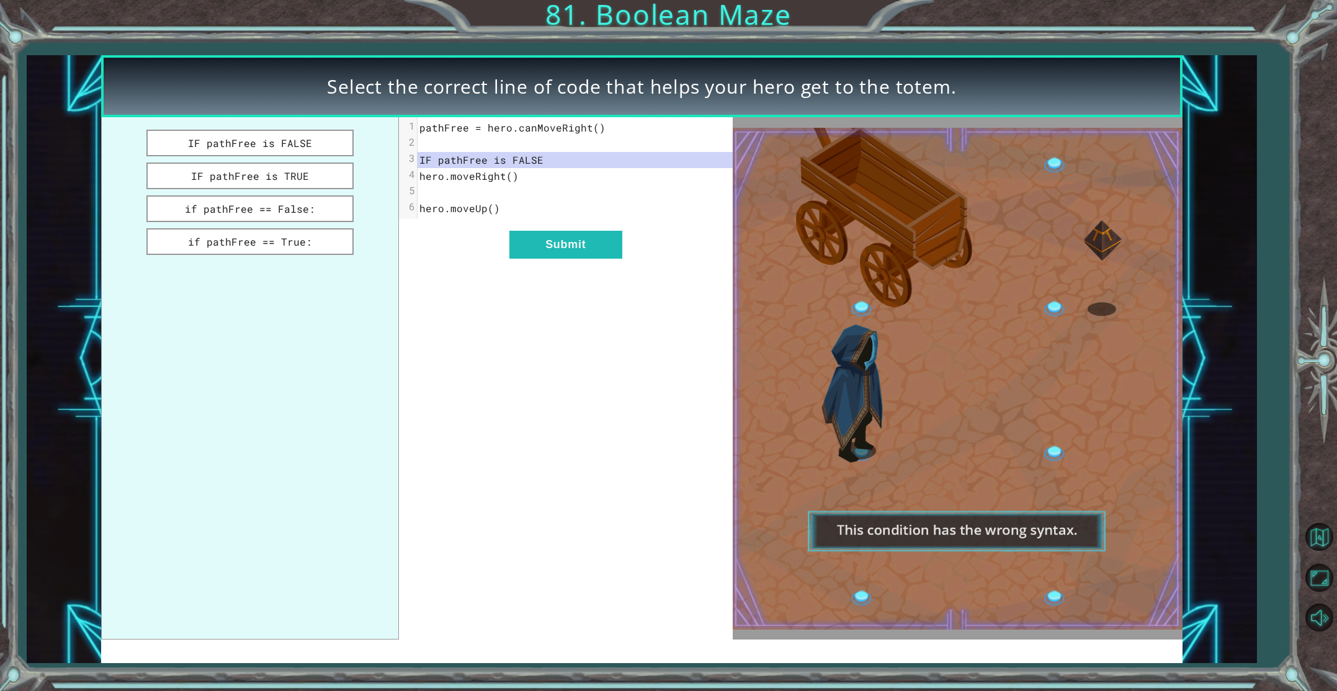
drag, startPoint x: 294, startPoint y: 168, endPoint x: 426, endPoint y: 209, distance: 137.7
click at [401, 206] on div "IF pathFree is FALSE IF pathFree is TRUE if pathFree == False: if pathFree == T…" at bounding box center [416, 378] width 631 height 522
drag, startPoint x: 309, startPoint y: 173, endPoint x: 318, endPoint y: 187, distance: 16.7
click at [311, 177] on button "IF pathFree is TRUE" at bounding box center [249, 176] width 207 height 27
drag, startPoint x: 326, startPoint y: 198, endPoint x: 332, endPoint y: 204, distance: 8.8
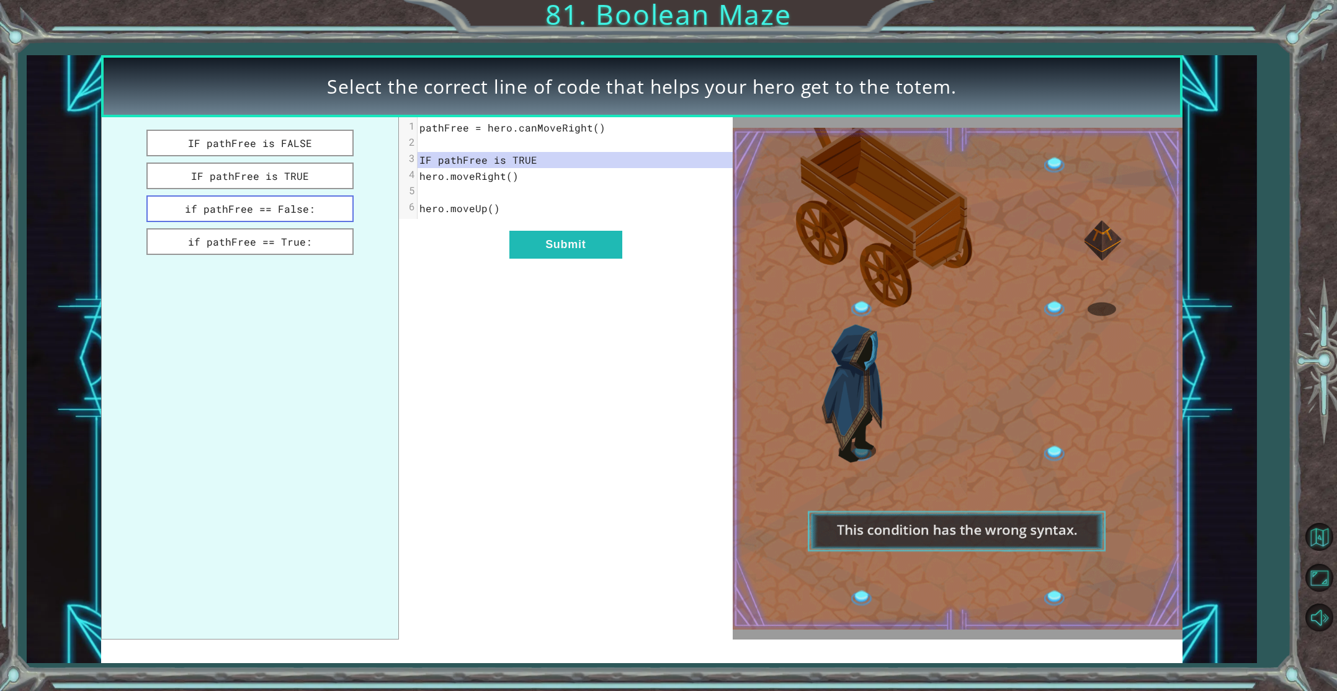
click at [329, 200] on button "if pathFree == False:" at bounding box center [249, 208] width 207 height 27
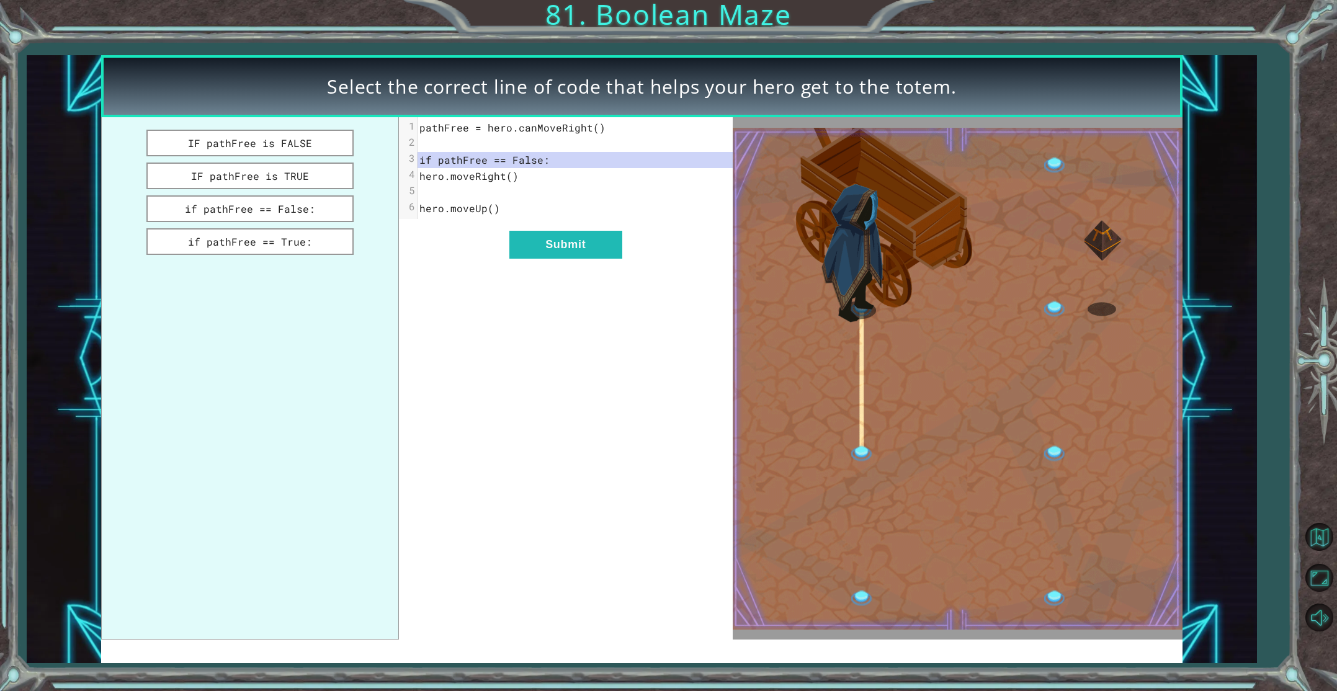
drag, startPoint x: 348, startPoint y: 234, endPoint x: 354, endPoint y: 233, distance: 6.5
click at [352, 233] on button "if pathFree == True:" at bounding box center [249, 241] width 207 height 27
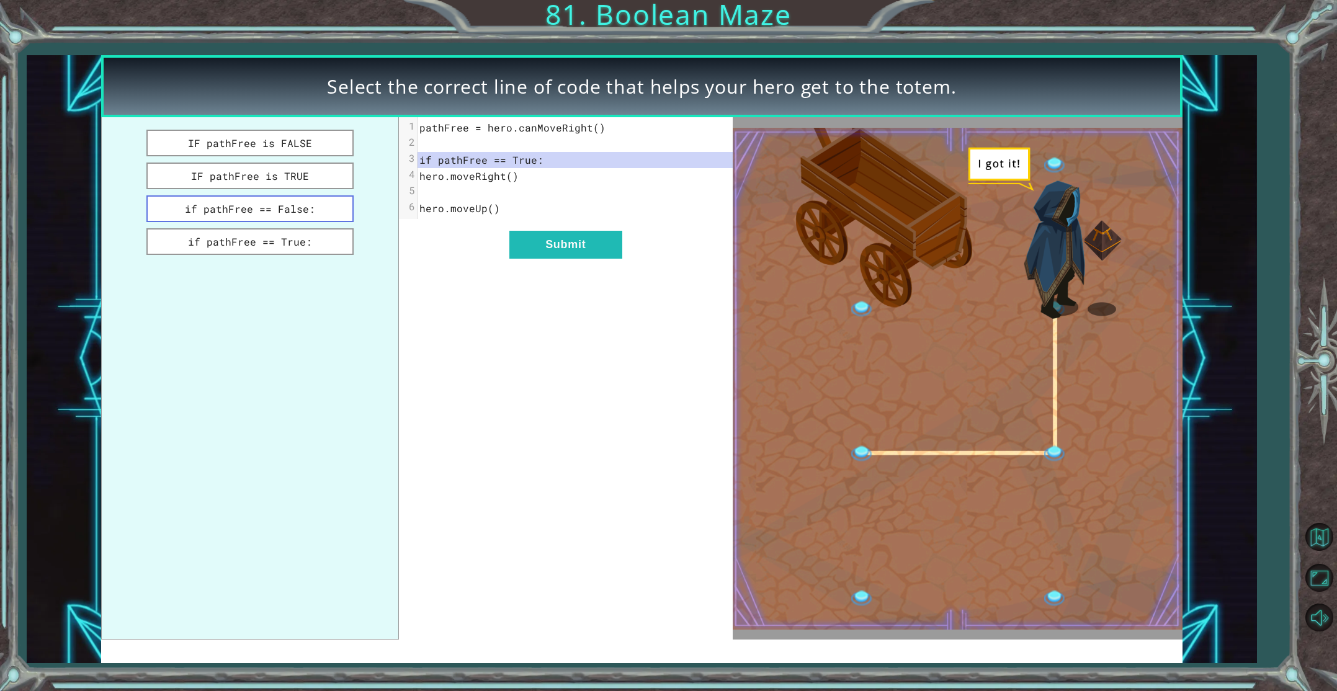
click at [321, 207] on button "if pathFree == False:" at bounding box center [249, 208] width 207 height 27
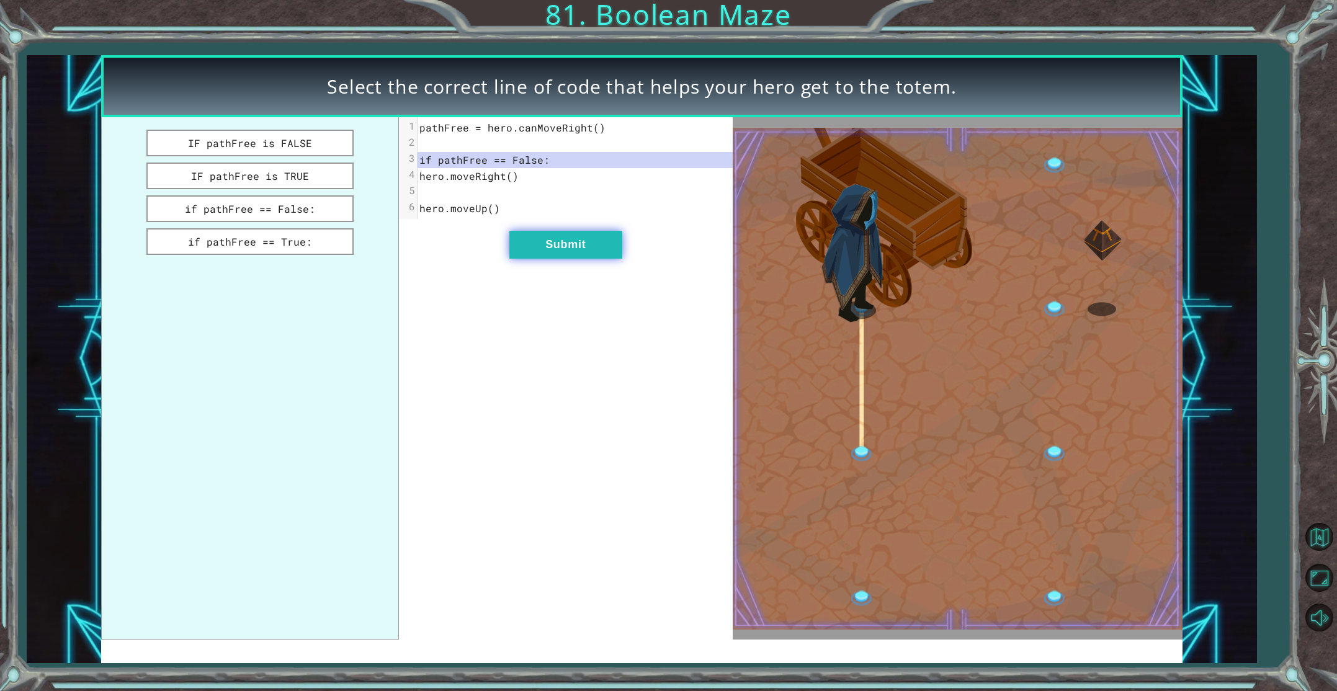
click at [542, 239] on button "Submit" at bounding box center [565, 245] width 113 height 28
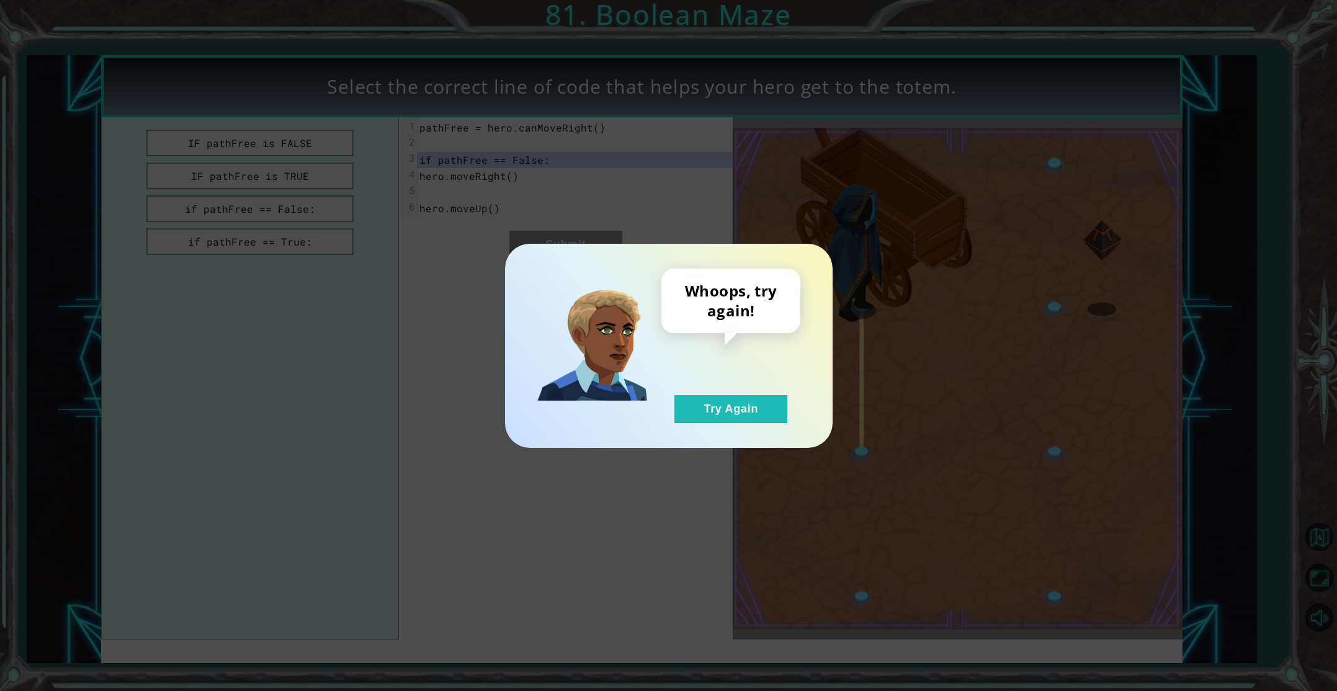
click at [683, 402] on button "Try Again" at bounding box center [730, 409] width 113 height 28
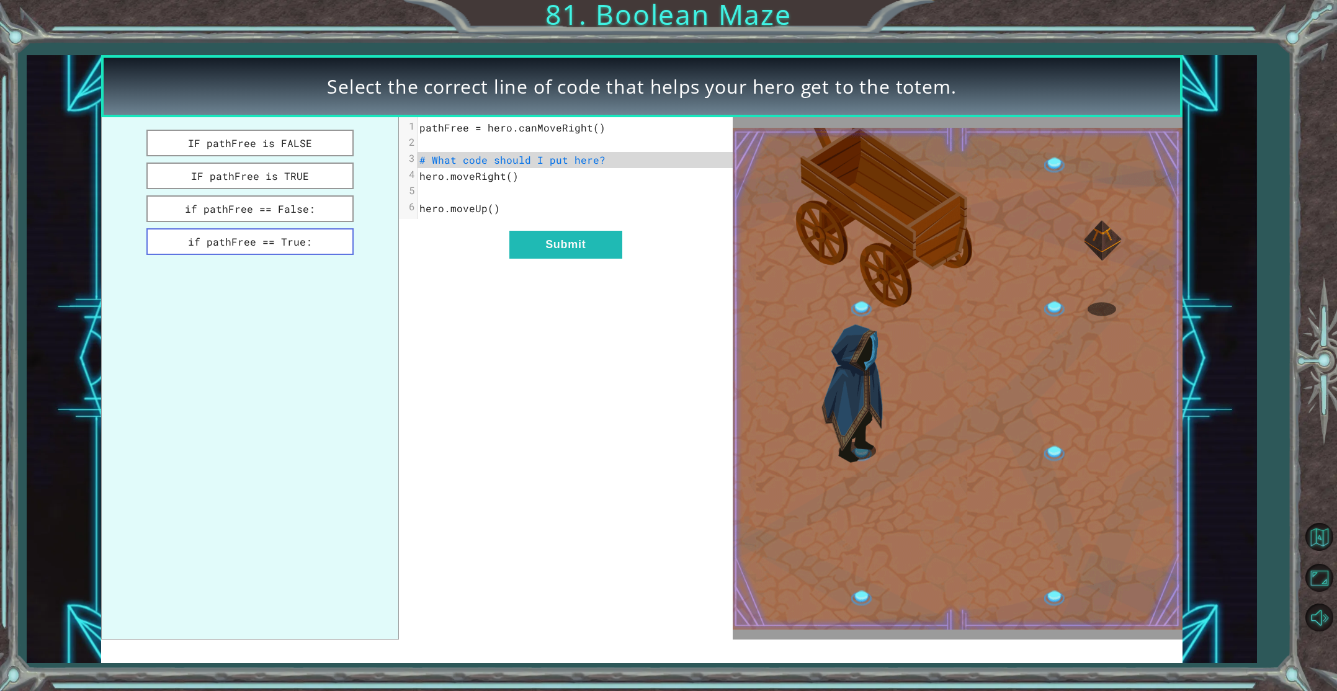
drag, startPoint x: 313, startPoint y: 244, endPoint x: 321, endPoint y: 244, distance: 8.1
click at [315, 244] on button "if pathFree == True:" at bounding box center [249, 241] width 207 height 27
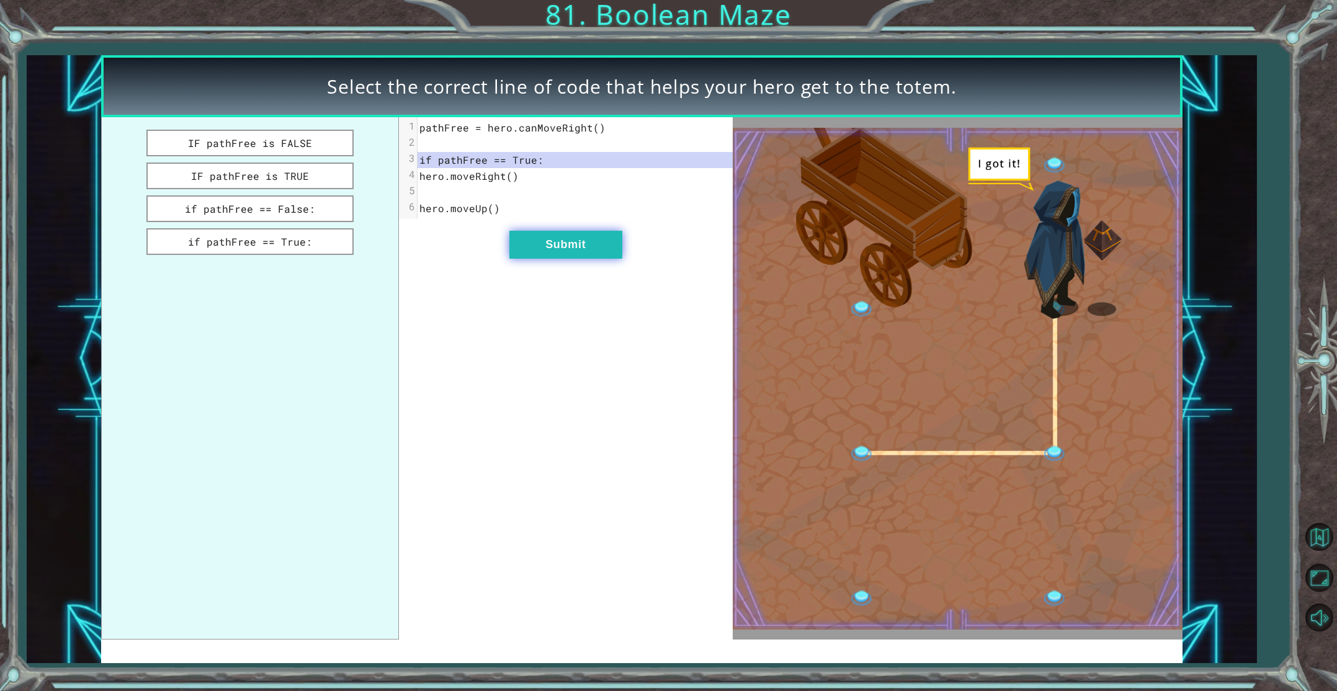
click at [573, 235] on button "Submit" at bounding box center [565, 245] width 113 height 28
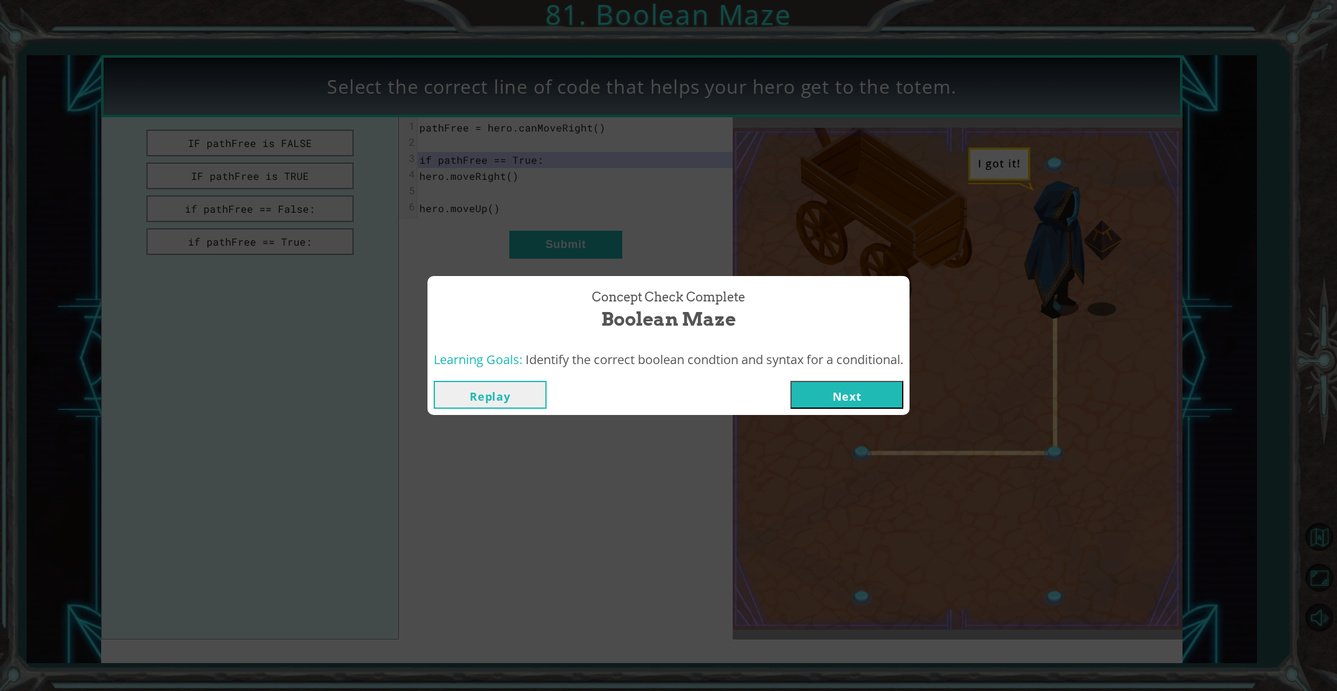
click at [851, 383] on button "Next" at bounding box center [846, 395] width 113 height 28
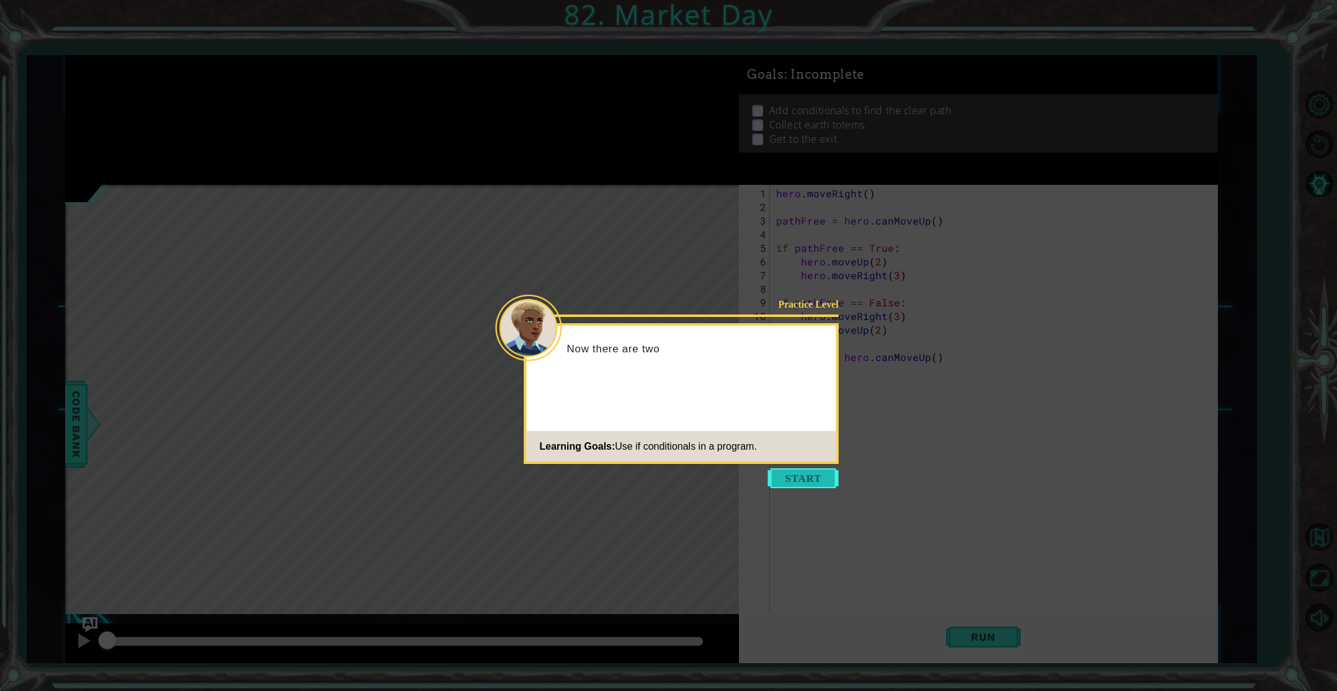
click at [804, 474] on button "Start" at bounding box center [803, 478] width 71 height 20
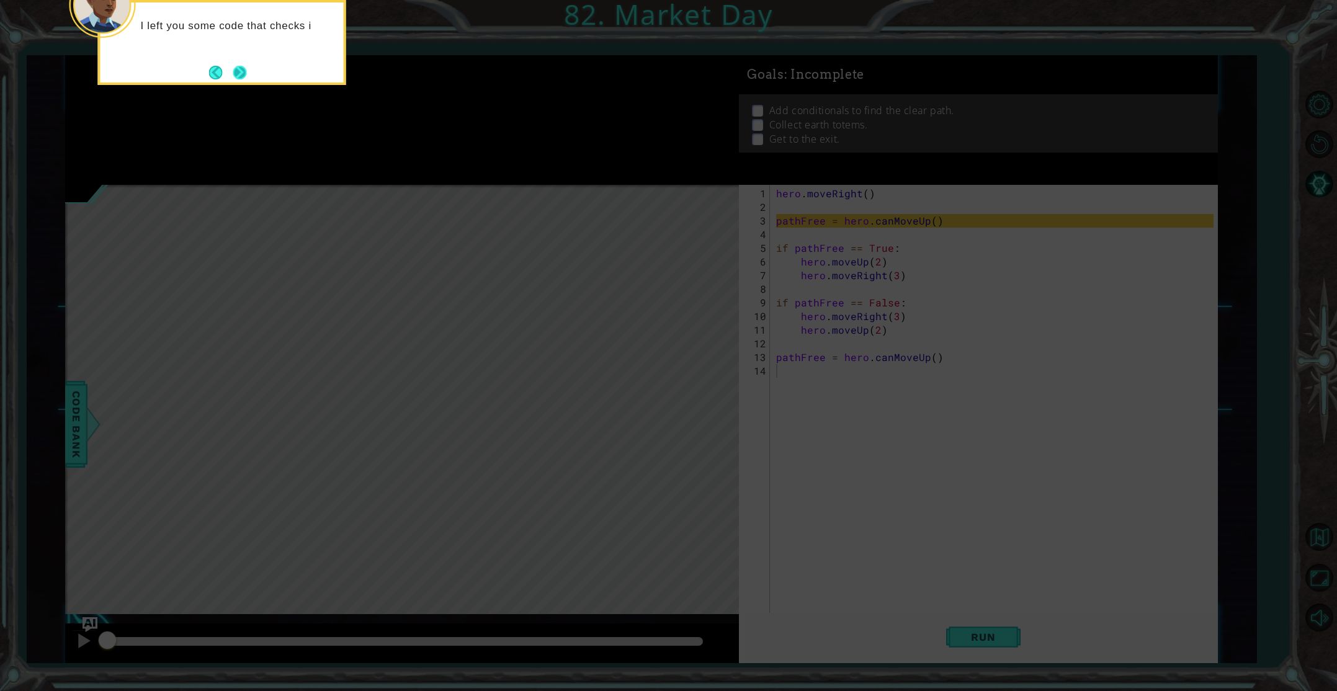
click at [238, 74] on button "Next" at bounding box center [240, 73] width 14 height 14
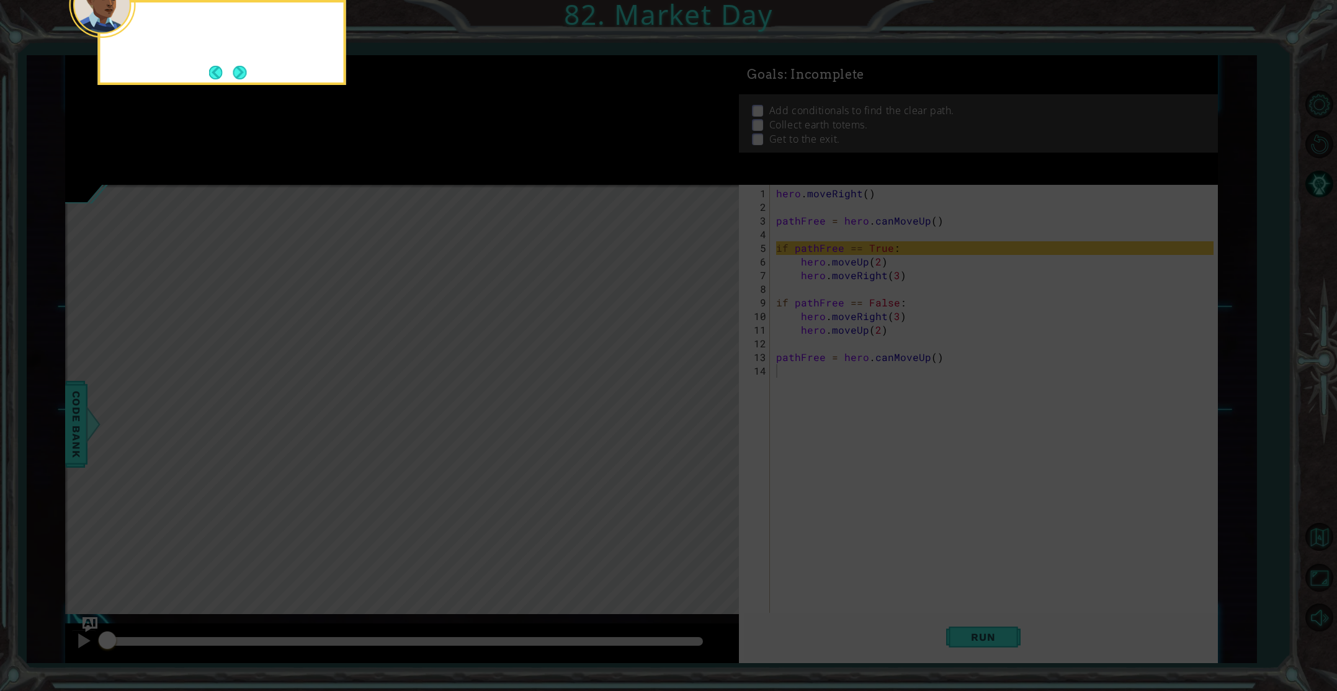
click at [238, 74] on button "Next" at bounding box center [240, 73] width 14 height 14
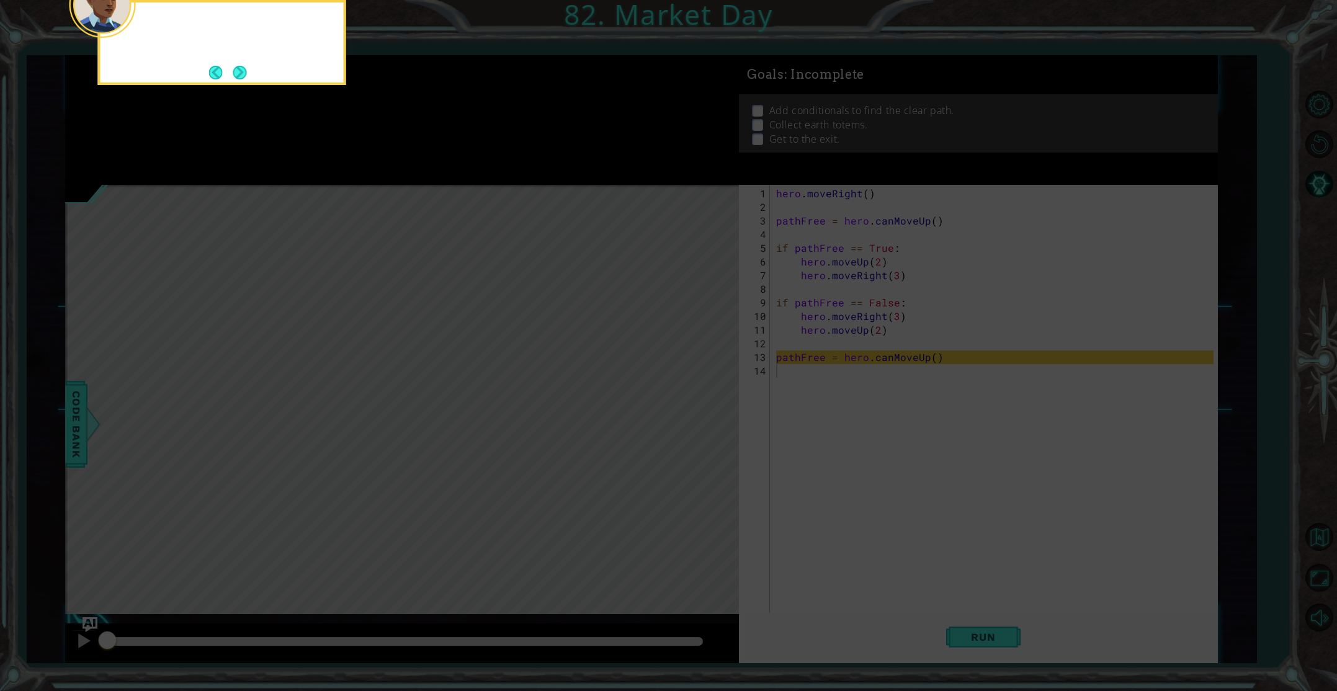
click at [238, 74] on button "Next" at bounding box center [240, 73] width 14 height 14
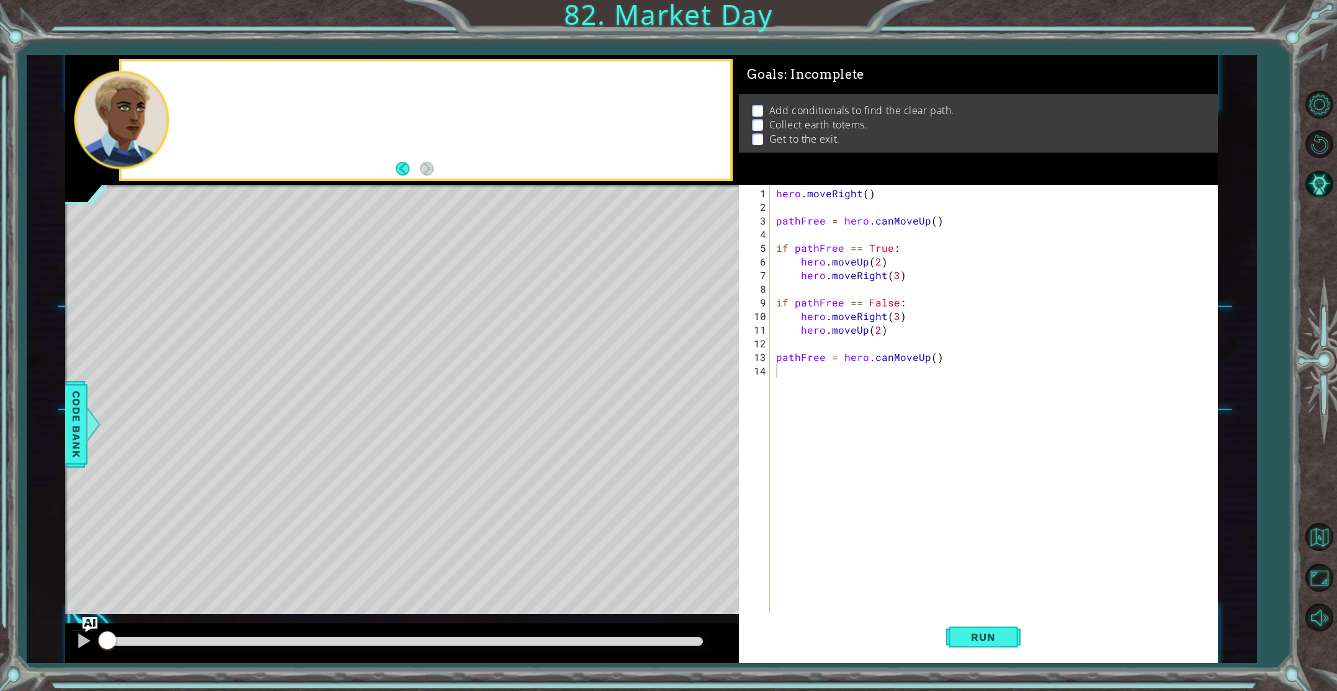
click at [238, 74] on div at bounding box center [426, 119] width 608 height 117
click at [1001, 635] on span "Run" at bounding box center [982, 637] width 49 height 12
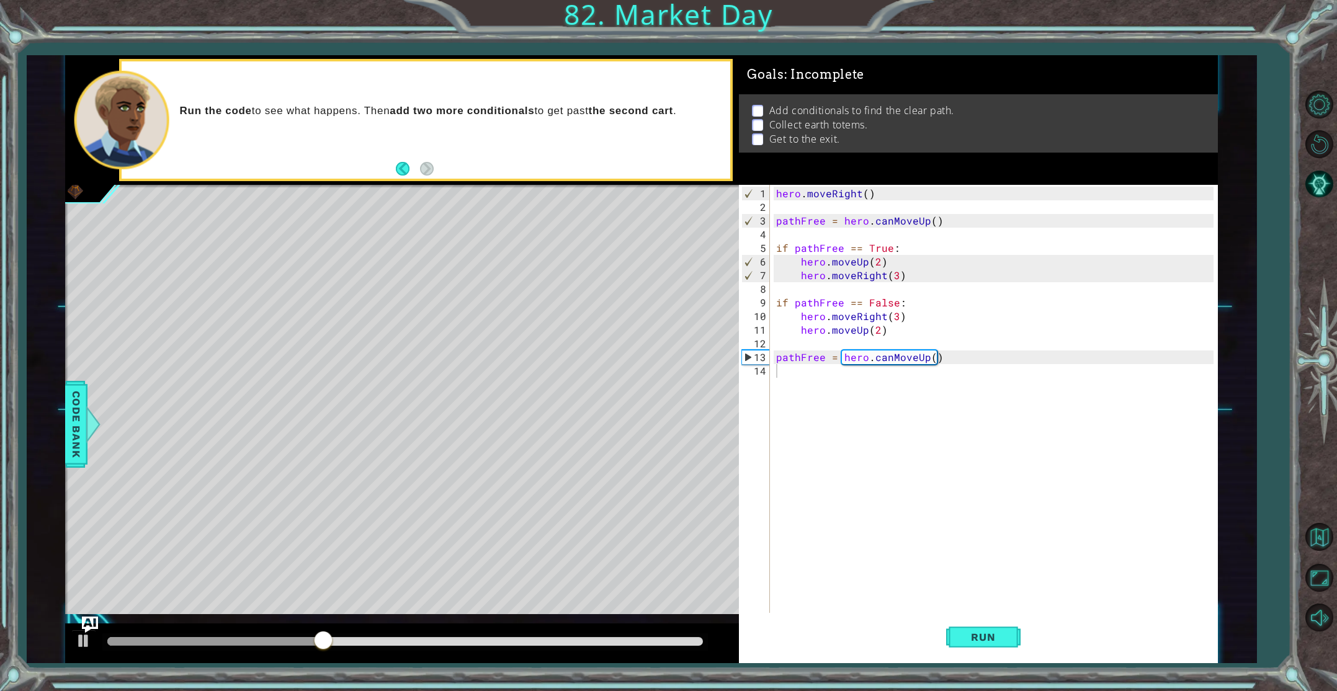
click at [95, 621] on img "Ask AI" at bounding box center [90, 625] width 16 height 16
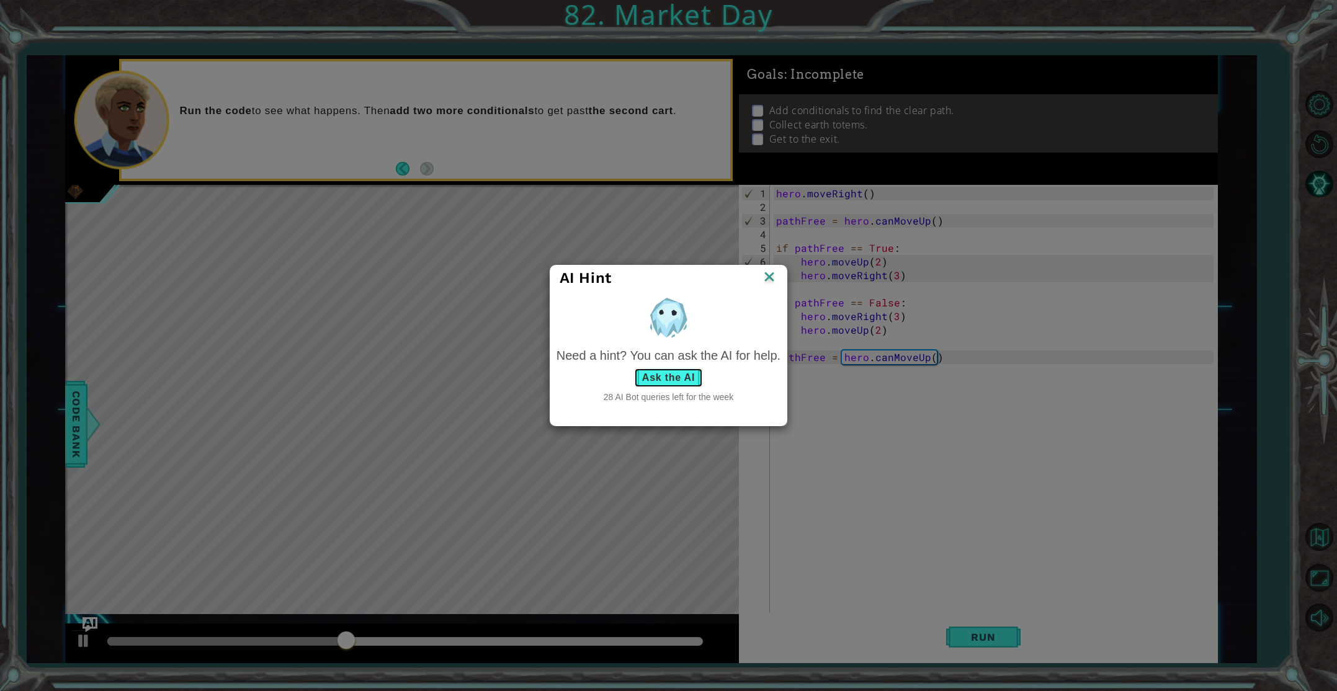
click at [685, 375] on button "Ask the AI" at bounding box center [668, 378] width 69 height 20
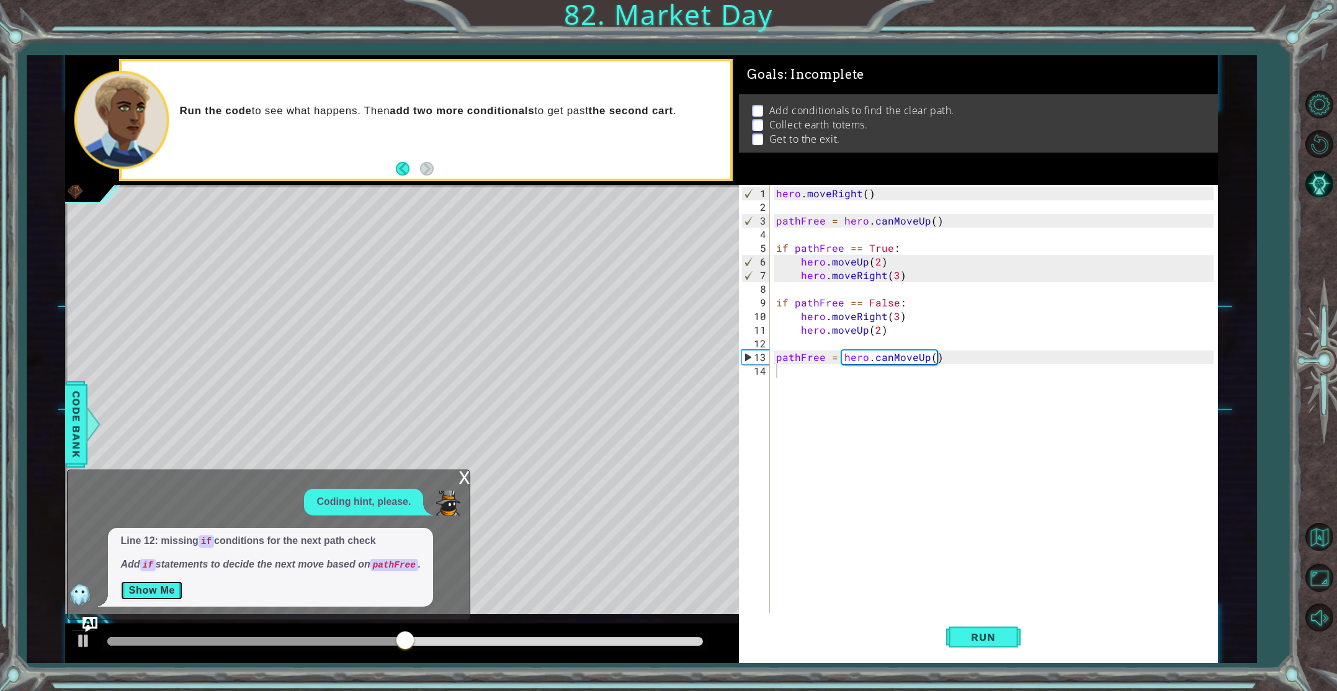
click at [161, 592] on button "Show Me" at bounding box center [151, 591] width 63 height 20
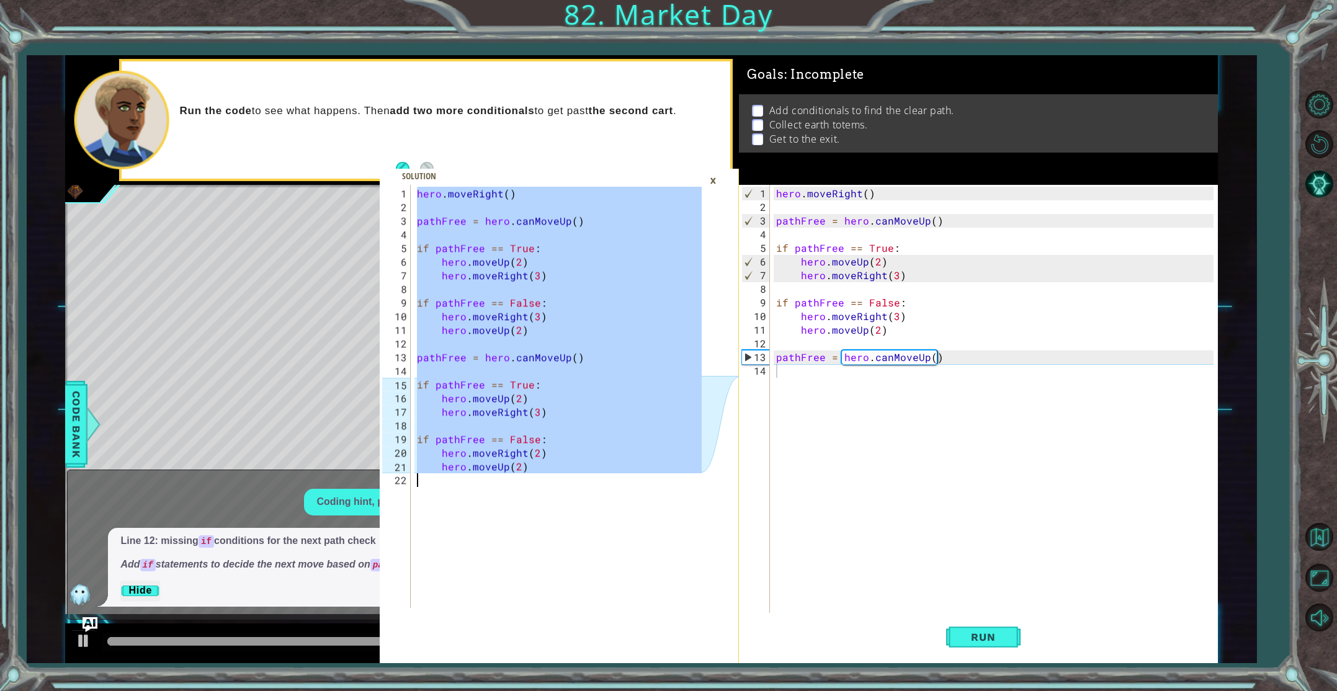
drag, startPoint x: 414, startPoint y: 193, endPoint x: 617, endPoint y: 506, distance: 372.3
click at [617, 506] on div "hero . moveRight ( ) pathFree = hero . canMoveUp ( ) if pathFree == True : hero…" at bounding box center [560, 412] width 293 height 450
type textarea "hero.moveUp(2)"
drag, startPoint x: 803, startPoint y: 517, endPoint x: 770, endPoint y: 486, distance: 45.6
click at [796, 500] on div "hero . moveRight ( ) pathFree = hero . canMoveUp ( ) if pathFree == True : hero…" at bounding box center [995, 426] width 445 height 478
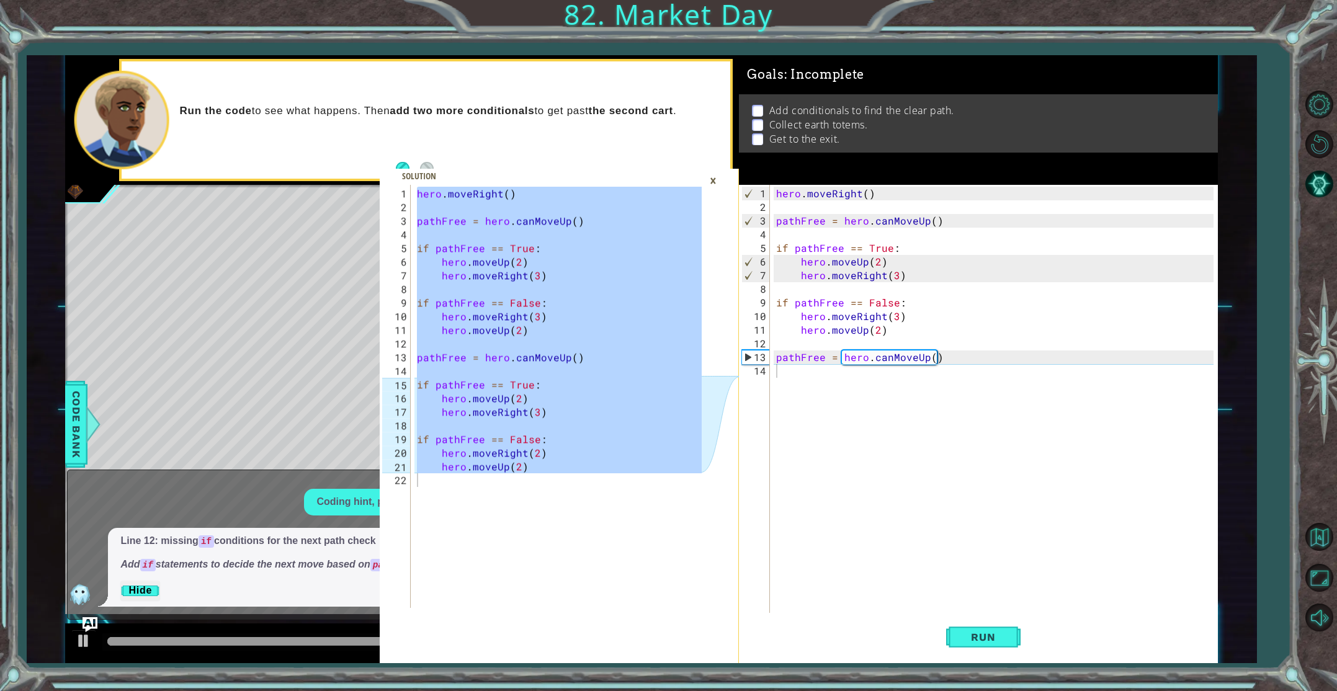
click at [715, 177] on div "×" at bounding box center [712, 180] width 19 height 21
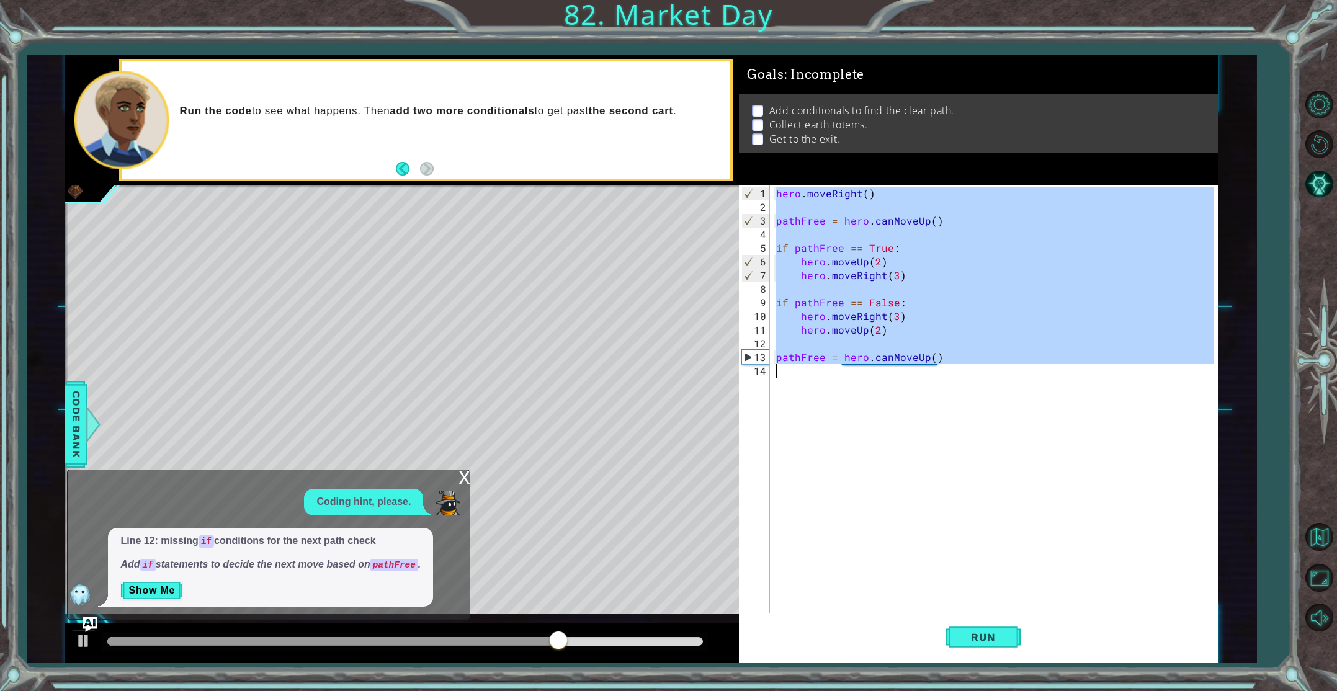
drag, startPoint x: 775, startPoint y: 193, endPoint x: 929, endPoint y: 388, distance: 248.6
click at [929, 388] on div "hero . moveRight ( ) pathFree = hero . canMoveUp ( ) if pathFree == True : hero…" at bounding box center [995, 426] width 445 height 478
type textarea "pathFree = hero.canMoveUp()"
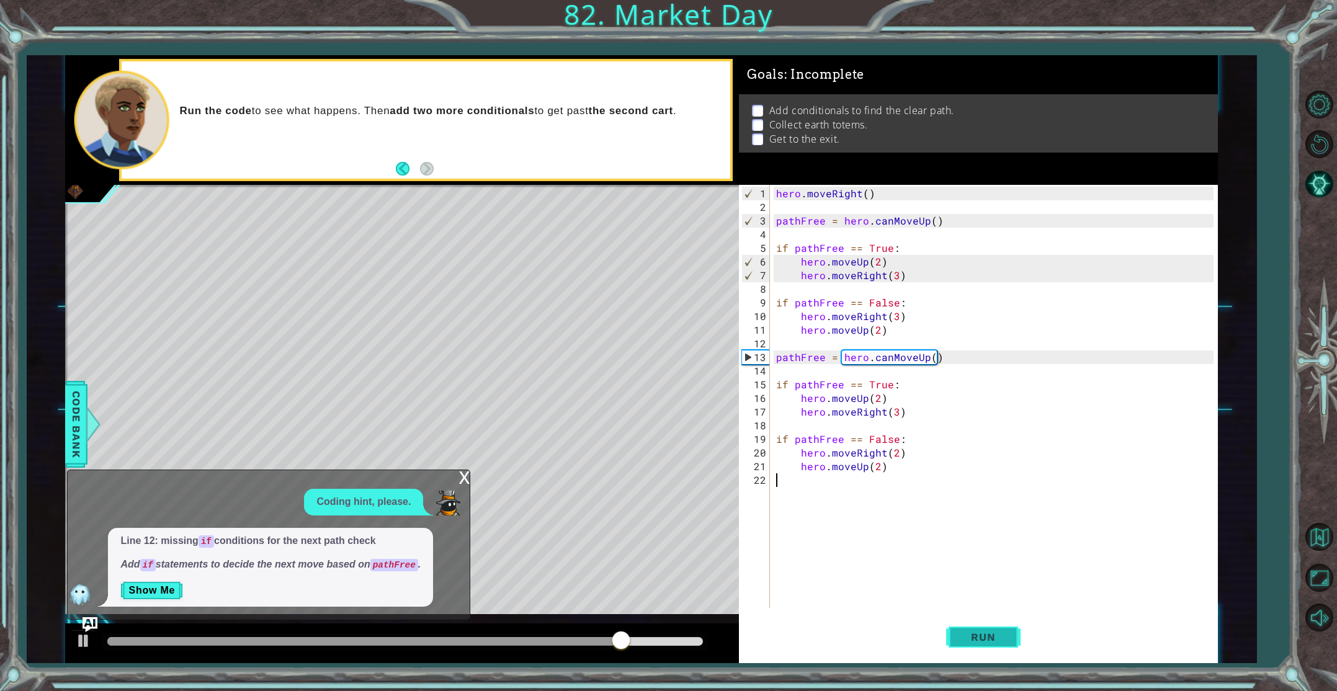
click at [999, 634] on span "Run" at bounding box center [982, 637] width 49 height 12
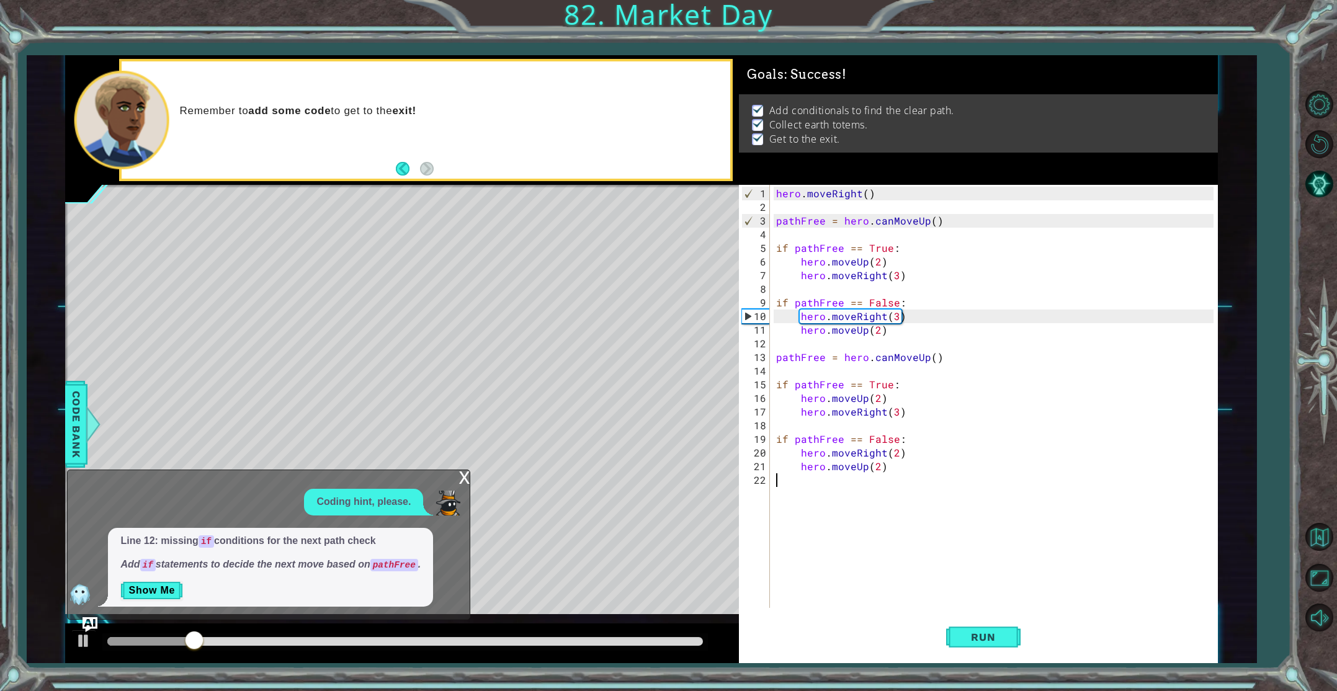
click at [702, 641] on div at bounding box center [404, 641] width 595 height 9
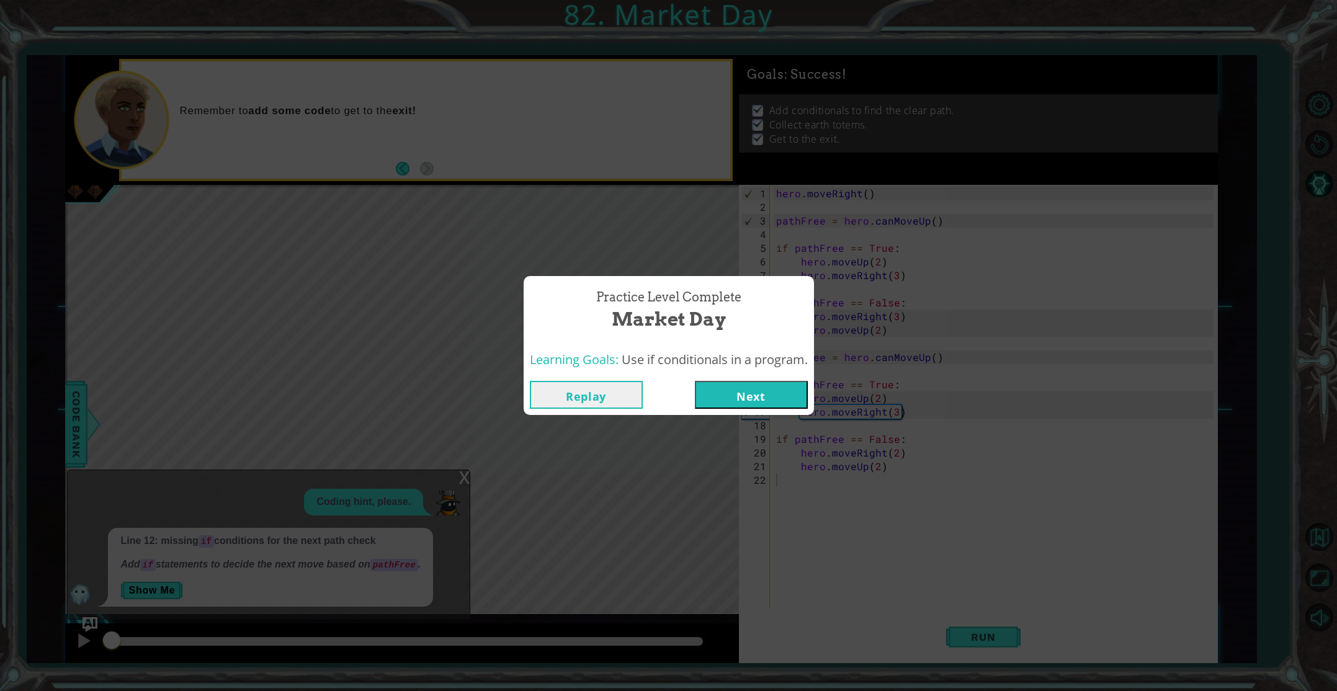
click at [697, 400] on button "Next" at bounding box center [751, 395] width 113 height 28
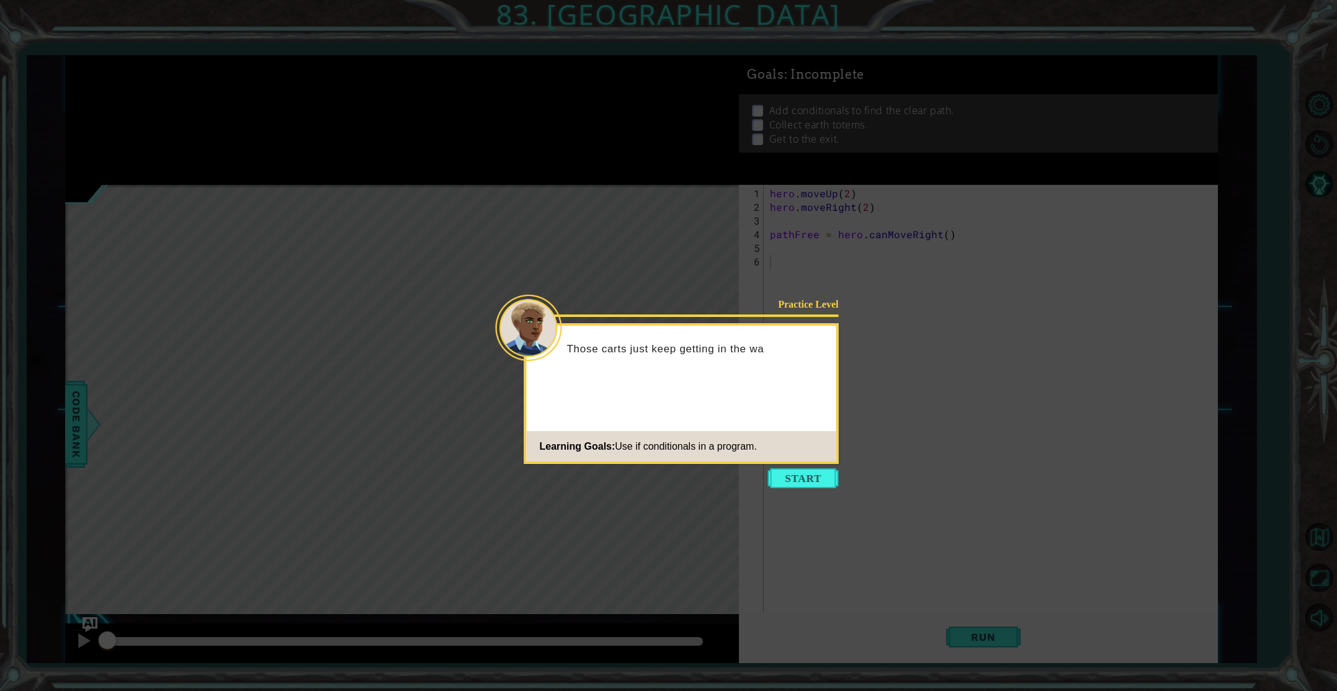
click at [812, 467] on icon at bounding box center [668, 345] width 1337 height 691
click at [813, 478] on button "Start" at bounding box center [803, 478] width 71 height 20
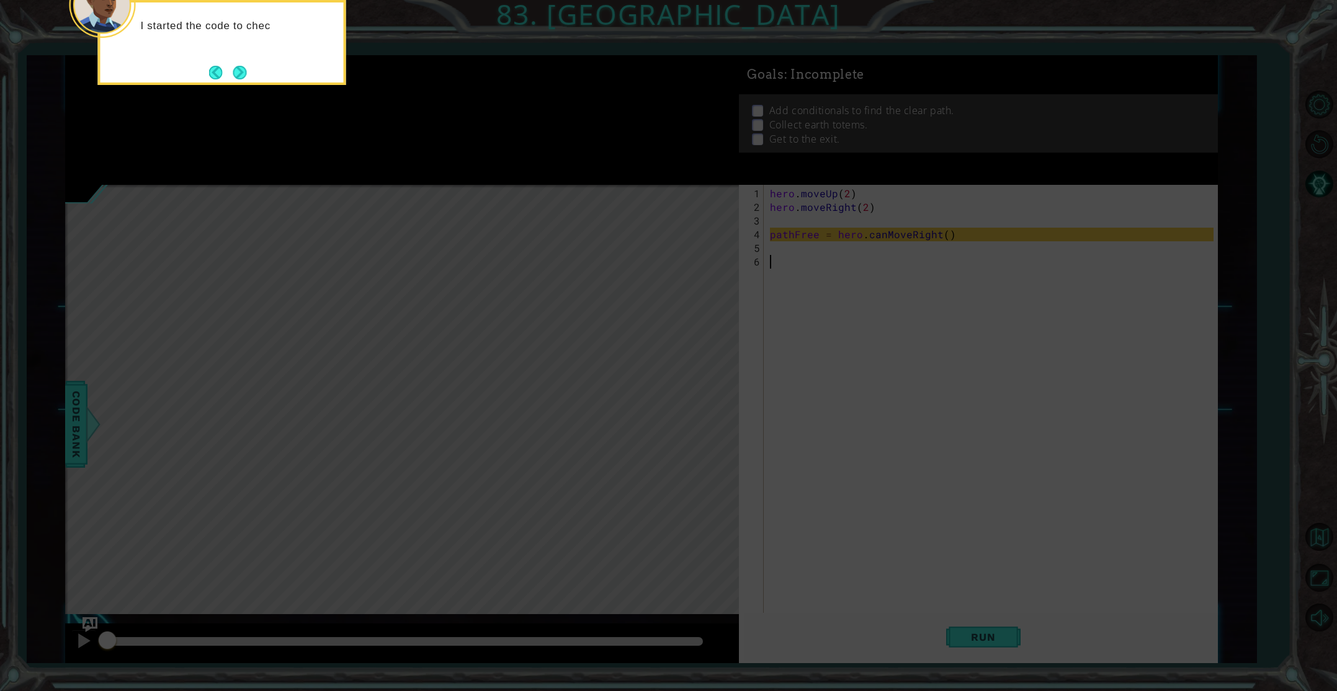
click at [242, 73] on button "Next" at bounding box center [240, 73] width 14 height 14
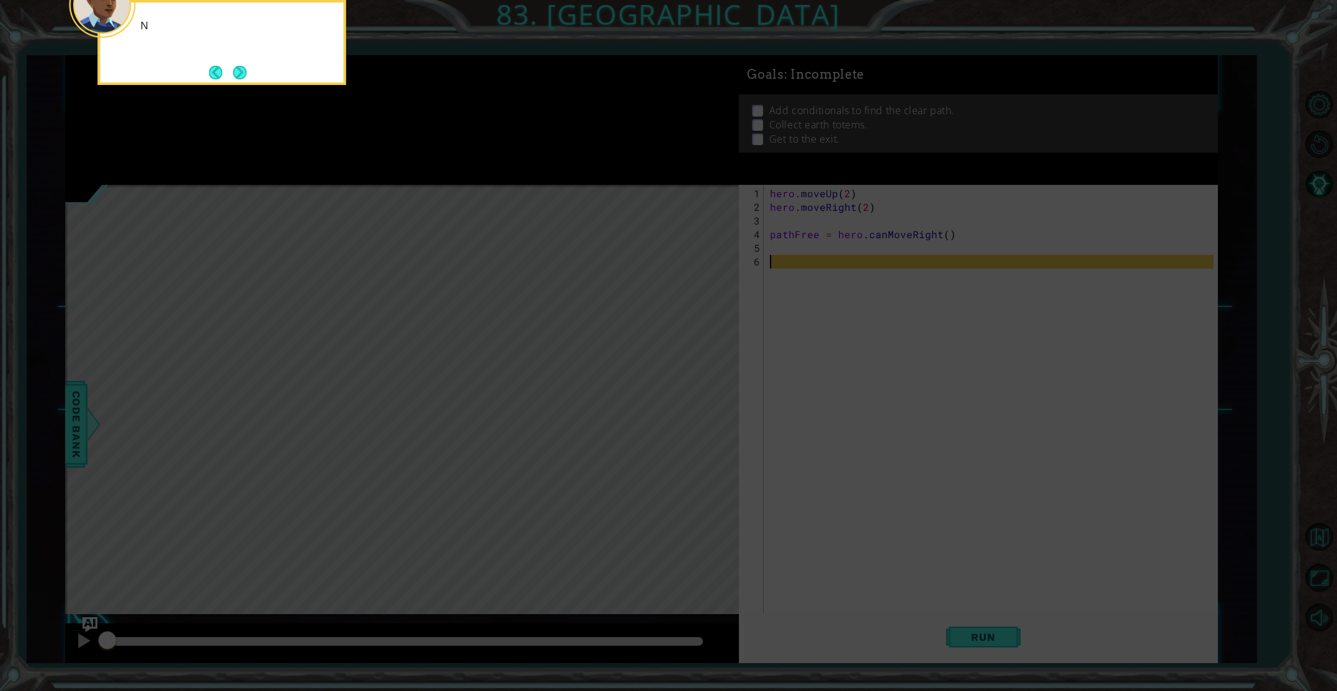
click at [240, 74] on button "Next" at bounding box center [240, 73] width 14 height 14
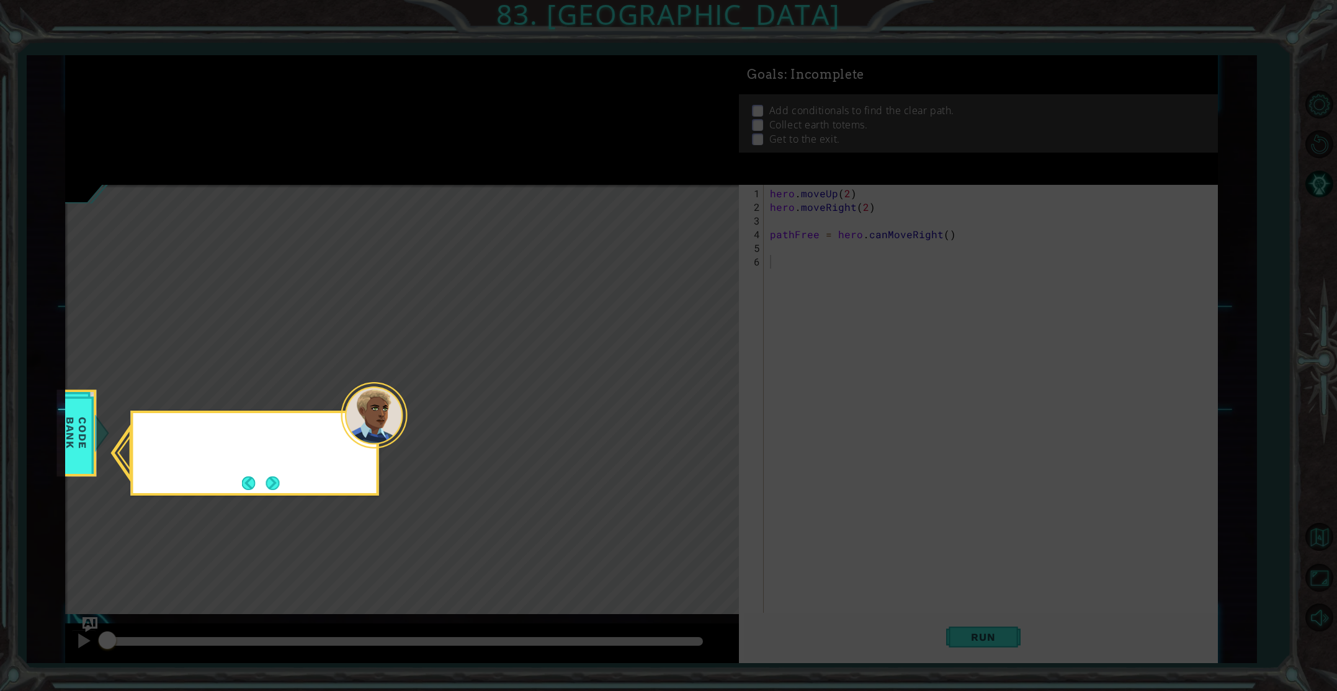
click at [239, 72] on icon at bounding box center [668, 345] width 1337 height 691
click at [259, 474] on footer at bounding box center [261, 483] width 38 height 19
click at [267, 476] on button "Next" at bounding box center [273, 483] width 14 height 14
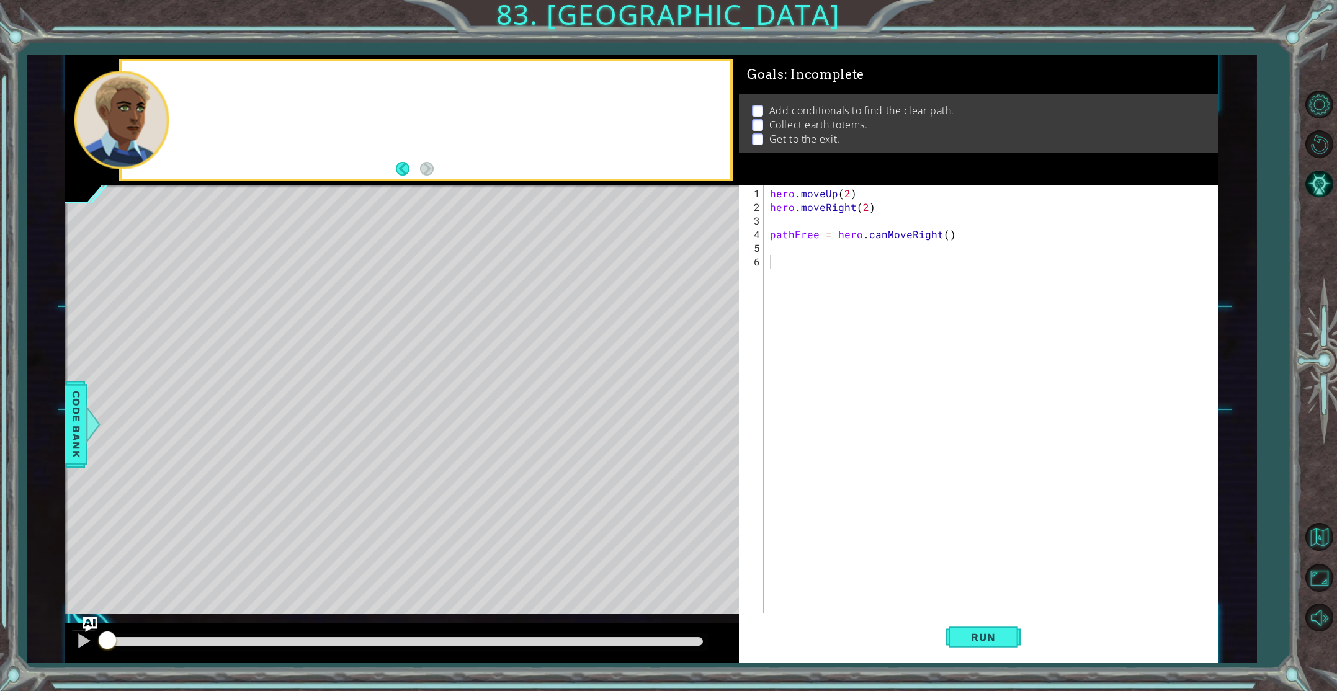
click at [267, 475] on div "Level Map" at bounding box center [351, 367] width 573 height 365
click at [951, 639] on button "Run" at bounding box center [983, 637] width 74 height 48
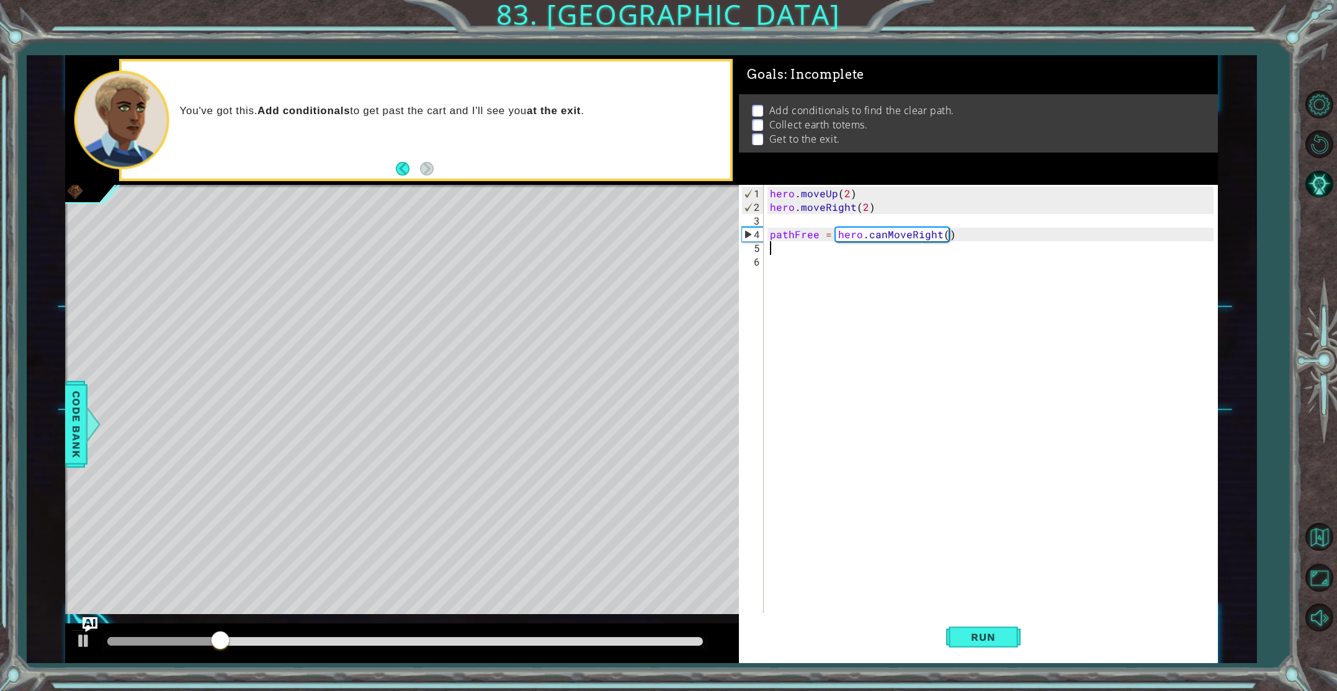
click at [769, 249] on div "hero . moveUp ( 2 ) hero . moveRight ( 2 ) pathFree = hero . canMoveRight ( )" at bounding box center [993, 426] width 452 height 478
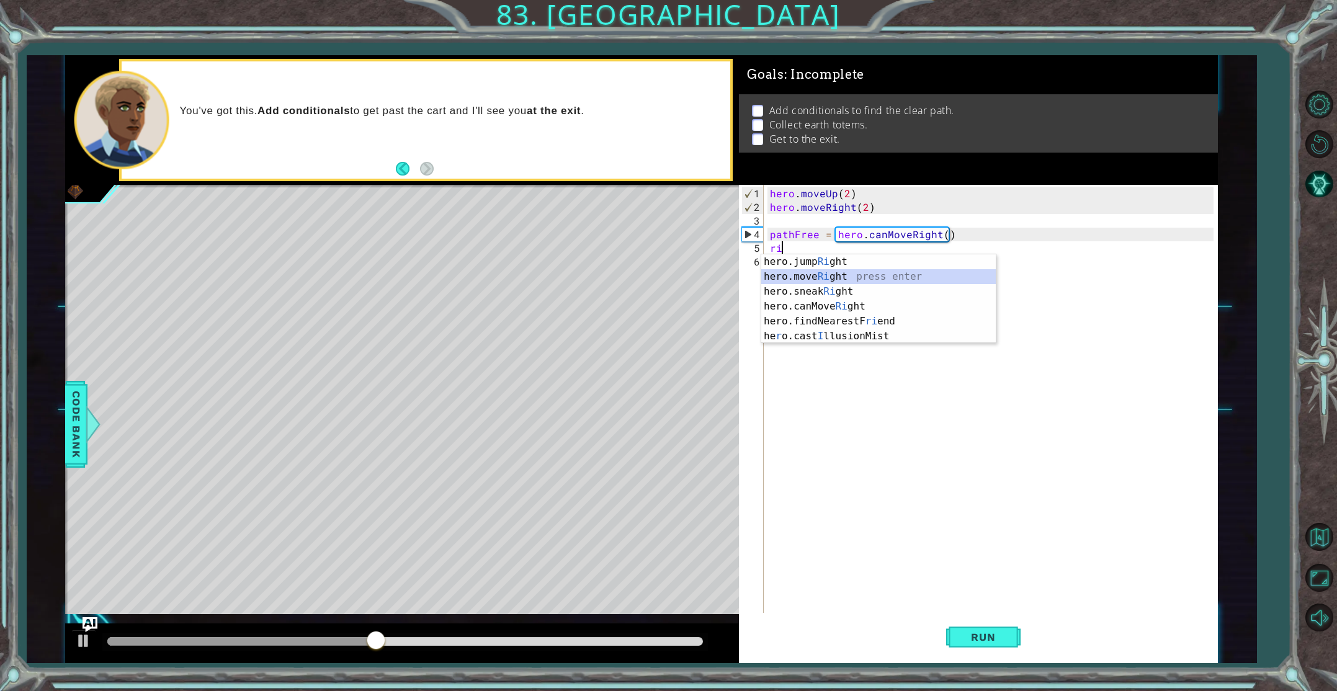
click at [832, 277] on div "hero.jump Ri ght press enter hero.move Ri ght press enter hero.sneak Ri ght pre…" at bounding box center [878, 313] width 234 height 119
type textarea "hero.moveRight(1)"
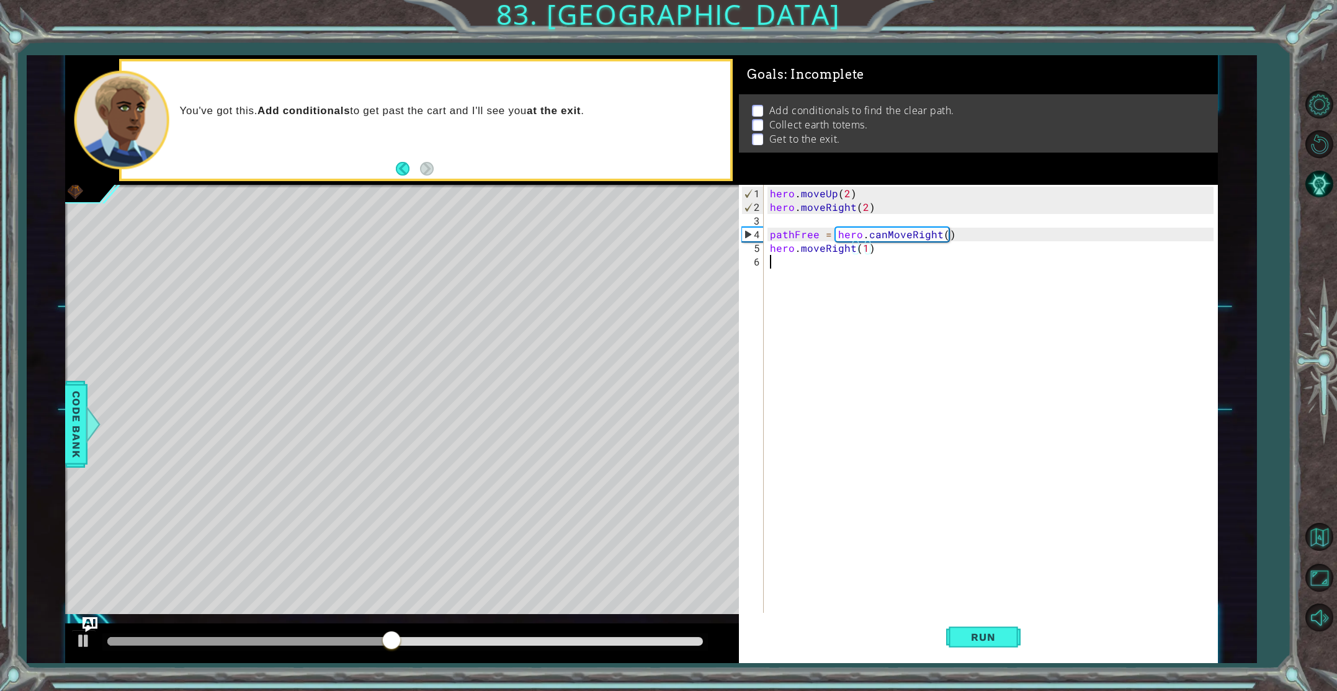
click at [798, 268] on div "hero . moveUp ( 2 ) hero . moveRight ( 2 ) pathFree = hero . canMoveRight ( ) h…" at bounding box center [993, 426] width 452 height 478
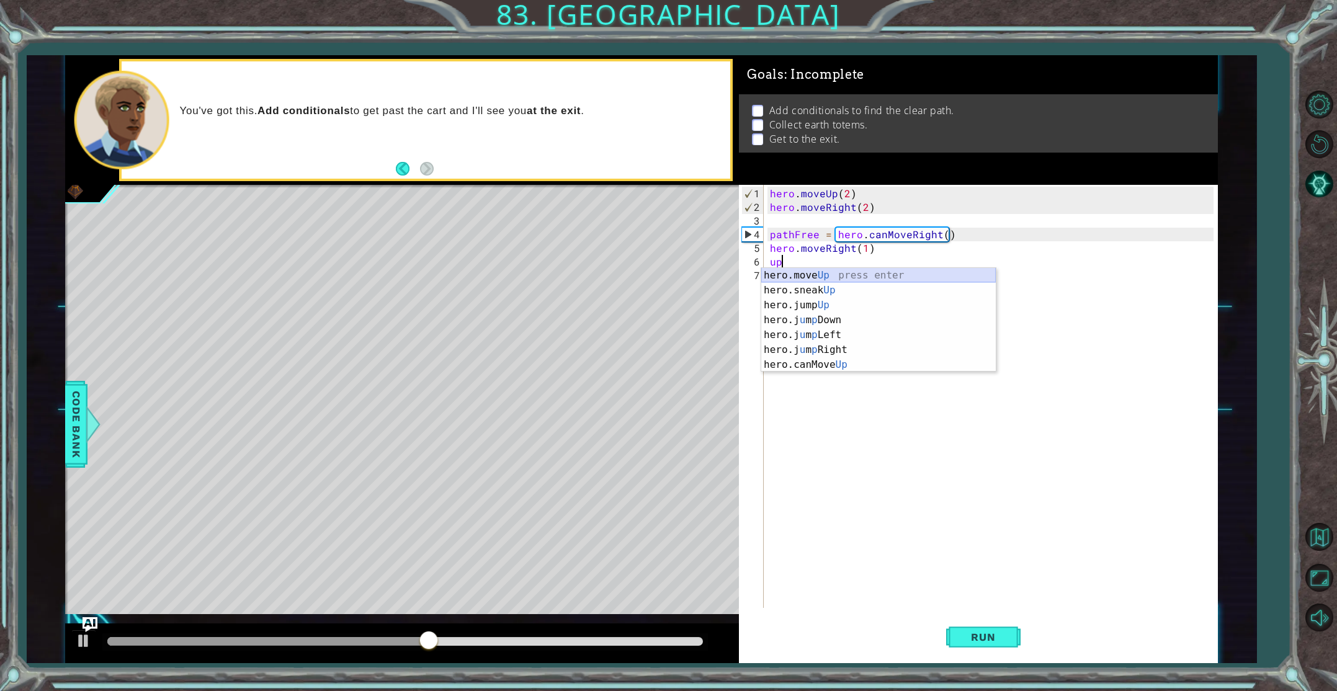
click at [825, 274] on div "hero.move Up press enter hero.sneak Up press enter hero.jump Up press enter her…" at bounding box center [878, 335] width 234 height 134
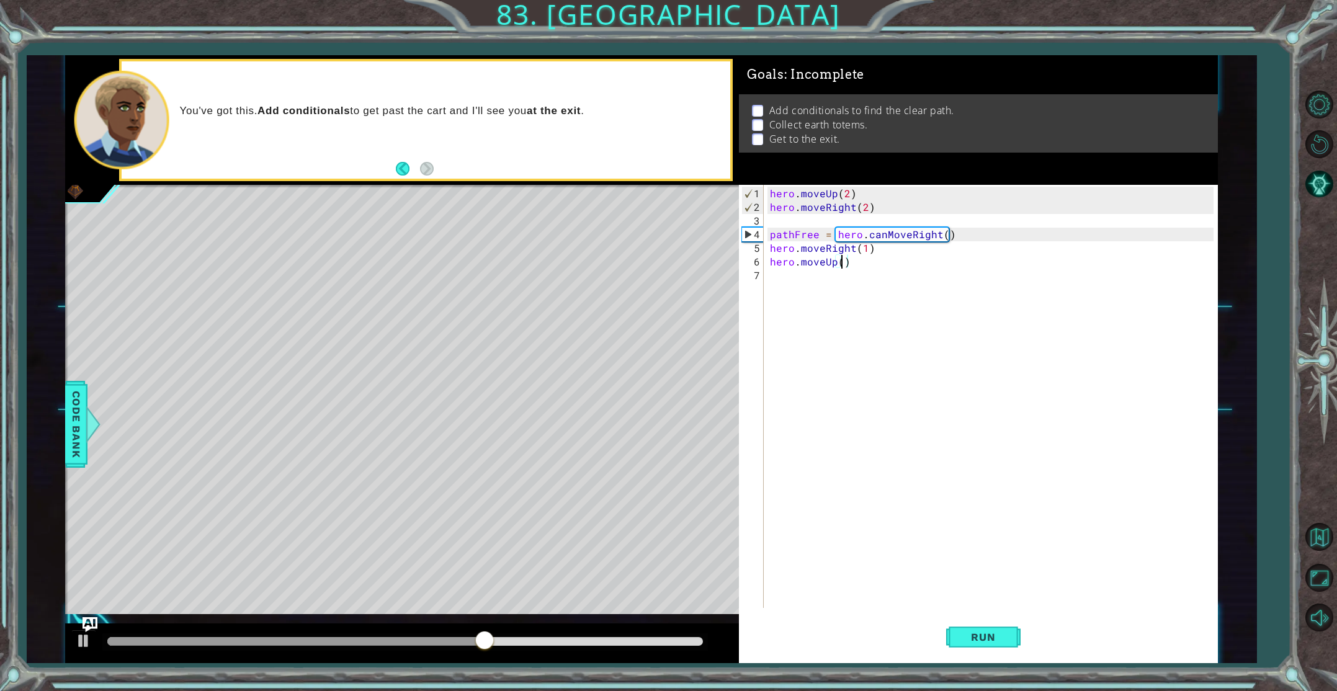
type textarea "hero.moveUp(3)"
click at [785, 275] on div "hero . moveUp ( 2 ) hero . moveRight ( 2 ) pathFree = hero . canMoveRight ( ) h…" at bounding box center [993, 412] width 452 height 450
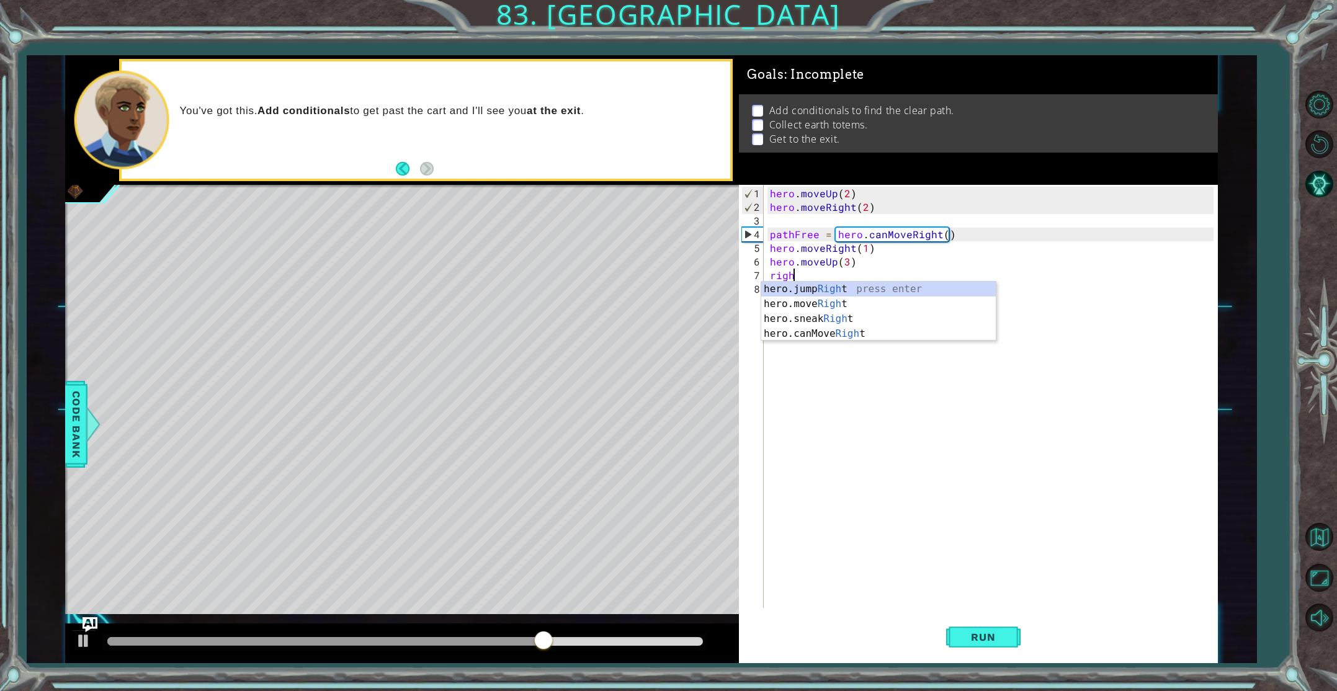
scroll to position [0, 1]
click at [819, 305] on div "hero.jump Right press enter hero.move Right press enter hero.sneak Right press …" at bounding box center [878, 326] width 234 height 89
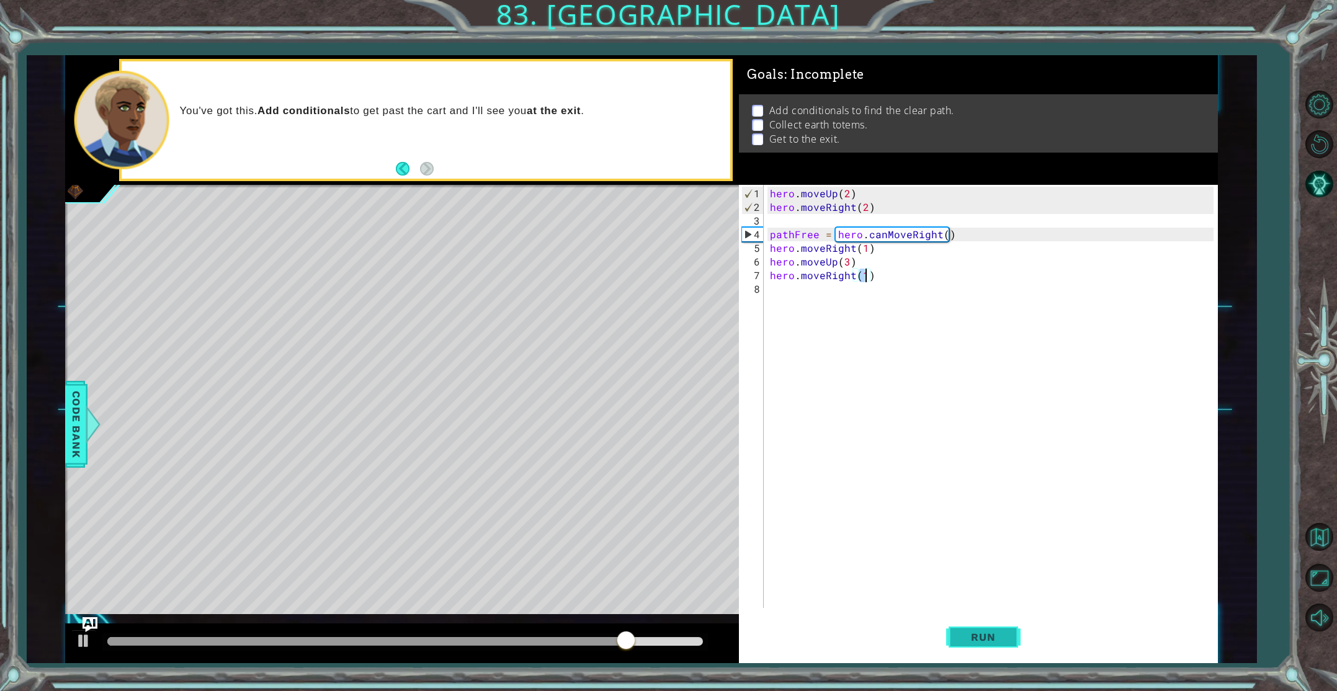
click at [980, 636] on span "Run" at bounding box center [982, 637] width 49 height 12
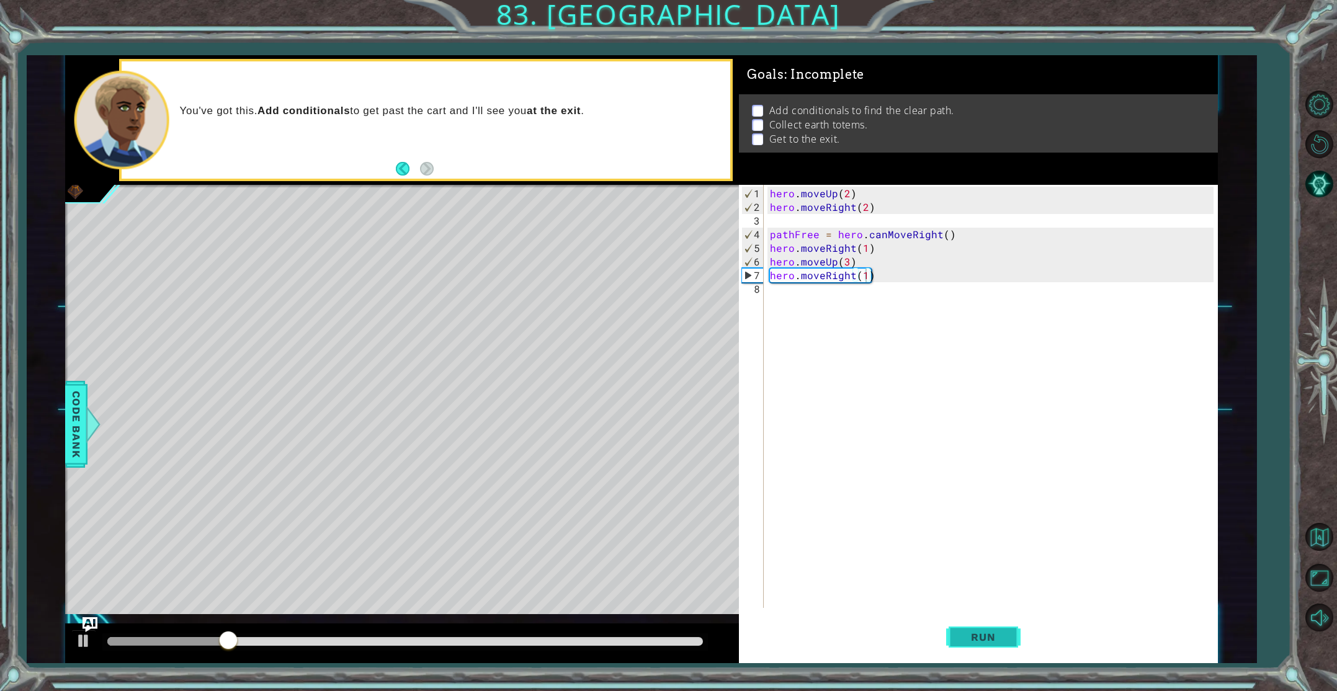
click at [974, 639] on span "Run" at bounding box center [982, 637] width 49 height 12
click at [867, 251] on div "hero . moveUp ( 2 ) hero . moveRight ( 2 ) pathFree = hero . canMoveRight ( ) h…" at bounding box center [993, 412] width 452 height 450
type textarea "hero.moveRight(2)"
click at [981, 627] on button "Run" at bounding box center [983, 637] width 74 height 48
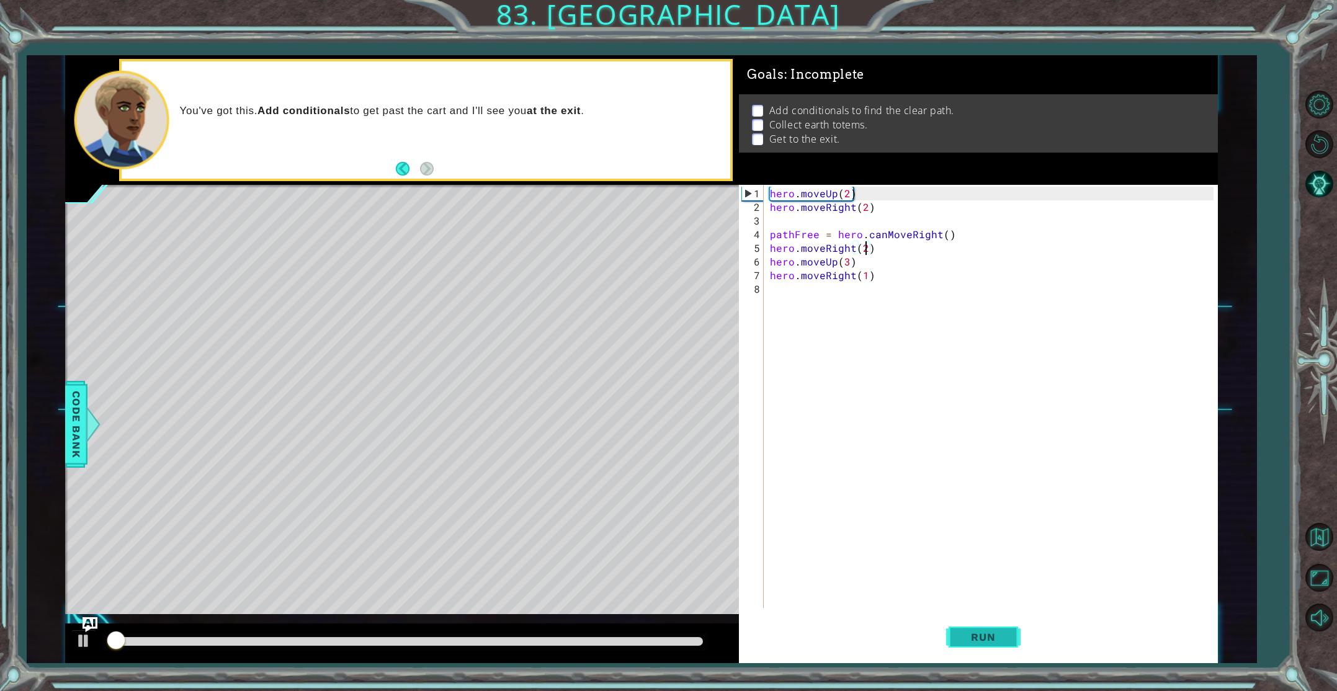
click at [981, 627] on button "Run" at bounding box center [983, 637] width 74 height 48
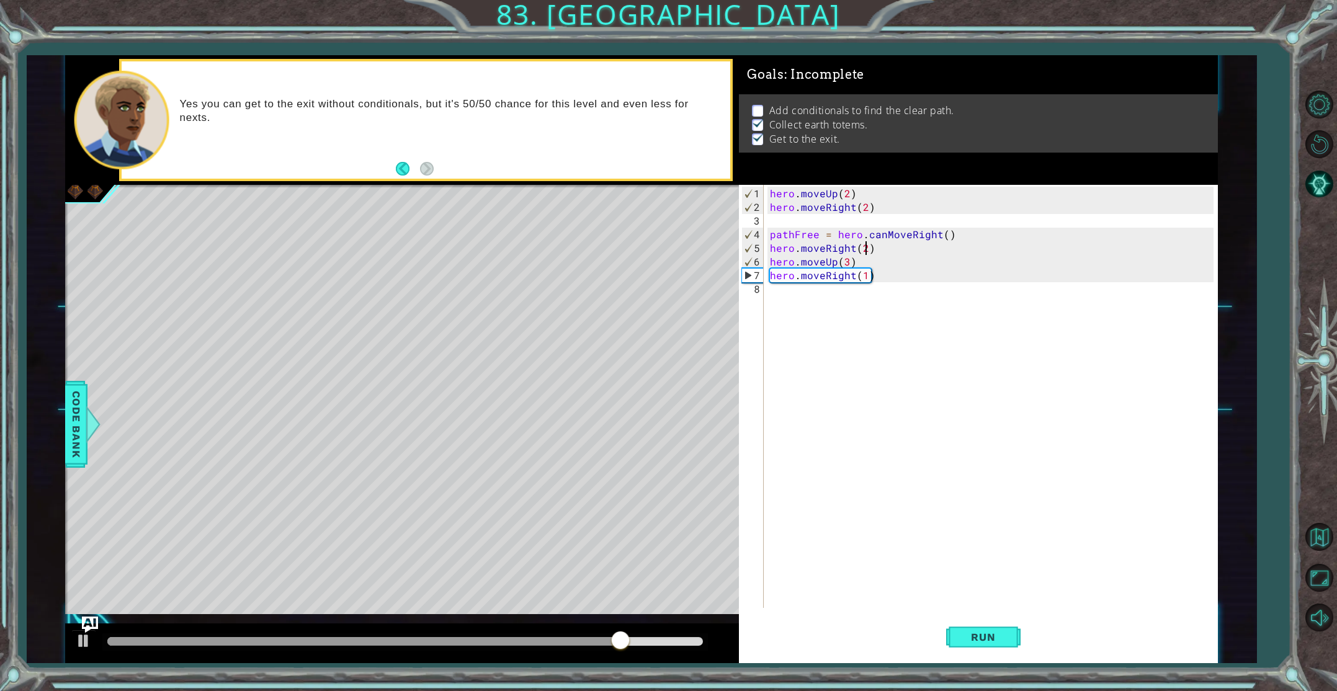
click at [87, 617] on img "Ask AI" at bounding box center [90, 625] width 16 height 16
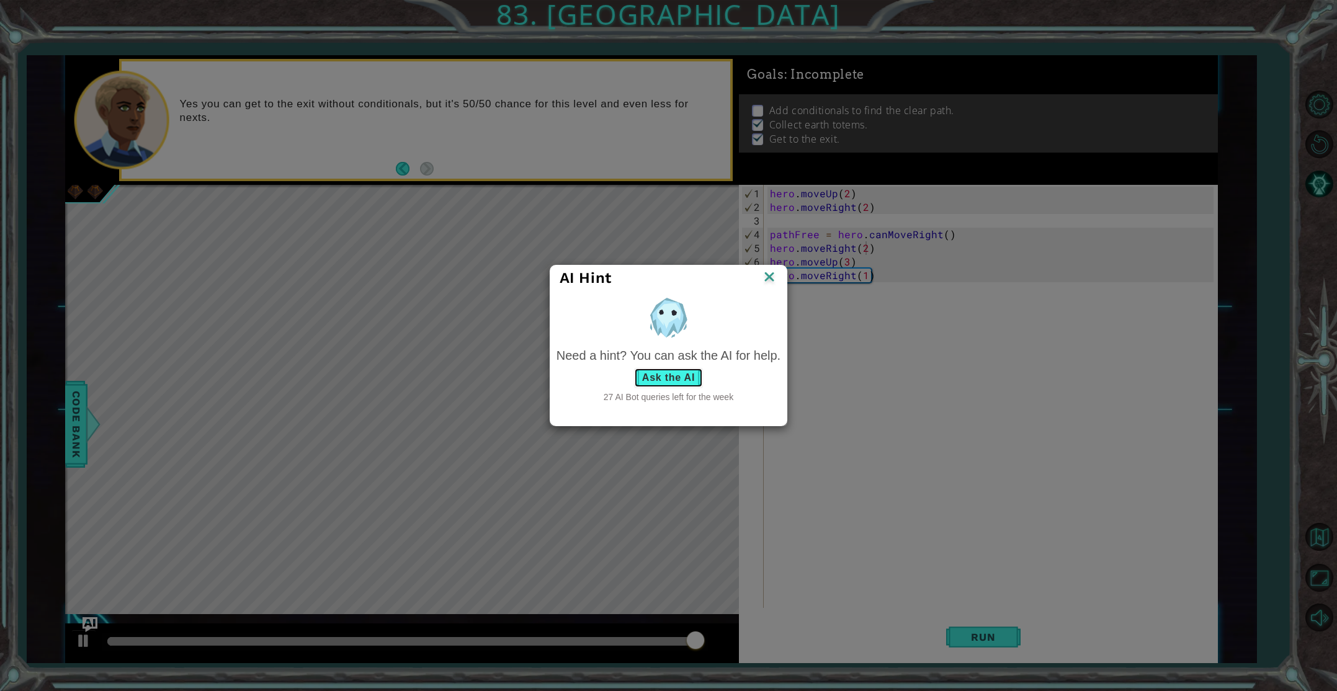
click at [663, 373] on button "Ask the AI" at bounding box center [668, 378] width 69 height 20
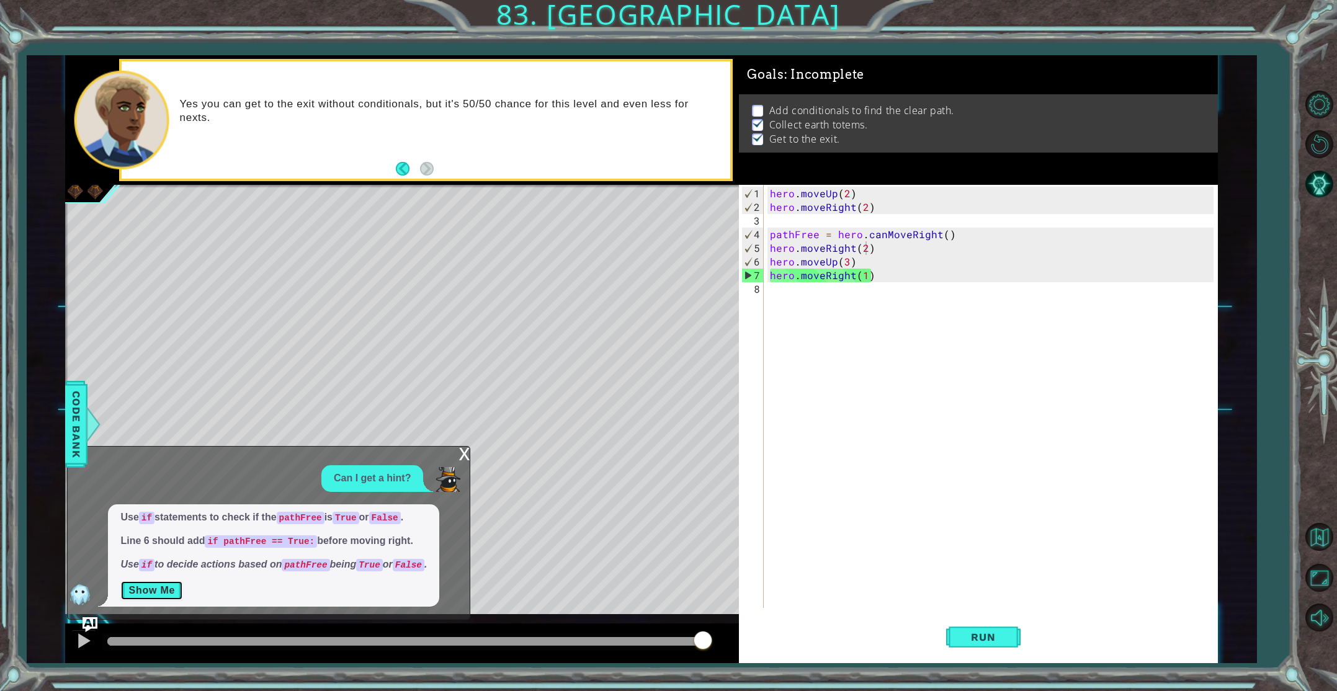
click at [158, 581] on button "Show Me" at bounding box center [151, 591] width 63 height 20
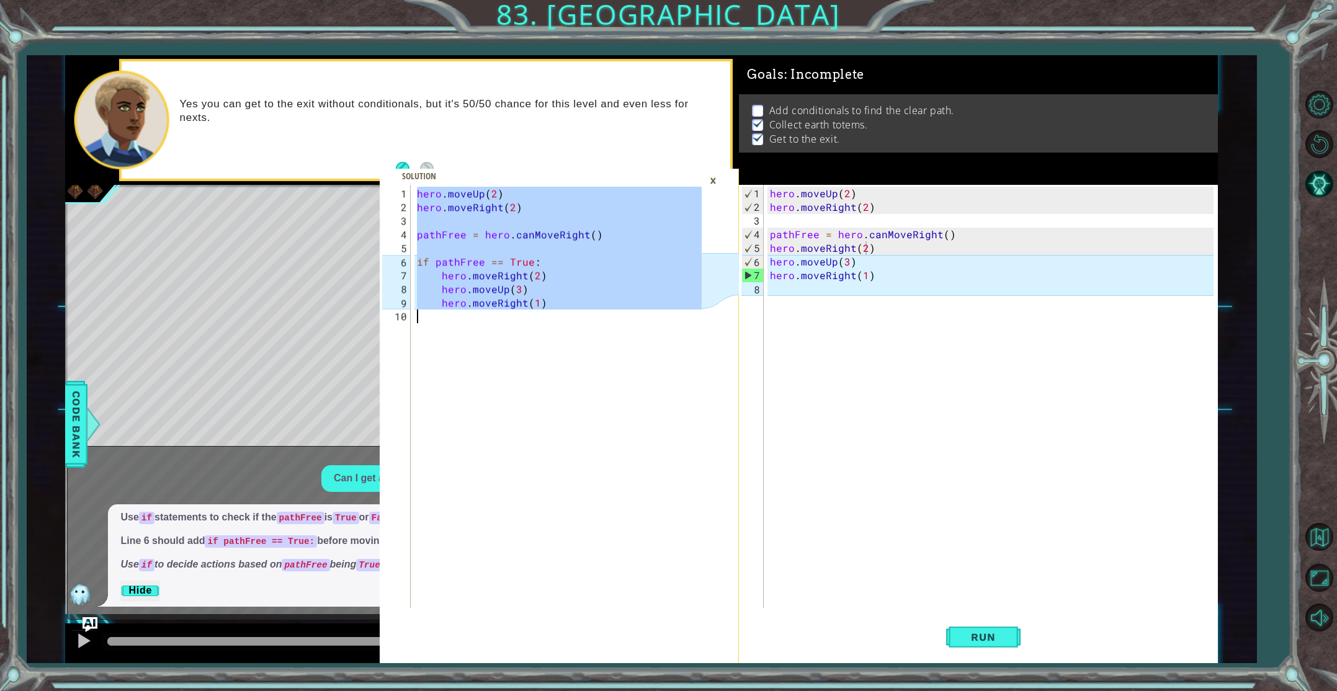
drag, startPoint x: 417, startPoint y: 193, endPoint x: 548, endPoint y: 329, distance: 189.5
click at [548, 329] on div "hero . moveUp ( 2 ) hero . moveRight ( 2 ) pathFree = hero . canMoveRight ( ) i…" at bounding box center [560, 412] width 293 height 450
type textarea "hero.moveRight(1)"
click at [548, 329] on div "hero . moveUp ( 2 ) hero . moveRight ( 2 ) pathFree = hero . canMoveRight ( ) i…" at bounding box center [560, 412] width 293 height 450
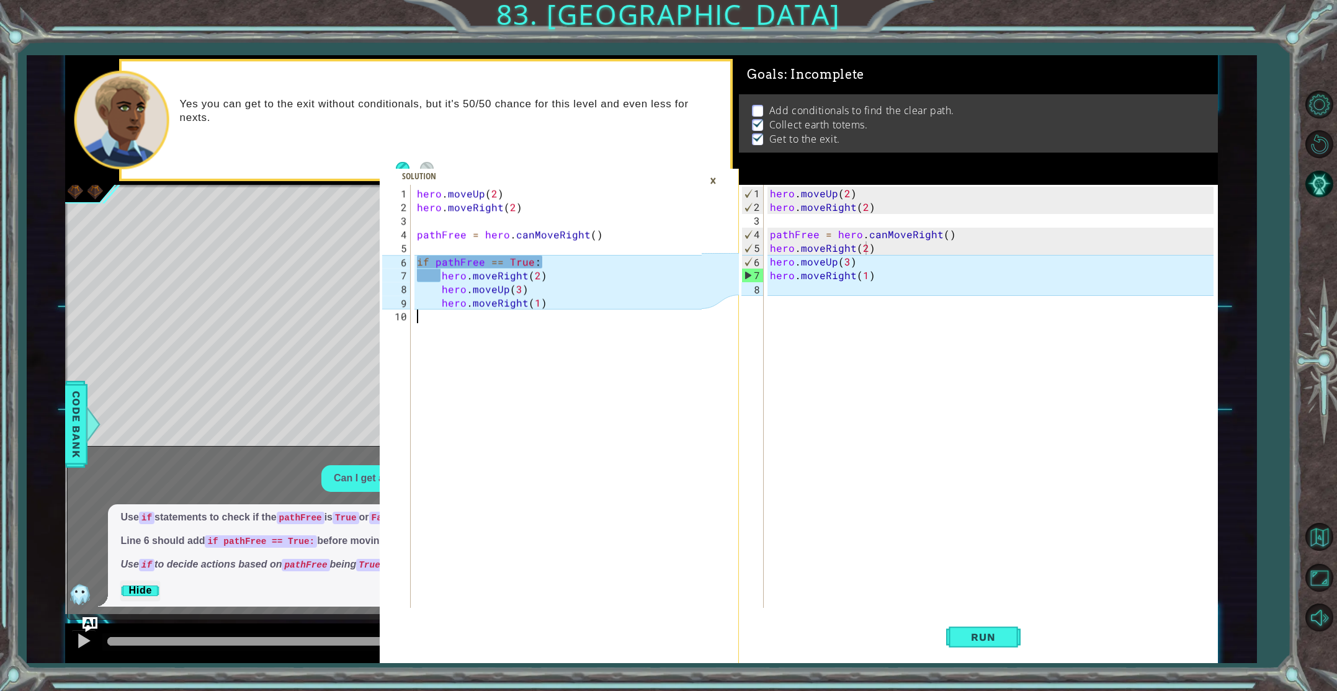
click at [712, 177] on div "×" at bounding box center [712, 180] width 19 height 21
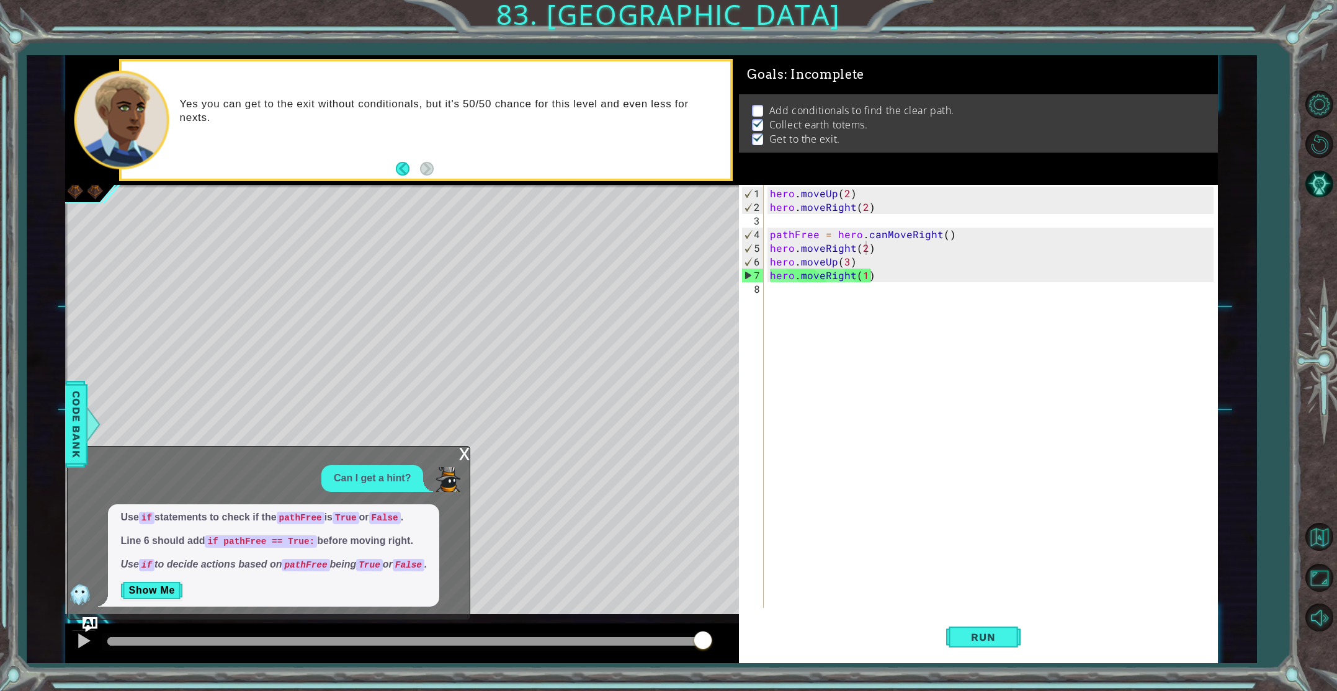
scroll to position [0, 4]
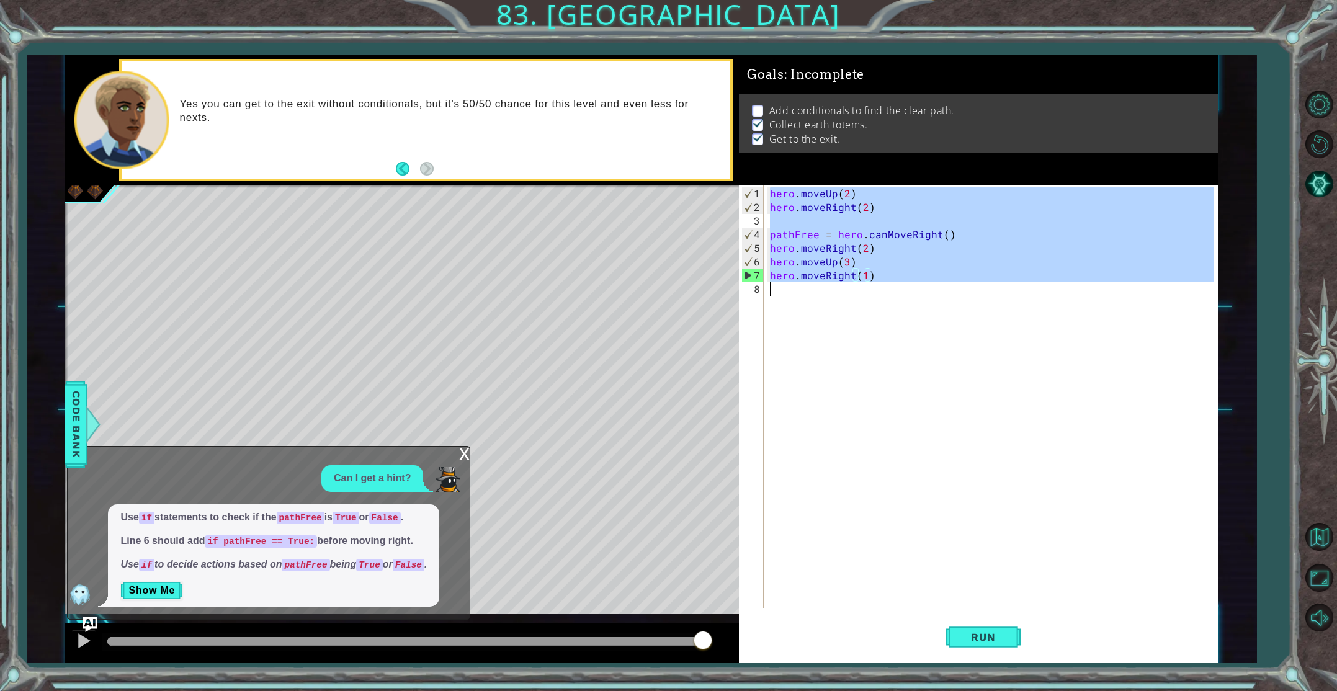
drag, startPoint x: 771, startPoint y: 194, endPoint x: 939, endPoint y: 293, distance: 195.5
click at [939, 293] on div "hero . moveUp ( 2 ) hero . moveRight ( 2 ) pathFree = hero . canMoveRight ( ) h…" at bounding box center [993, 412] width 452 height 450
type textarea "hero.moveRight(1)"
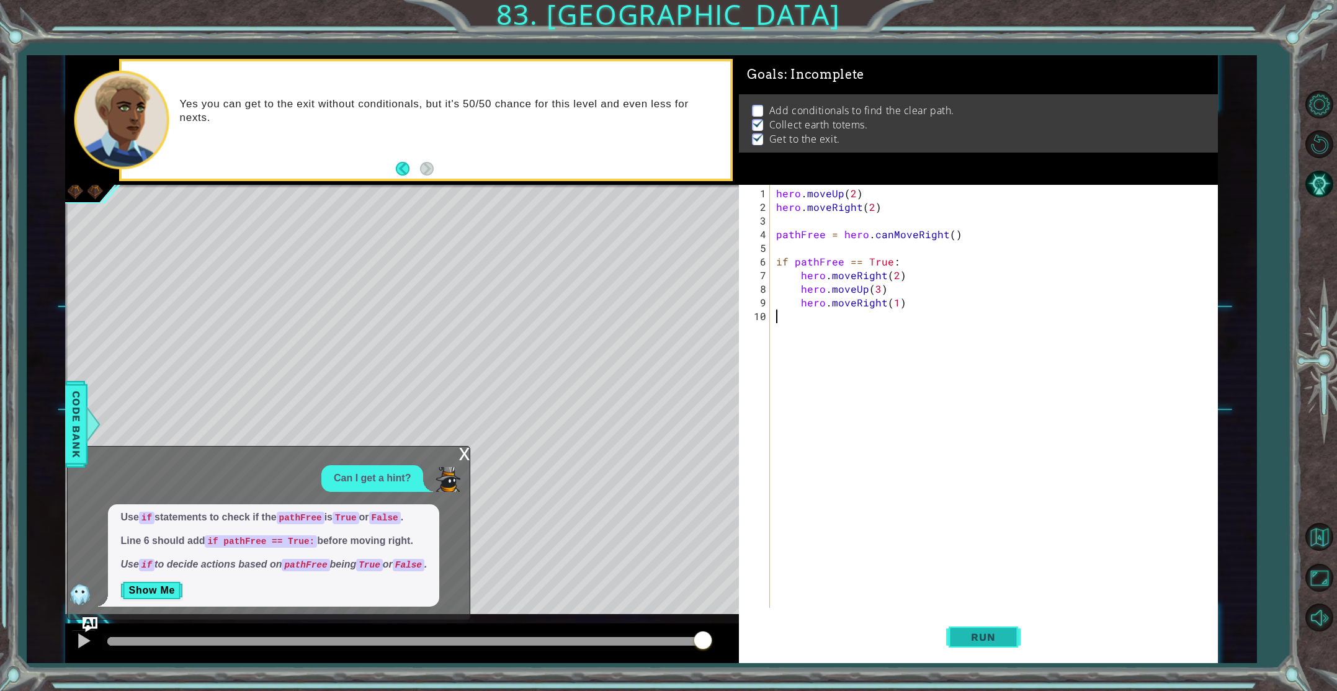
click at [984, 640] on span "Run" at bounding box center [982, 637] width 49 height 12
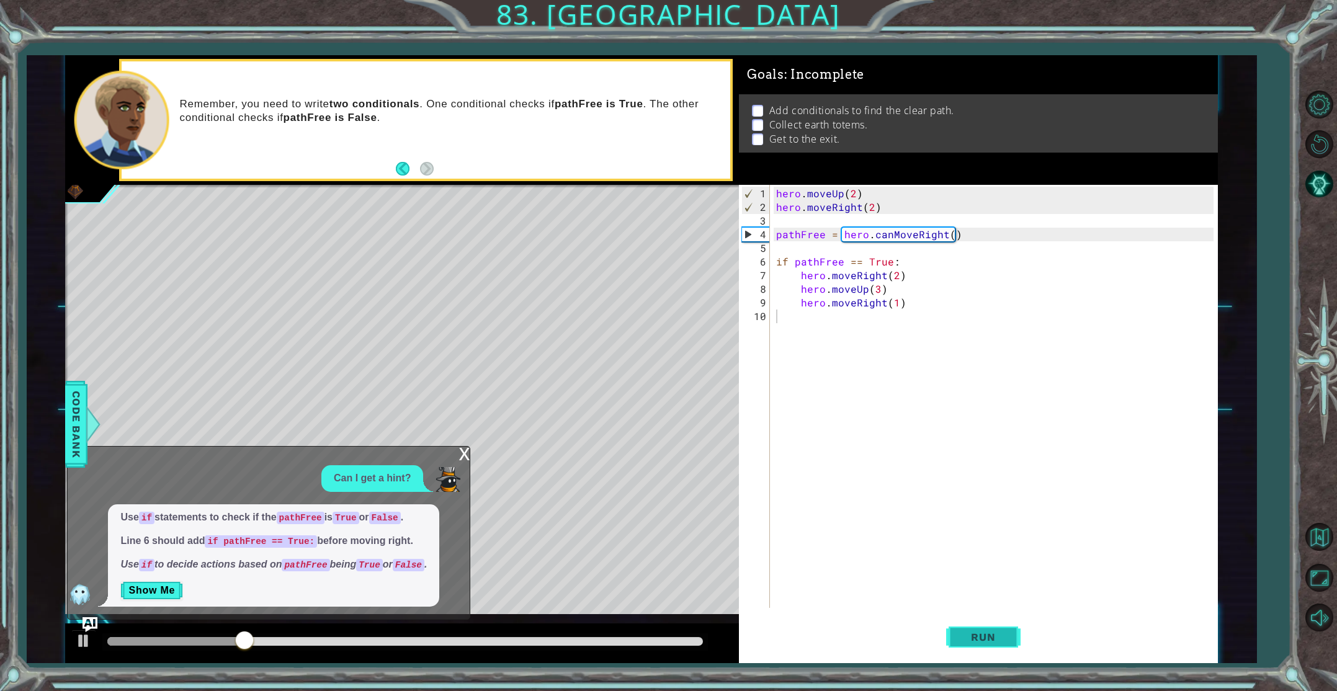
click at [991, 633] on span "Run" at bounding box center [982, 637] width 49 height 12
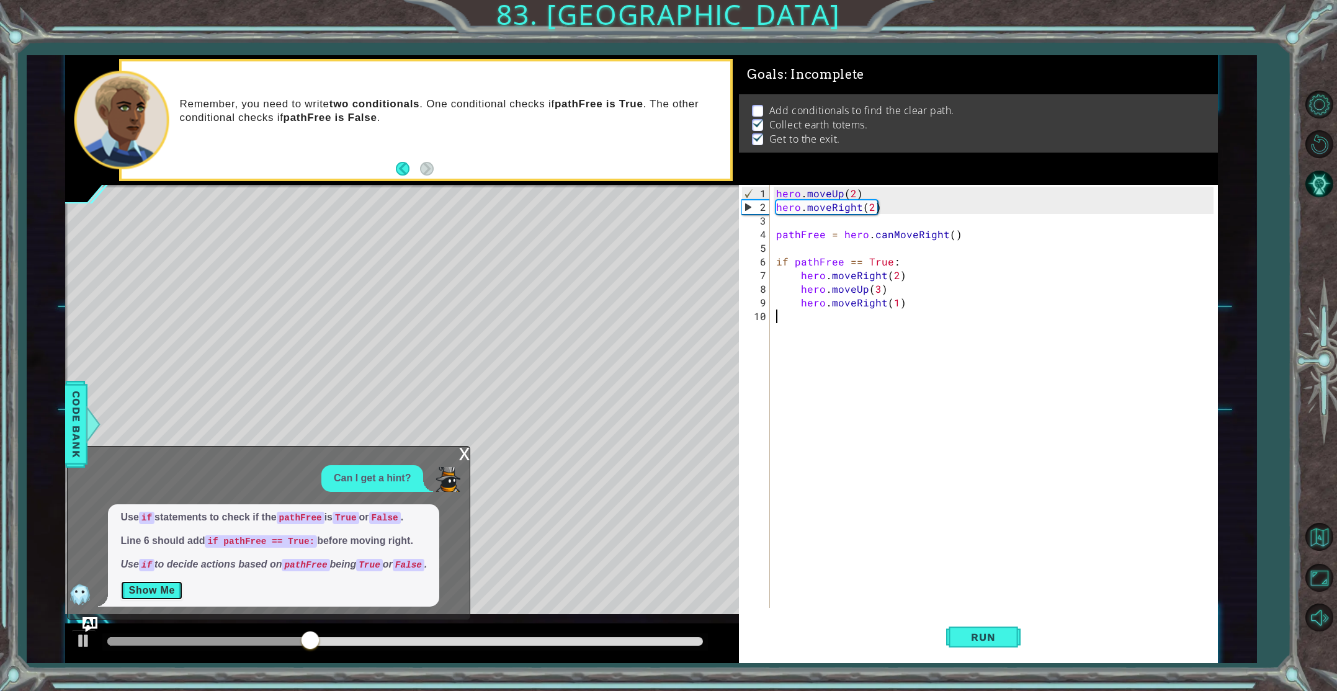
click at [149, 587] on button "Show Me" at bounding box center [151, 591] width 63 height 20
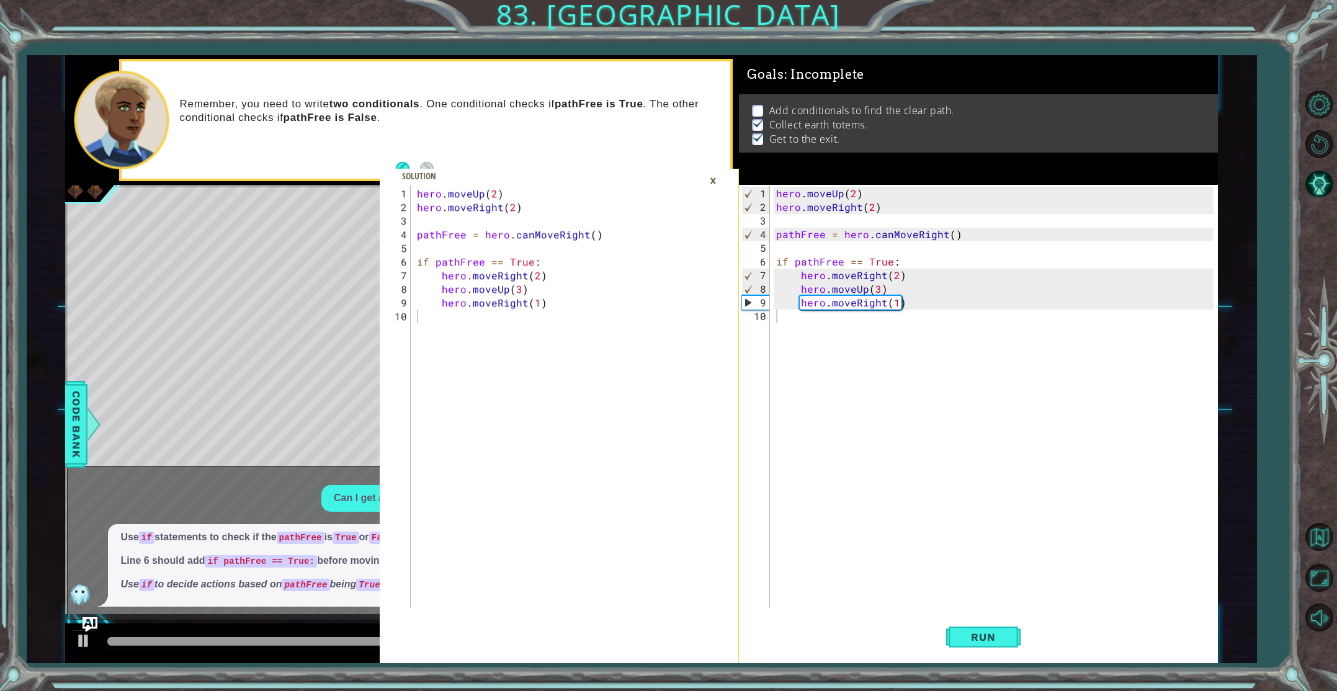
click at [712, 181] on div "×" at bounding box center [712, 180] width 19 height 21
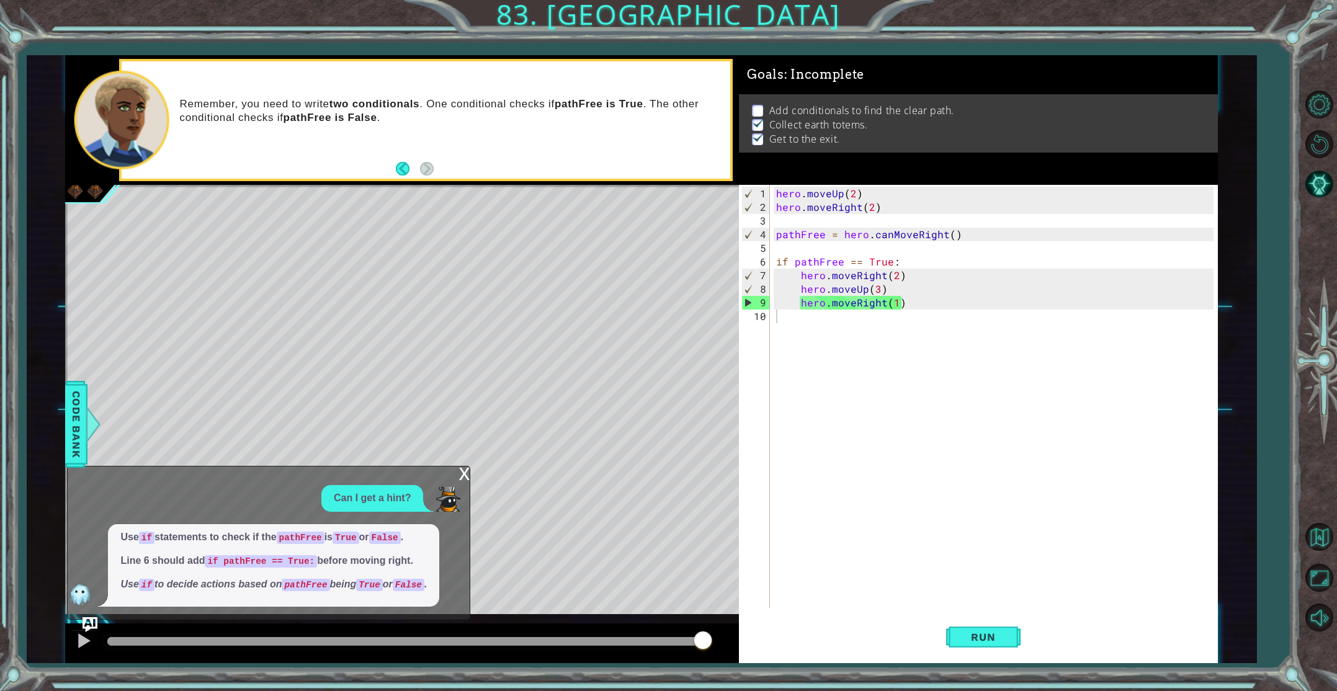
click at [467, 473] on div "x" at bounding box center [463, 472] width 11 height 12
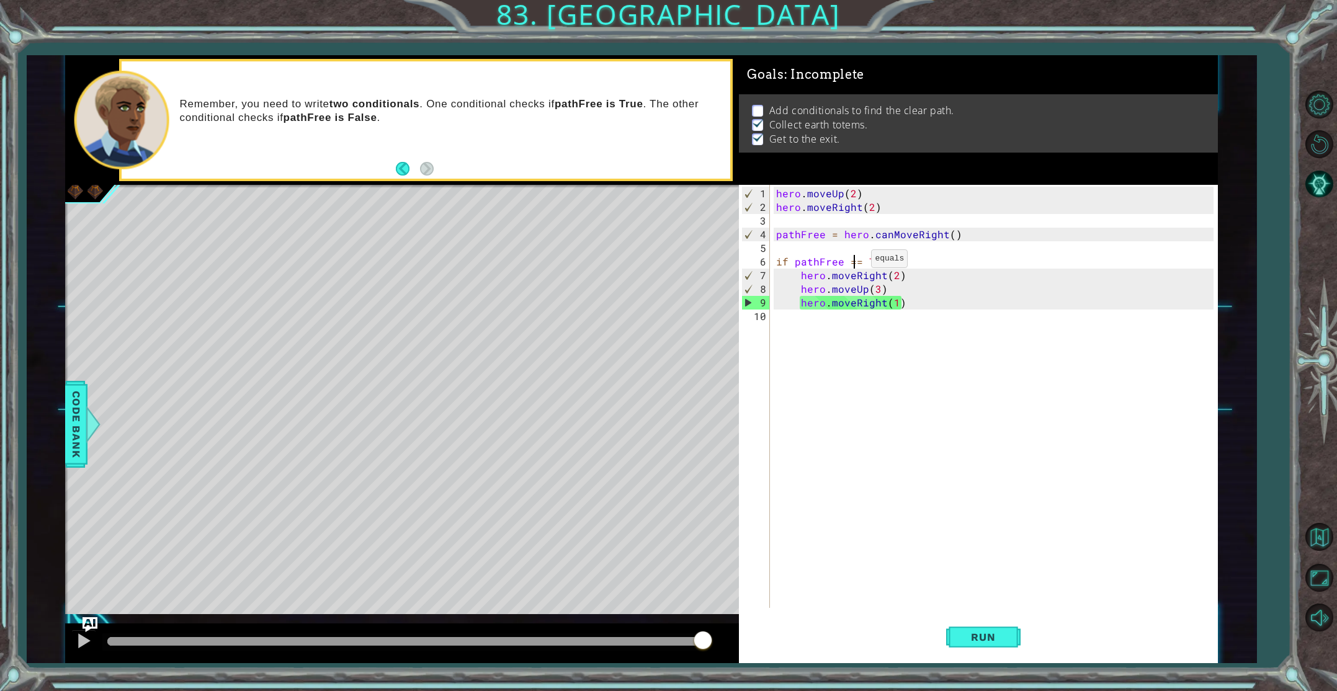
click at [855, 263] on div "hero . moveUp ( 2 ) hero . moveRight ( 2 ) pathFree = hero . canMoveRight ( ) i…" at bounding box center [996, 412] width 446 height 450
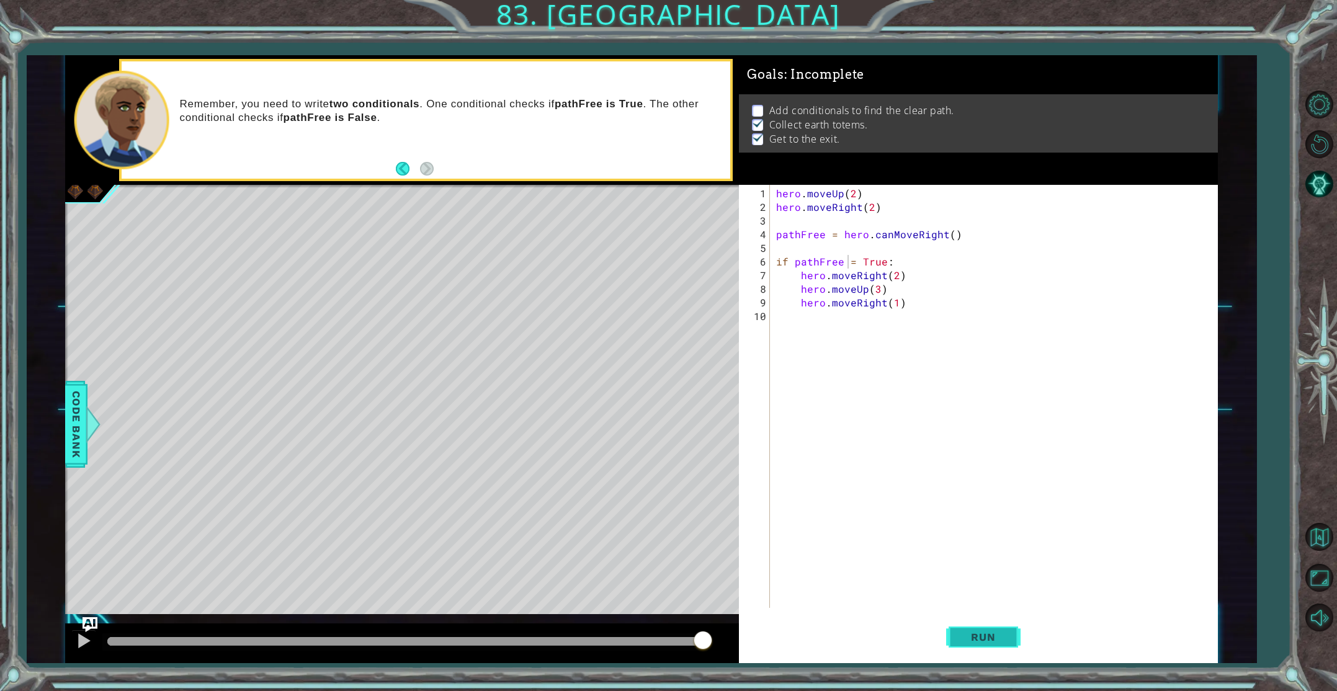
click at [961, 640] on span "Run" at bounding box center [982, 637] width 49 height 12
click at [962, 640] on span "Run" at bounding box center [982, 637] width 49 height 12
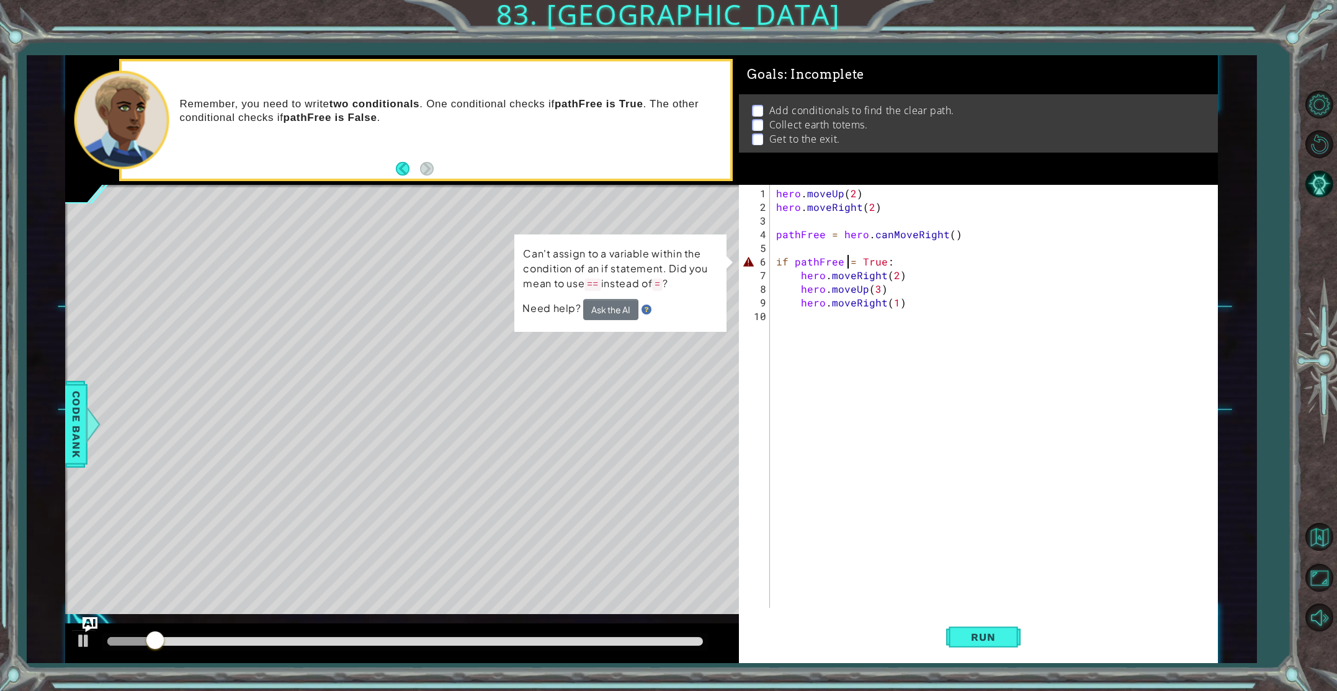
type textarea "if pathFree == True:"
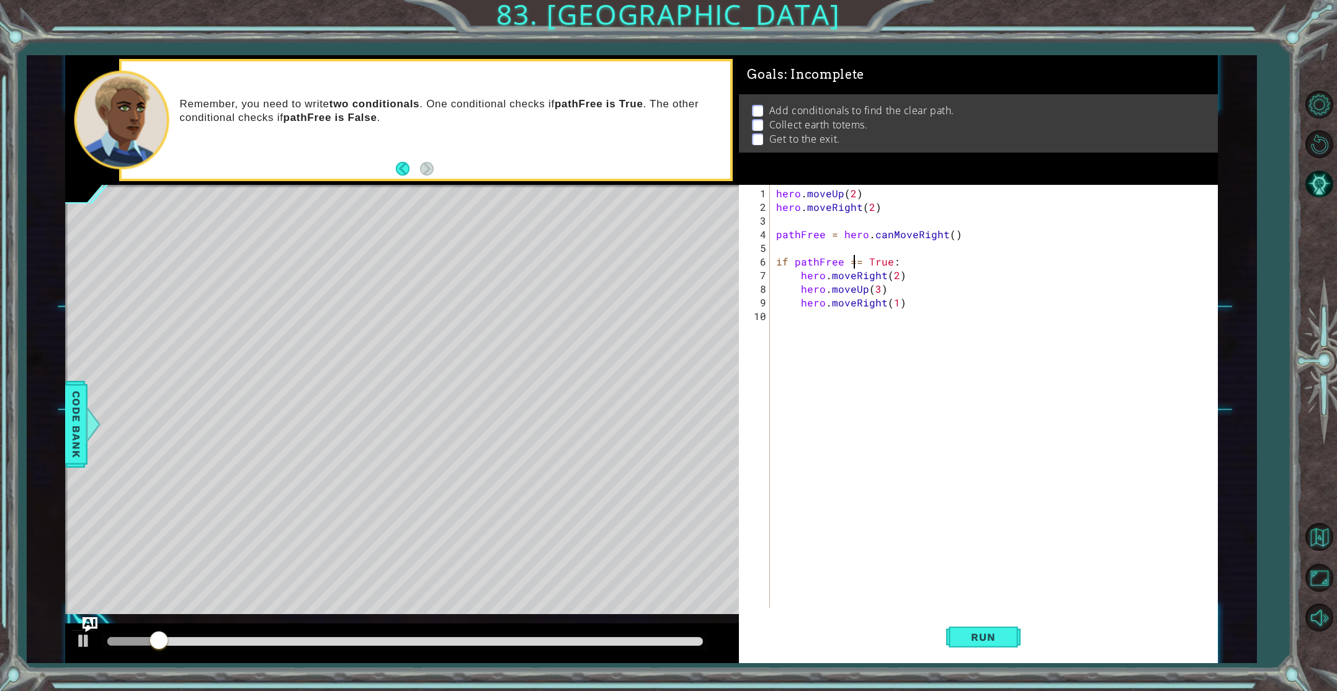
scroll to position [0, 4]
drag, startPoint x: 981, startPoint y: 612, endPoint x: 993, endPoint y: 633, distance: 23.6
click at [989, 622] on div "if pathFree == True: 1 2 3 4 5 6 7 8 9 10 hero . moveUp ( 2 ) hero . moveRight …" at bounding box center [978, 424] width 479 height 479
click at [993, 633] on span "Run" at bounding box center [982, 637] width 49 height 12
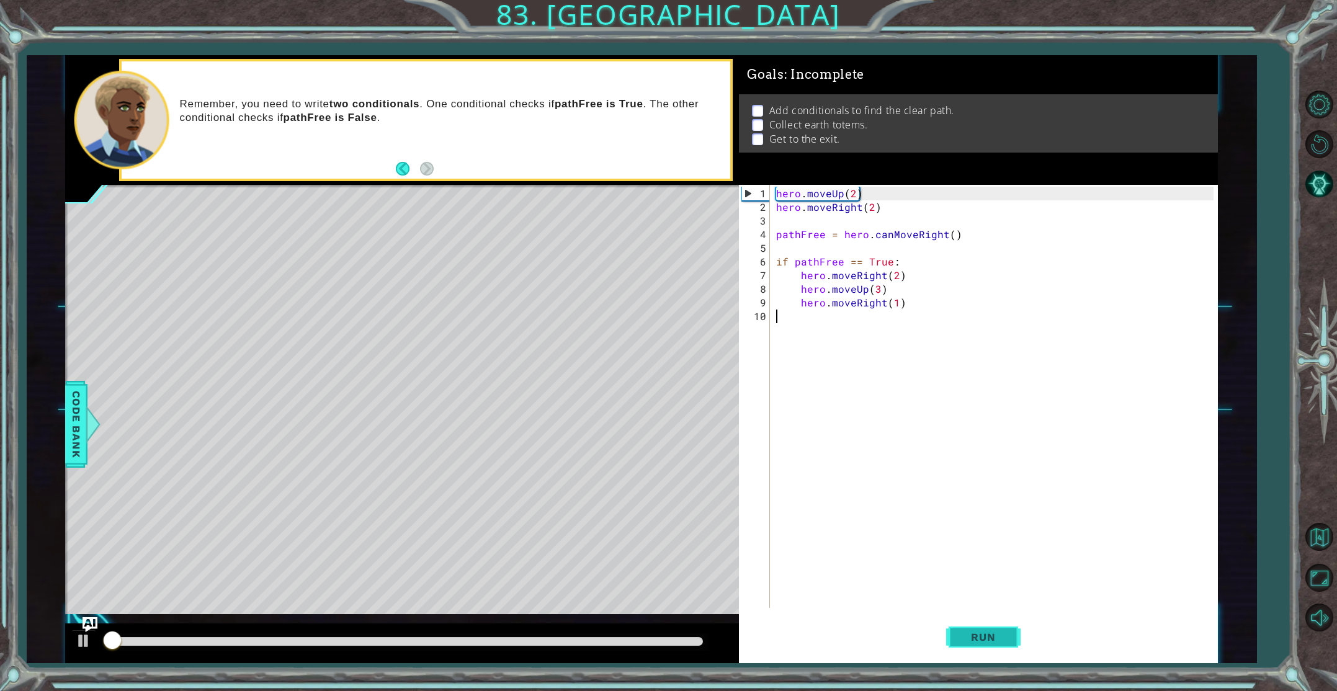
click at [993, 633] on span "Run" at bounding box center [982, 637] width 49 height 12
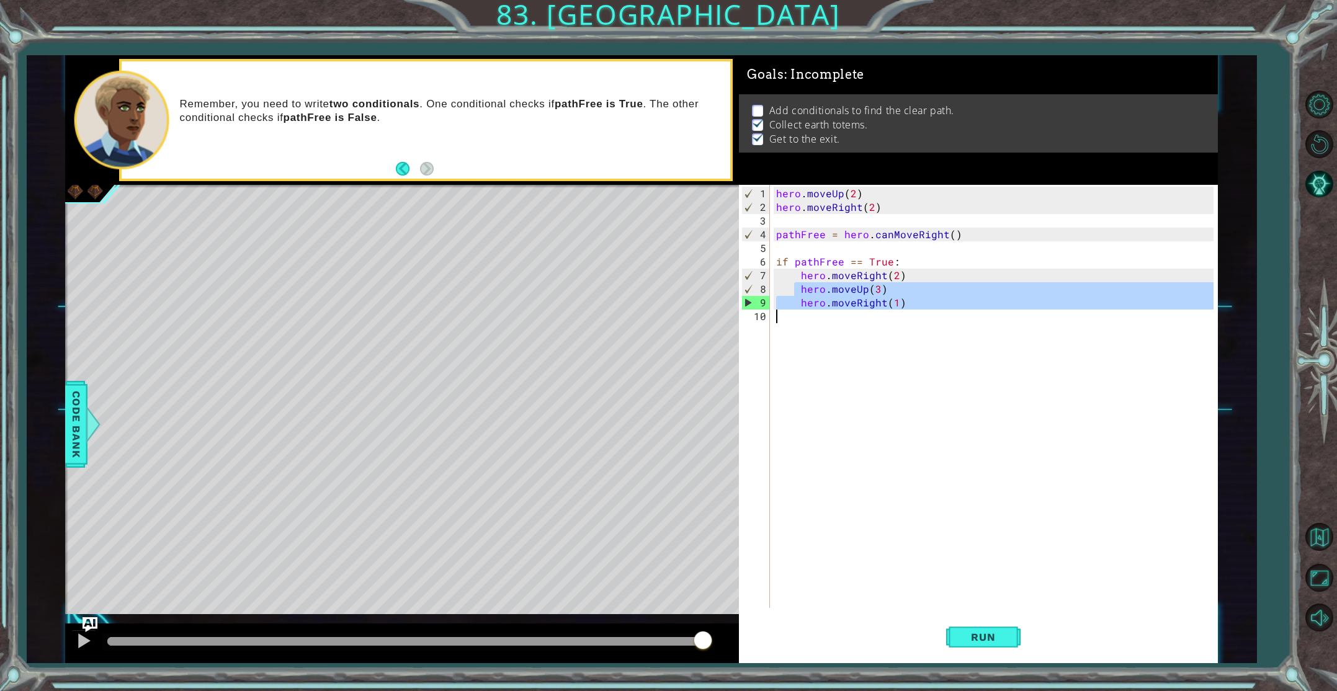
drag, startPoint x: 795, startPoint y: 285, endPoint x: 916, endPoint y: 318, distance: 125.2
click at [912, 316] on div "hero . moveUp ( 2 ) hero . moveRight ( 2 ) pathFree = hero . canMoveRight ( ) i…" at bounding box center [996, 412] width 446 height 450
type textarea "hero.moveRight(1)"
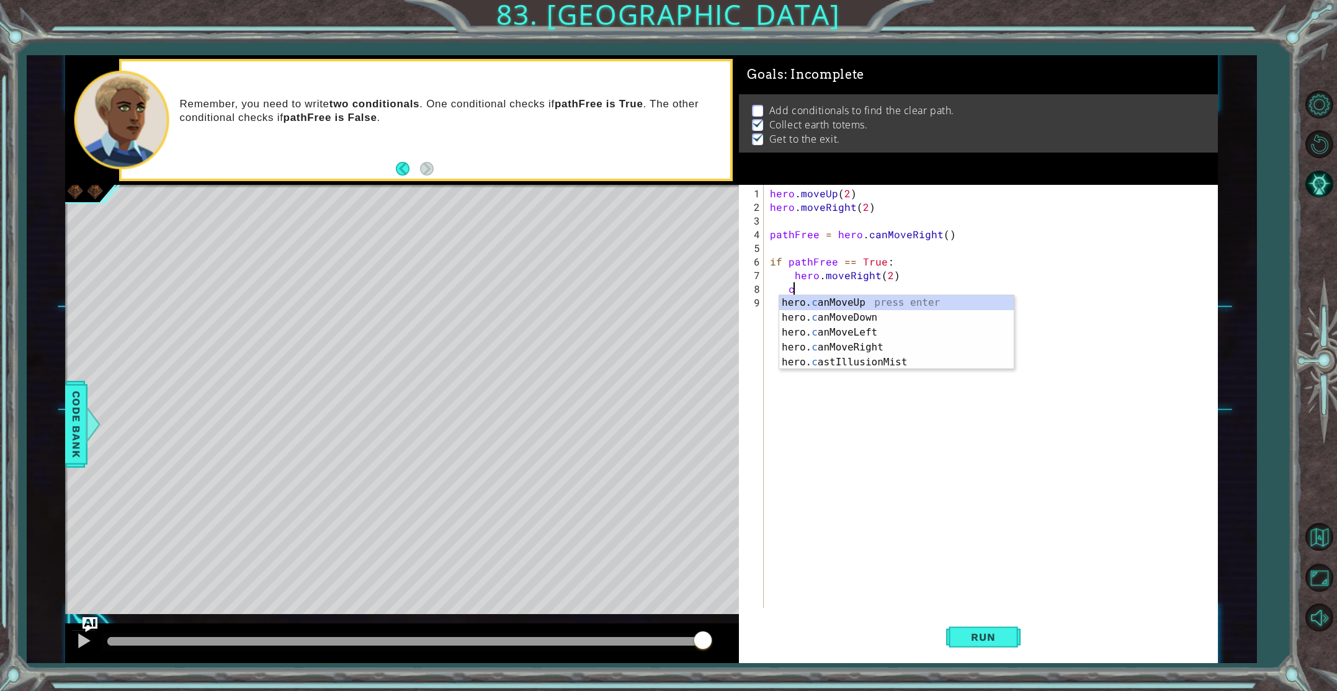
type textarea "cn"
click at [855, 298] on div "hero. c a n MoveUp press enter hero. c a n MoveDown press enter hero. c a n Mov…" at bounding box center [896, 347] width 234 height 104
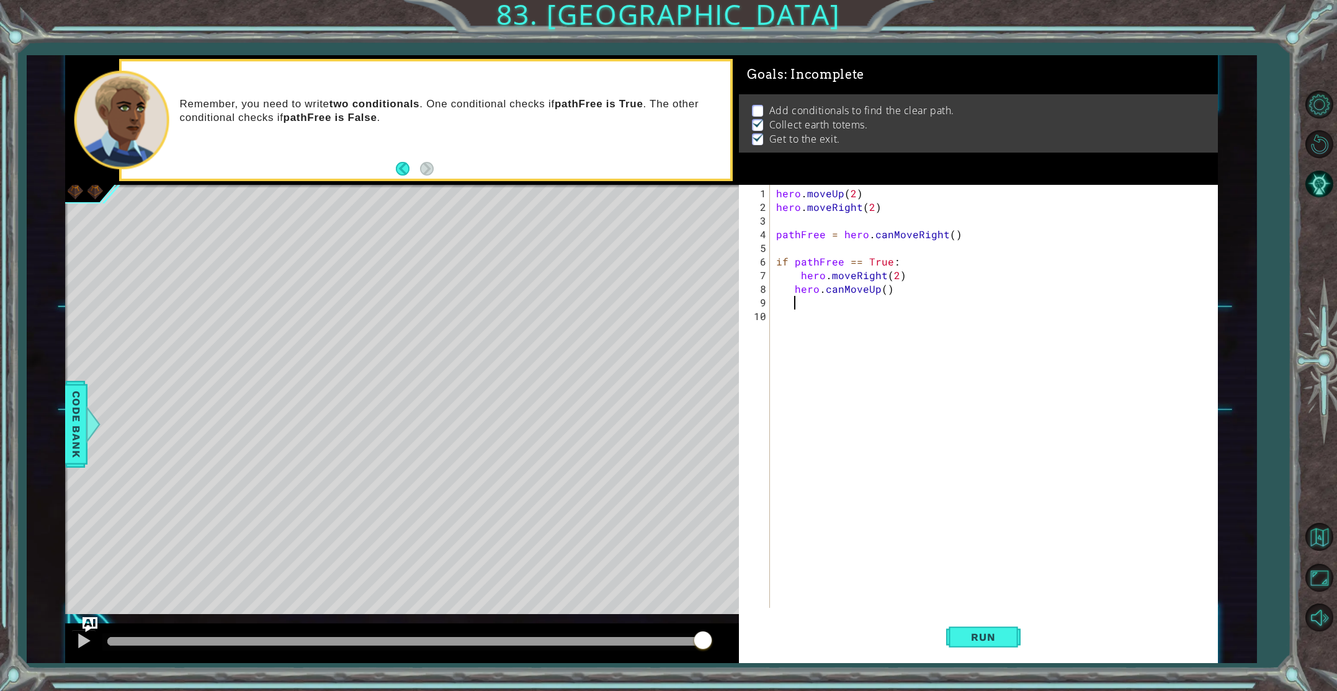
click at [886, 290] on div "hero . moveUp ( 2 ) hero . moveRight ( 2 ) pathFree = hero . canMoveRight ( ) i…" at bounding box center [996, 412] width 446 height 450
type textarea "hero.canMoveUp(3)"
click at [783, 309] on div "hero . moveUp ( 2 ) hero . moveRight ( 2 ) pathFree = hero . canMoveRight ( ) i…" at bounding box center [996, 412] width 446 height 450
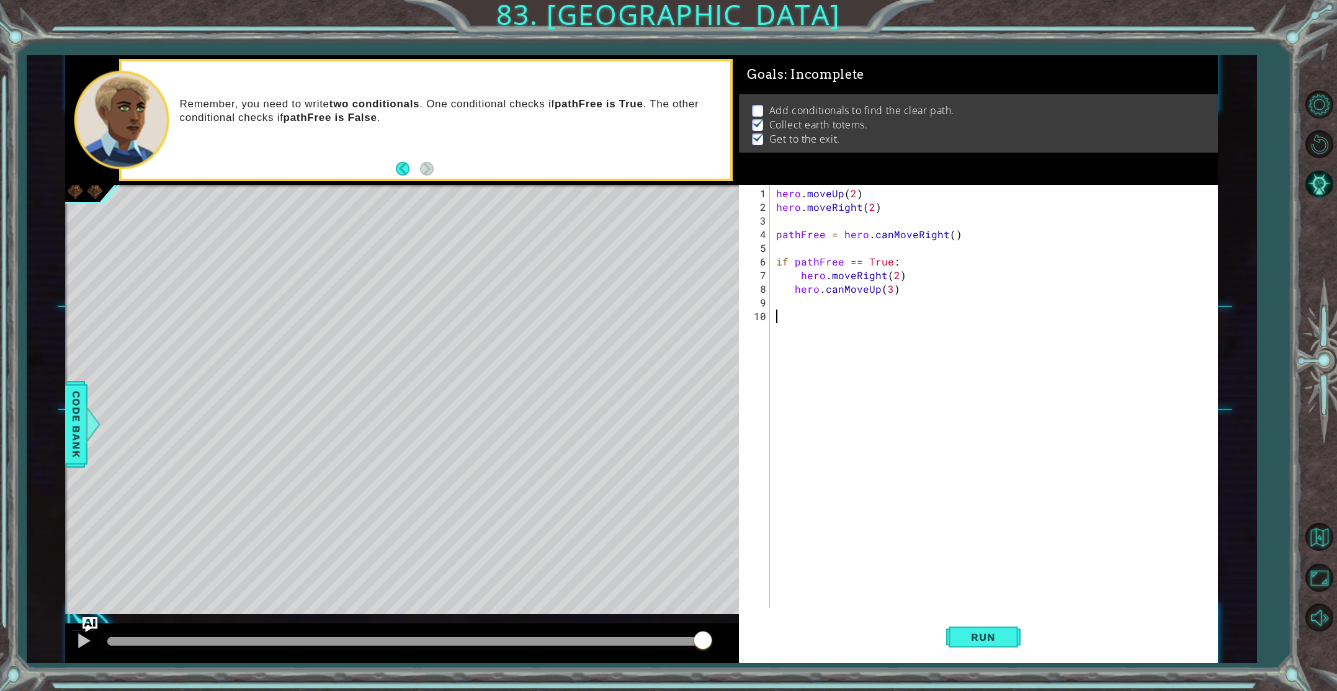
click at [786, 297] on div "hero . moveUp ( 2 ) hero . moveRight ( 2 ) pathFree = hero . canMoveRight ( ) i…" at bounding box center [996, 412] width 446 height 450
click at [777, 295] on div "hero . moveUp ( 2 ) hero . moveRight ( 2 ) pathFree = hero . canMoveRight ( ) i…" at bounding box center [996, 412] width 446 height 450
click at [994, 643] on span "Run" at bounding box center [982, 637] width 49 height 12
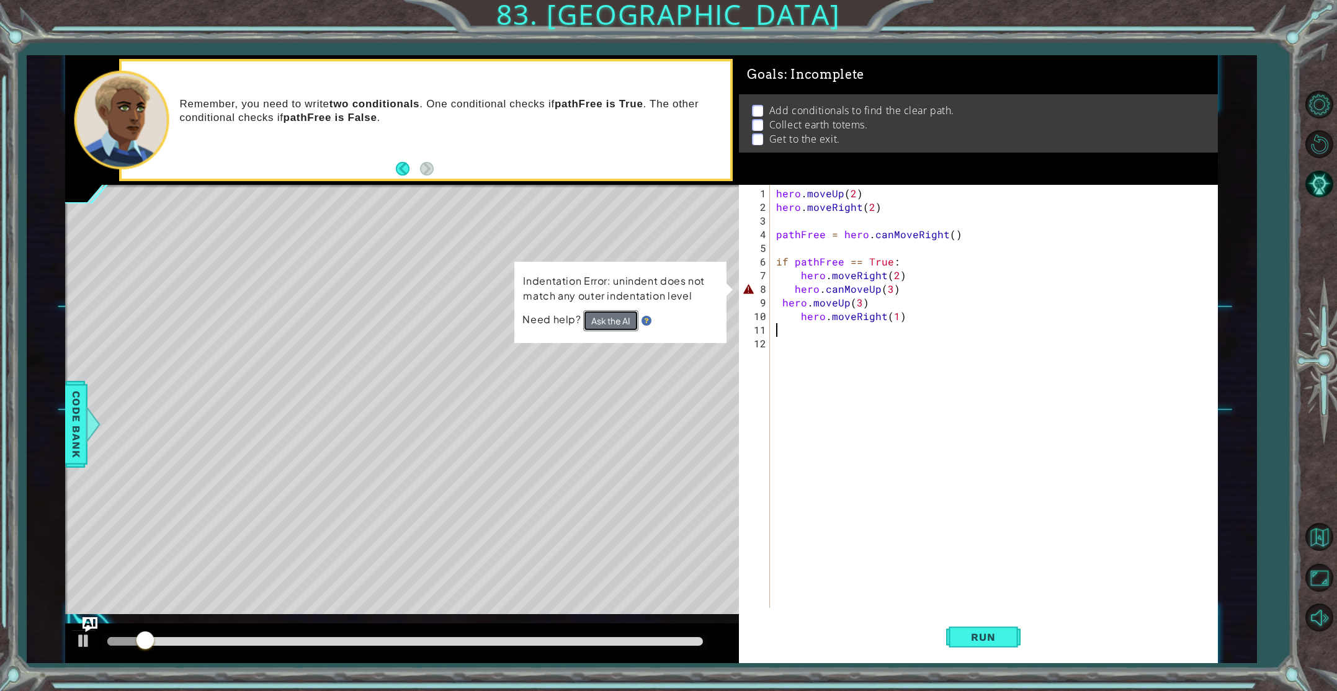
click at [625, 324] on button "Ask the AI" at bounding box center [610, 320] width 55 height 21
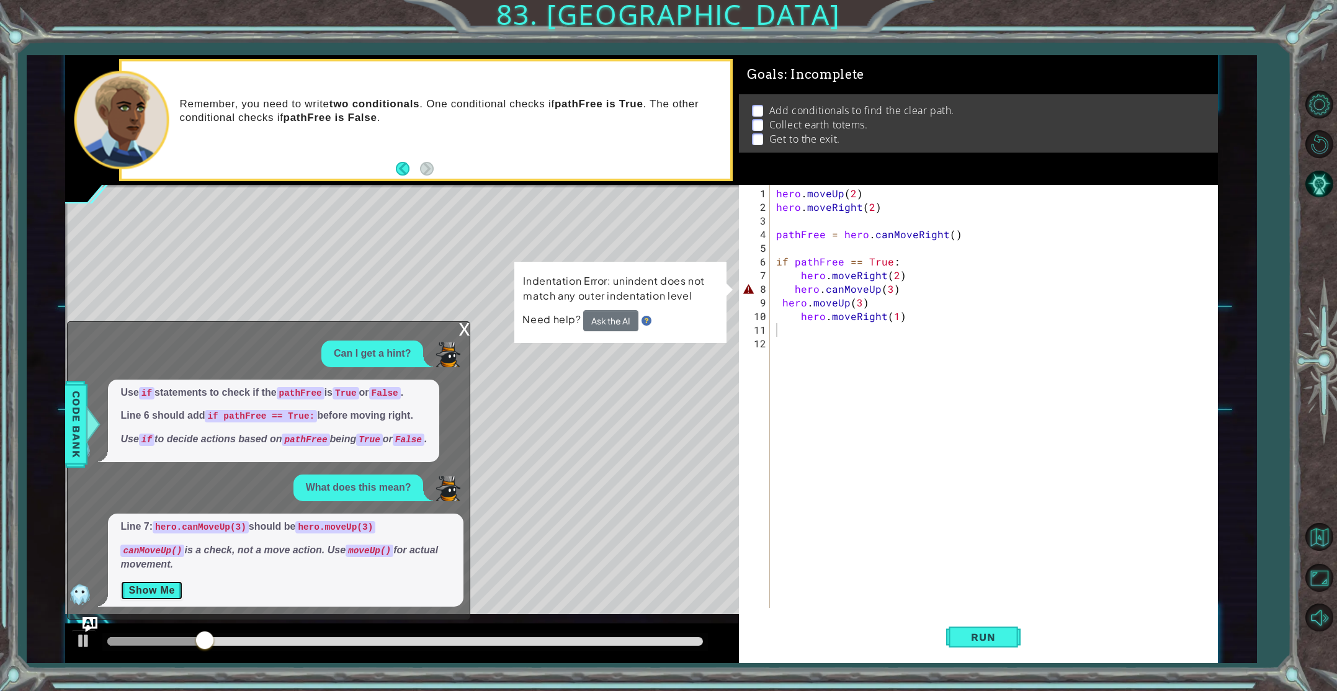
click at [177, 589] on button "Show Me" at bounding box center [151, 591] width 63 height 20
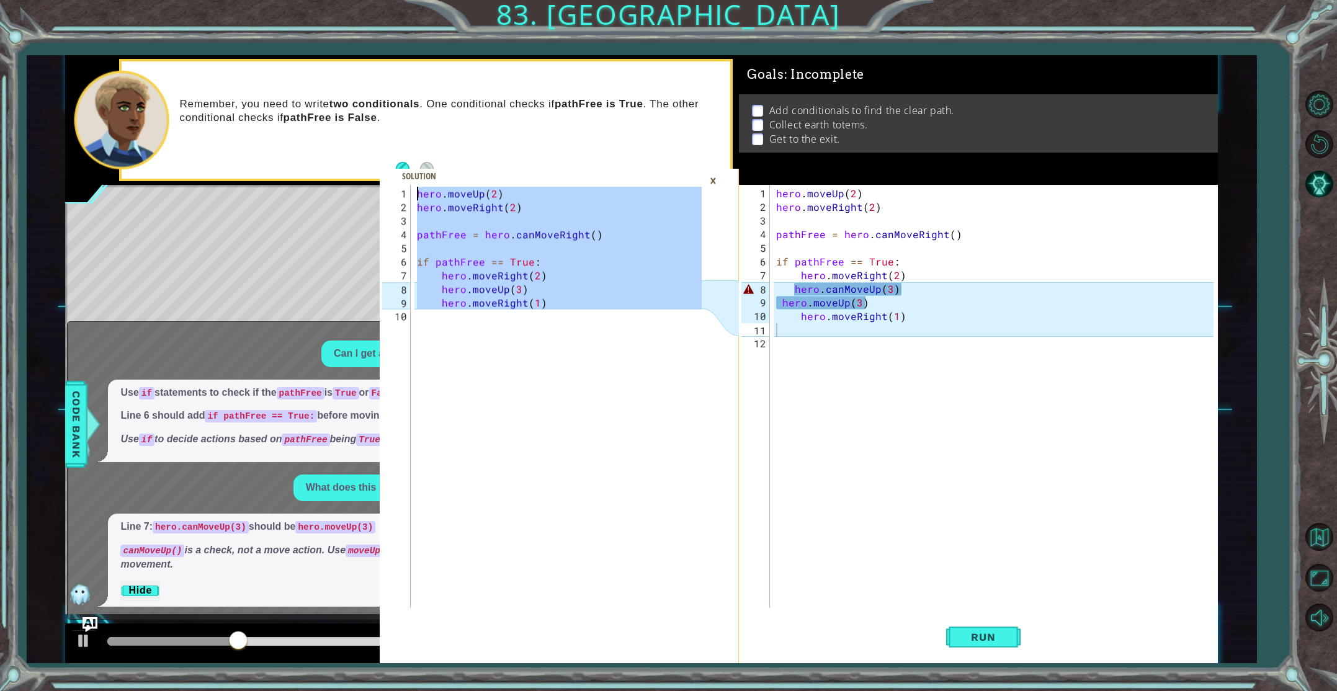
drag, startPoint x: 574, startPoint y: 312, endPoint x: 399, endPoint y: 192, distance: 212.5
click at [400, 193] on div "1 2 3 4 5 6 7 8 9 10 hero . moveUp ( 2 ) hero . moveRight ( 2 ) pathFree = hero…" at bounding box center [541, 396] width 322 height 423
type textarea "hero.moveUp(2) hero.moveRight(2)"
click at [244, 224] on div "Level Map" at bounding box center [351, 367] width 573 height 365
click at [709, 178] on div "×" at bounding box center [712, 180] width 19 height 21
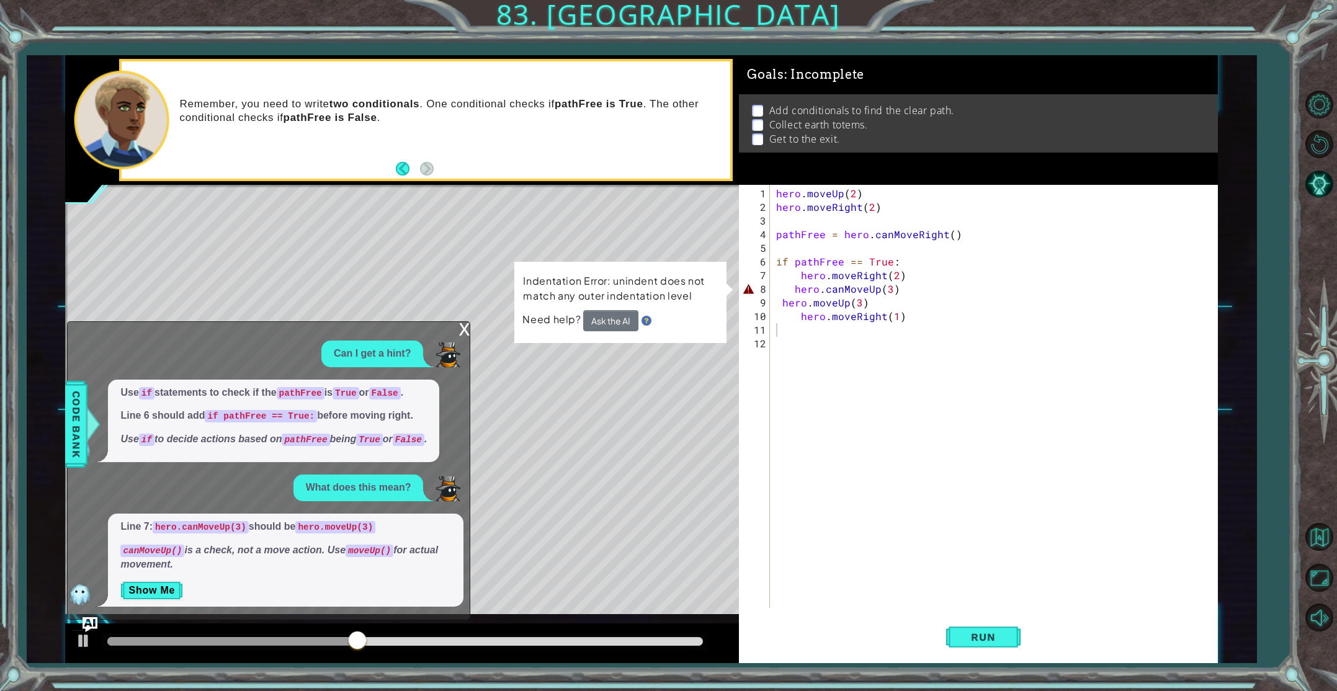
type textarea "hero.moveUp(2)"
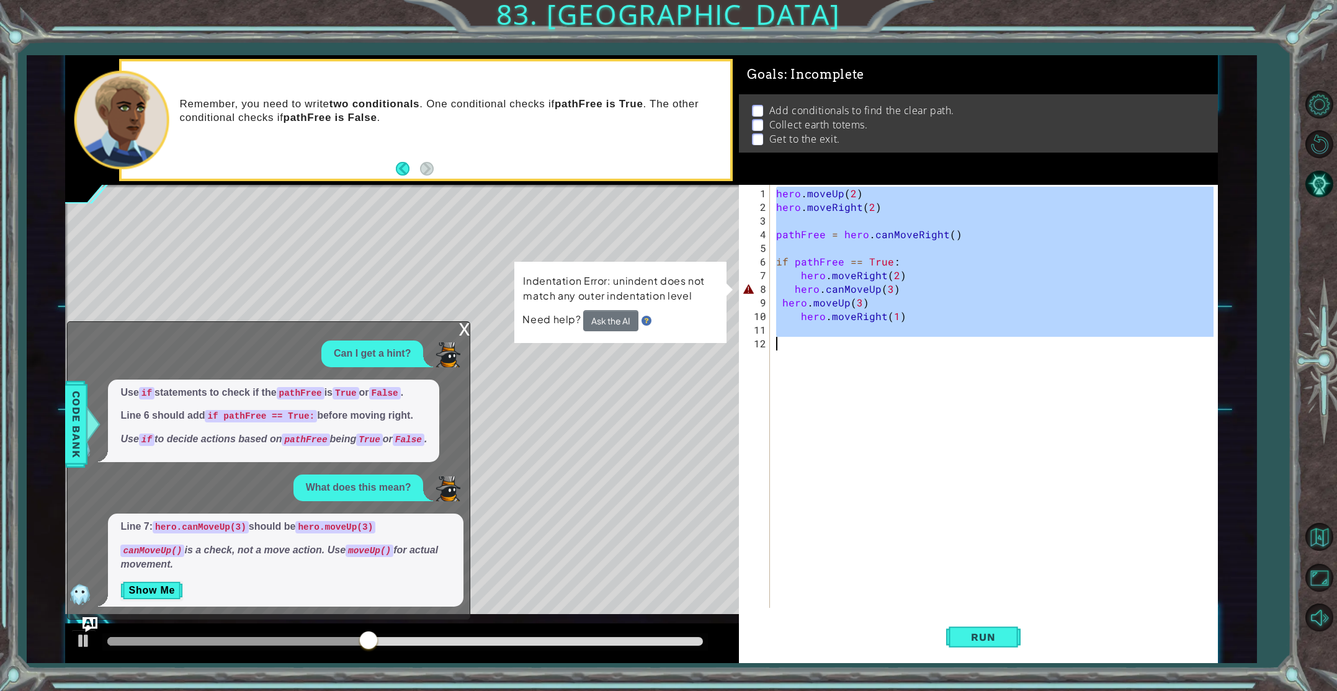
drag, startPoint x: 774, startPoint y: 191, endPoint x: 1007, endPoint y: 383, distance: 302.3
click at [1007, 383] on div "hero . moveUp ( 2 ) hero . moveRight ( 2 ) pathFree = hero . canMoveRight ( ) i…" at bounding box center [996, 412] width 446 height 450
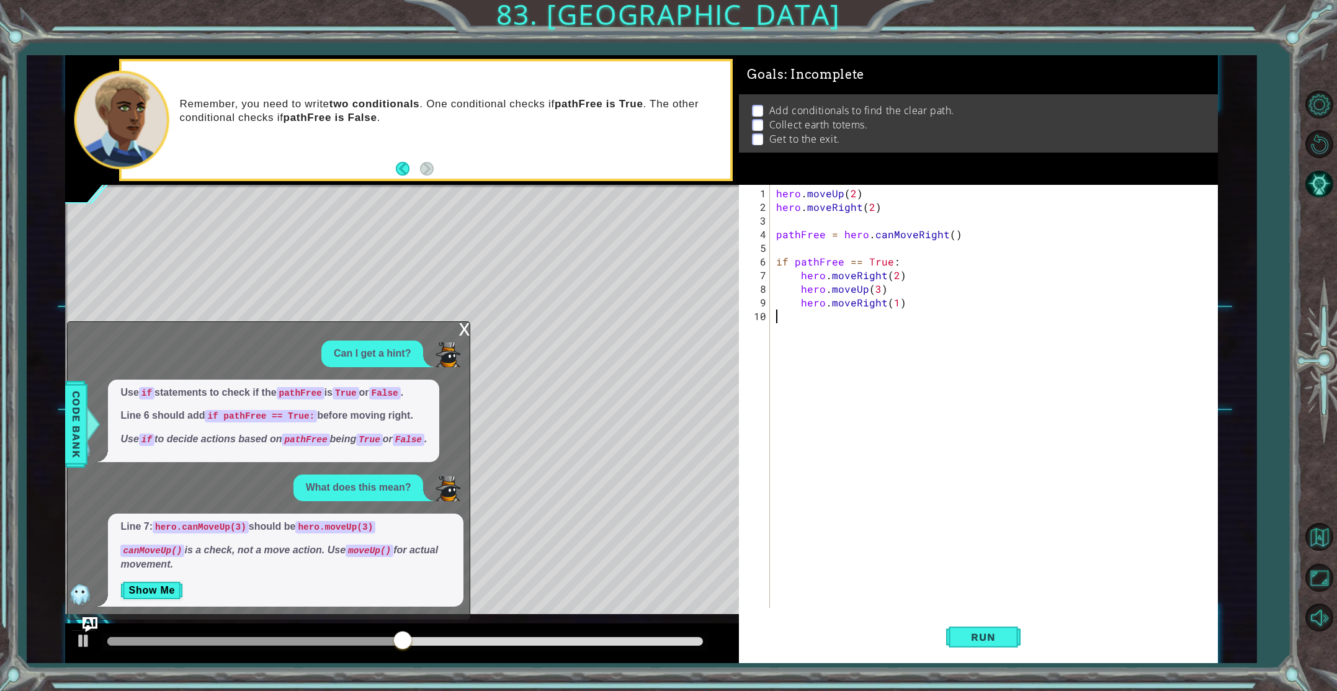
click at [978, 566] on div "hero . moveUp ( 2 ) hero . moveRight ( 2 ) pathFree = hero . canMoveRight ( ) i…" at bounding box center [996, 412] width 446 height 450
click at [978, 644] on button "Run" at bounding box center [983, 637] width 74 height 48
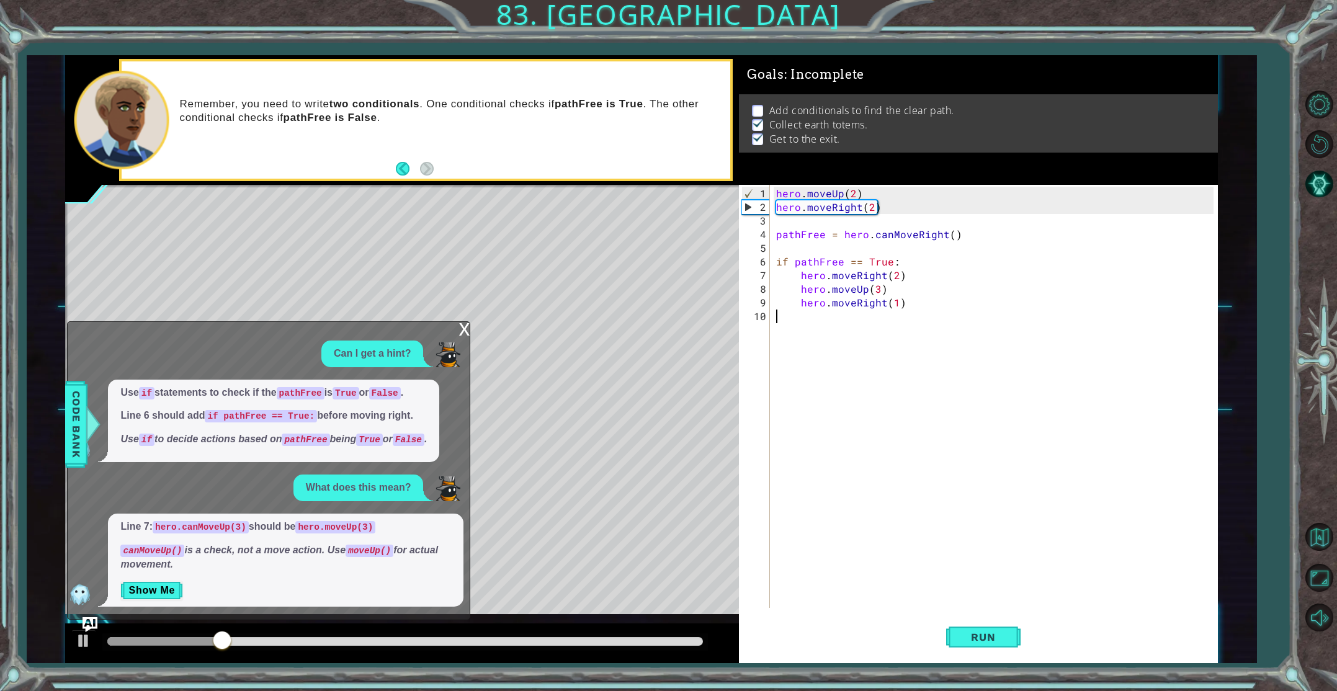
click at [460, 329] on div "x" at bounding box center [463, 328] width 11 height 12
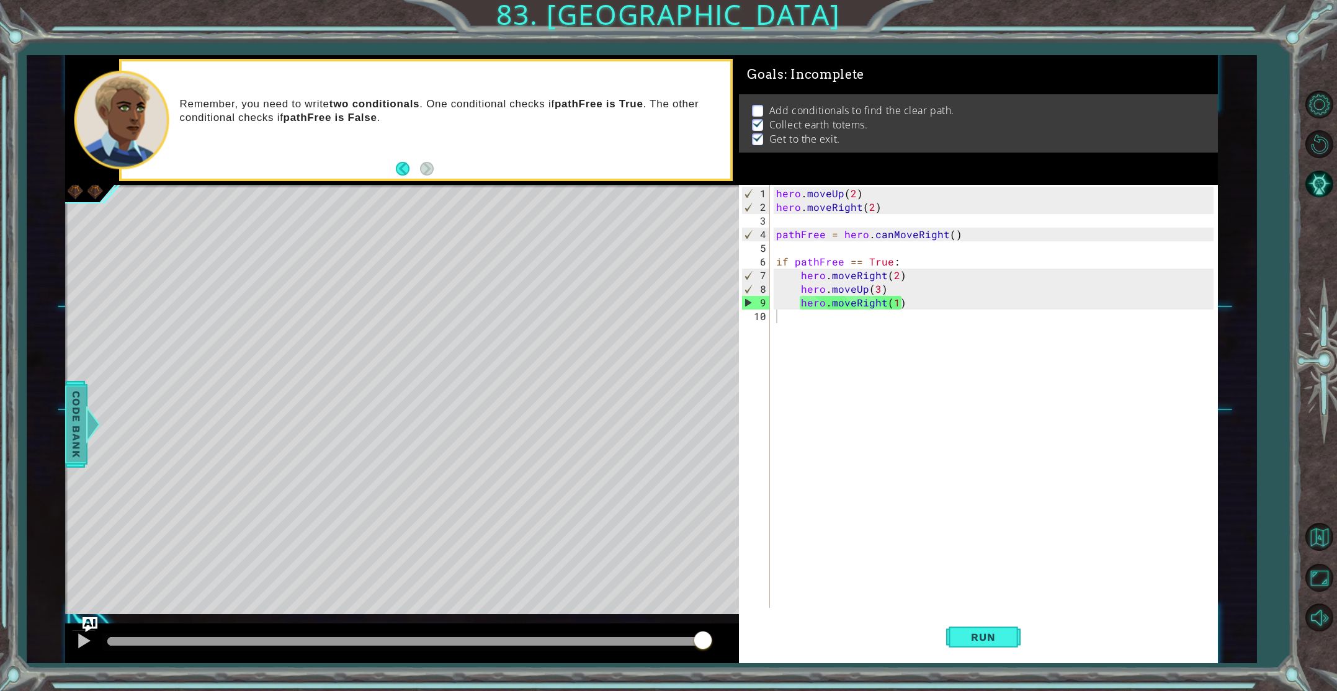
click at [87, 416] on div at bounding box center [94, 424] width 16 height 37
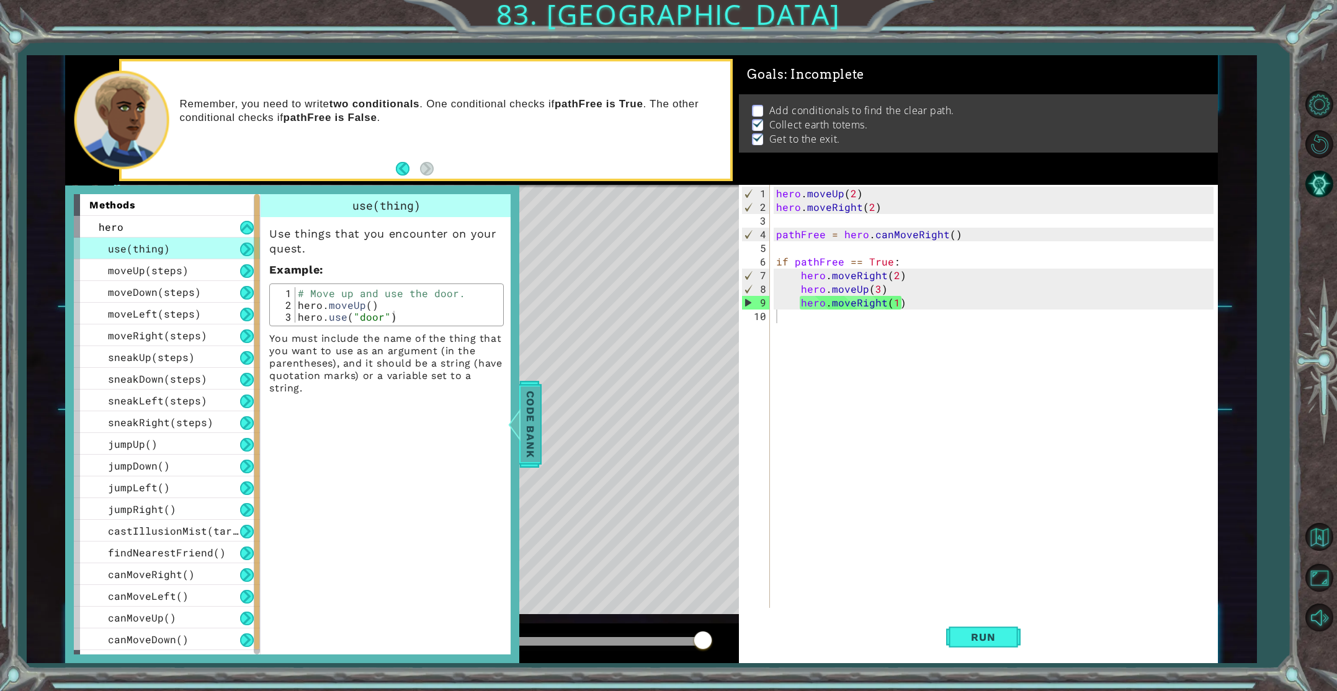
click at [535, 428] on span "Code Bank" at bounding box center [530, 424] width 20 height 76
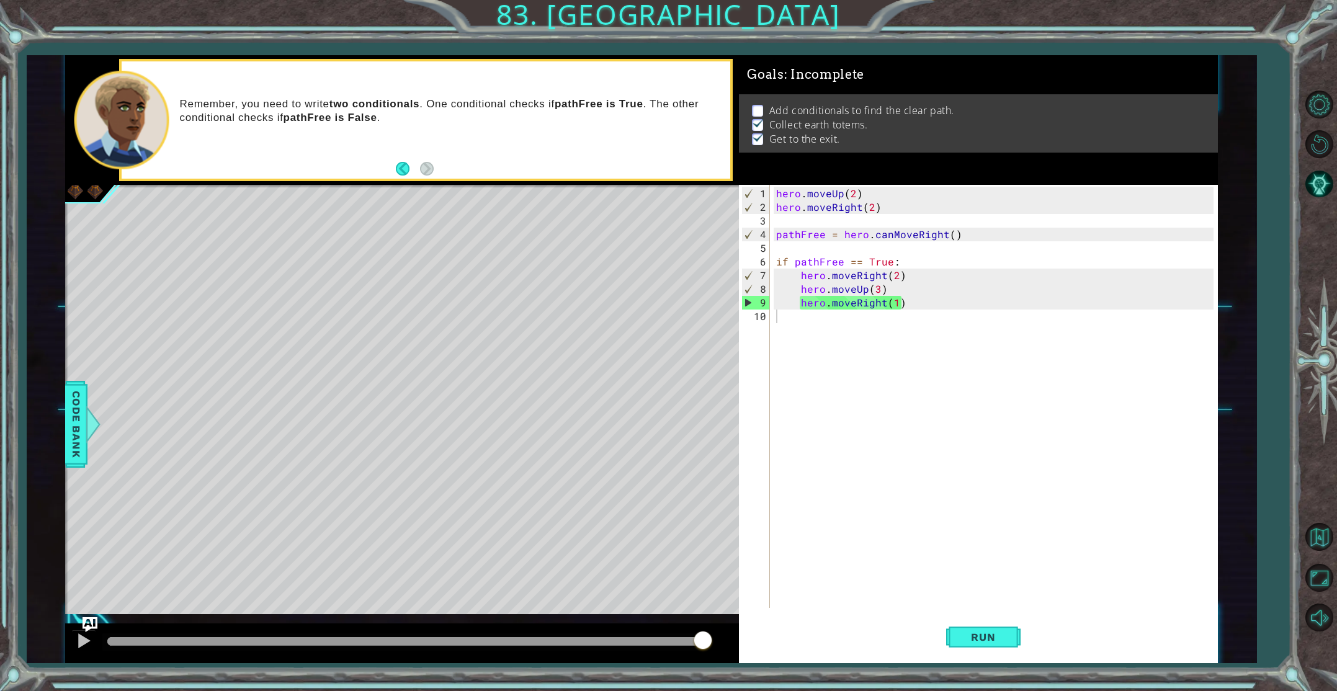
drag, startPoint x: 768, startPoint y: 113, endPoint x: 777, endPoint y: 117, distance: 9.7
click at [773, 115] on li "Add conditionals to find the clear path." at bounding box center [980, 111] width 457 height 14
click at [94, 623] on img "Ask AI" at bounding box center [90, 625] width 16 height 16
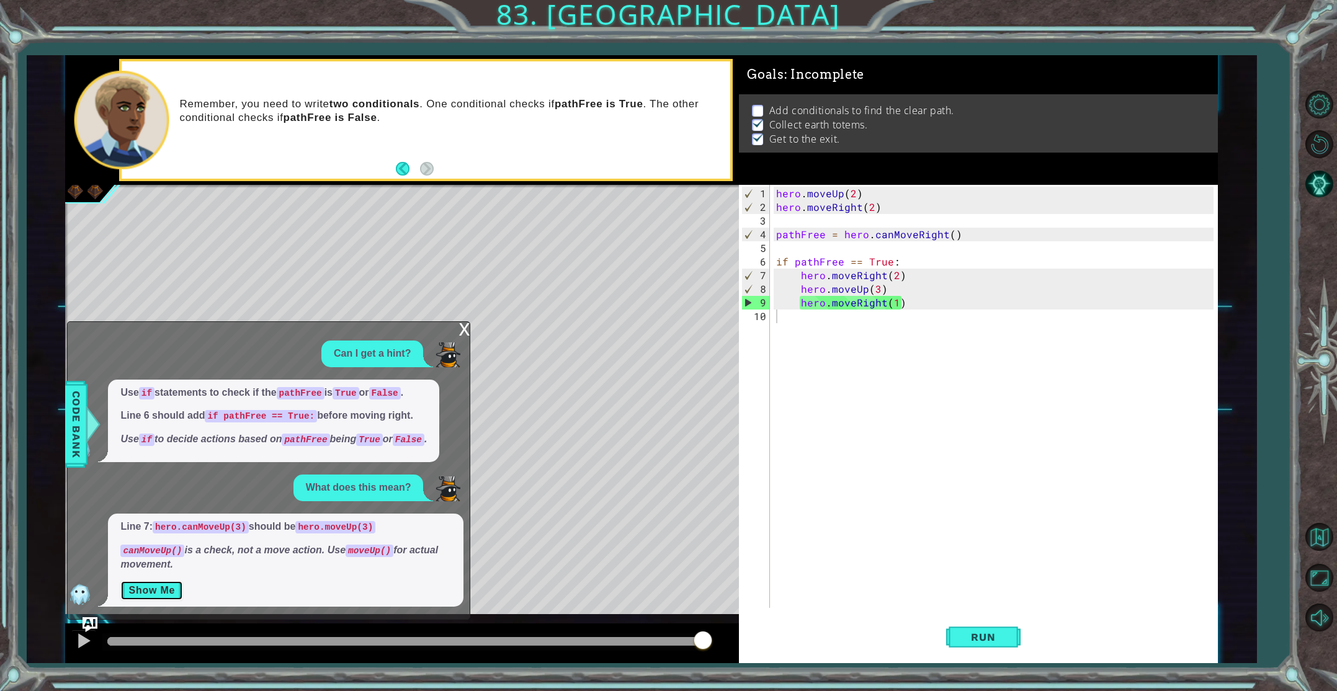
click at [138, 595] on button "Show Me" at bounding box center [151, 591] width 63 height 20
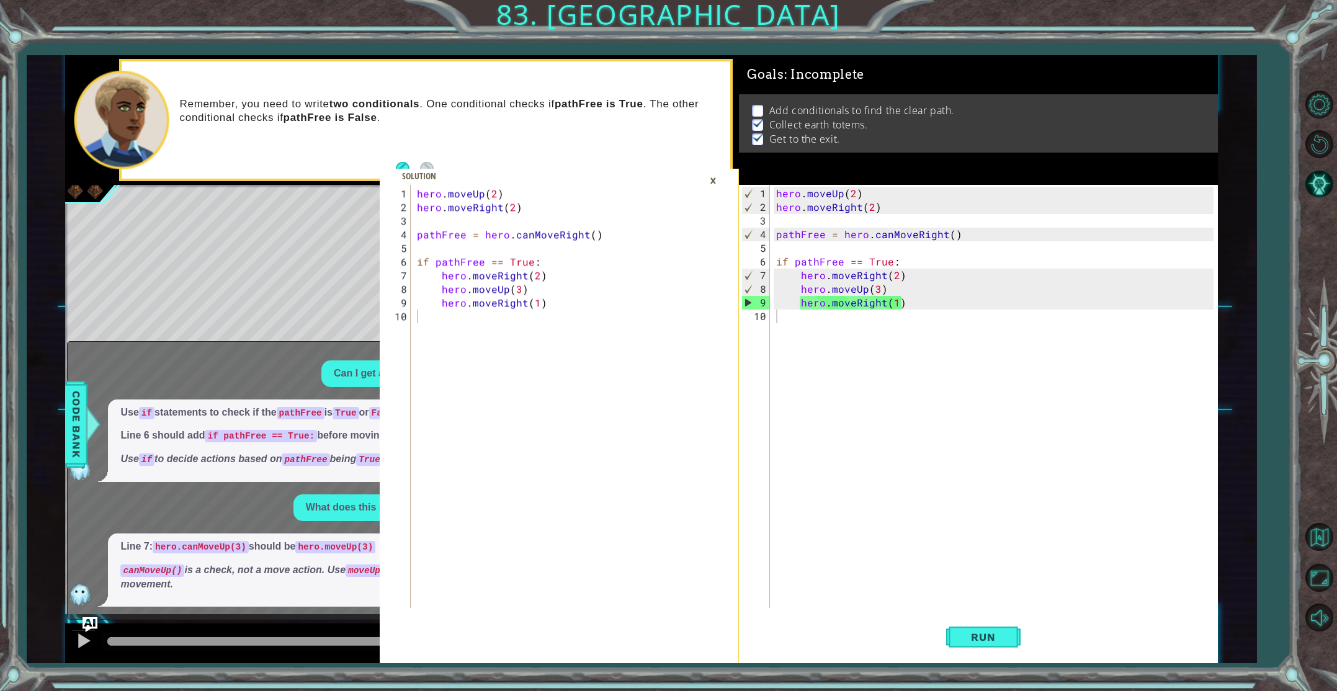
click at [710, 181] on div "×" at bounding box center [712, 180] width 19 height 21
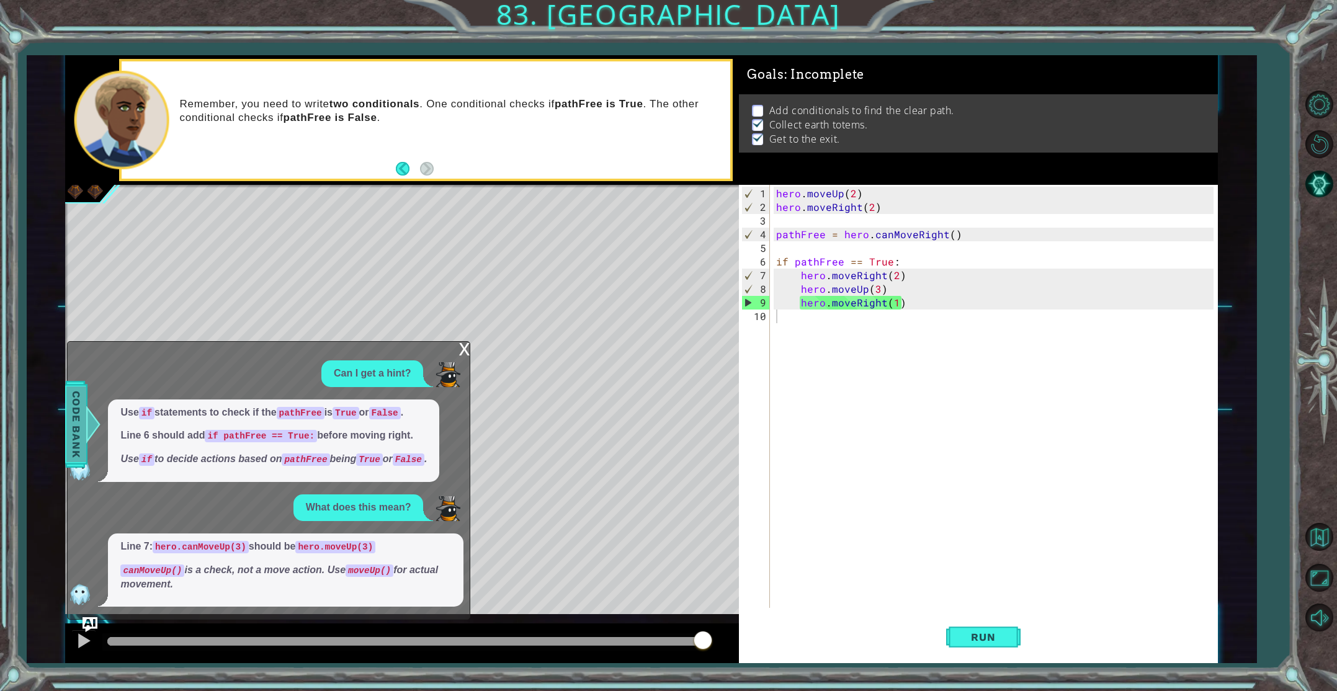
click at [87, 432] on div at bounding box center [94, 424] width 16 height 37
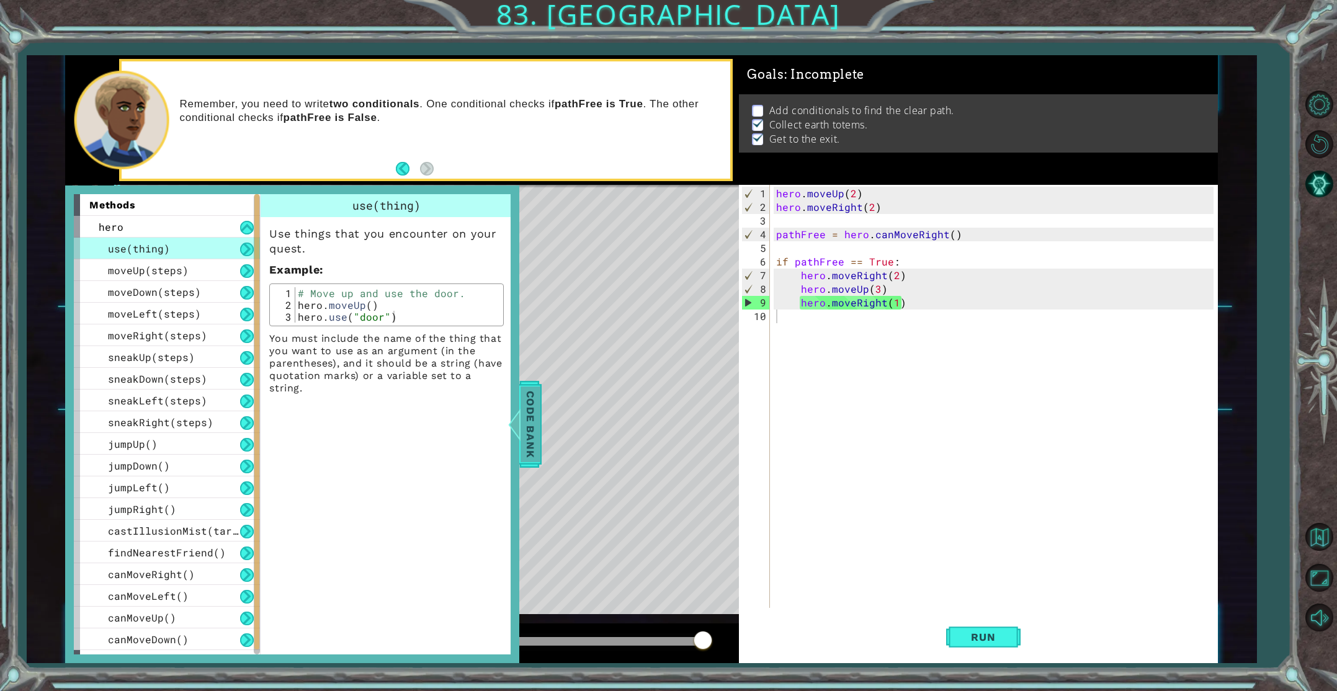
click at [519, 421] on div at bounding box center [515, 424] width 16 height 37
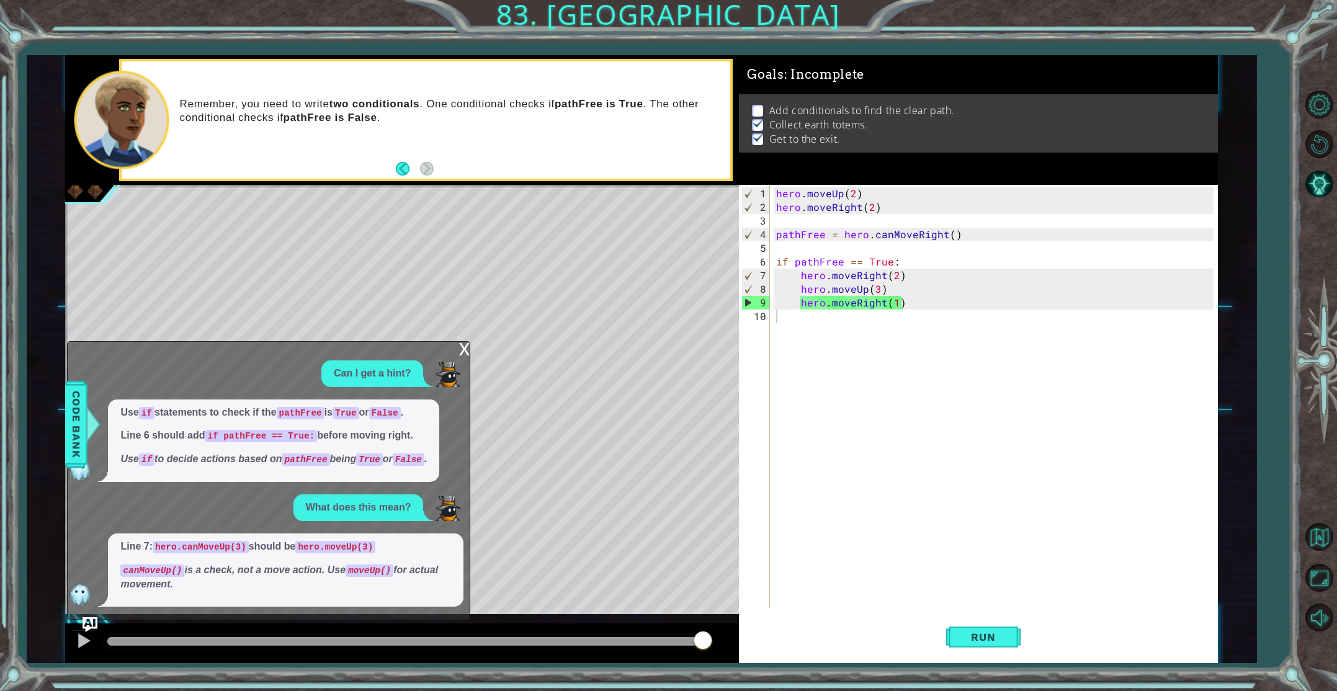
click at [465, 351] on div "x" at bounding box center [463, 348] width 11 height 12
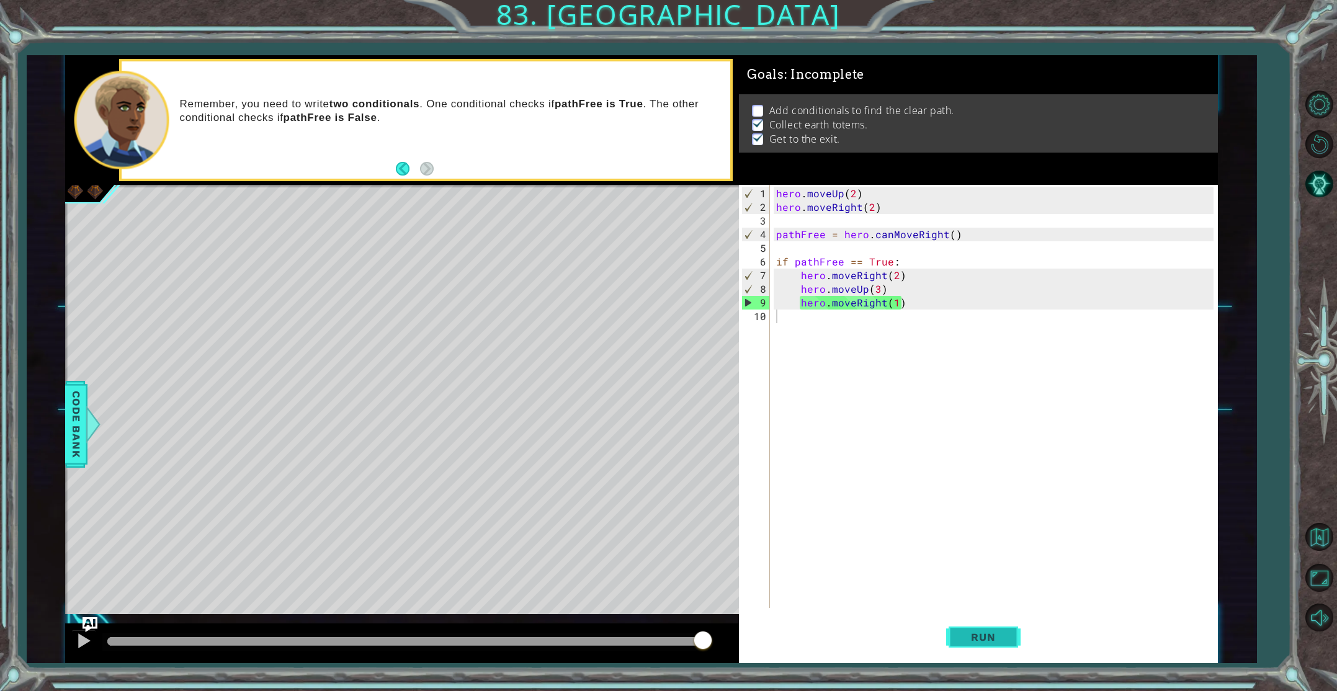
click at [983, 641] on button "Run" at bounding box center [983, 637] width 74 height 48
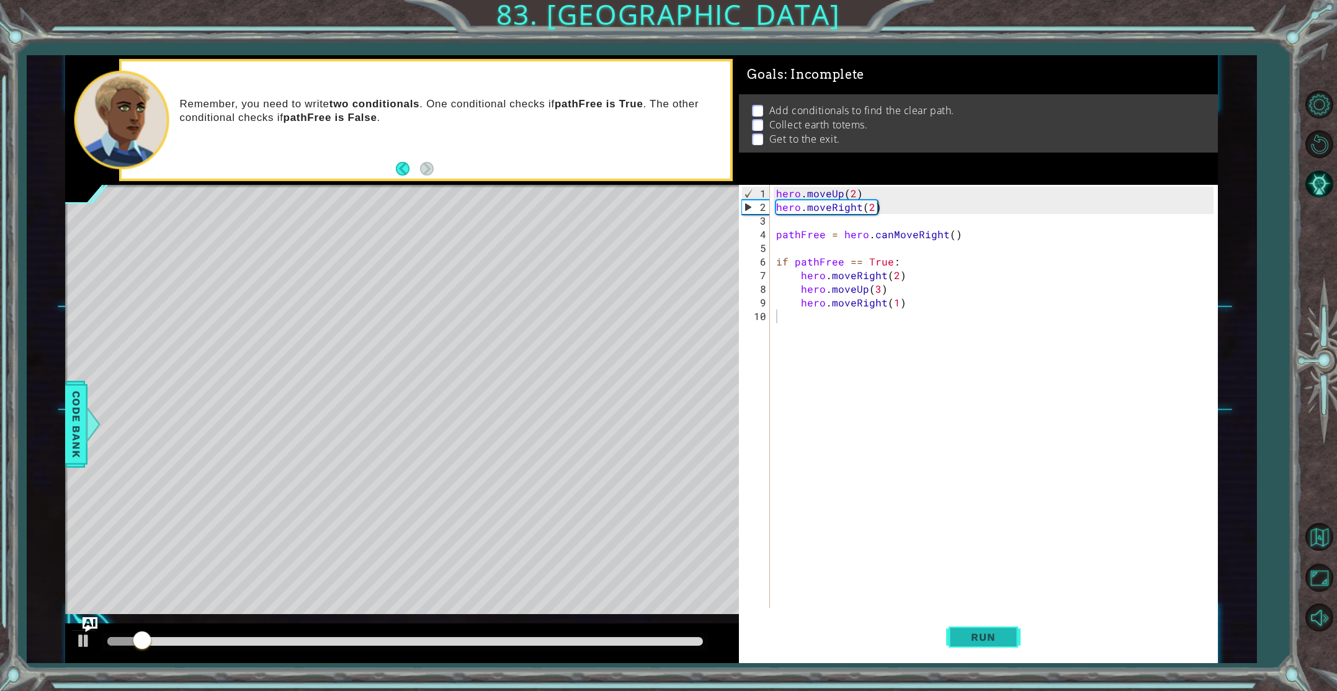
click at [983, 641] on span "Run" at bounding box center [982, 637] width 49 height 12
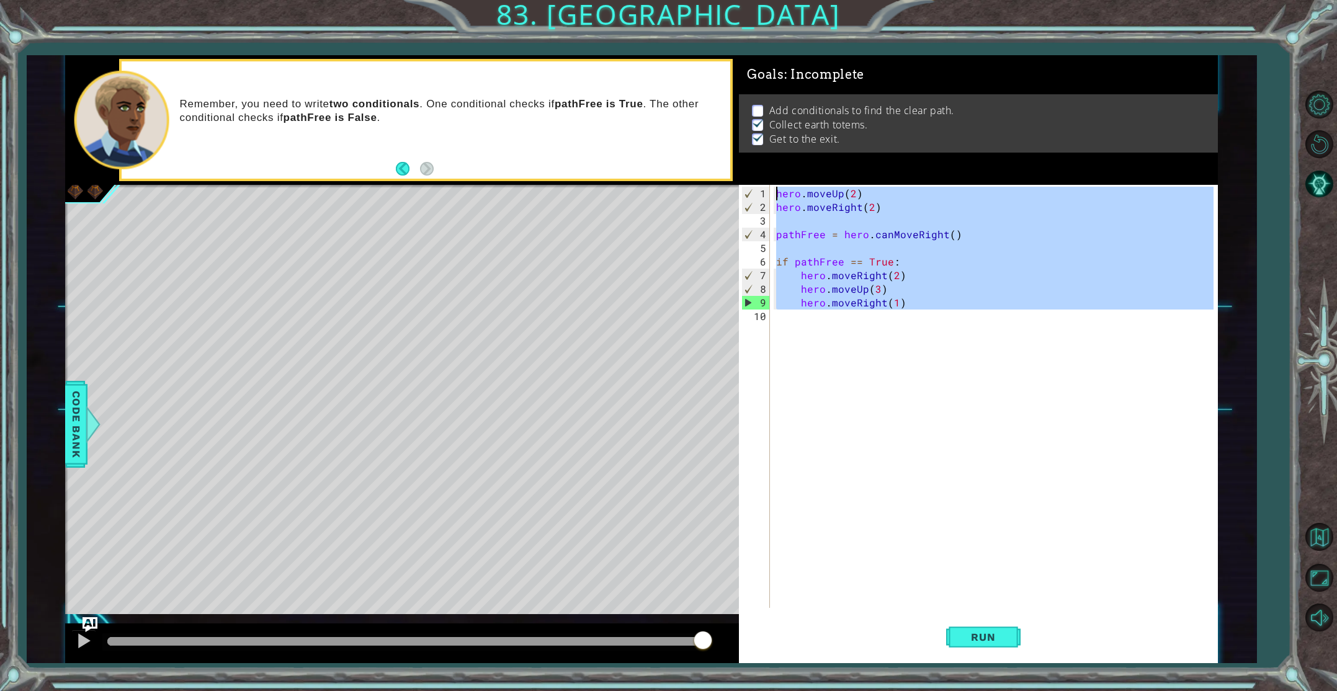
drag, startPoint x: 968, startPoint y: 332, endPoint x: 685, endPoint y: 155, distance: 334.1
click at [685, 155] on div "hero.moveUp(2) hero.moveRight(2) 1 2 3 4 5 6 7 8 9 10 hero . moveUp ( 2 ) hero …" at bounding box center [641, 359] width 1152 height 608
type textarea "hero.moveUp(2) hero.moveRight(2)"
click at [1327, 146] on button "Restart Level" at bounding box center [1319, 144] width 36 height 36
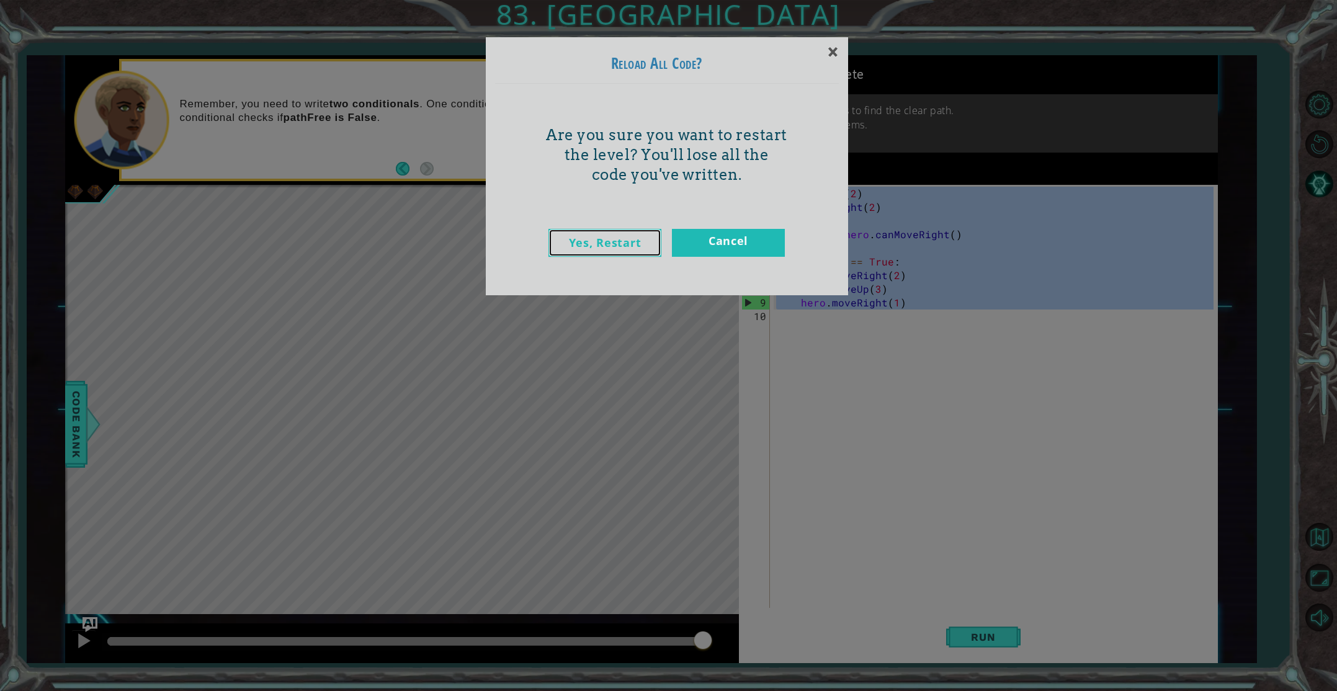
click at [578, 241] on link "Yes, Restart" at bounding box center [604, 243] width 113 height 28
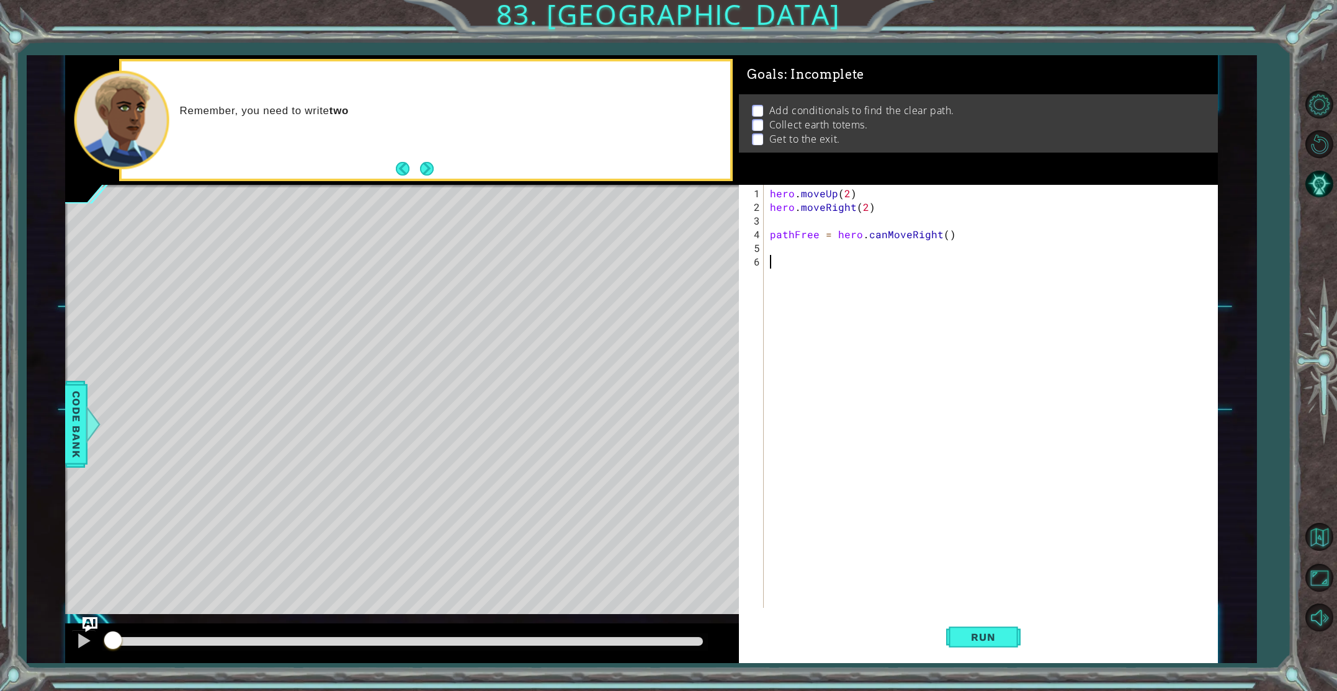
click at [837, 386] on div "hero . moveUp ( 2 ) hero . moveRight ( 2 ) pathFree = hero . canMoveRight ( )" at bounding box center [993, 412] width 452 height 450
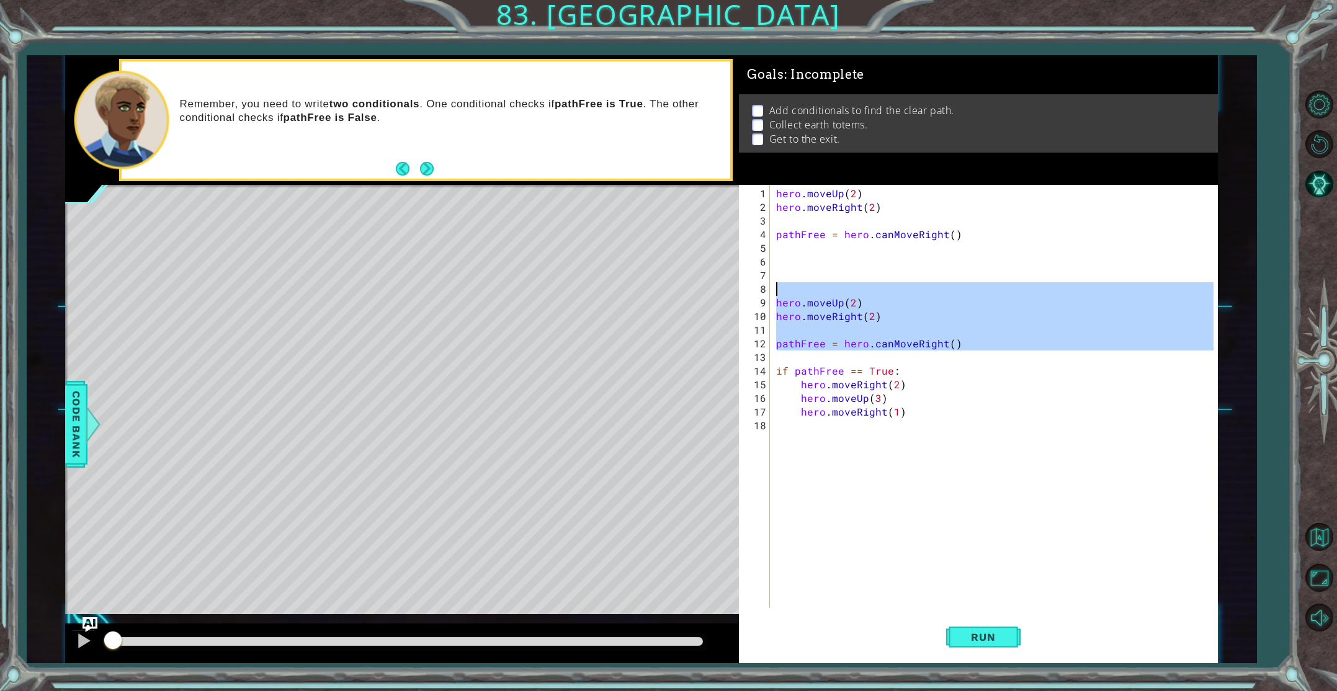
drag, startPoint x: 940, startPoint y: 348, endPoint x: 739, endPoint y: 286, distance: 210.9
click at [739, 286] on div "1 2 3 4 5 6 7 8 9 10 11 12 13 14 15 16 17 18 hero . moveUp ( 2 ) hero . moveRig…" at bounding box center [976, 396] width 474 height 423
type textarea "hero.moveUp(2)"
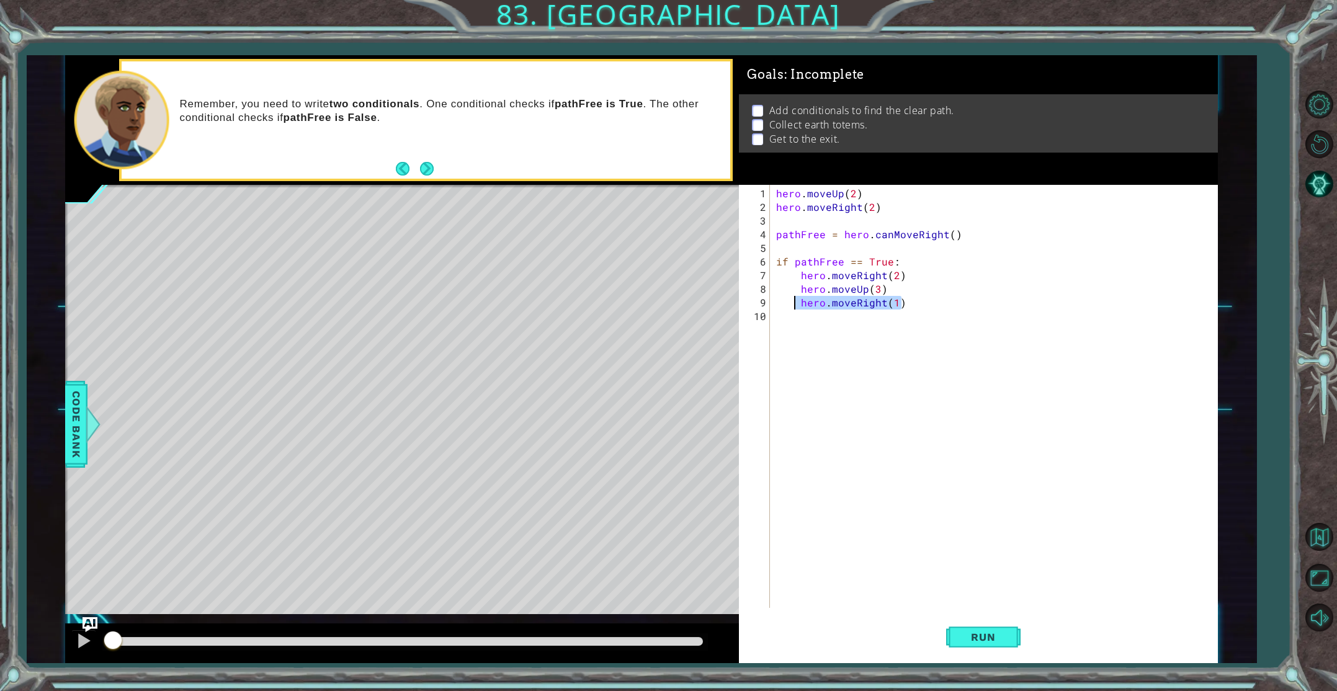
drag, startPoint x: 904, startPoint y: 304, endPoint x: 795, endPoint y: 307, distance: 108.6
click at [795, 307] on div "hero . moveUp ( 2 ) hero . moveRight ( 2 ) pathFree = hero . canMoveRight ( ) i…" at bounding box center [996, 412] width 446 height 450
drag, startPoint x: 799, startPoint y: 303, endPoint x: 802, endPoint y: 322, distance: 18.9
click at [801, 314] on div "hero . moveUp ( 2 ) hero . moveRight ( 2 ) pathFree = hero . canMoveRight ( ) i…" at bounding box center [996, 412] width 446 height 450
click at [873, 290] on div "hero . moveUp ( 2 ) hero . moveRight ( 2 ) pathFree = hero . canMoveRight ( ) i…" at bounding box center [996, 412] width 446 height 450
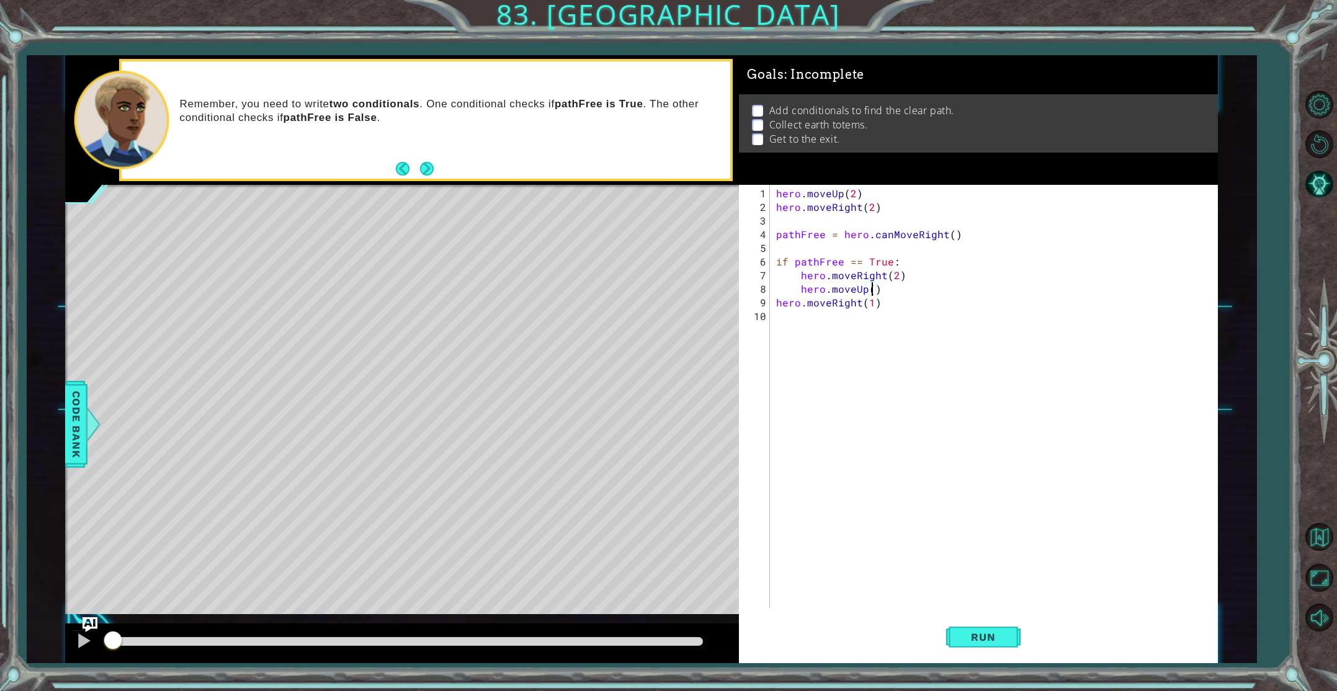
type textarea "hero.moveUp(2)"
click at [896, 287] on div "hero . moveUp ( 2 ) hero . moveRight ( 2 ) pathFree = hero . canMoveRight ( ) i…" at bounding box center [996, 412] width 446 height 450
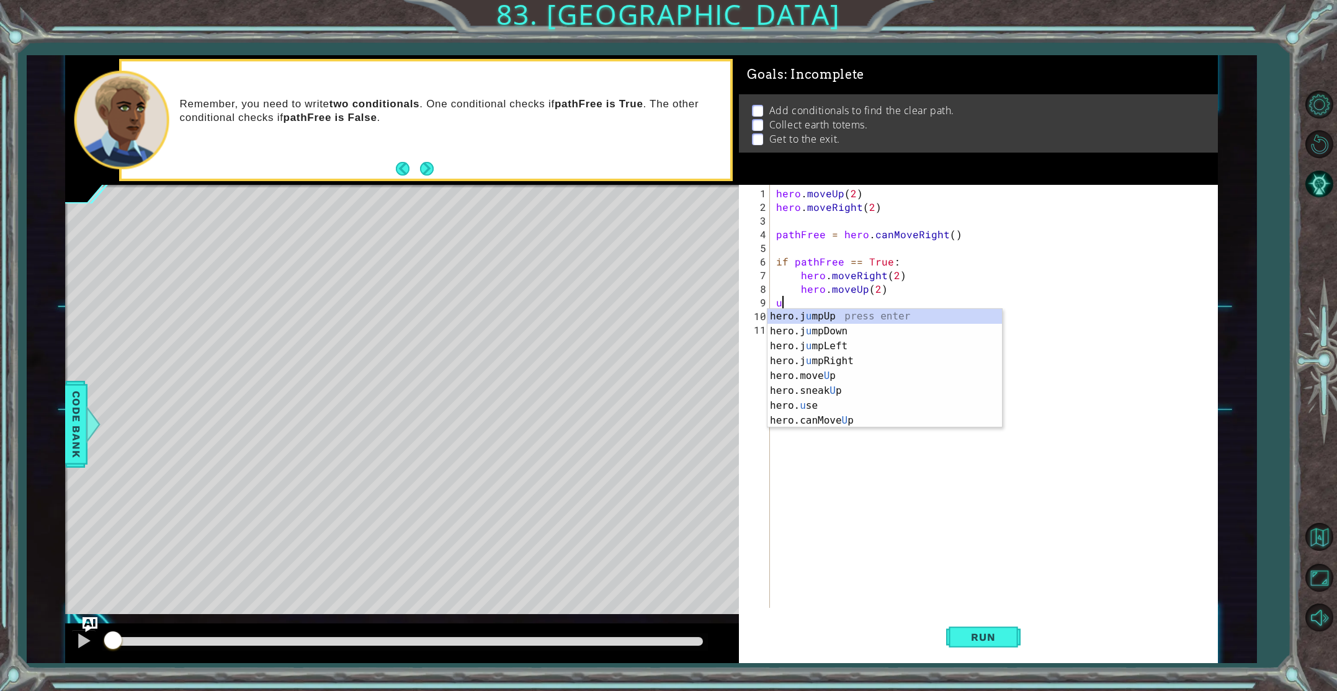
scroll to position [0, 0]
drag, startPoint x: 905, startPoint y: 311, endPoint x: 897, endPoint y: 306, distance: 9.5
click at [901, 309] on div "hero.move Up press enter hero.sneak Up press enter hero.jump Up press enter her…" at bounding box center [884, 376] width 234 height 134
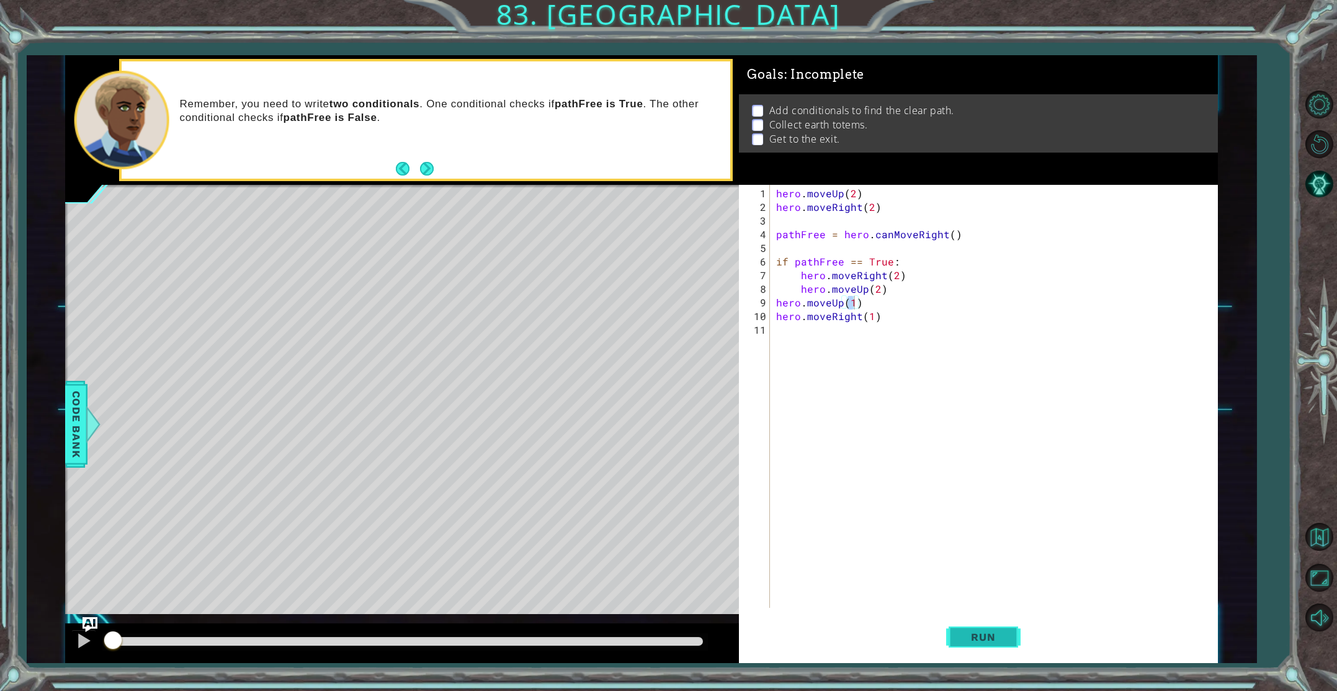
click at [984, 638] on span "Run" at bounding box center [982, 637] width 49 height 12
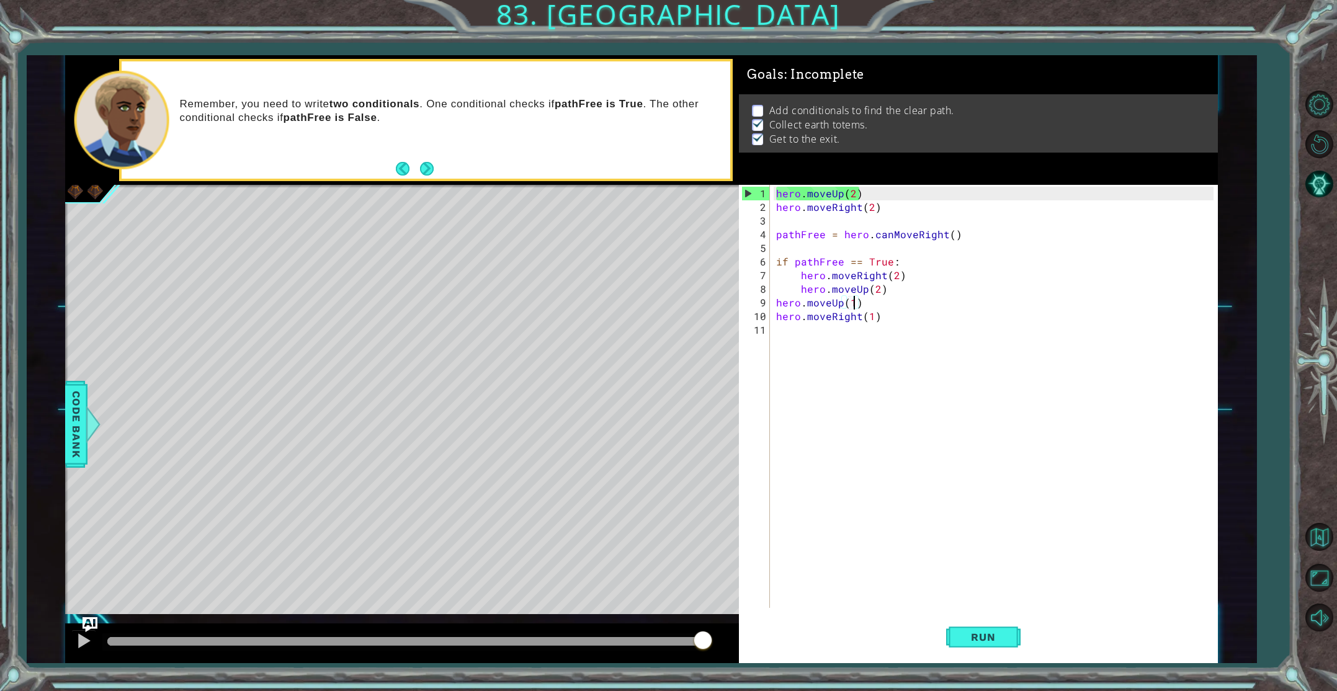
click at [890, 290] on div "hero . moveUp ( 2 ) hero . moveRight ( 2 ) pathFree = hero . canMoveRight ( ) i…" at bounding box center [996, 412] width 446 height 450
type textarea "hero.moveUp(2)"
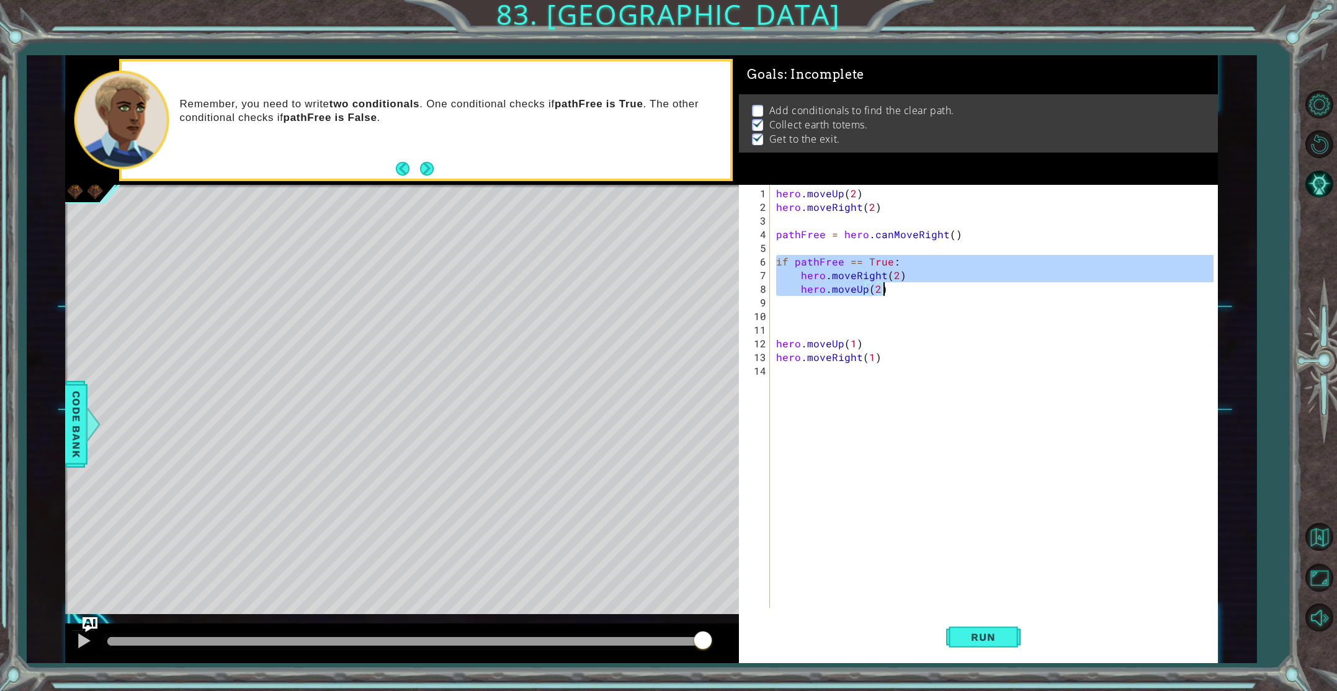
drag, startPoint x: 775, startPoint y: 260, endPoint x: 889, endPoint y: 288, distance: 117.0
click at [889, 288] on div "hero . moveUp ( 2 ) hero . moveRight ( 2 ) pathFree = hero . canMoveRight ( ) i…" at bounding box center [996, 412] width 446 height 450
type textarea "hero.moveRight(2) hero.moveUp(2)"
click at [787, 317] on div "hero . moveUp ( 2 ) hero . moveRight ( 2 ) pathFree = hero . canMoveRight ( ) i…" at bounding box center [996, 412] width 446 height 450
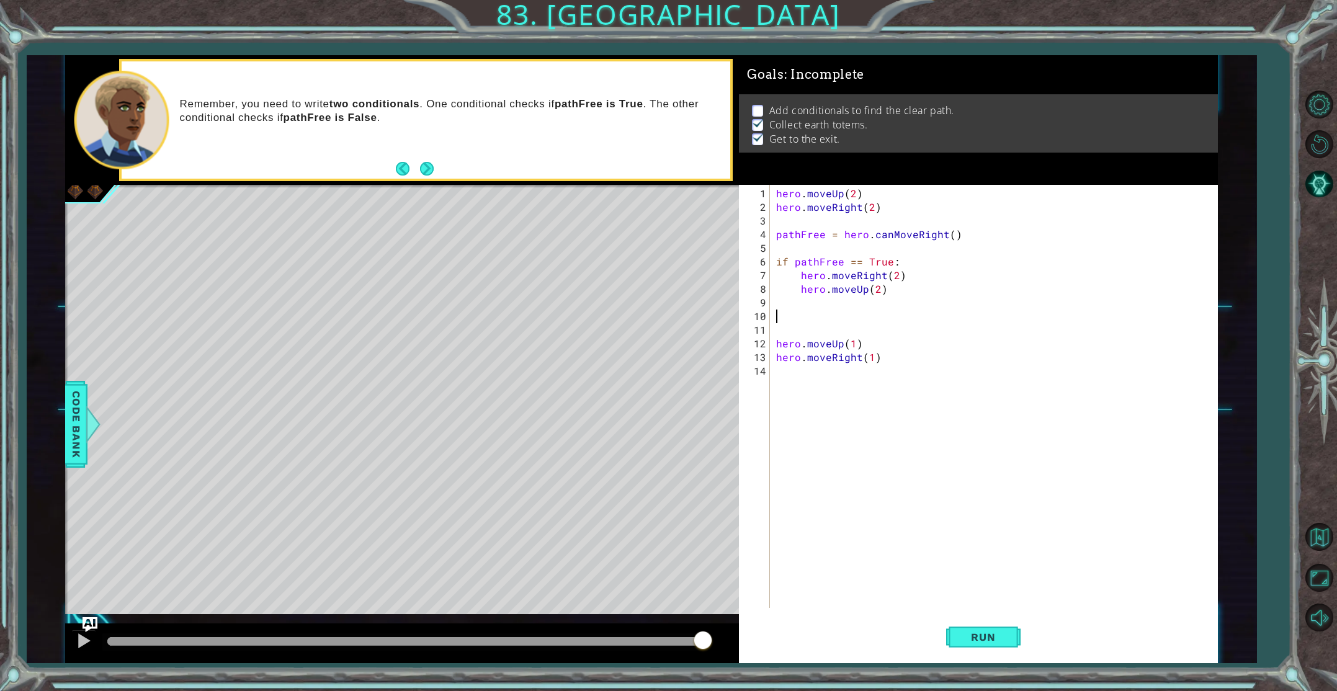
paste textarea "hero.moveUp(2)"
click at [877, 318] on div "hero . moveUp ( 2 ) hero . moveRight ( 2 ) pathFree = hero . canMoveRight ( ) i…" at bounding box center [996, 412] width 446 height 450
click at [932, 335] on div "hero . moveUp ( 2 ) hero . moveRight ( 2 ) pathFree = hero . canMoveRight ( ) i…" at bounding box center [996, 412] width 446 height 450
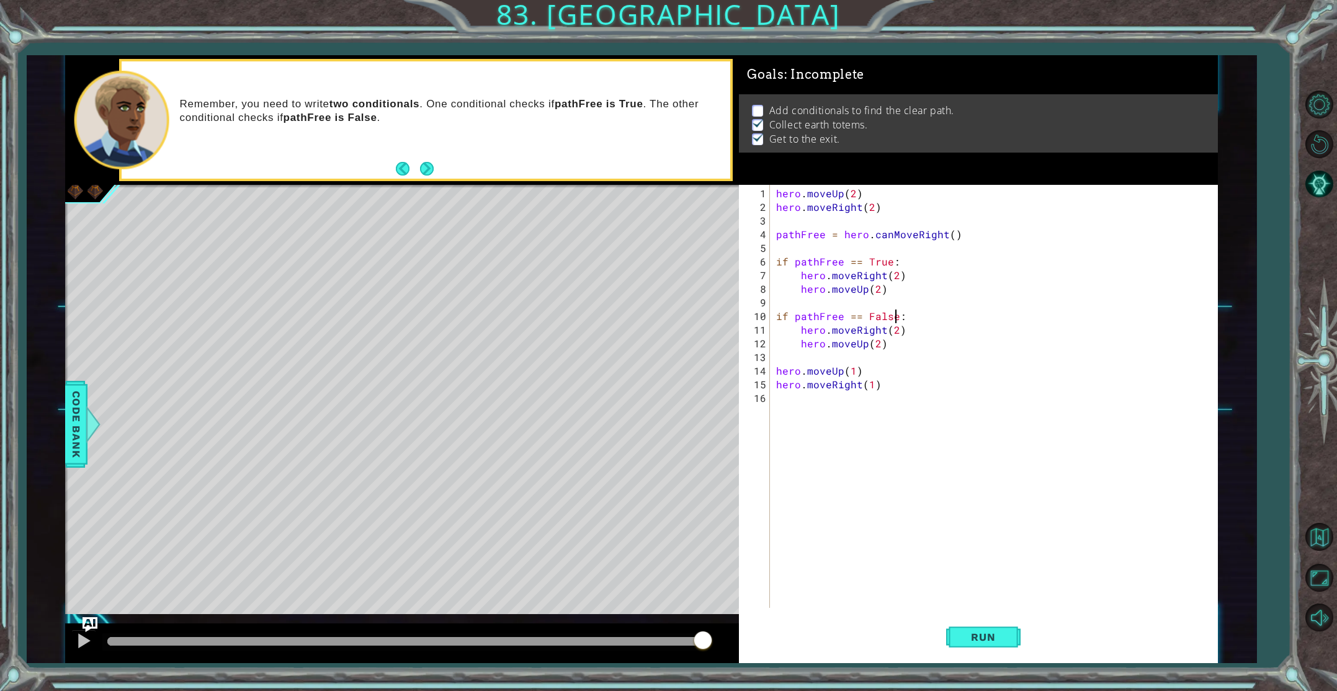
type textarea "hero.moveUp(2)"
drag, startPoint x: 888, startPoint y: 346, endPoint x: 795, endPoint y: 346, distance: 93.0
click at [795, 346] on div "hero . moveUp ( 2 ) hero . moveRight ( 2 ) pathFree = hero . canMoveRight ( ) i…" at bounding box center [996, 412] width 446 height 450
click at [799, 329] on div "hero . moveUp ( 2 ) hero . moveRight ( 2 ) pathFree = hero . canMoveRight ( ) i…" at bounding box center [996, 412] width 446 height 450
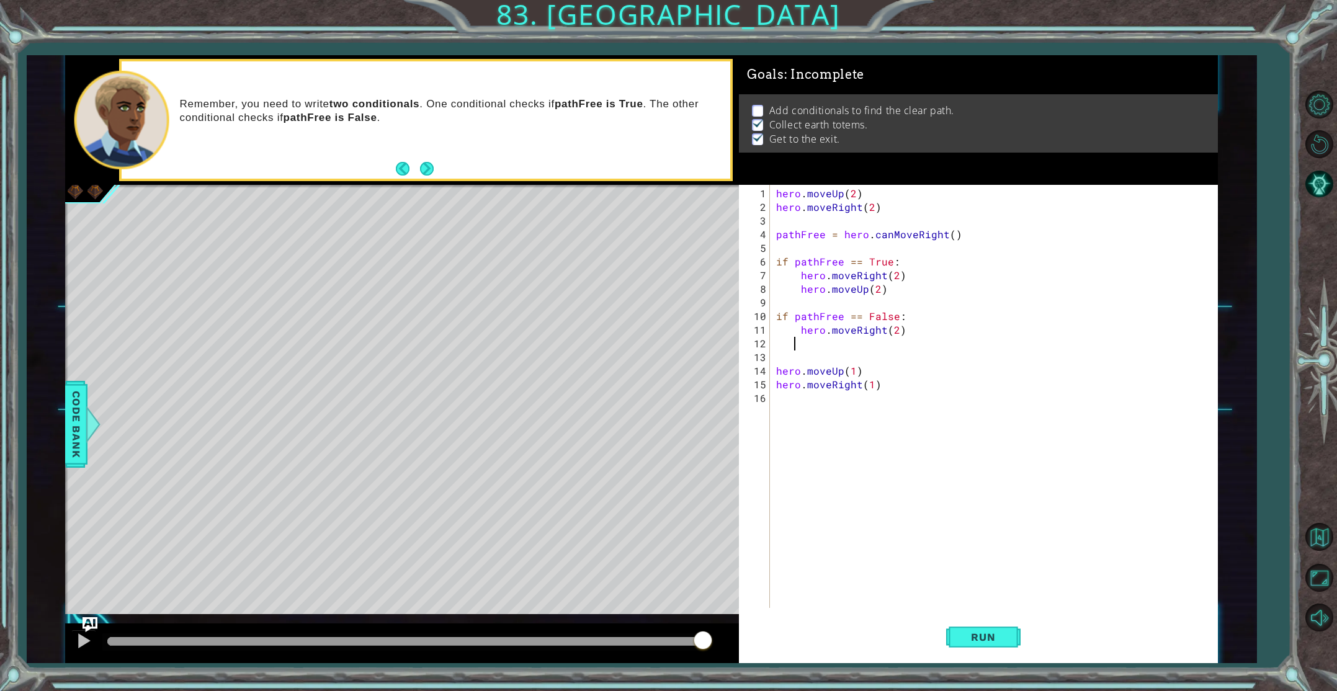
type textarea "hero.moveRight(2)"
paste textarea "hero.moveUp(2)"
click at [807, 329] on div "hero . moveUp ( 2 ) hero . moveRight ( 2 ) pathFree = hero . canMoveRight ( ) i…" at bounding box center [996, 412] width 446 height 450
type textarea "hero.moveUp(2)"
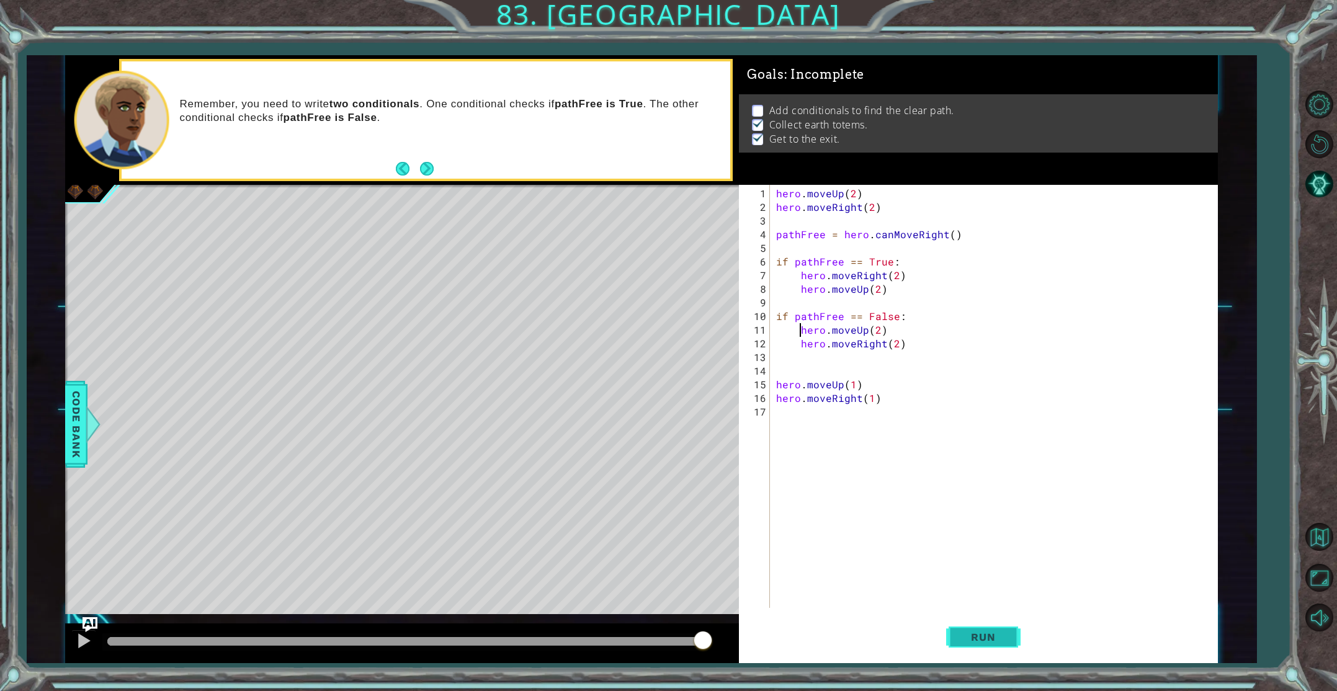
click at [983, 636] on span "Run" at bounding box center [982, 637] width 49 height 12
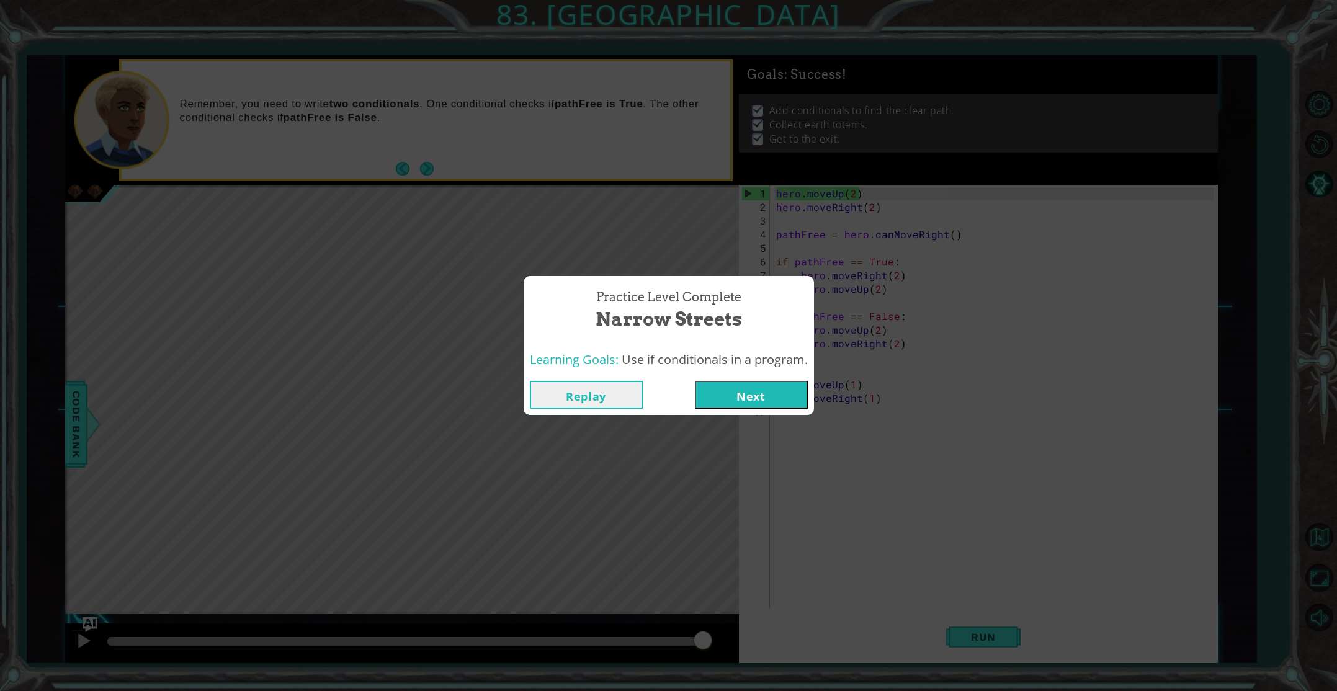
click at [732, 385] on button "Next" at bounding box center [751, 395] width 113 height 28
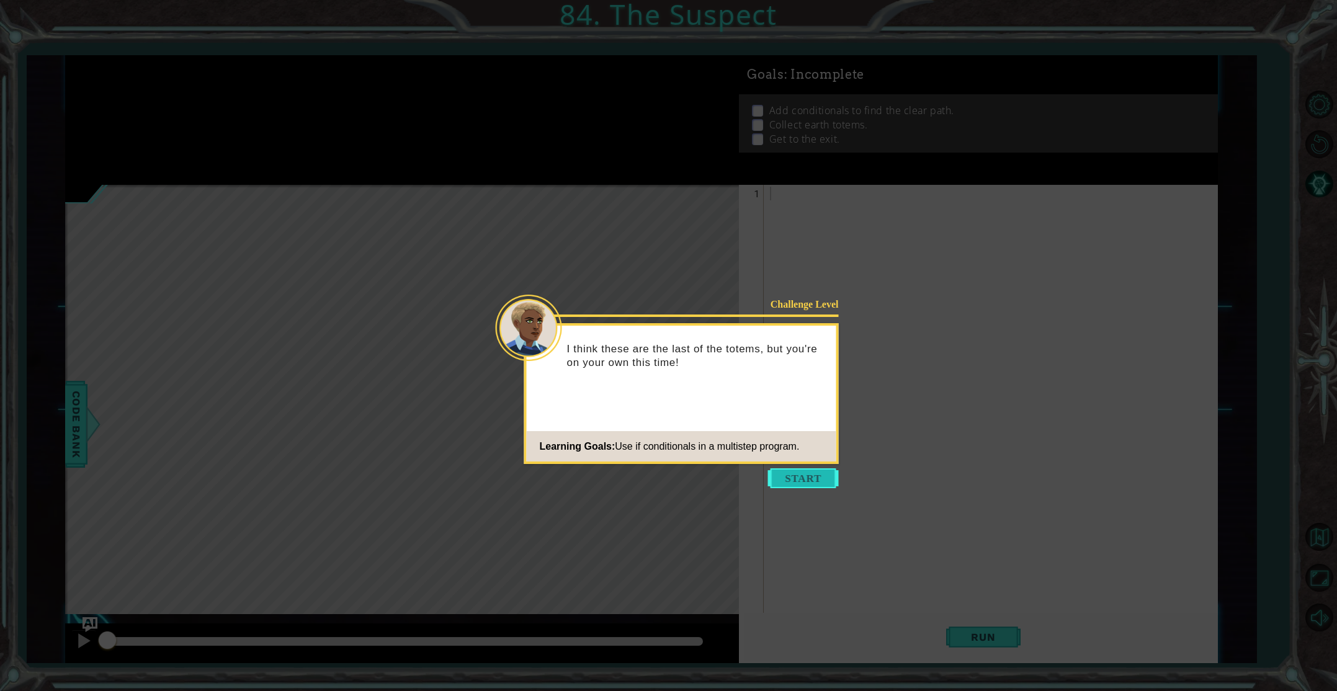
click at [794, 471] on button "Start" at bounding box center [803, 478] width 71 height 20
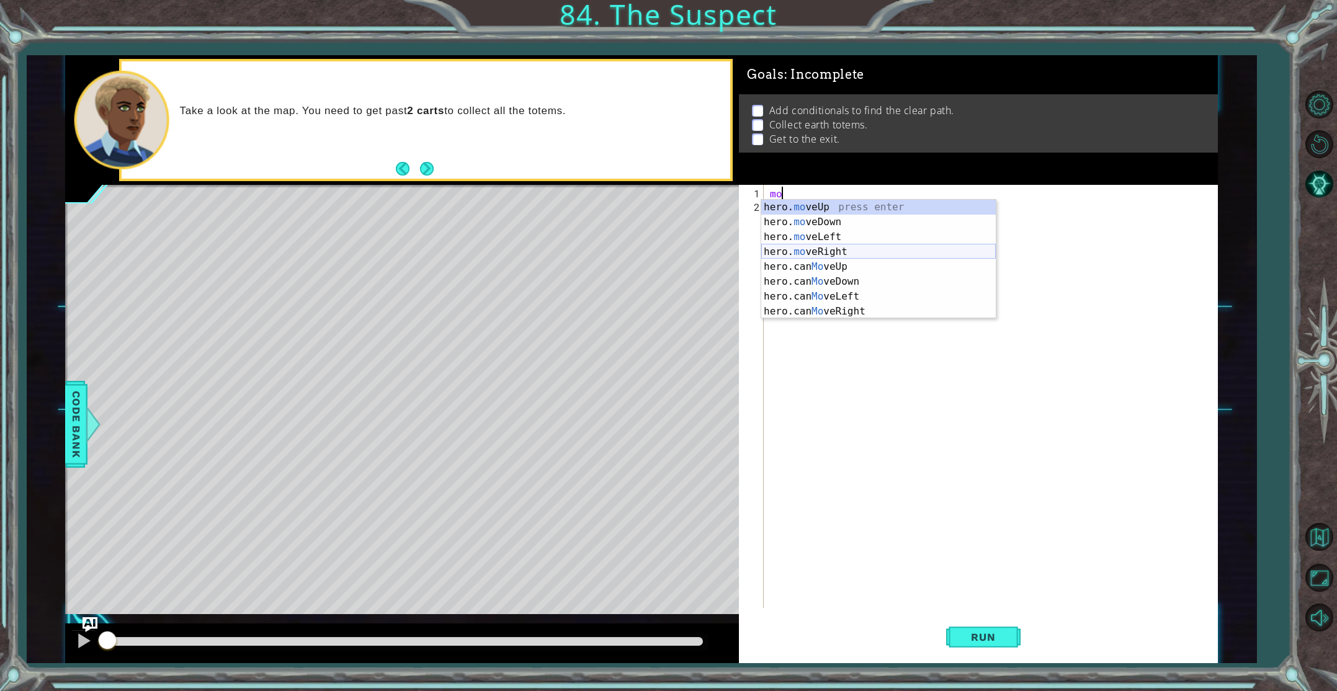
click at [841, 251] on div "hero. mo veUp press enter hero. mo veDown press enter hero. mo veLeft press ent…" at bounding box center [878, 274] width 234 height 149
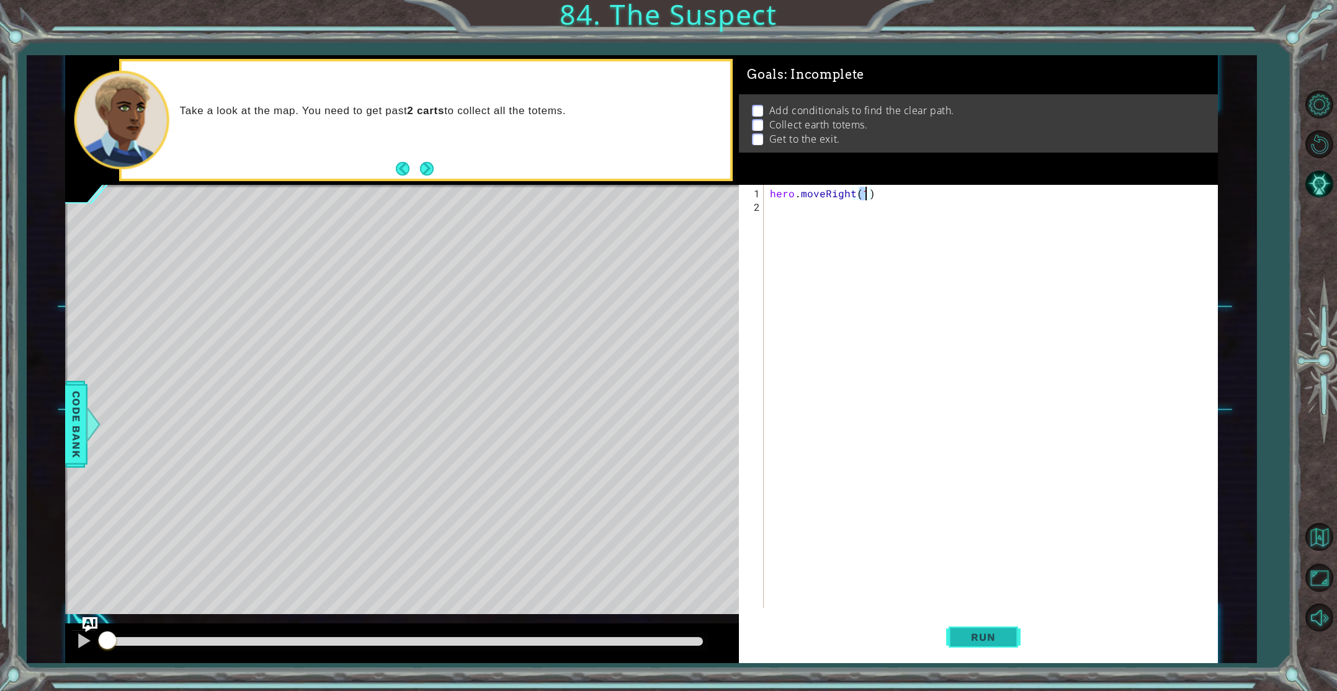
click at [977, 641] on span "Run" at bounding box center [982, 637] width 49 height 12
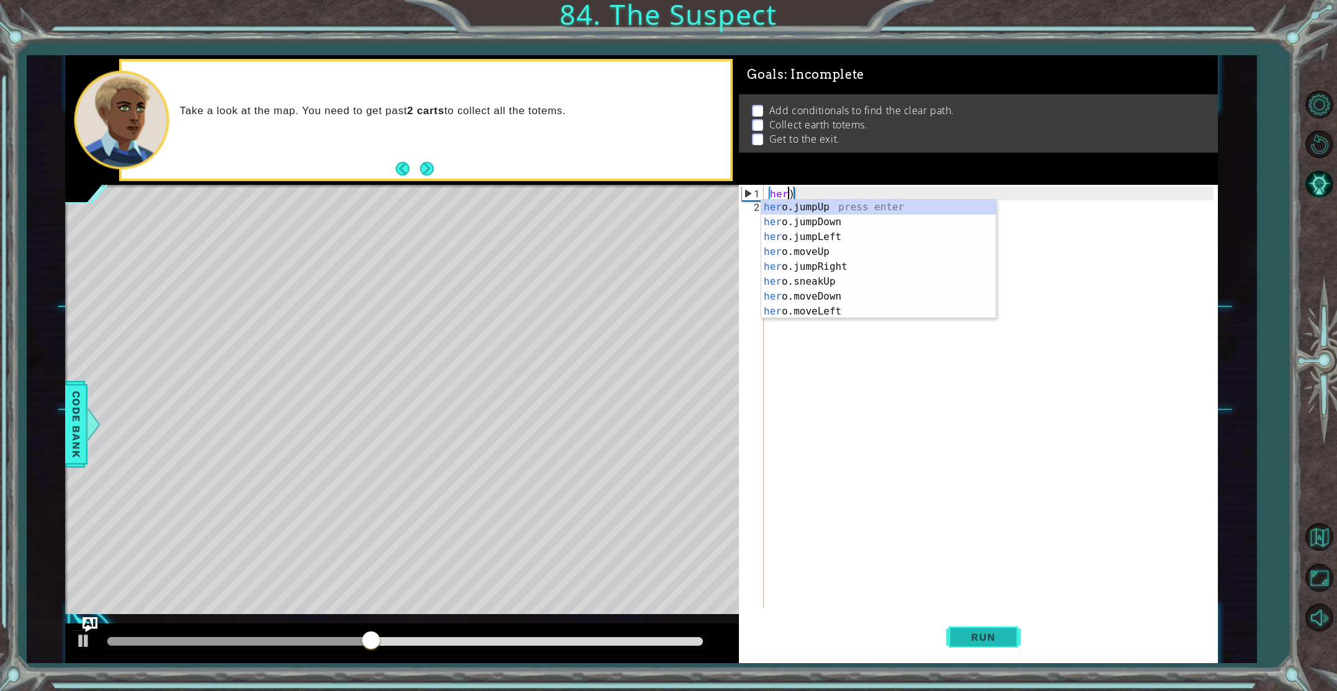
scroll to position [0, 1]
type textarea ")"
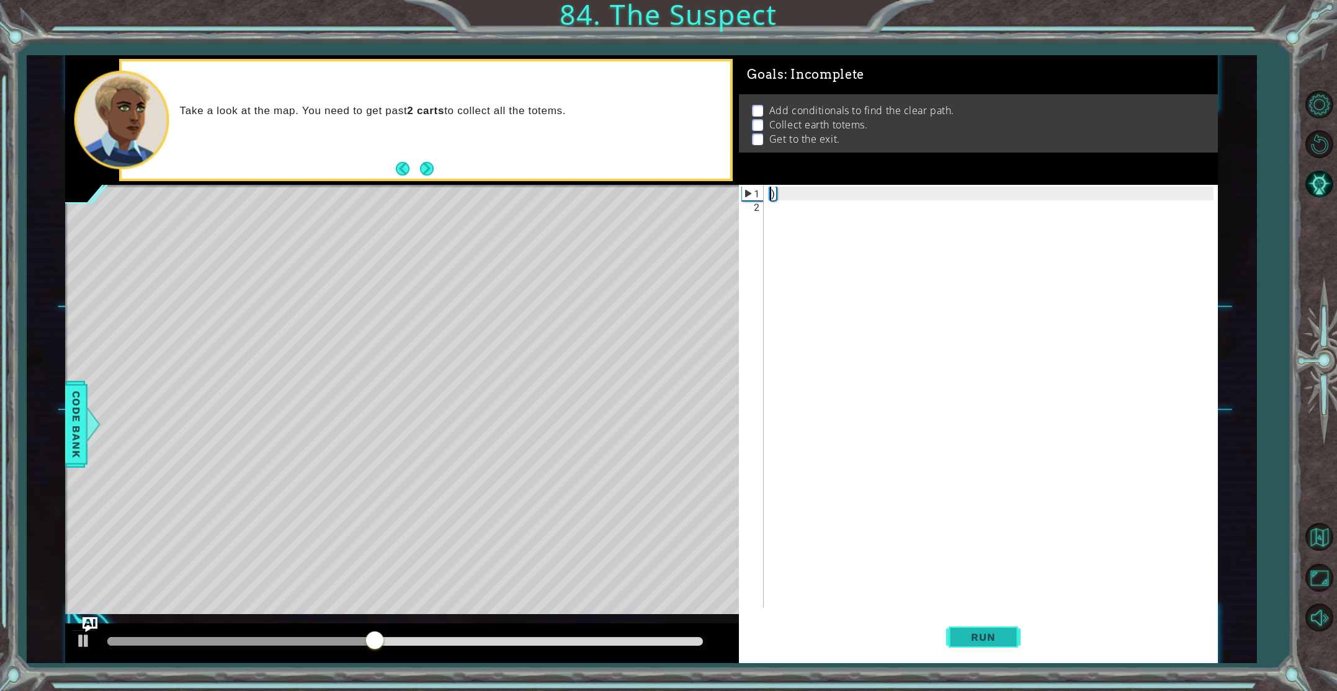
scroll to position [0, 0]
click at [791, 187] on div ")" at bounding box center [993, 412] width 452 height 450
type textarea "i"
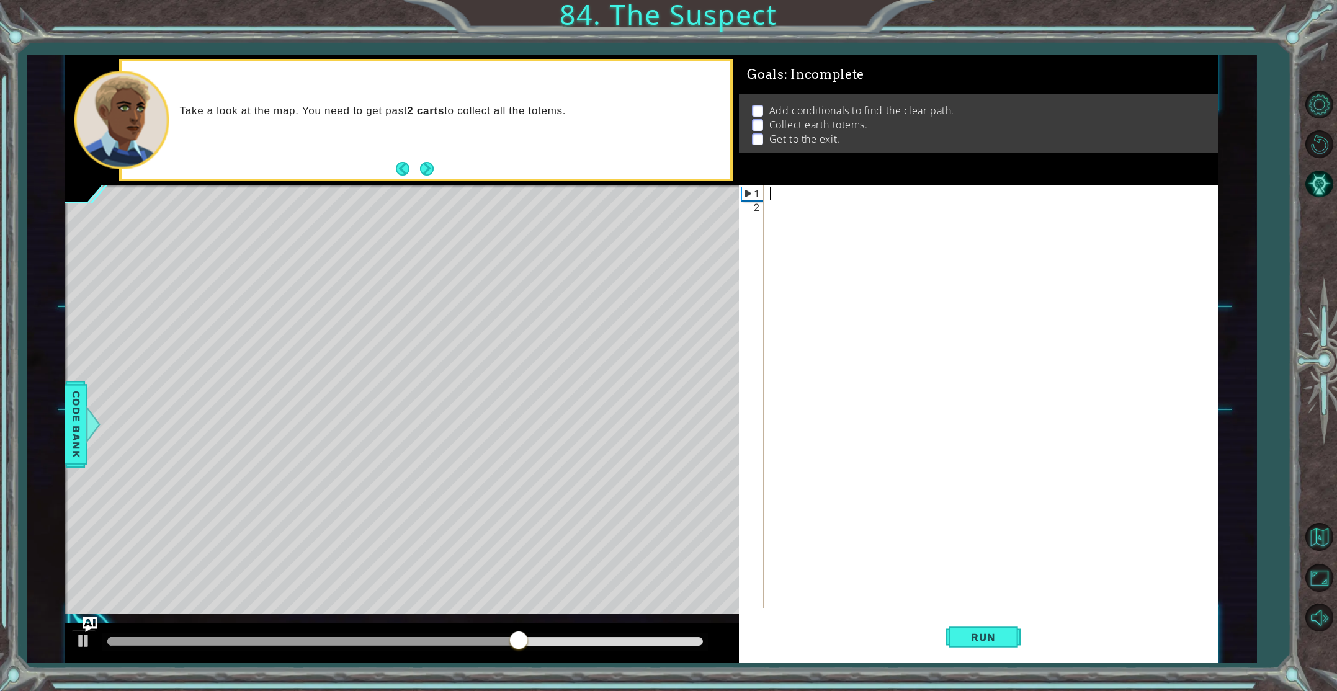
type textarea "h"
type textarea "i"
click at [403, 168] on button "Back" at bounding box center [408, 169] width 24 height 14
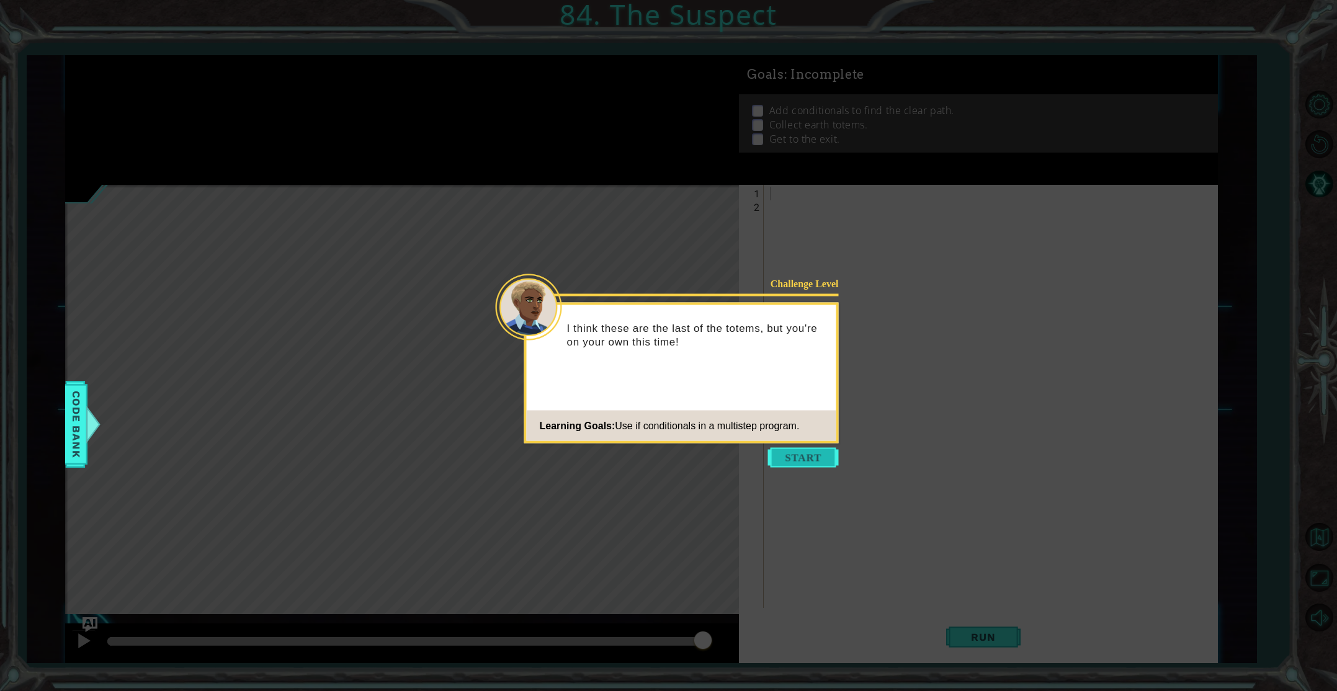
click at [808, 460] on button "Start" at bounding box center [803, 458] width 71 height 20
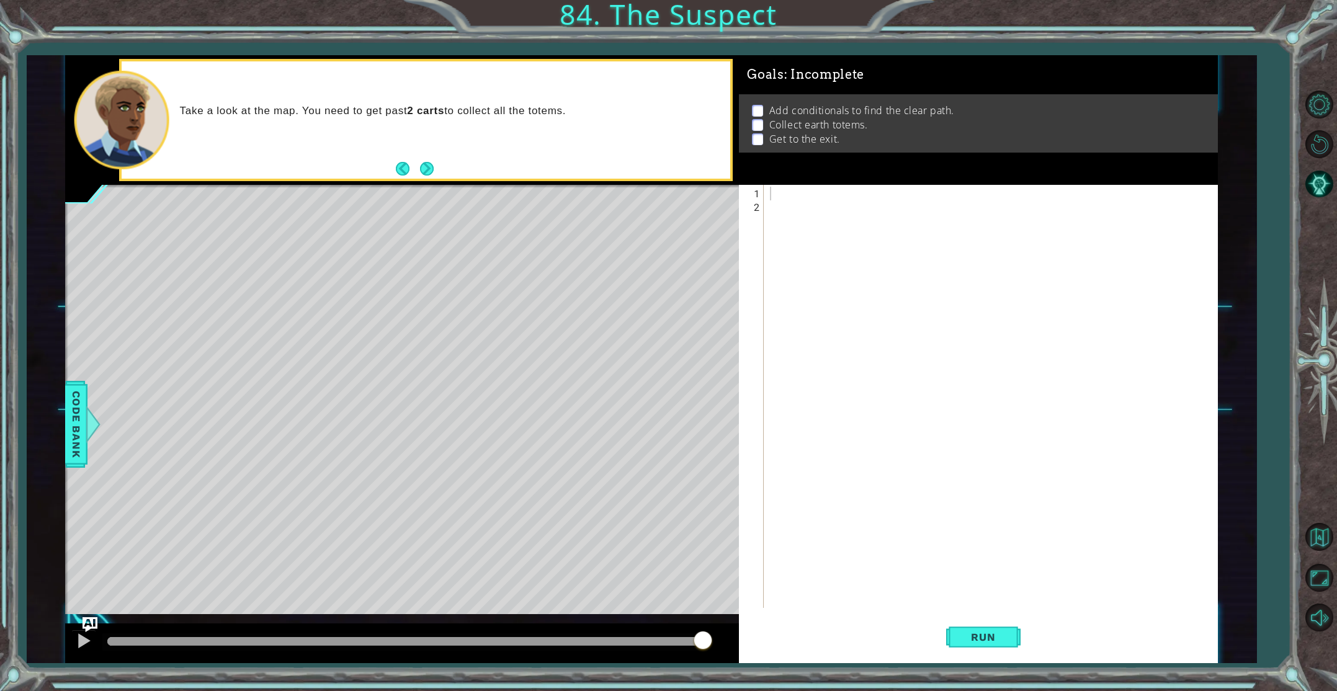
drag, startPoint x: 65, startPoint y: 558, endPoint x: 166, endPoint y: 642, distance: 131.3
click at [136, 642] on div "1 ההההההההההההההההההההההההההההההההההההההההההההההההההההההההההההההההההההההההההההה…" at bounding box center [642, 359] width 1230 height 608
click at [95, 623] on img "Ask AI" at bounding box center [90, 625] width 16 height 16
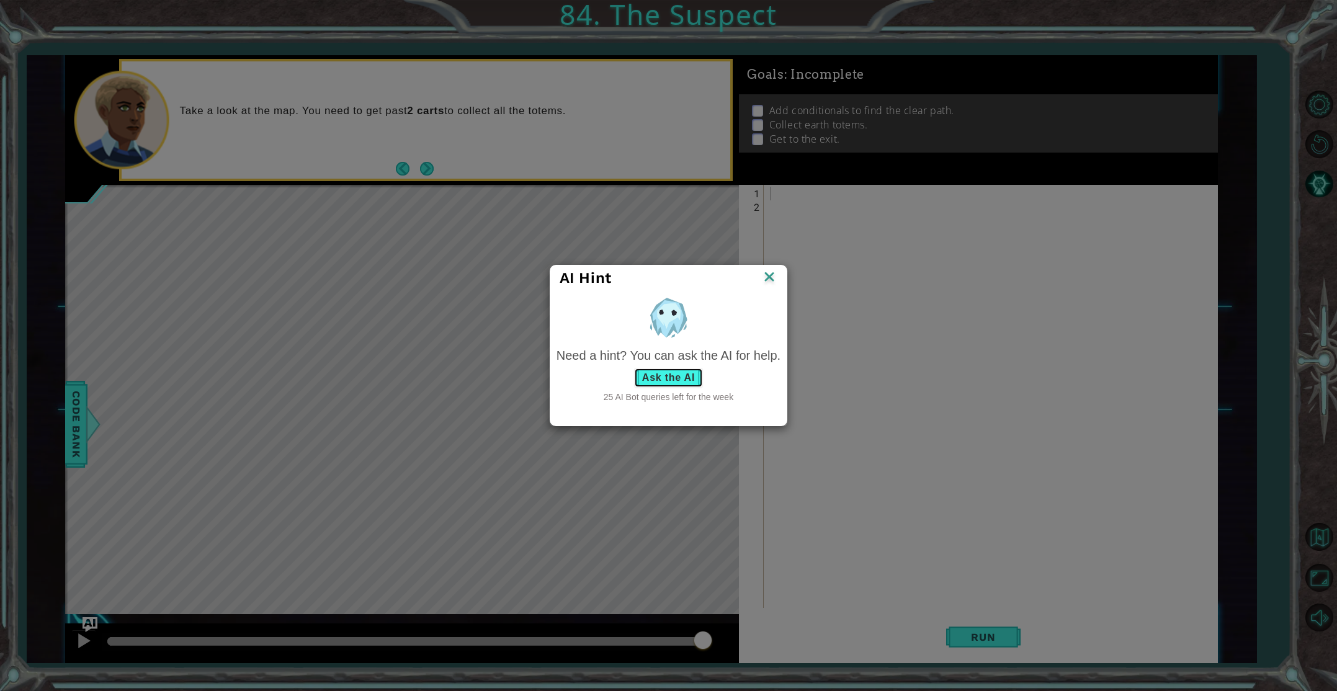
click at [681, 380] on button "Ask the AI" at bounding box center [668, 378] width 69 height 20
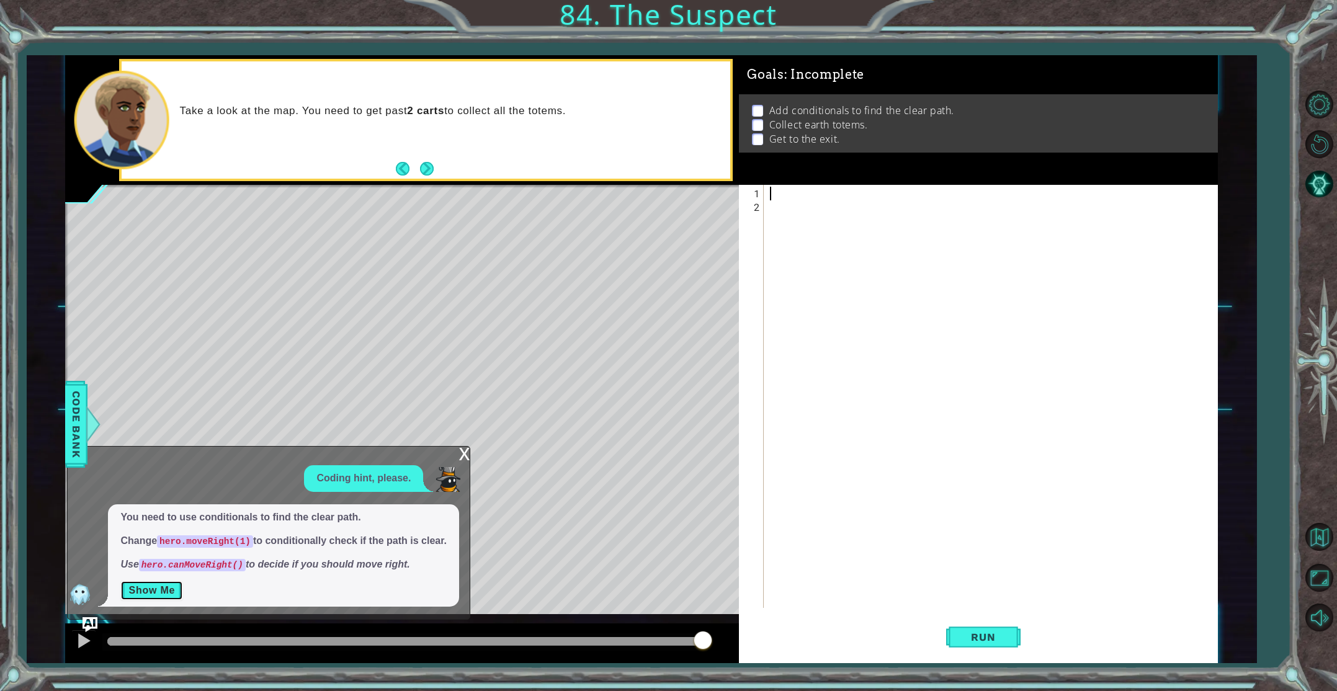
click at [167, 583] on button "Show Me" at bounding box center [151, 591] width 63 height 20
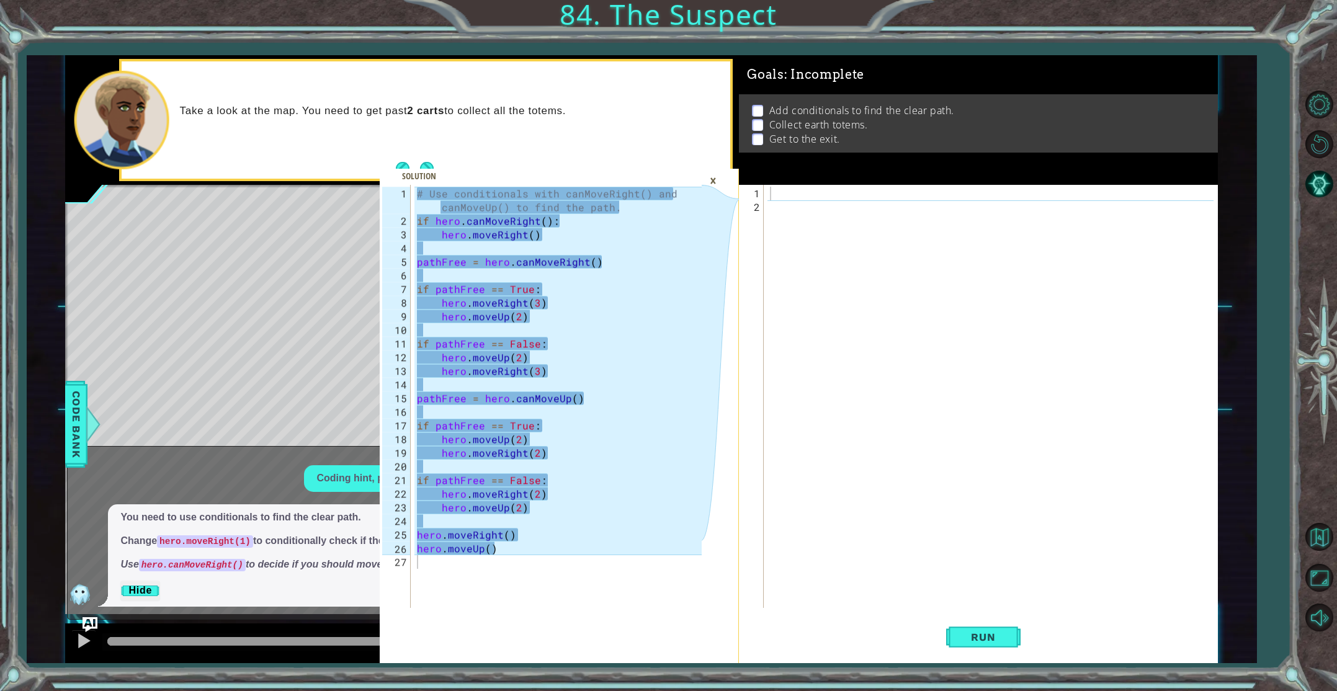
drag, startPoint x: 414, startPoint y: 190, endPoint x: 421, endPoint y: 213, distance: 23.5
click at [423, 211] on div "1 2 3 4 5 6 7 8 9 10 11 12 13 14 15 16 17 18 19 20 21 22 23 24 25 26 27 # Use c…" at bounding box center [541, 396] width 322 height 423
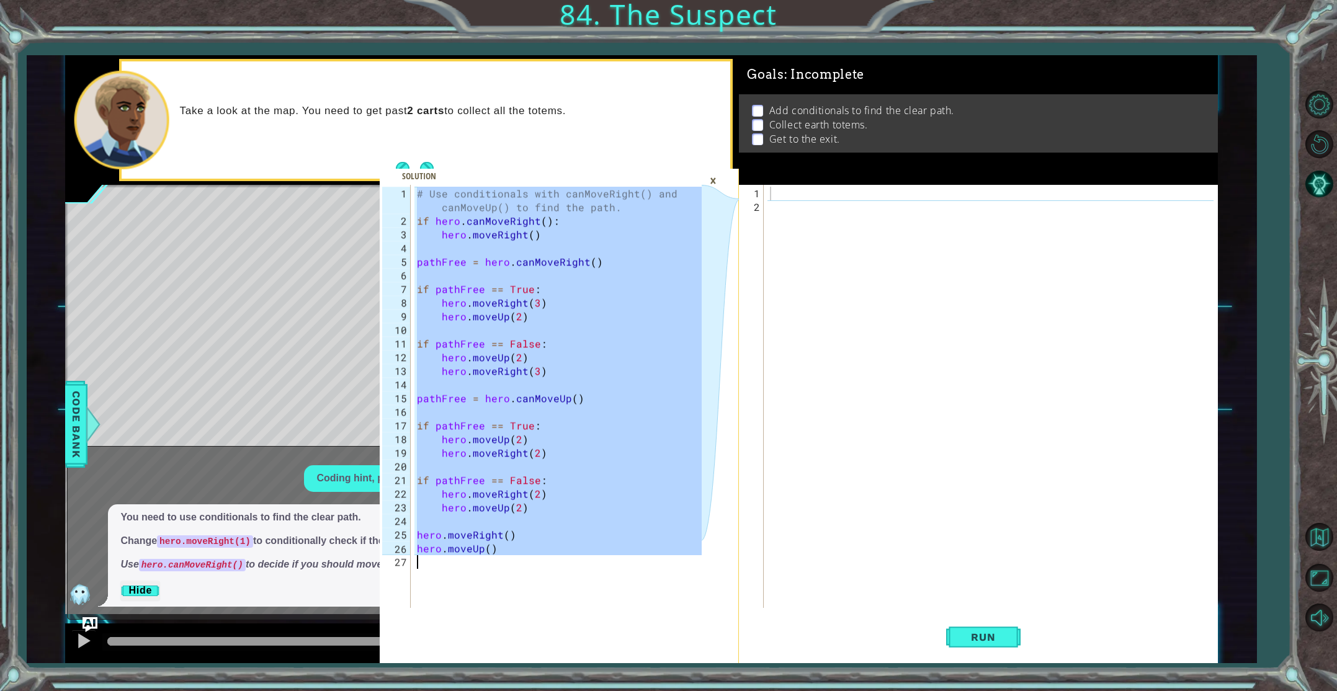
drag, startPoint x: 418, startPoint y: 195, endPoint x: 463, endPoint y: 690, distance: 497.7
click at [463, 690] on div "# Use conditionals with canMoveRight() and canMoveUp() to find the path. 1 2 3 …" at bounding box center [668, 345] width 1337 height 691
type textarea "hero.moveUp()"
click at [710, 181] on div "×" at bounding box center [712, 180] width 19 height 21
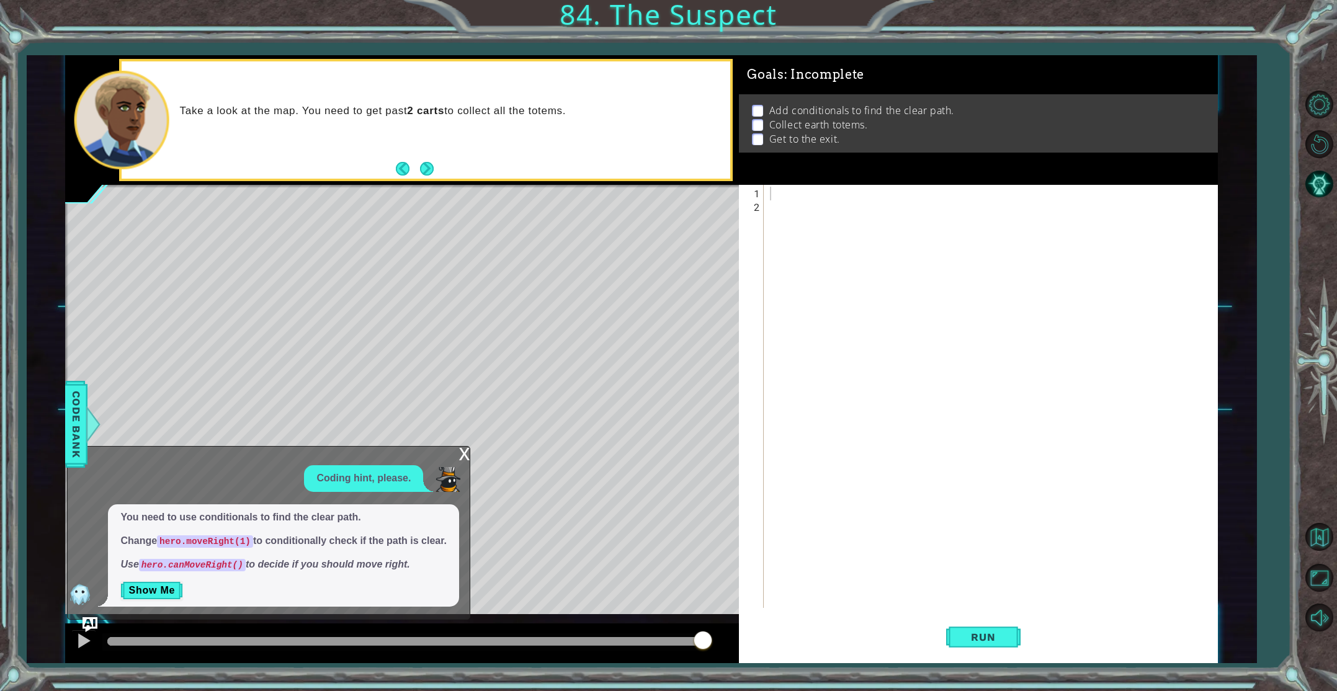
click at [457, 446] on div "x Coding hint, please. You need to use conditionals to find the clear path. Cha…" at bounding box center [268, 533] width 403 height 174
click at [460, 447] on div "x" at bounding box center [463, 453] width 11 height 12
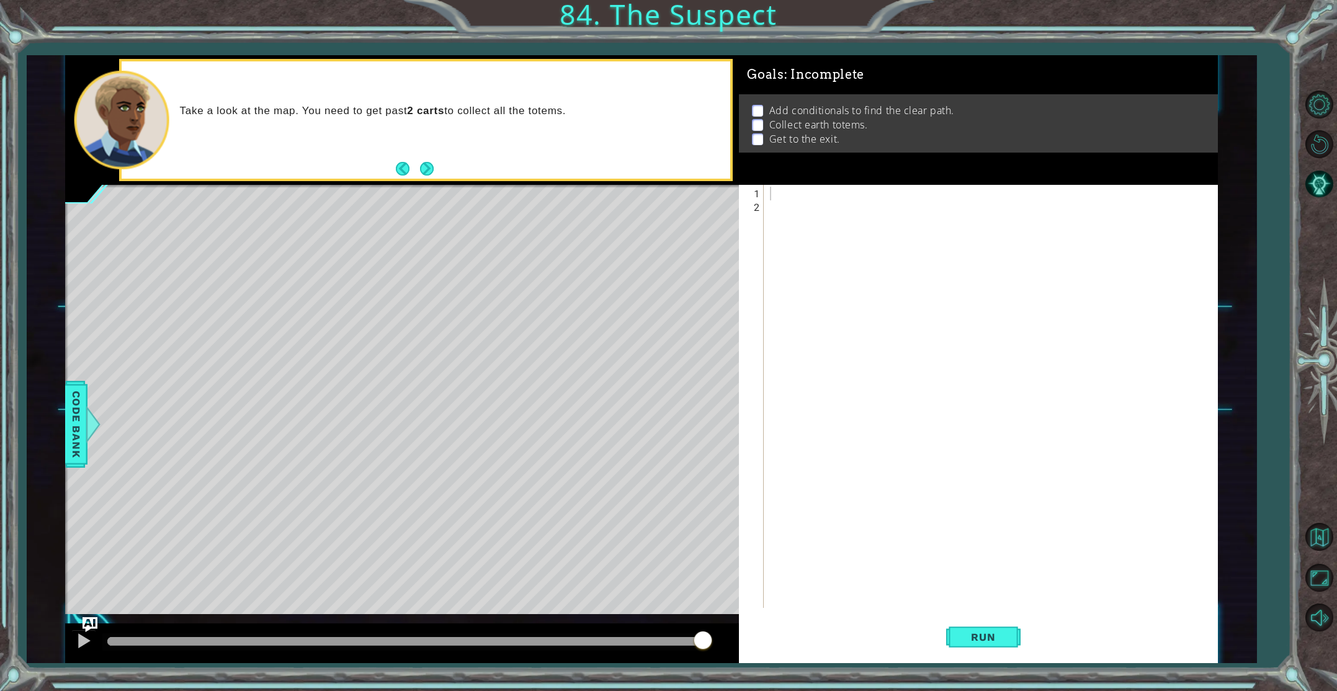
click at [768, 206] on div at bounding box center [993, 412] width 452 height 450
click at [770, 189] on div at bounding box center [993, 412] width 452 height 450
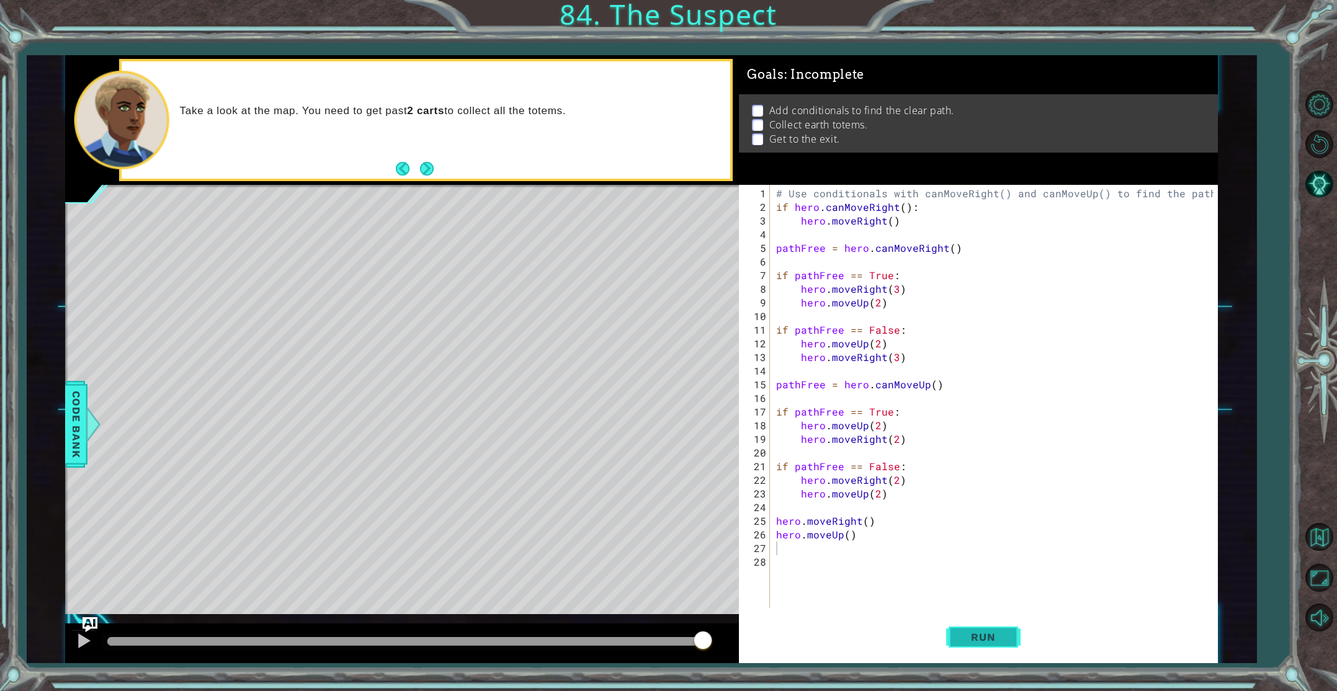
click at [975, 631] on span "Run" at bounding box center [982, 637] width 49 height 12
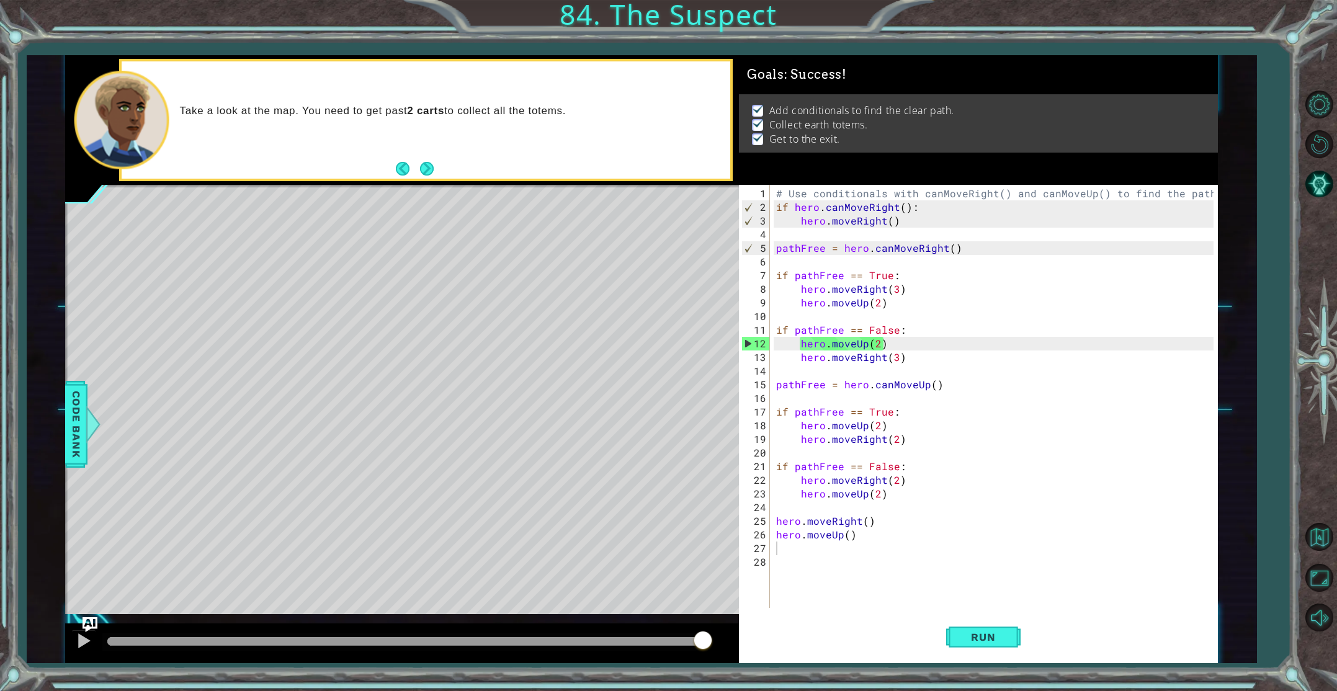
click at [702, 641] on div at bounding box center [404, 641] width 595 height 9
